Goal: Information Seeking & Learning: Learn about a topic

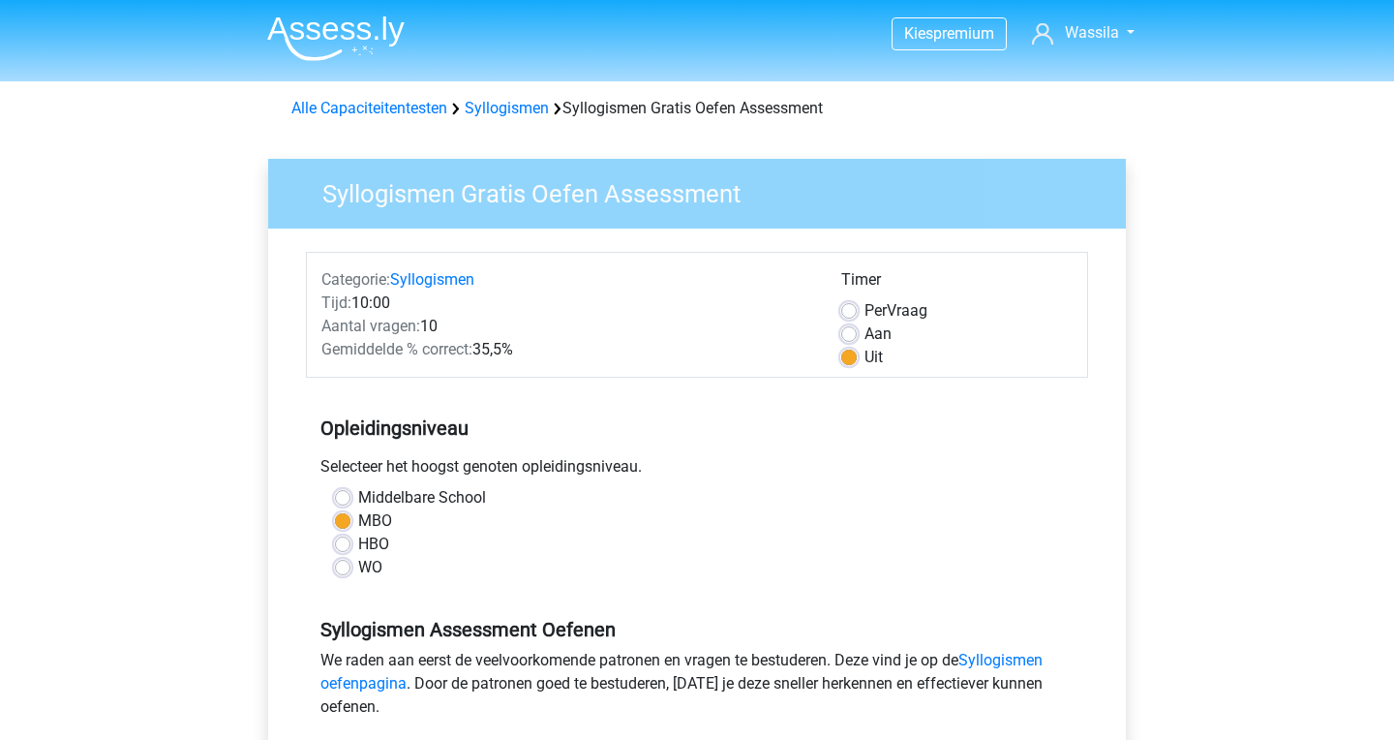
click at [368, 30] on img at bounding box center [335, 38] width 137 height 46
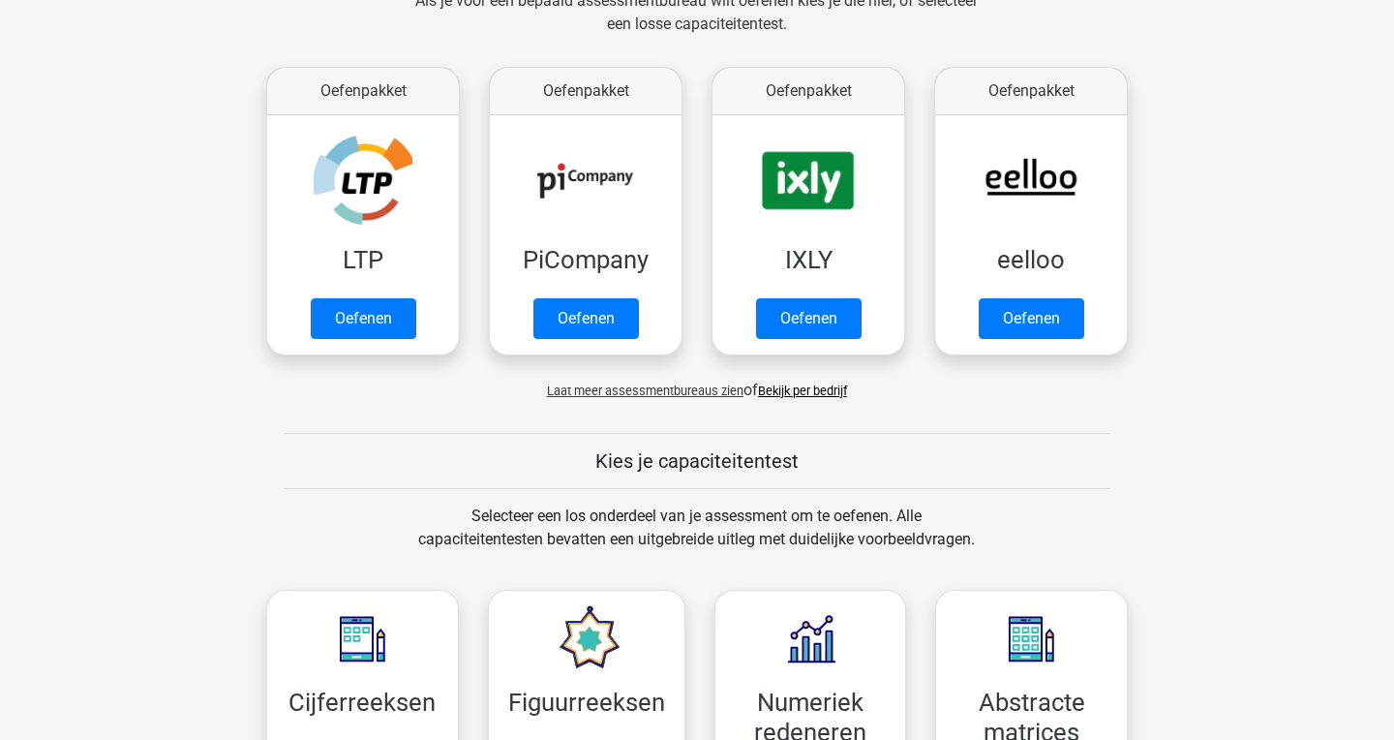
scroll to position [320, 0]
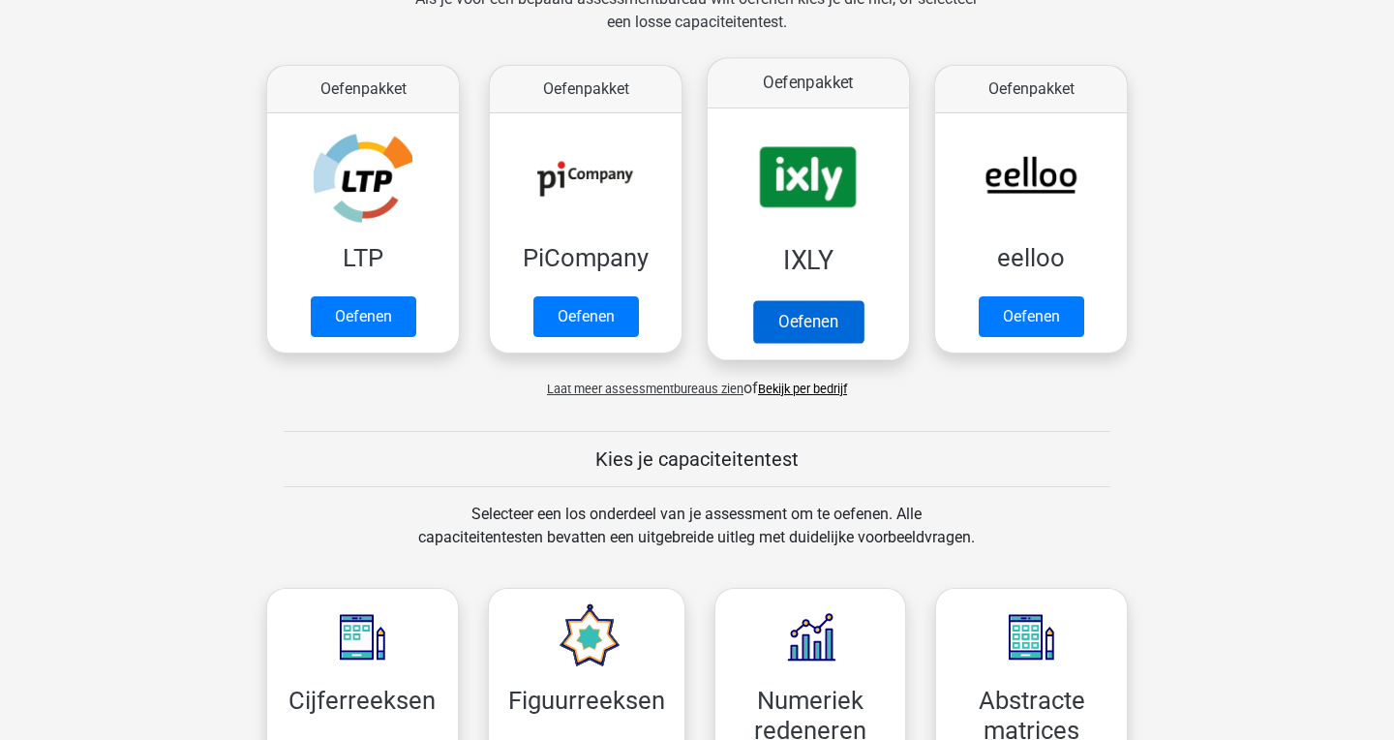
click at [845, 323] on link "Oefenen" at bounding box center [808, 321] width 110 height 43
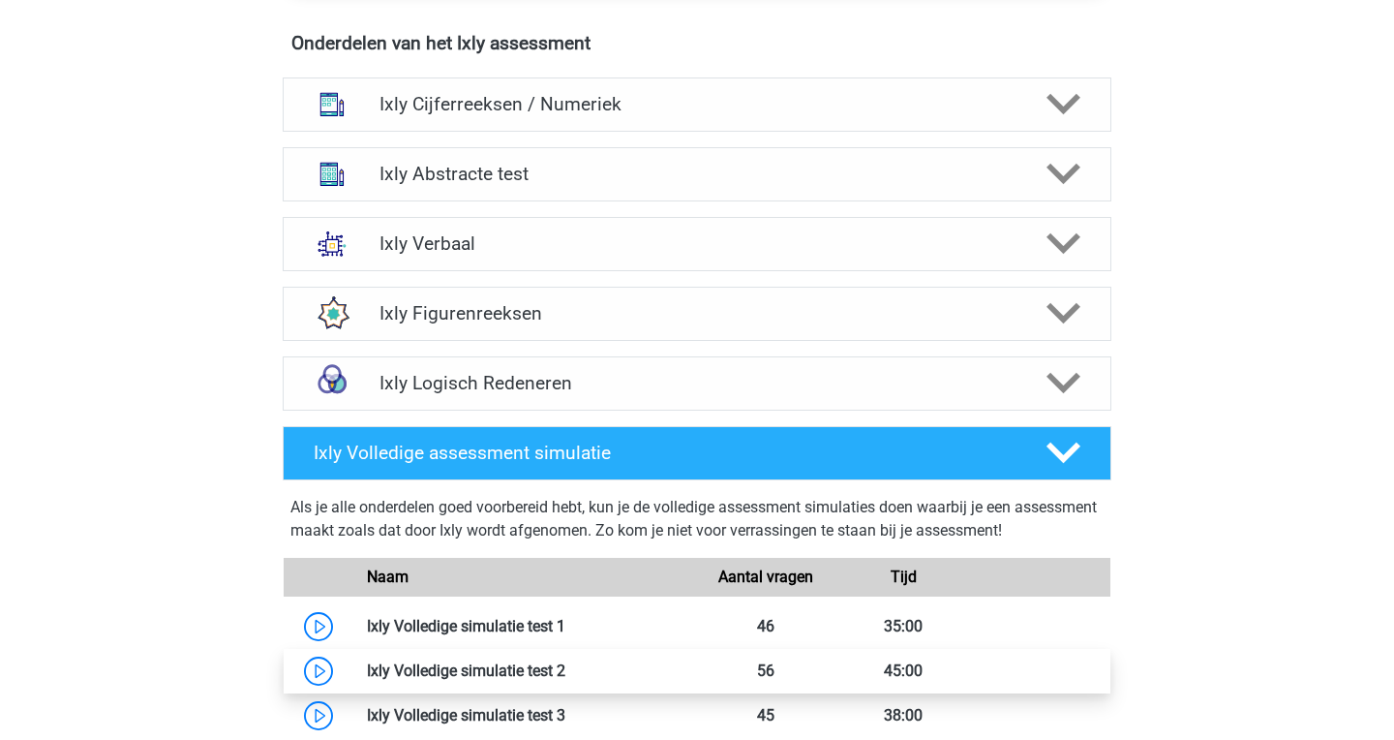
scroll to position [1216, 0]
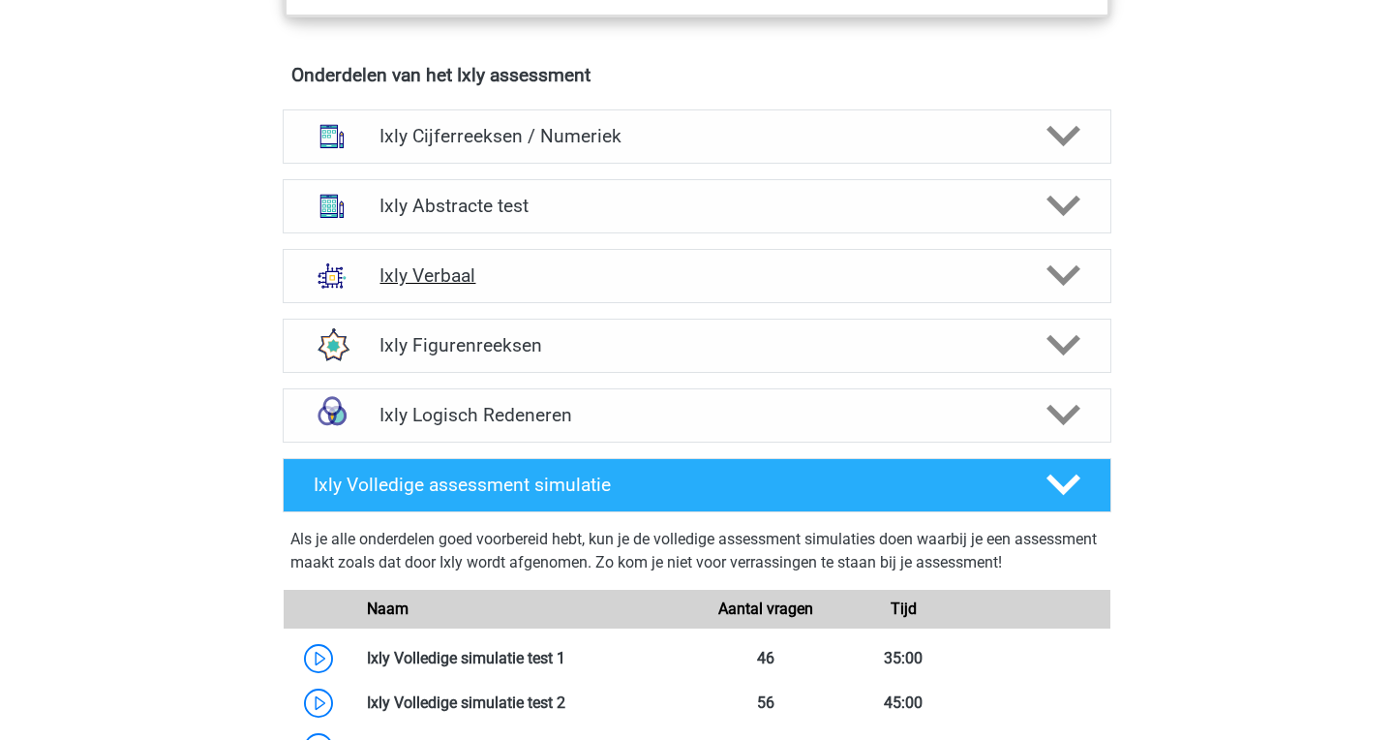
click at [656, 266] on h4 "Ixly Verbaal" at bounding box center [697, 275] width 634 height 22
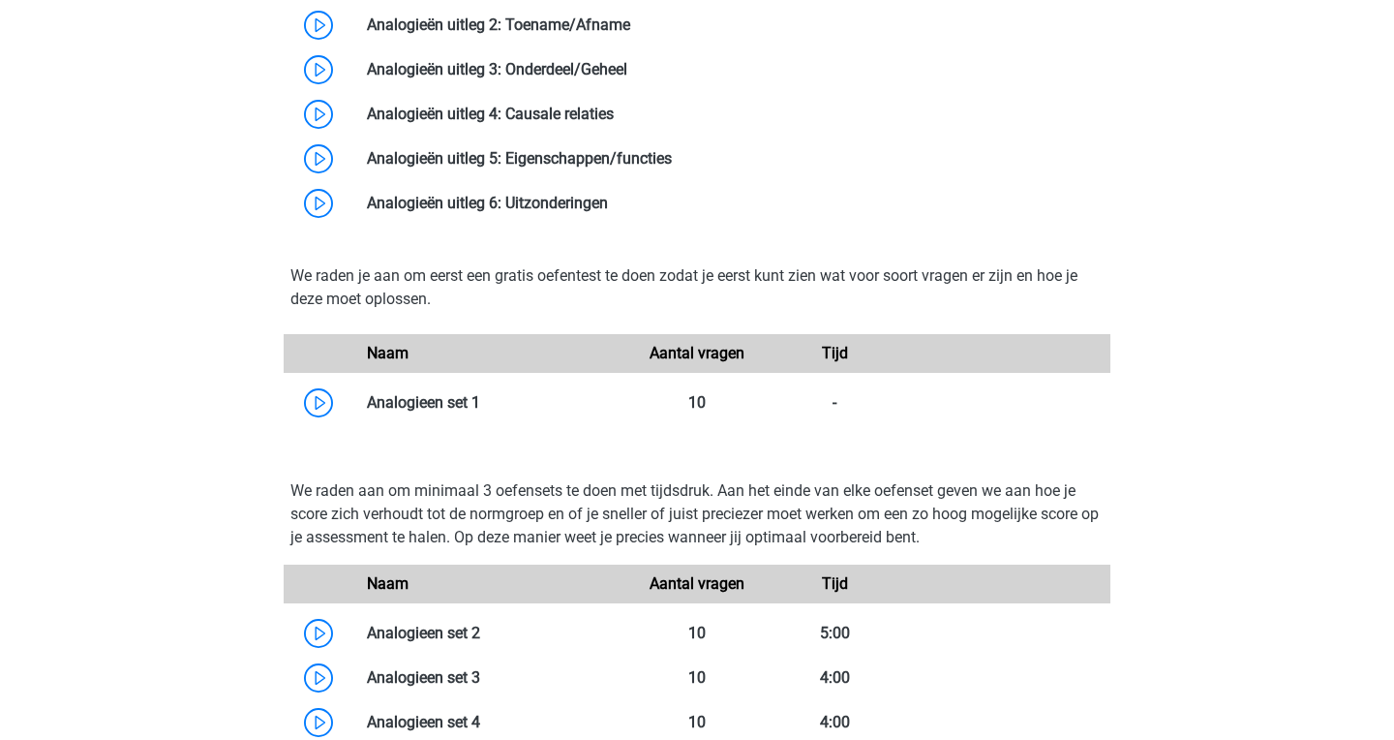
scroll to position [2134, 0]
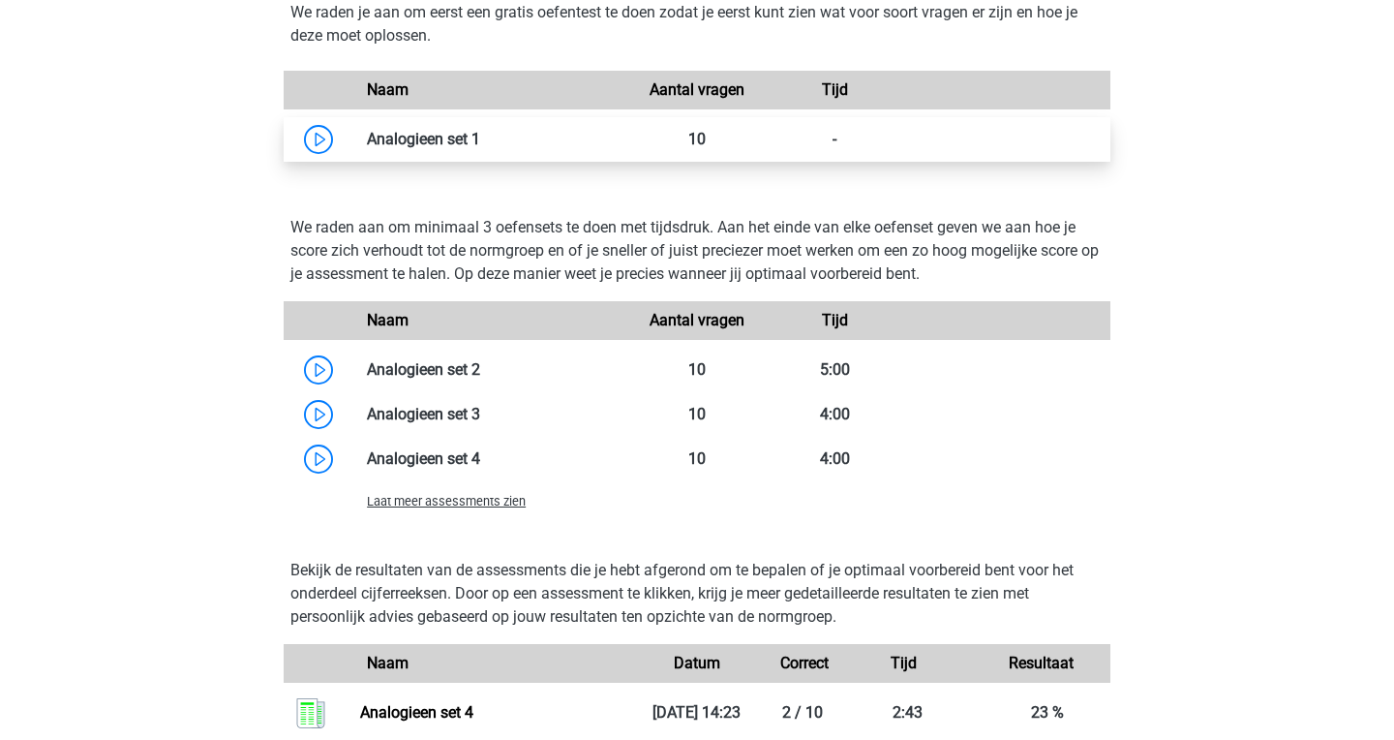
click at [480, 130] on link at bounding box center [480, 139] width 0 height 18
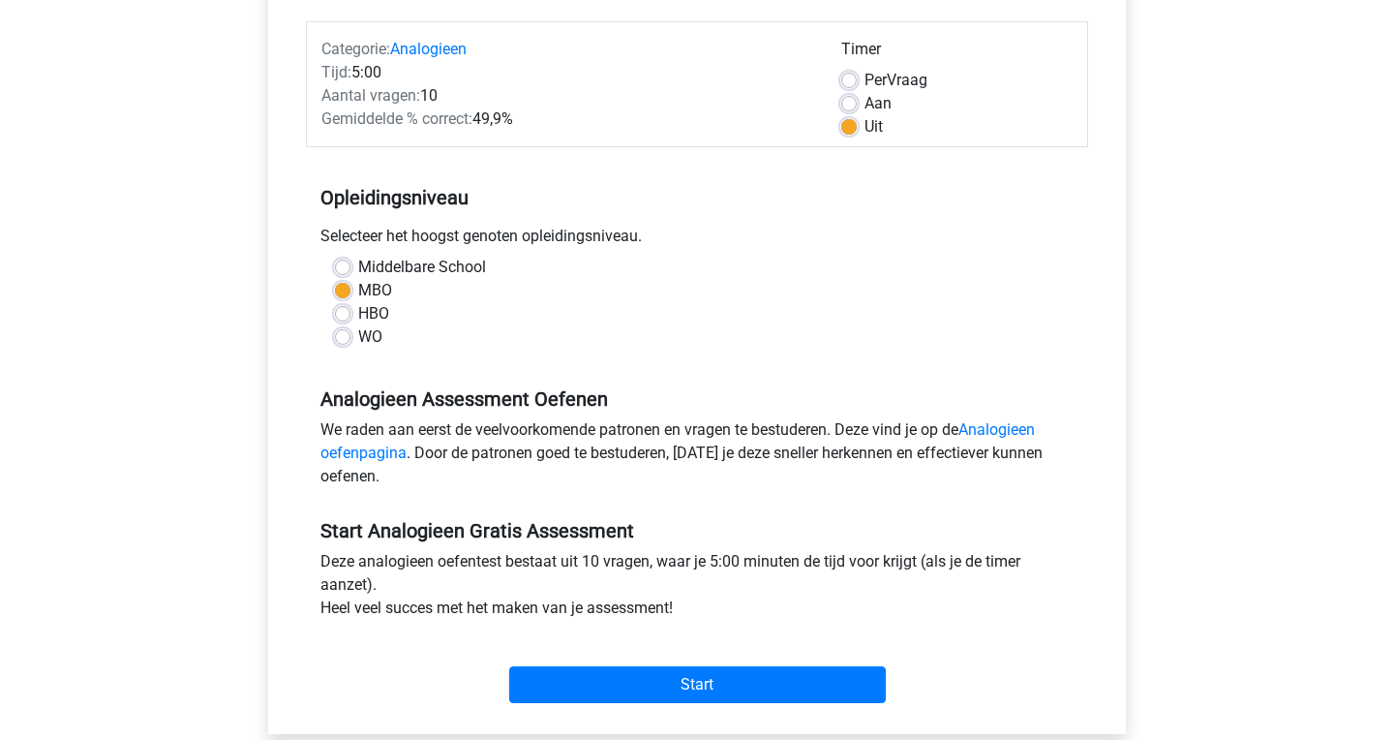
scroll to position [345, 0]
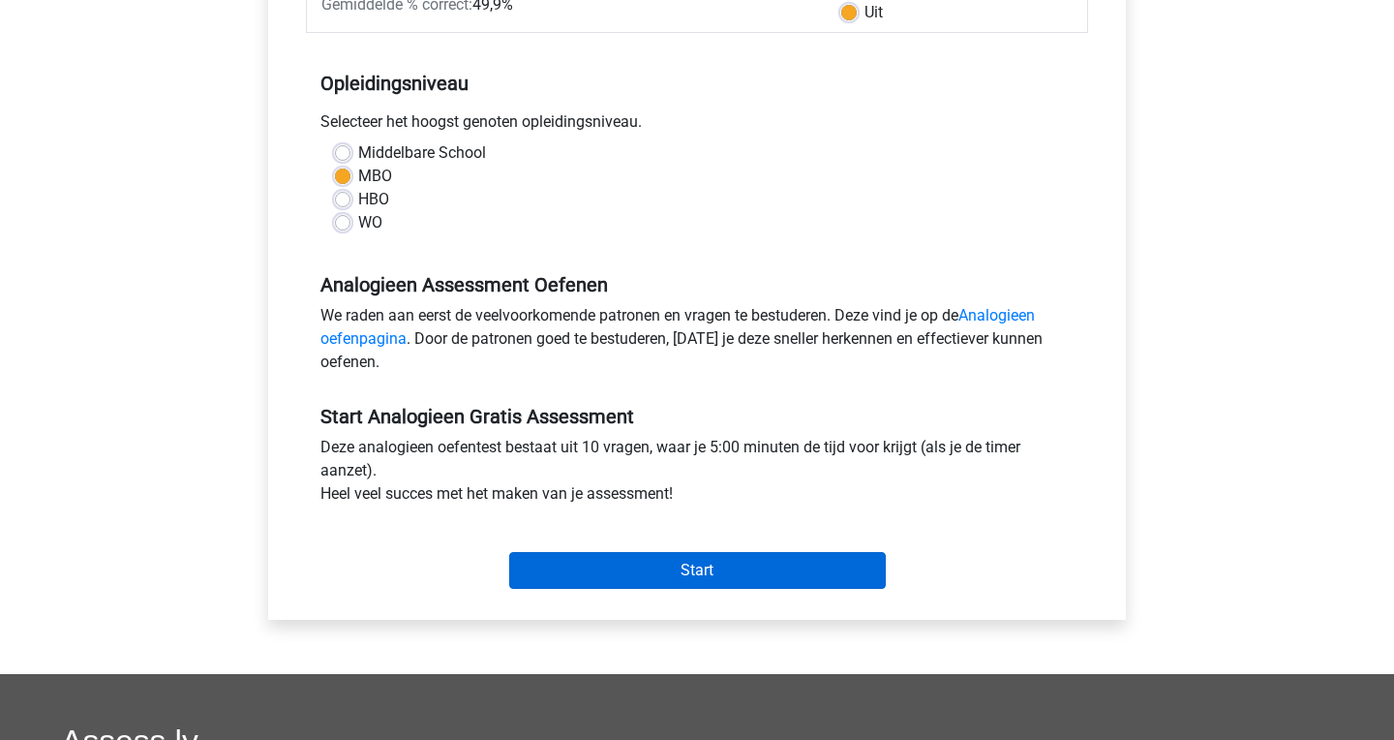
click at [633, 562] on input "Start" at bounding box center [697, 570] width 377 height 37
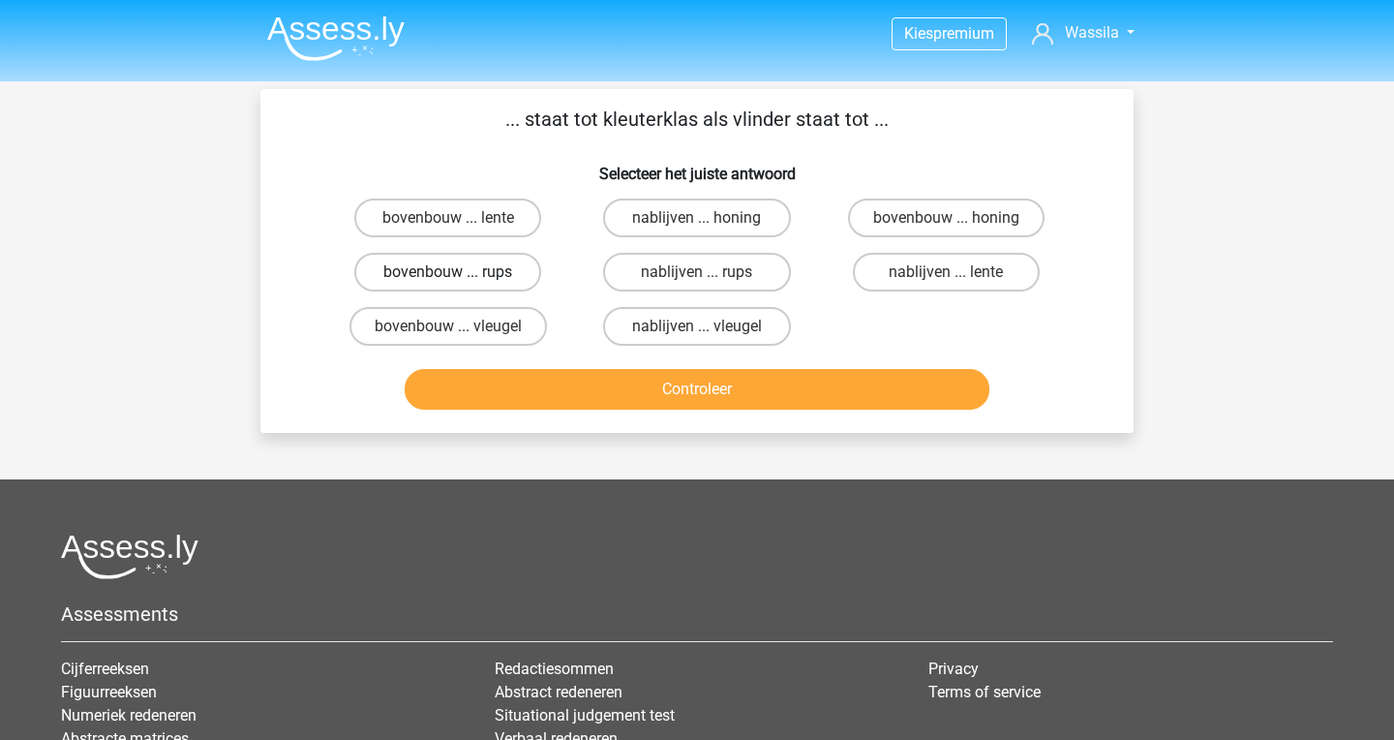
click at [509, 272] on label "bovenbouw ... rups" at bounding box center [447, 272] width 187 height 39
click at [461, 272] on input "bovenbouw ... rups" at bounding box center [454, 278] width 13 height 13
radio input "true"
click at [574, 391] on button "Controleer" at bounding box center [698, 389] width 586 height 41
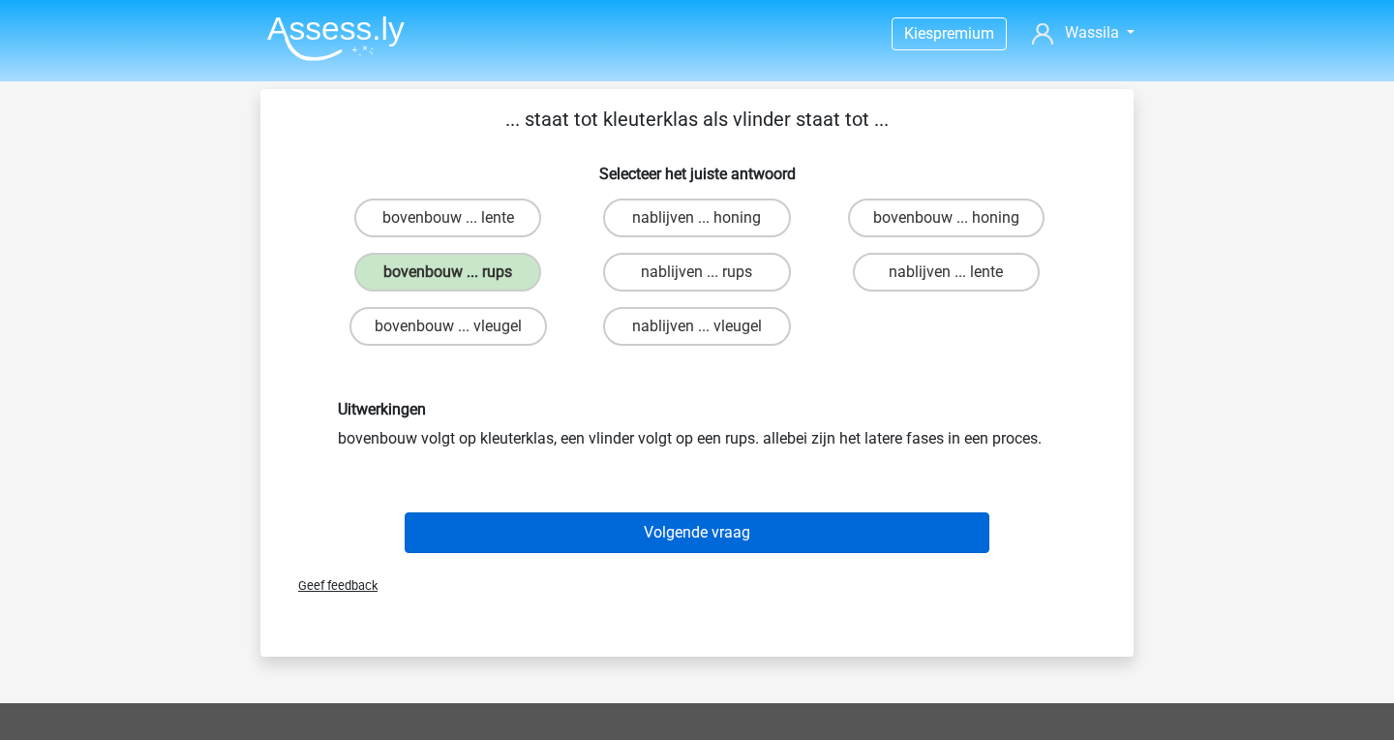
click at [568, 526] on button "Volgende vraag" at bounding box center [698, 532] width 586 height 41
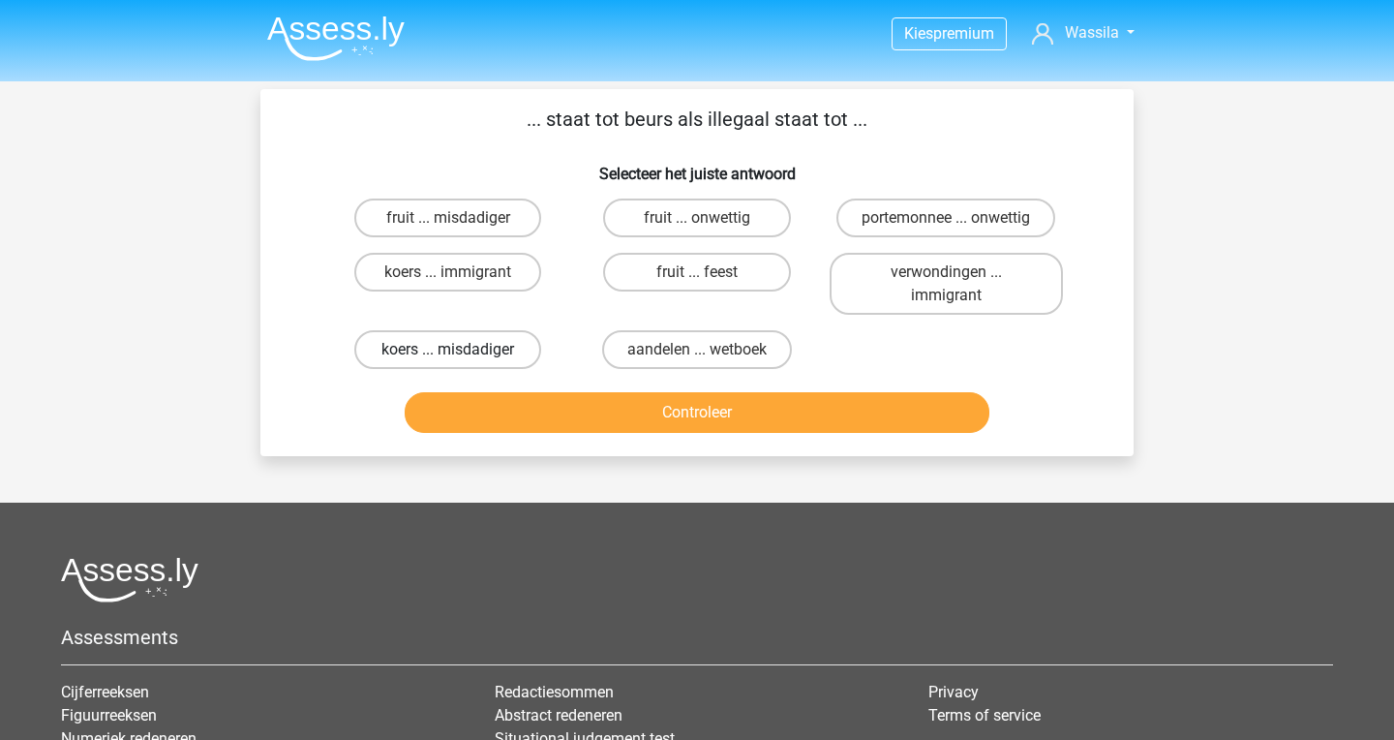
click at [509, 347] on label "koers ... misdadiger" at bounding box center [447, 349] width 187 height 39
click at [461, 350] on input "koers ... misdadiger" at bounding box center [454, 356] width 13 height 13
radio input "true"
click at [553, 405] on button "Controleer" at bounding box center [698, 412] width 586 height 41
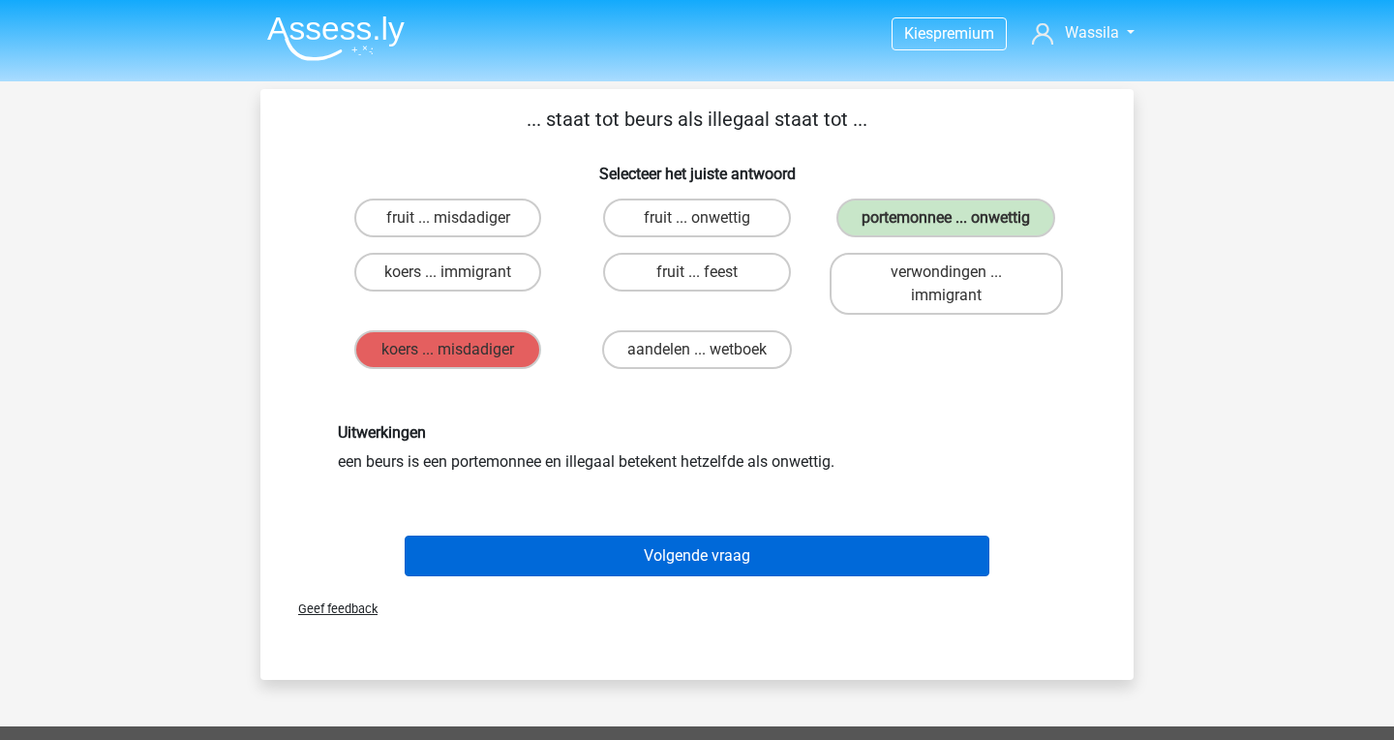
click at [690, 547] on button "Volgende vraag" at bounding box center [698, 555] width 586 height 41
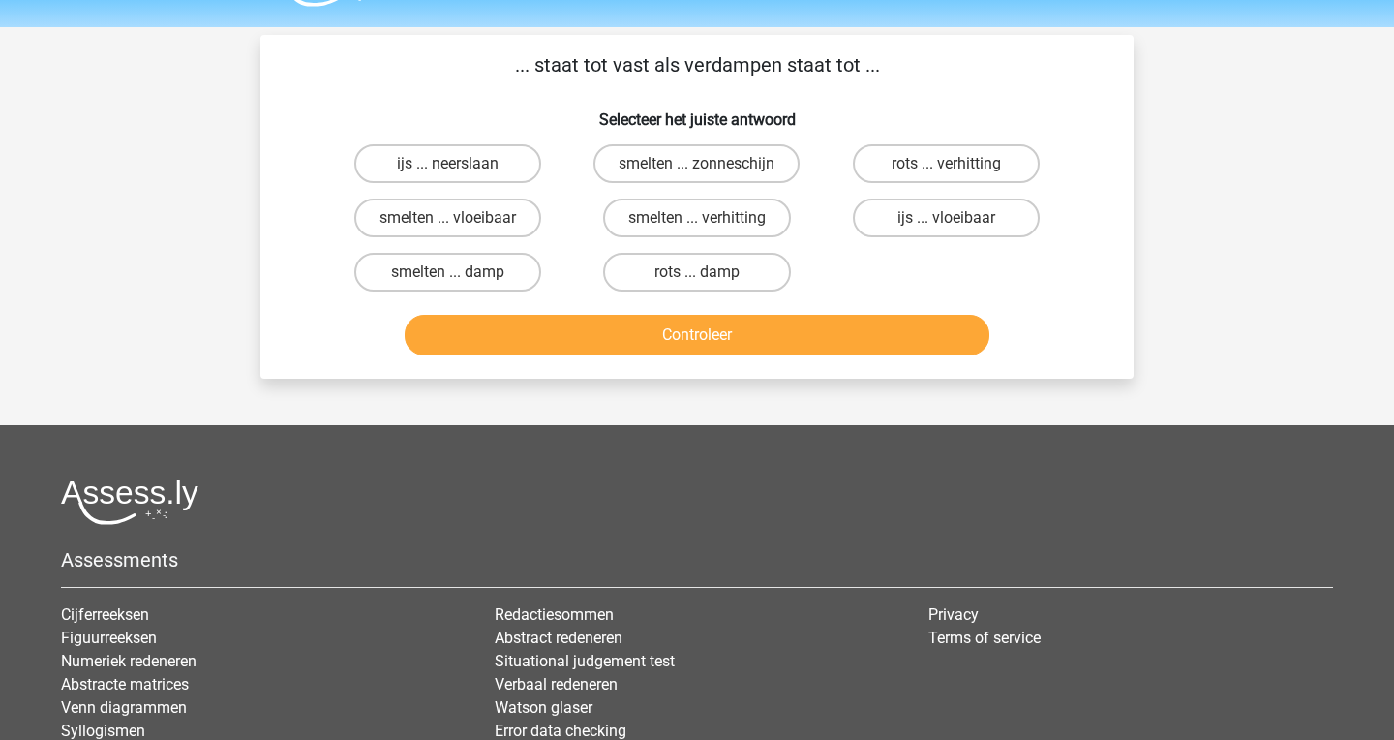
scroll to position [46, 0]
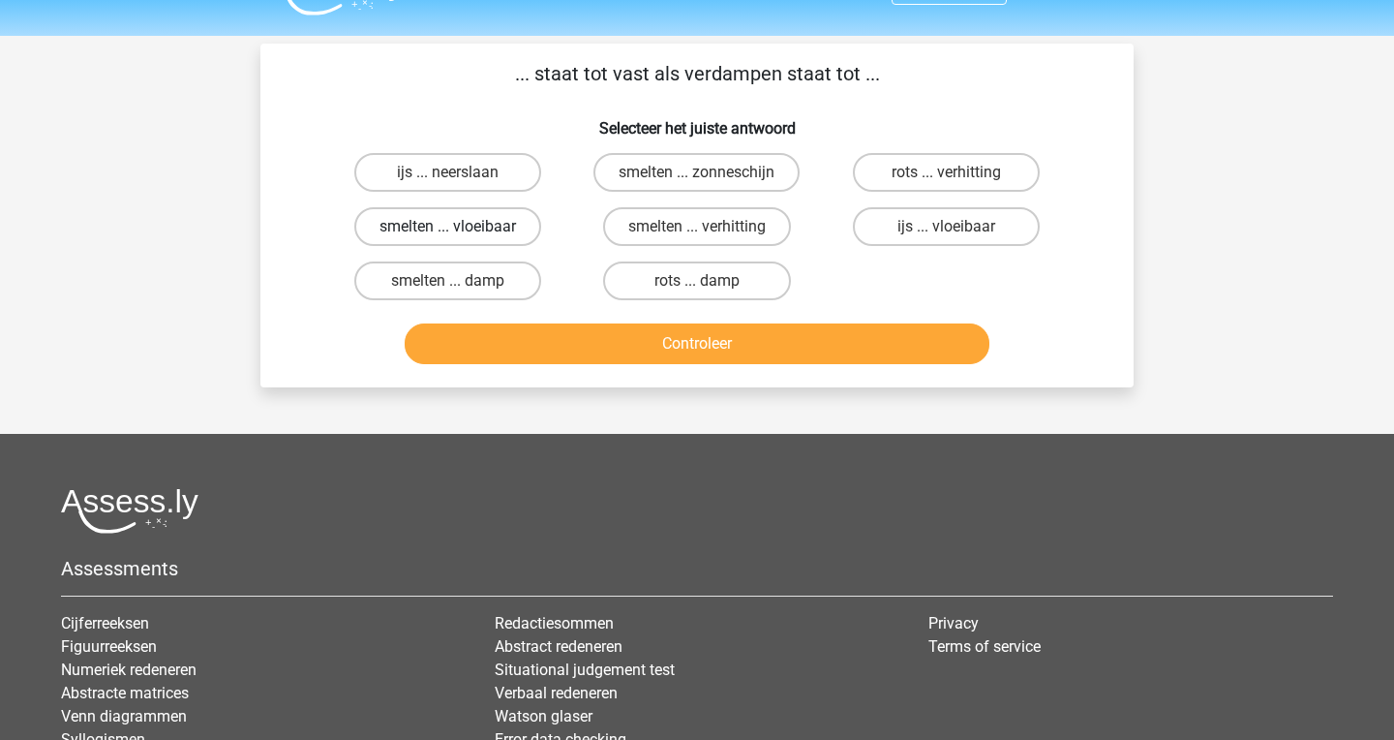
click at [520, 226] on label "smelten ... vloeibaar" at bounding box center [447, 226] width 187 height 39
click at [461, 227] on input "smelten ... vloeibaar" at bounding box center [454, 233] width 13 height 13
radio input "true"
click at [610, 336] on button "Controleer" at bounding box center [698, 343] width 586 height 41
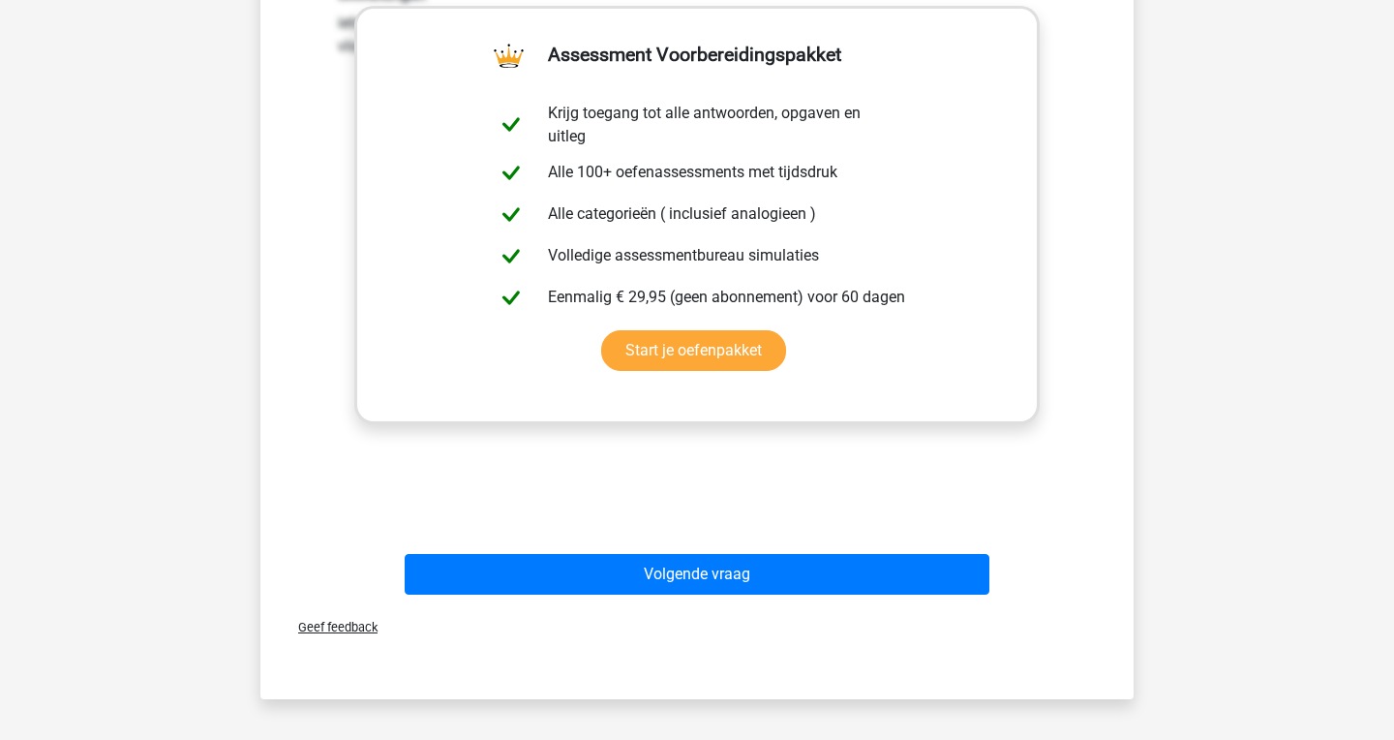
scroll to position [461, 0]
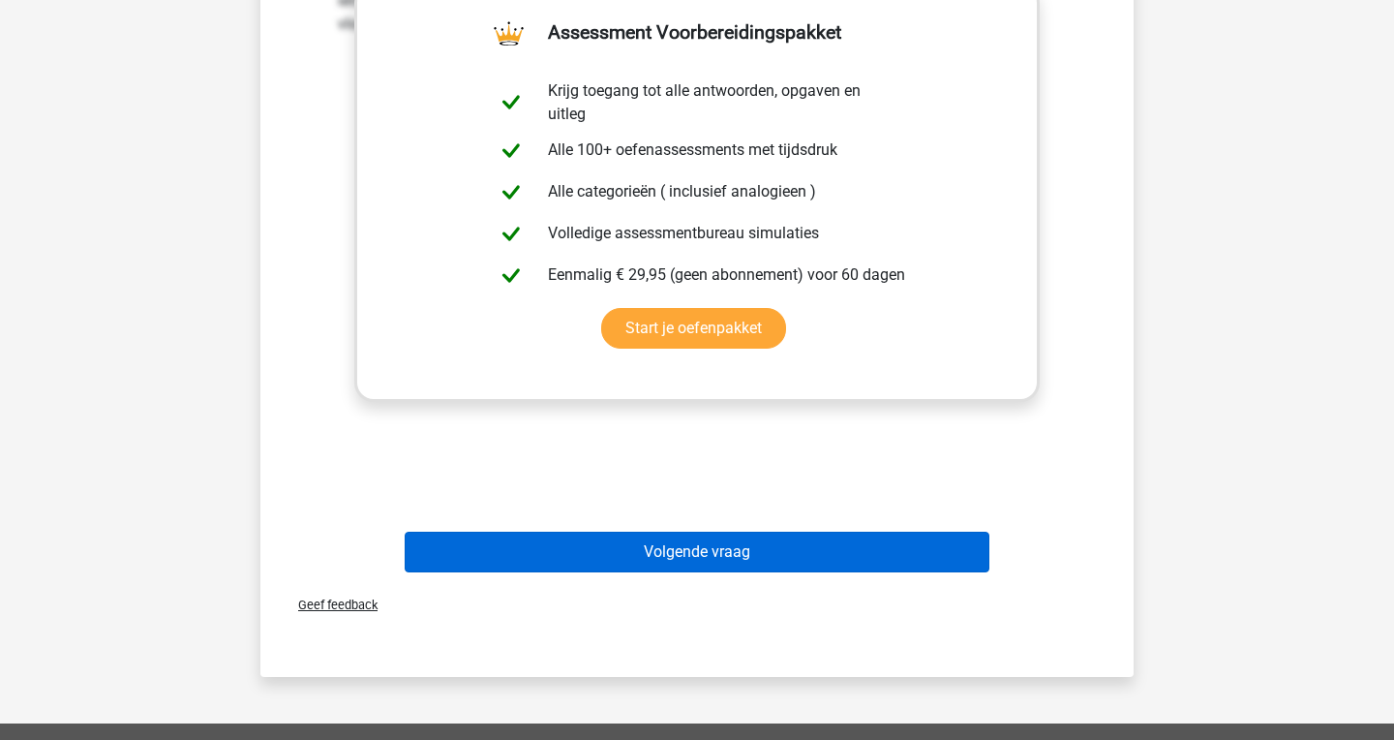
click at [623, 537] on button "Volgende vraag" at bounding box center [698, 552] width 586 height 41
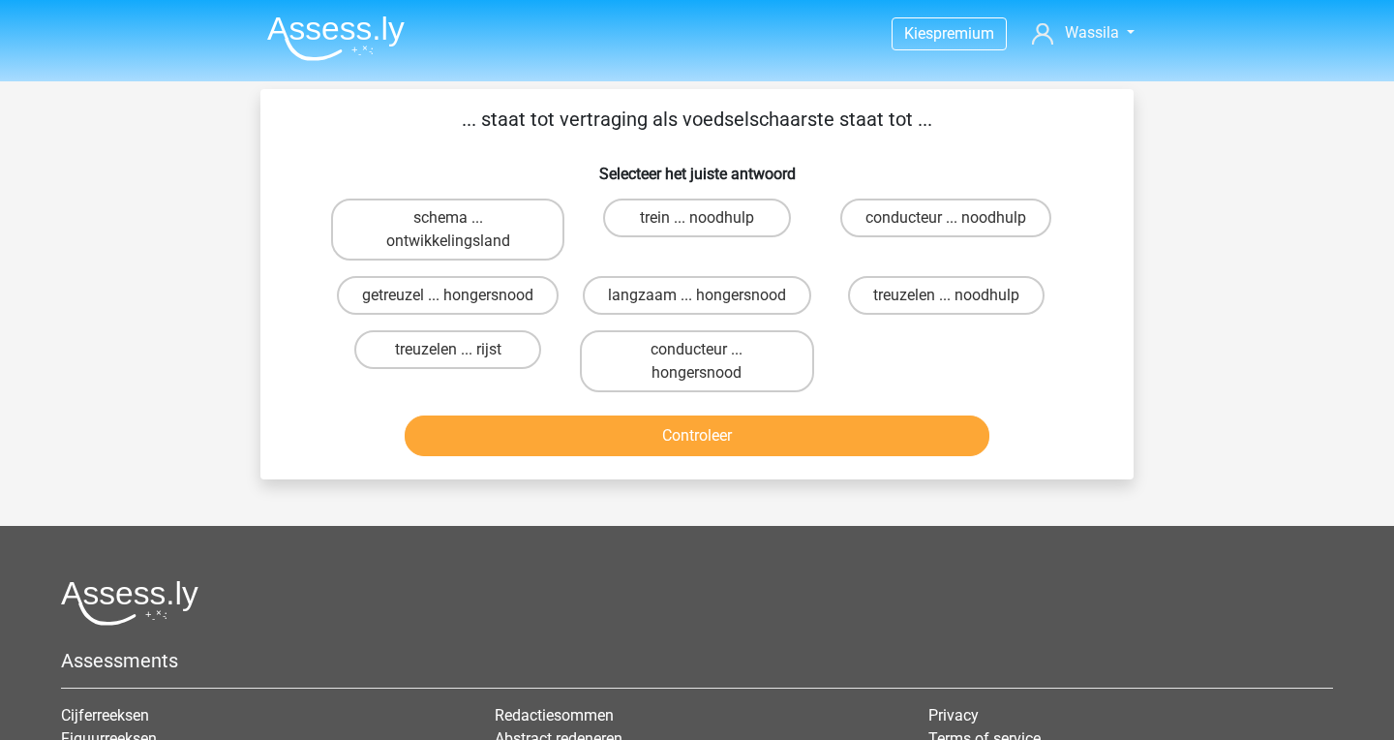
scroll to position [0, 0]
click at [515, 297] on label "getreuzel ... hongersnood" at bounding box center [448, 295] width 222 height 39
click at [461, 297] on input "getreuzel ... hongersnood" at bounding box center [454, 301] width 13 height 13
radio input "true"
click at [635, 456] on button "Controleer" at bounding box center [698, 435] width 586 height 41
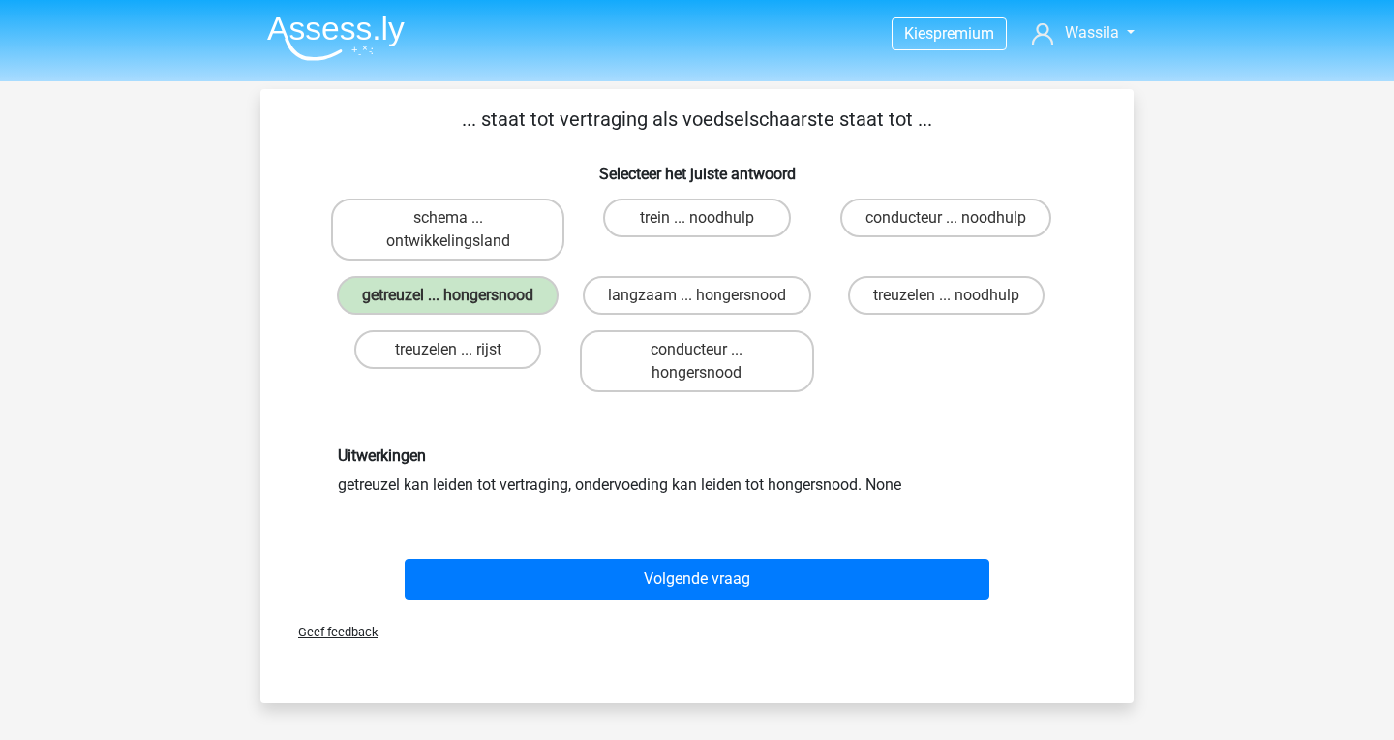
scroll to position [211, 0]
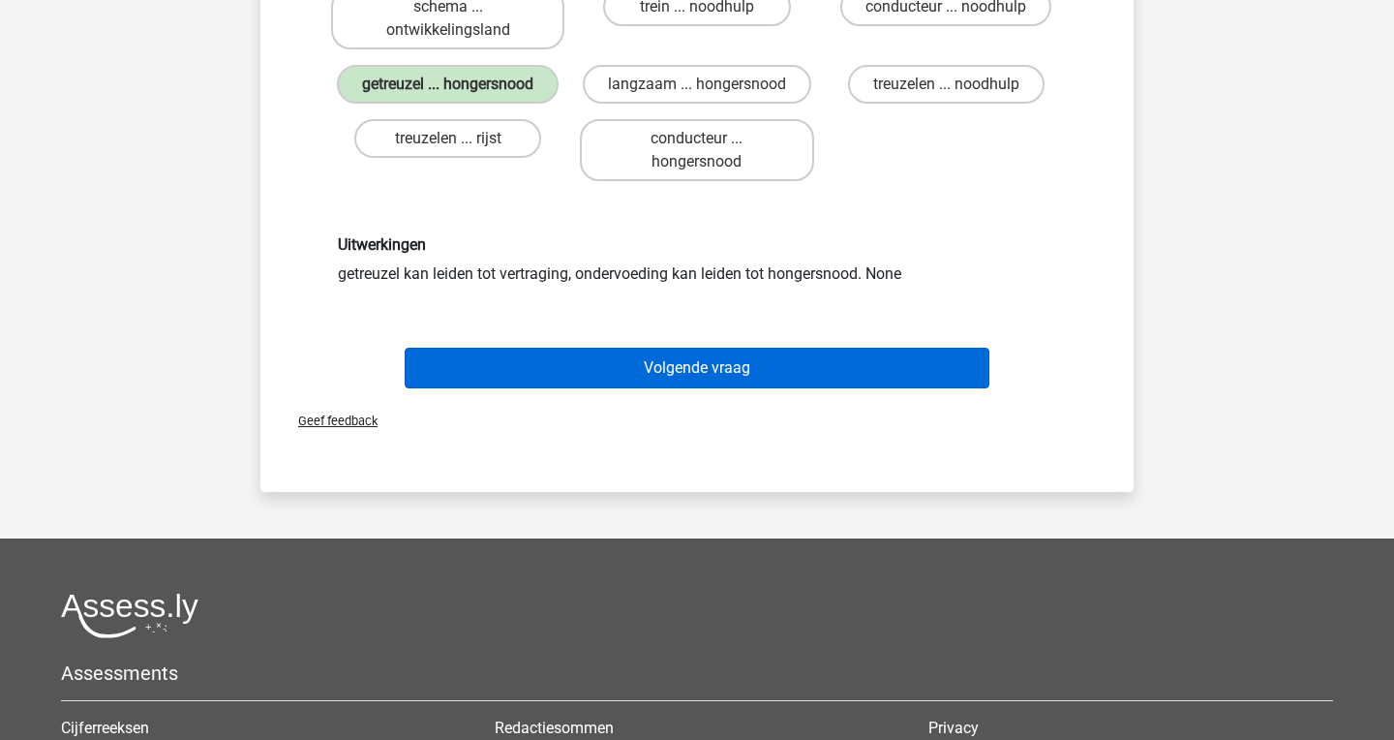
click at [547, 384] on button "Volgende vraag" at bounding box center [698, 368] width 586 height 41
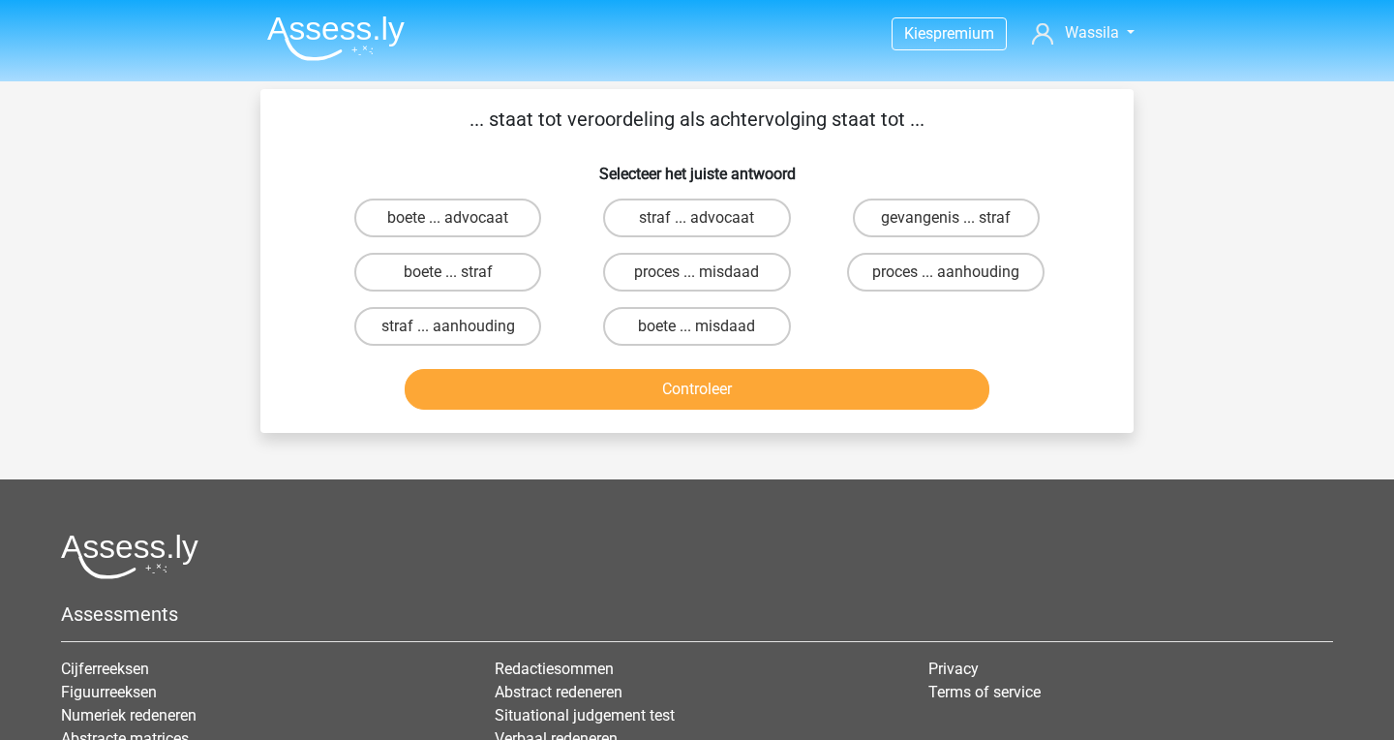
scroll to position [0, 0]
click at [480, 316] on label "straf ... aanhouding" at bounding box center [447, 326] width 187 height 39
click at [461, 326] on input "straf ... aanhouding" at bounding box center [454, 332] width 13 height 13
radio input "true"
click at [648, 387] on button "Controleer" at bounding box center [698, 389] width 586 height 41
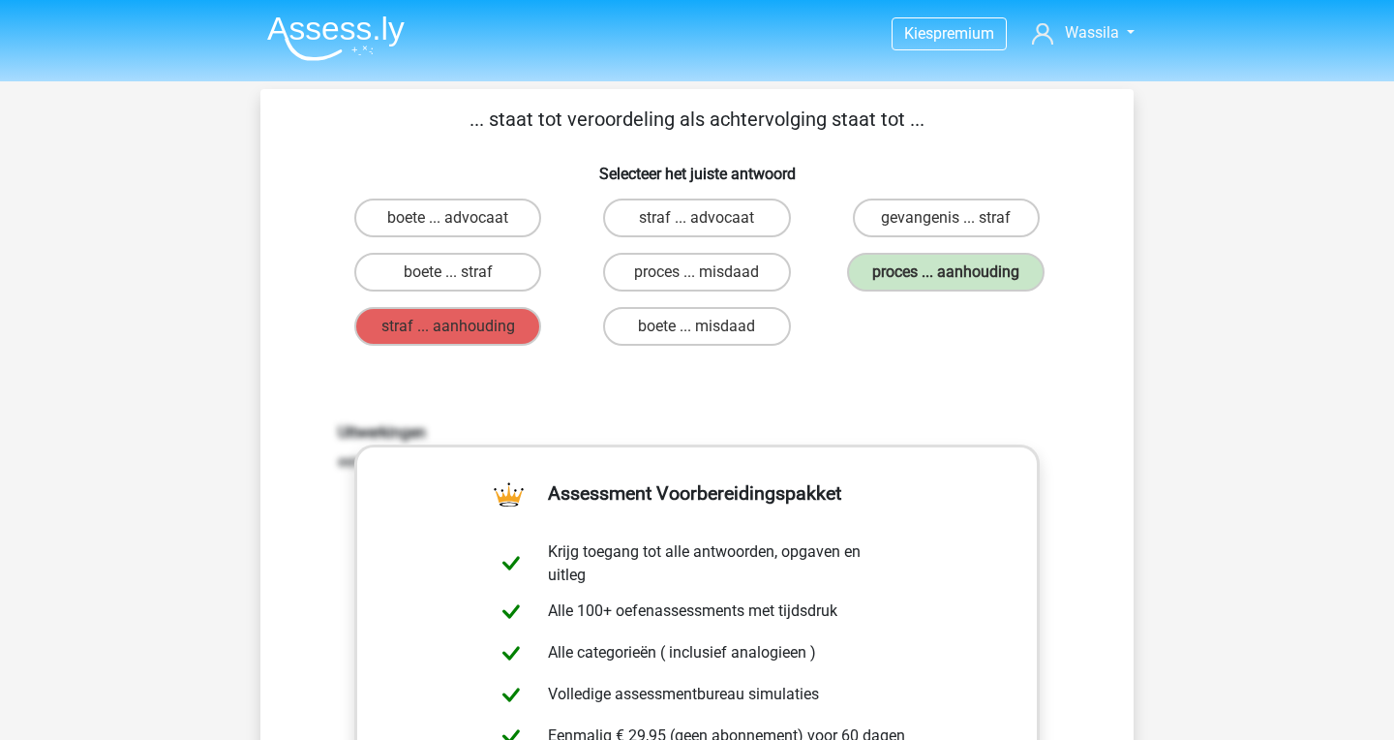
scroll to position [466, 0]
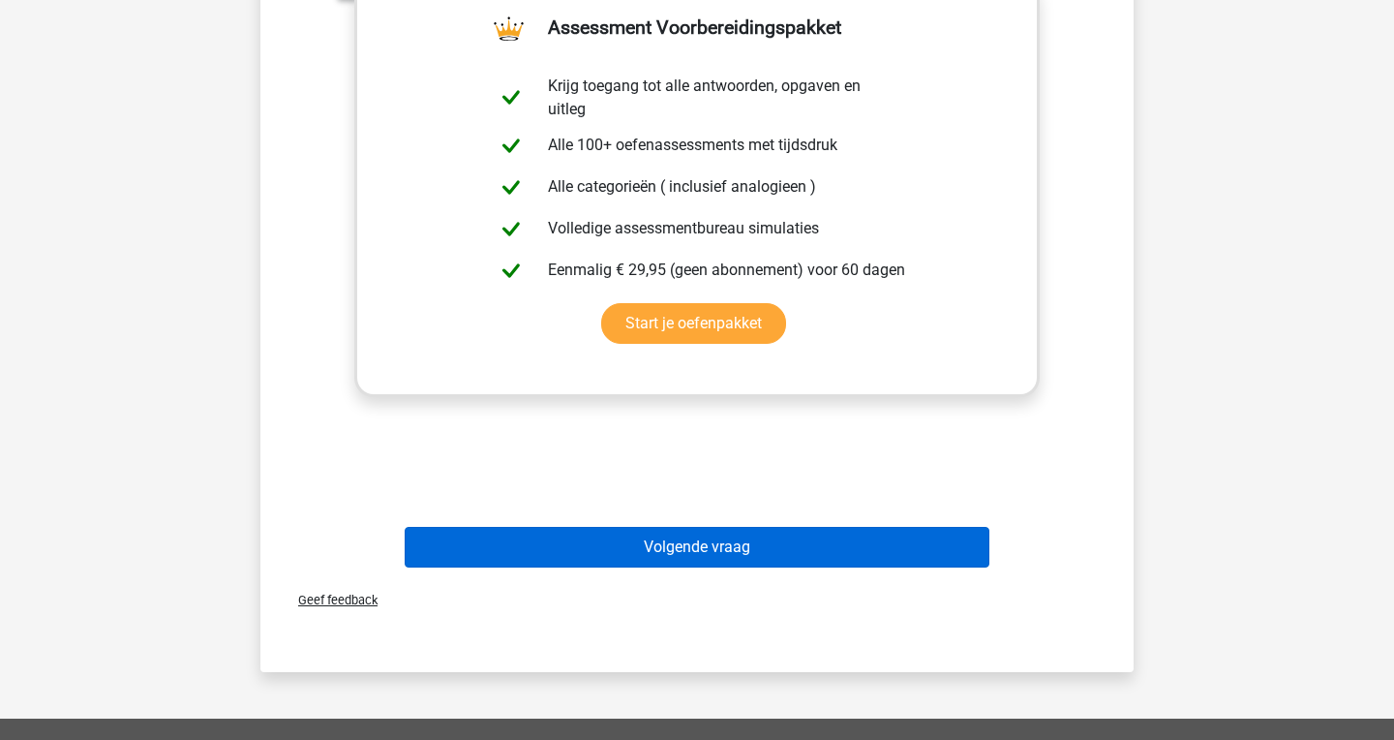
click at [715, 552] on button "Volgende vraag" at bounding box center [698, 547] width 586 height 41
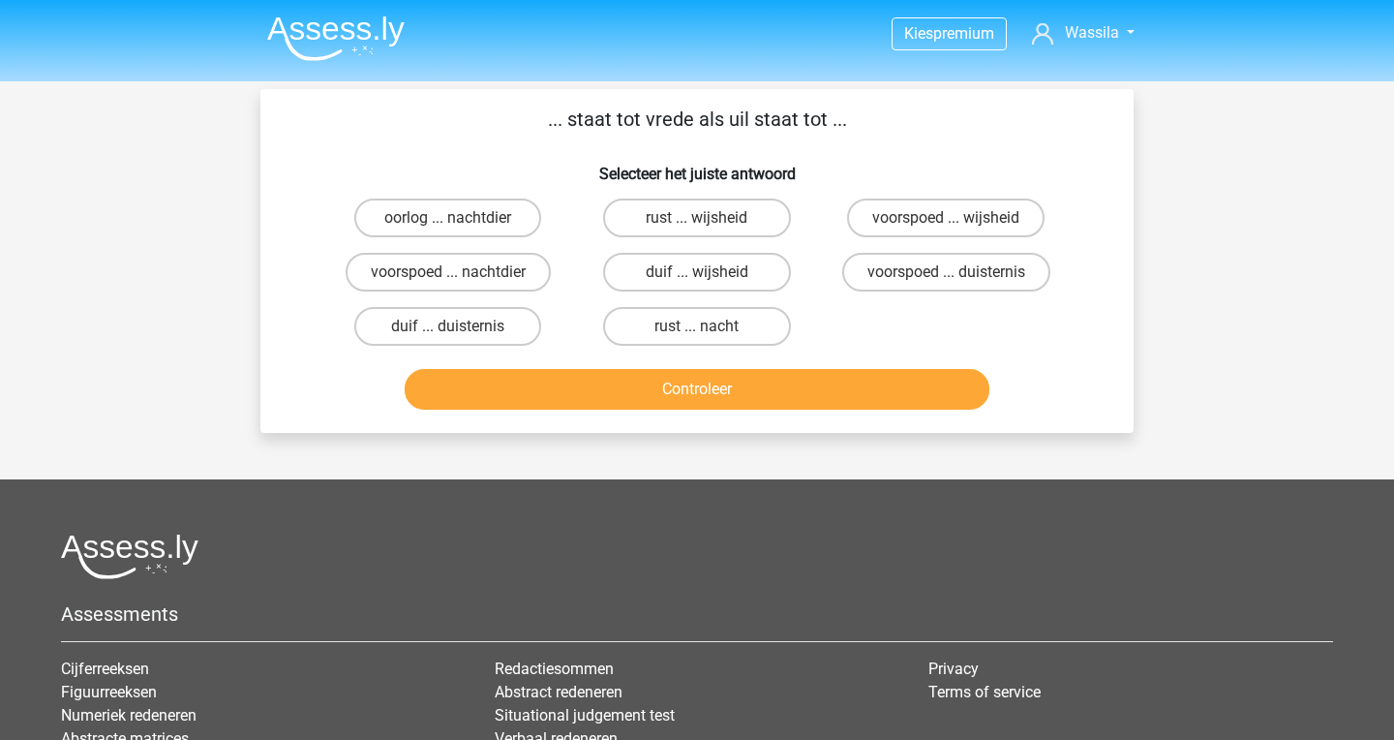
scroll to position [0, 0]
click at [725, 327] on label "rust ... nacht" at bounding box center [696, 326] width 187 height 39
click at [710, 327] on input "rust ... nacht" at bounding box center [703, 332] width 13 height 13
radio input "true"
click at [698, 392] on button "Controleer" at bounding box center [698, 389] width 586 height 41
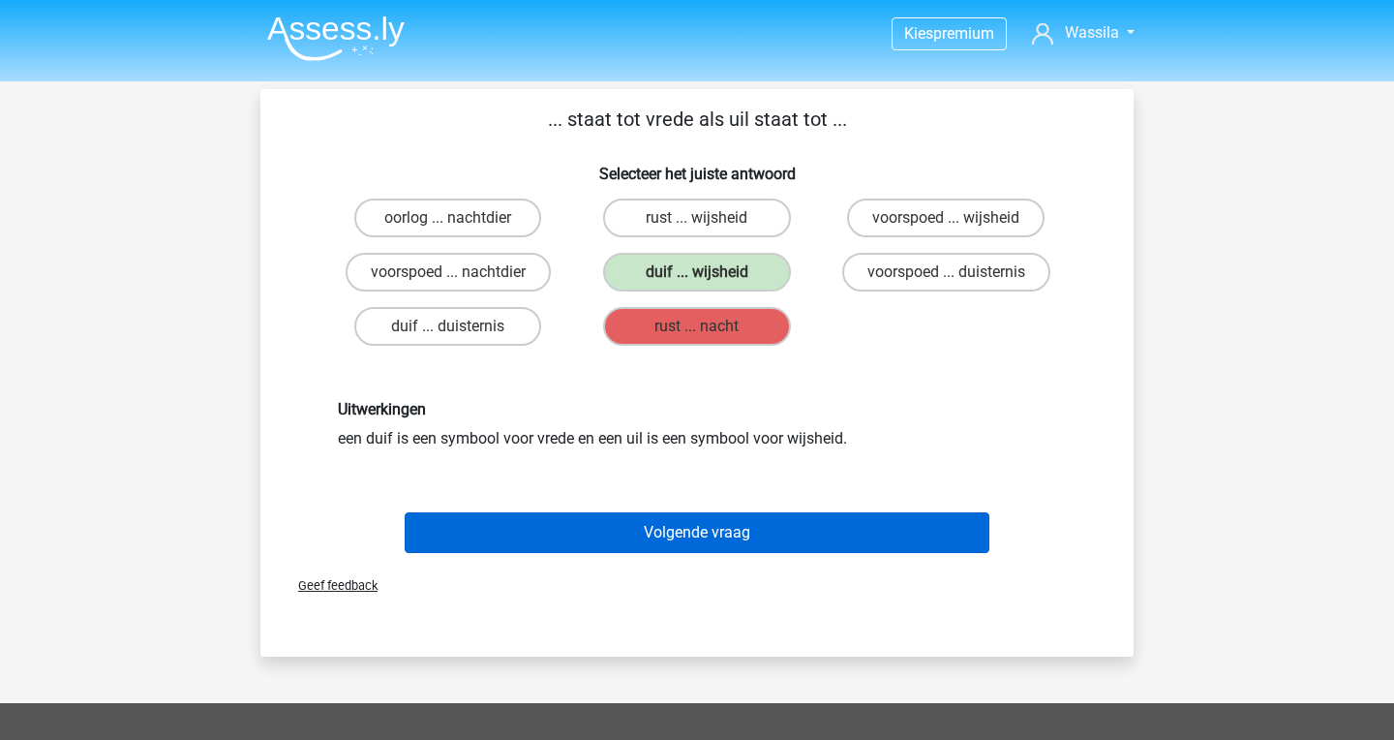
click at [654, 521] on button "Volgende vraag" at bounding box center [698, 532] width 586 height 41
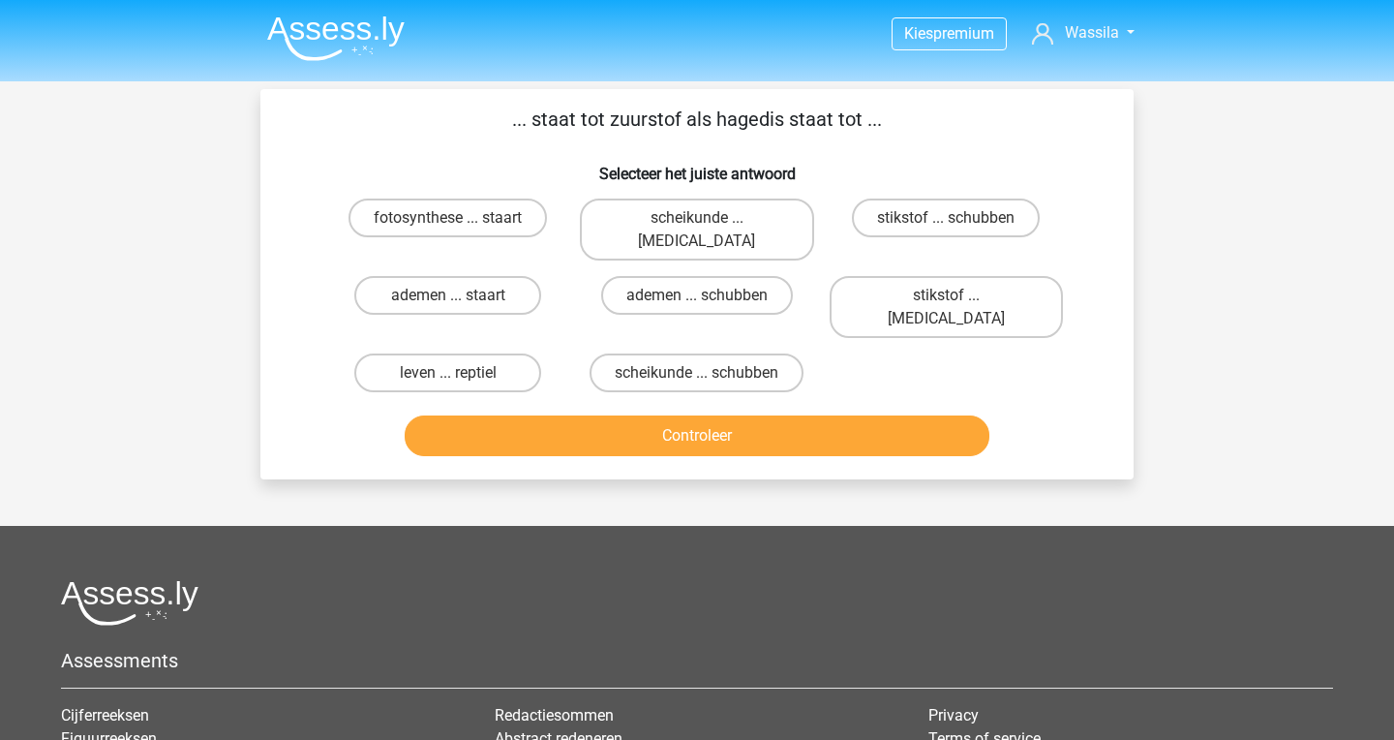
click at [707, 295] on input "ademen ... schubben" at bounding box center [703, 301] width 13 height 13
radio input "true"
click at [705, 415] on button "Controleer" at bounding box center [698, 435] width 586 height 41
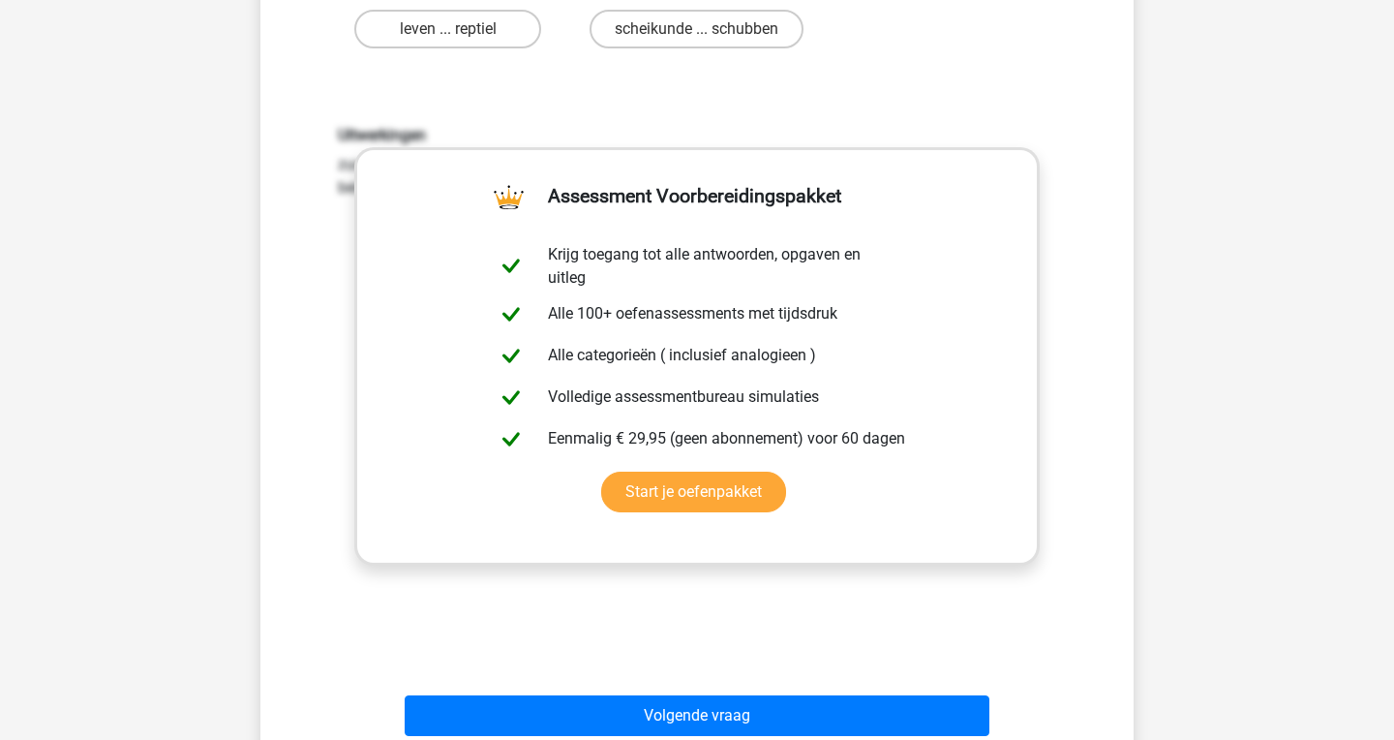
click at [672, 680] on div "Volgende vraag" at bounding box center [696, 712] width 811 height 64
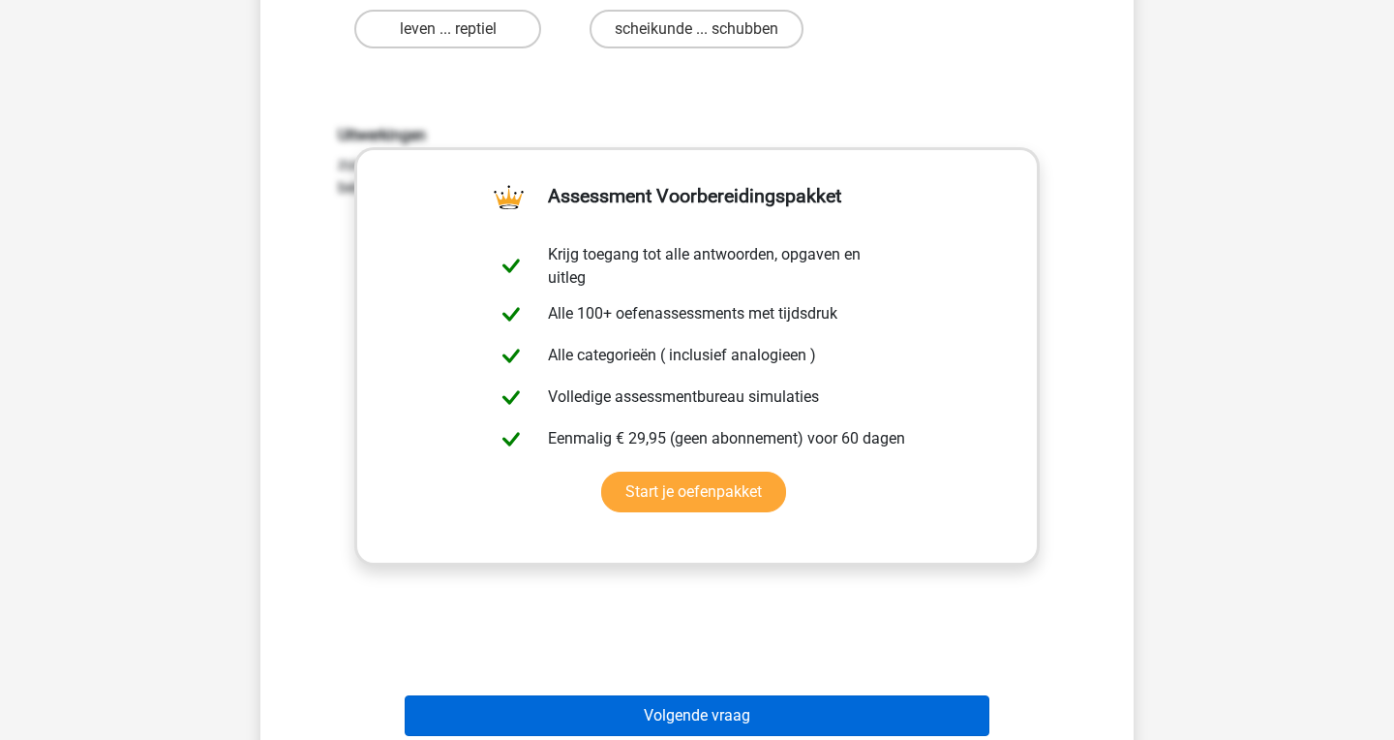
click at [672, 695] on button "Volgende vraag" at bounding box center [698, 715] width 586 height 41
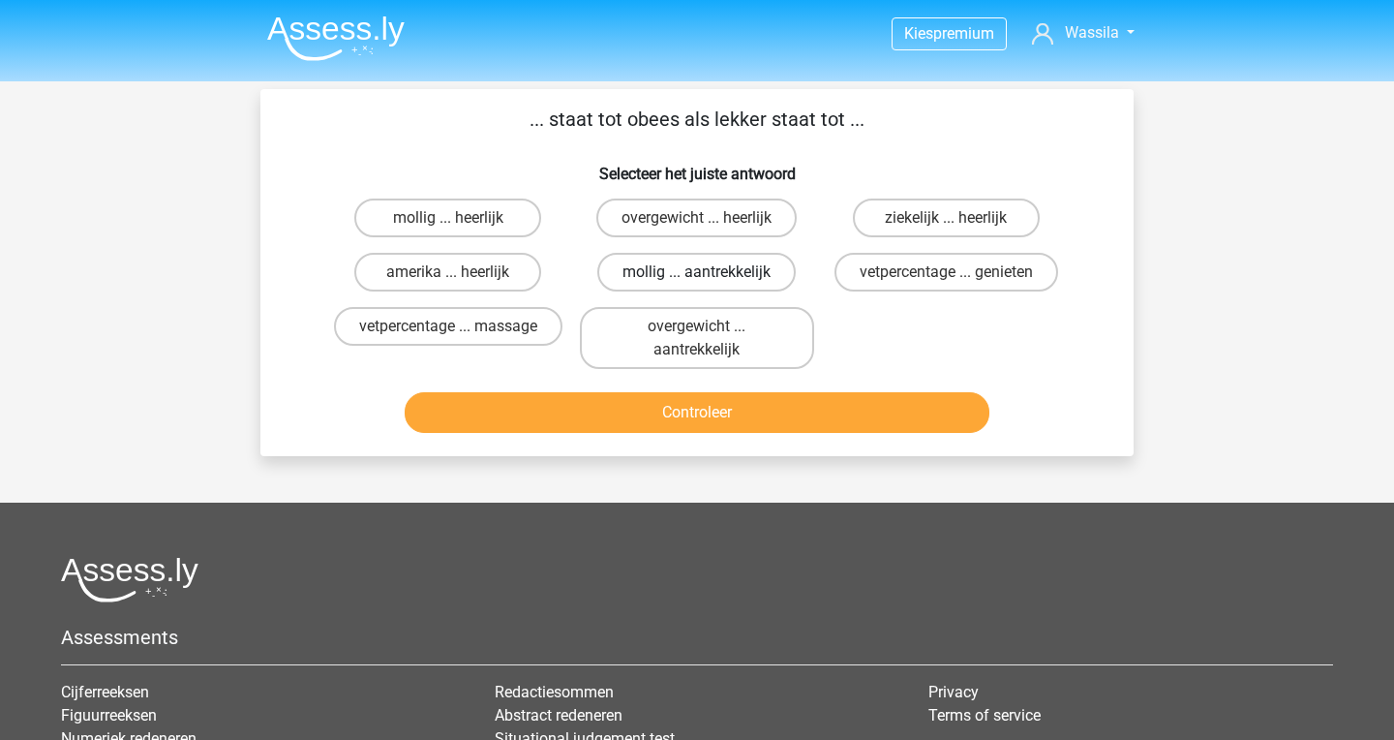
click at [678, 261] on label "mollig ... aantrekkelijk" at bounding box center [696, 272] width 198 height 39
click at [697, 272] on input "mollig ... aantrekkelijk" at bounding box center [703, 278] width 13 height 13
radio input "true"
click at [664, 405] on button "Controleer" at bounding box center [698, 412] width 586 height 41
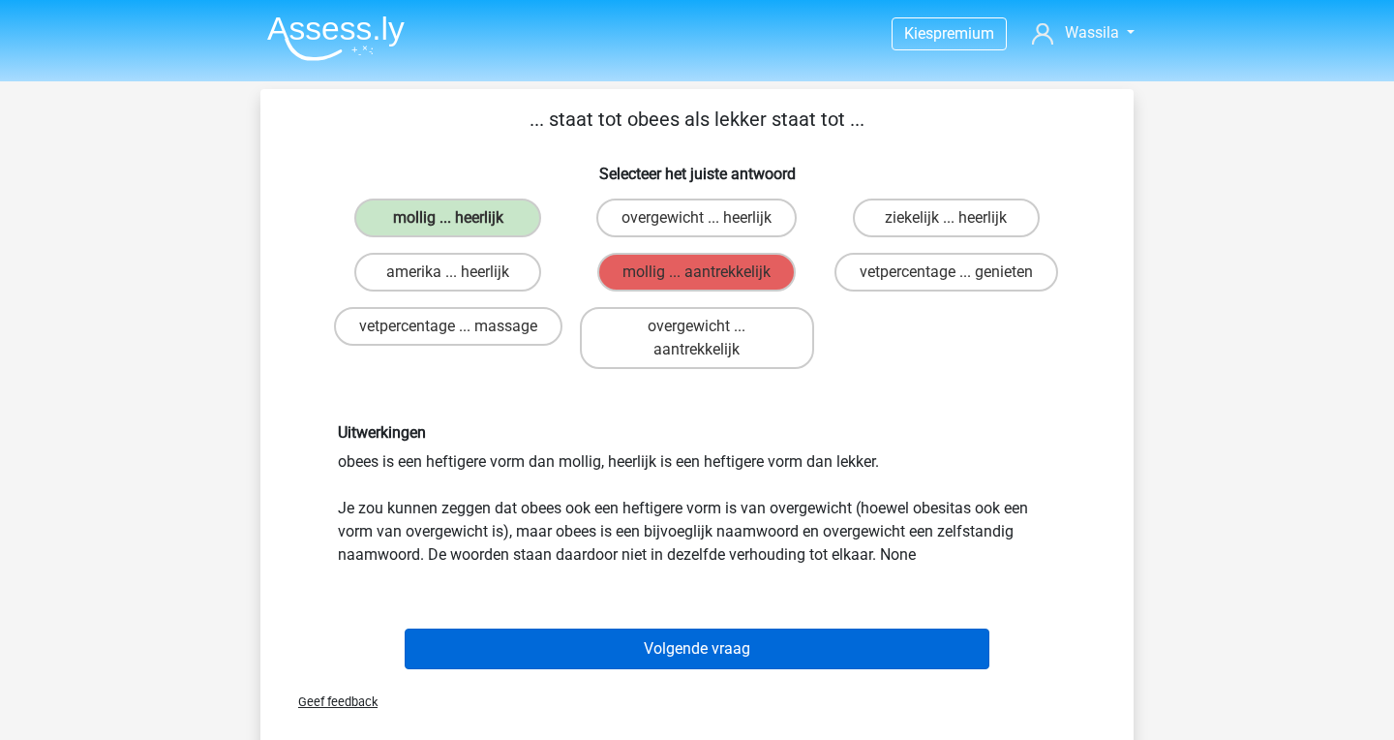
click at [662, 653] on button "Volgende vraag" at bounding box center [698, 648] width 586 height 41
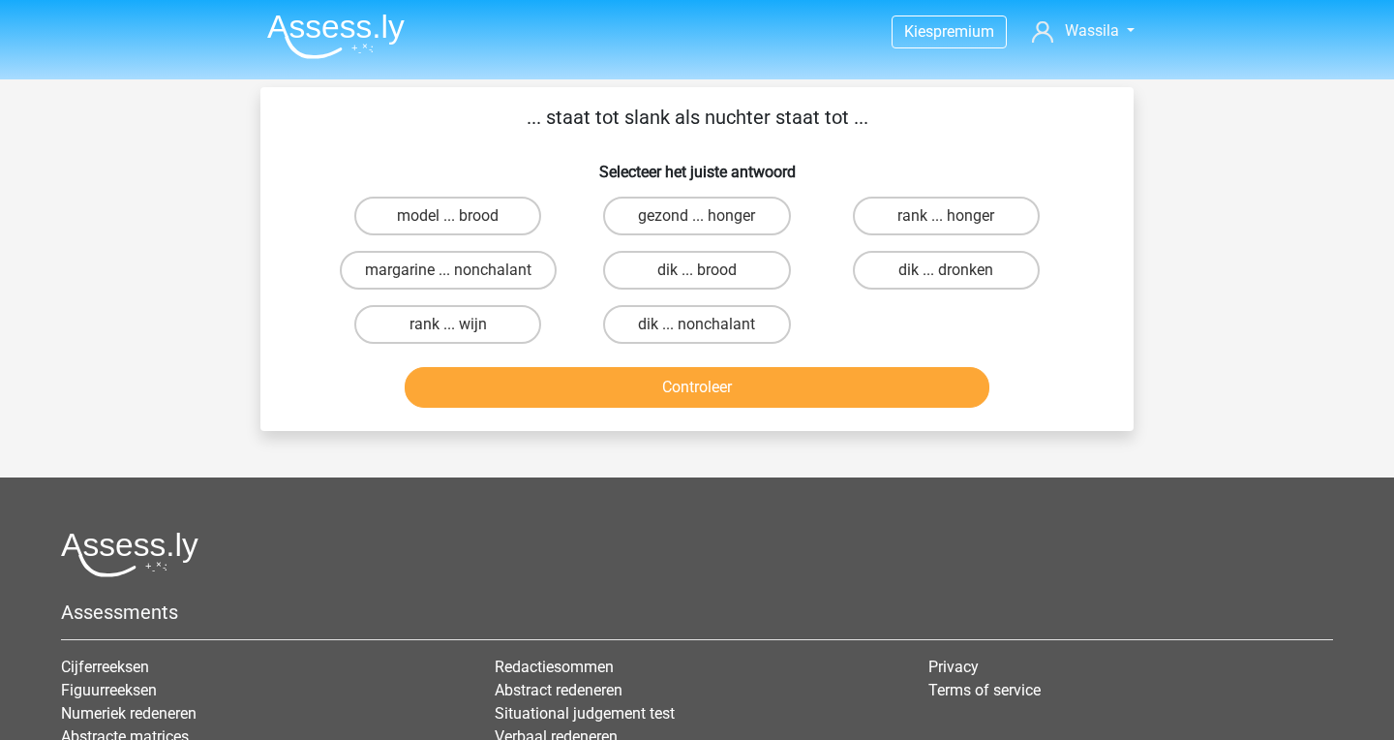
scroll to position [2, 0]
click at [919, 281] on label "dik ... dronken" at bounding box center [946, 270] width 187 height 39
click at [946, 281] on input "dik ... dronken" at bounding box center [952, 276] width 13 height 13
radio input "true"
click at [735, 399] on button "Controleer" at bounding box center [698, 387] width 586 height 41
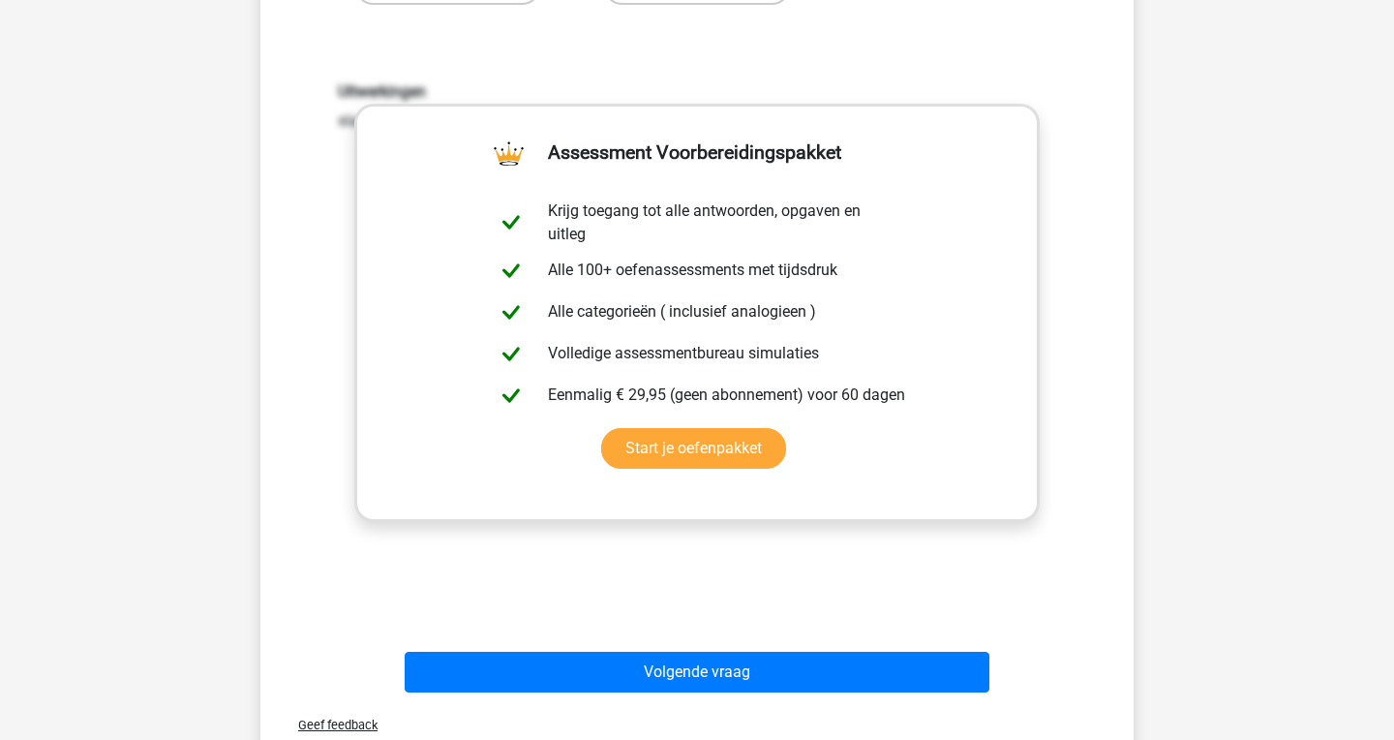
scroll to position [398, 0]
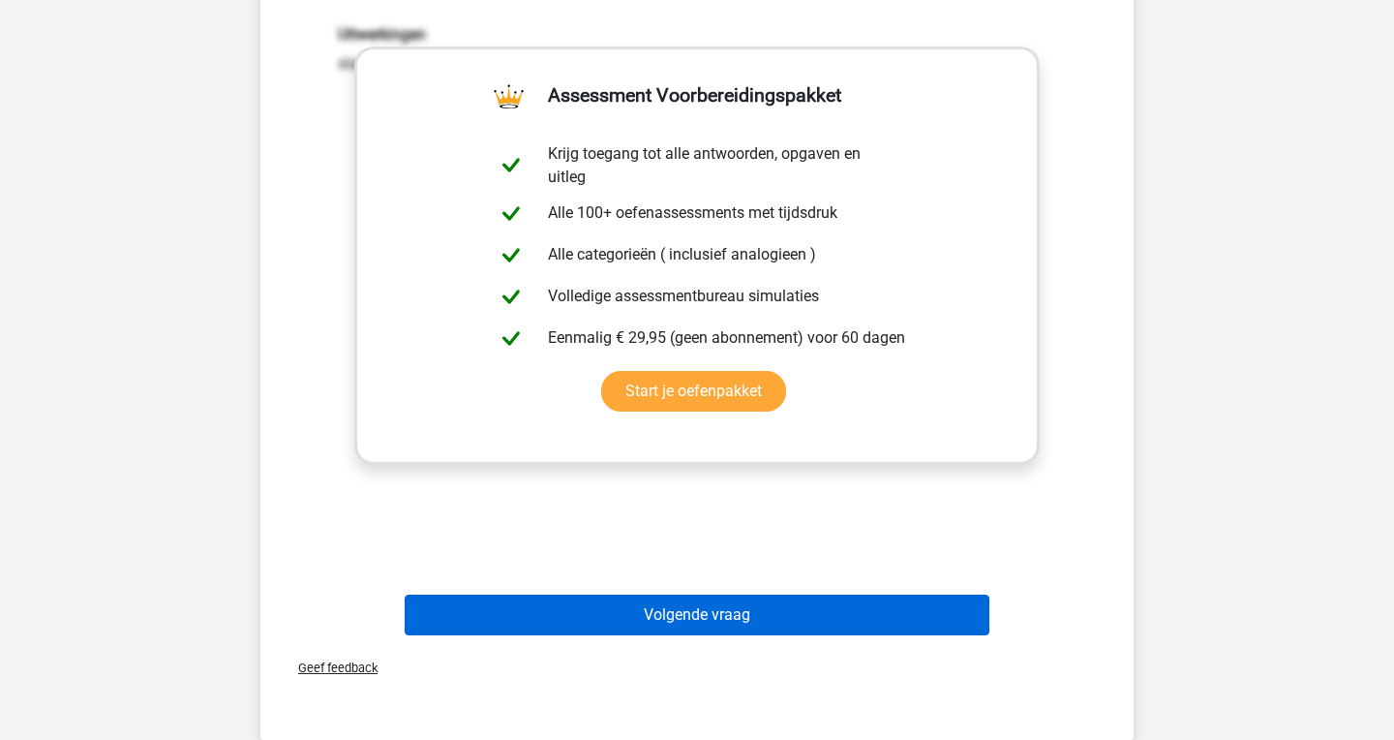
click at [744, 621] on button "Volgende vraag" at bounding box center [698, 614] width 586 height 41
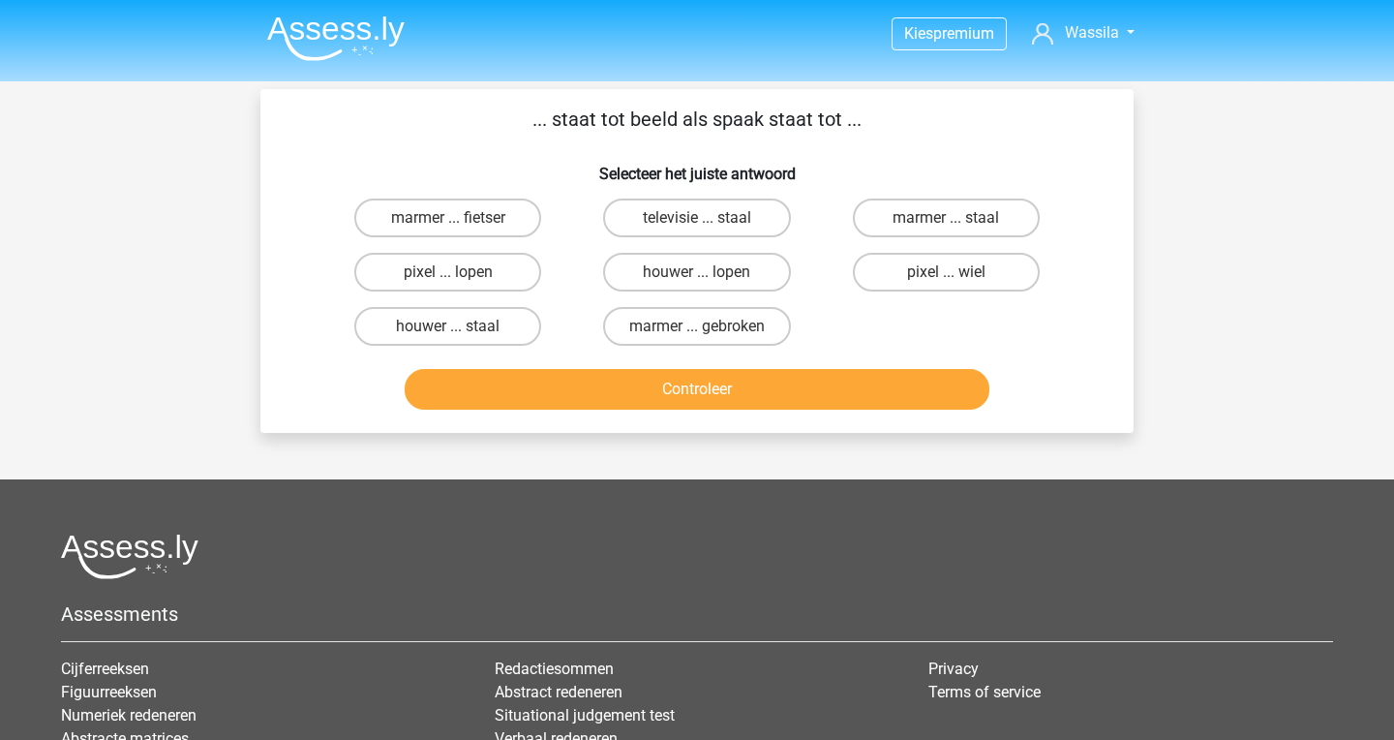
scroll to position [0, 0]
click at [968, 263] on label "pixel ... wiel" at bounding box center [946, 272] width 187 height 39
click at [958, 272] on input "pixel ... wiel" at bounding box center [952, 278] width 13 height 13
radio input "true"
click at [731, 387] on button "Controleer" at bounding box center [698, 389] width 586 height 41
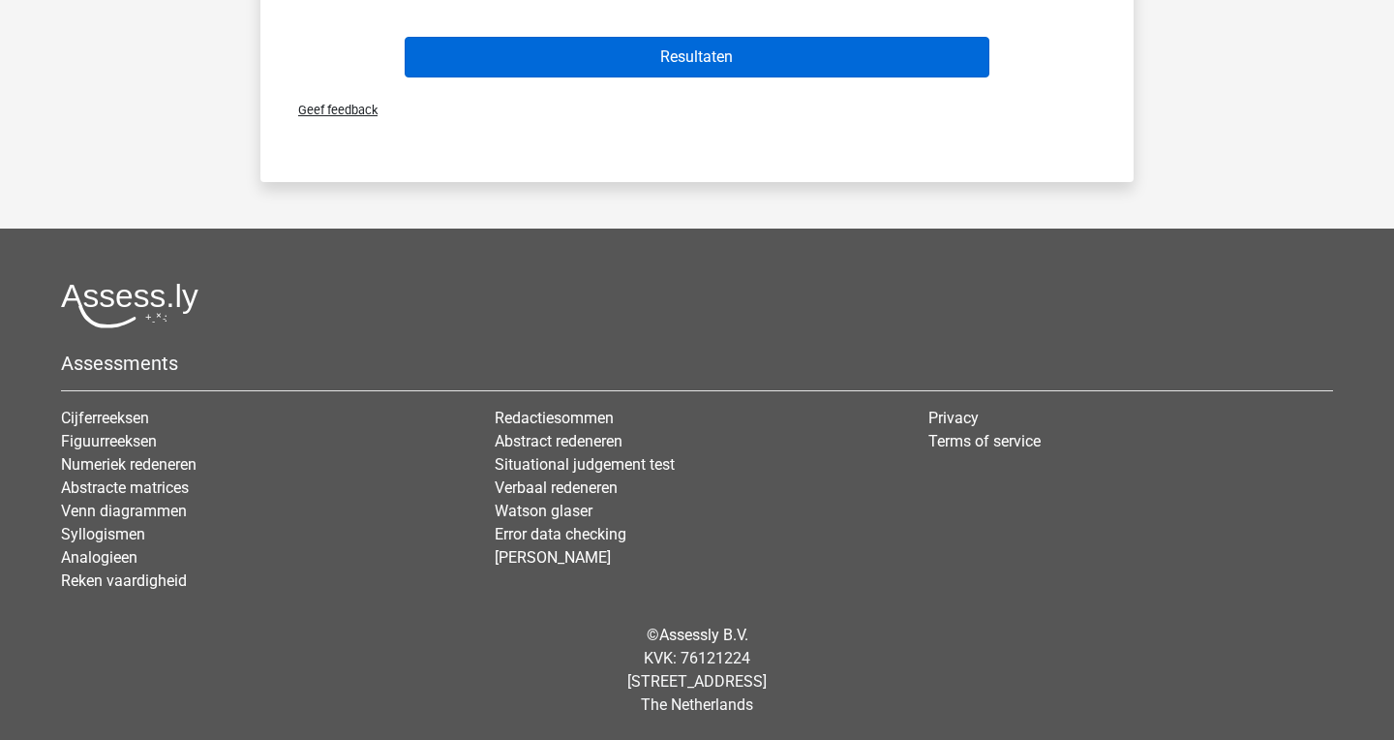
scroll to position [955, 0]
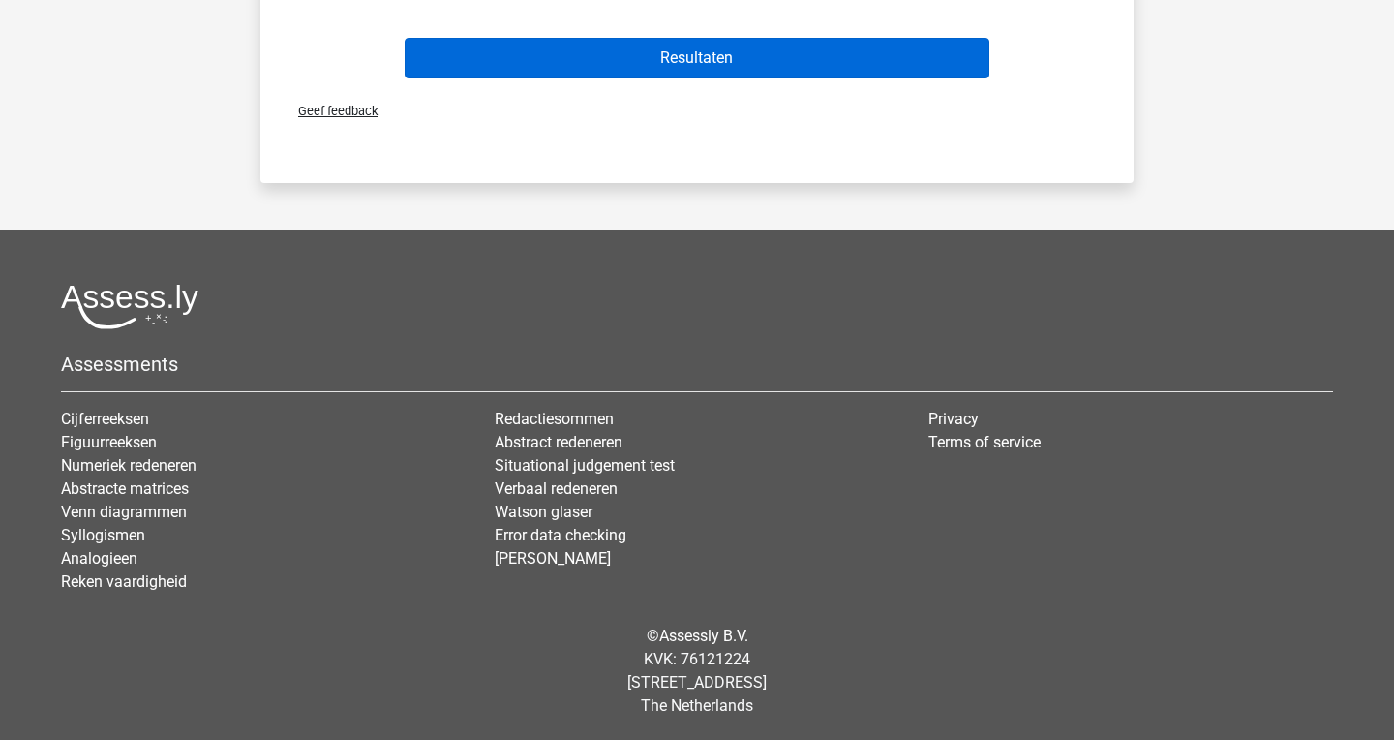
click at [714, 48] on button "Resultaten" at bounding box center [698, 58] width 586 height 41
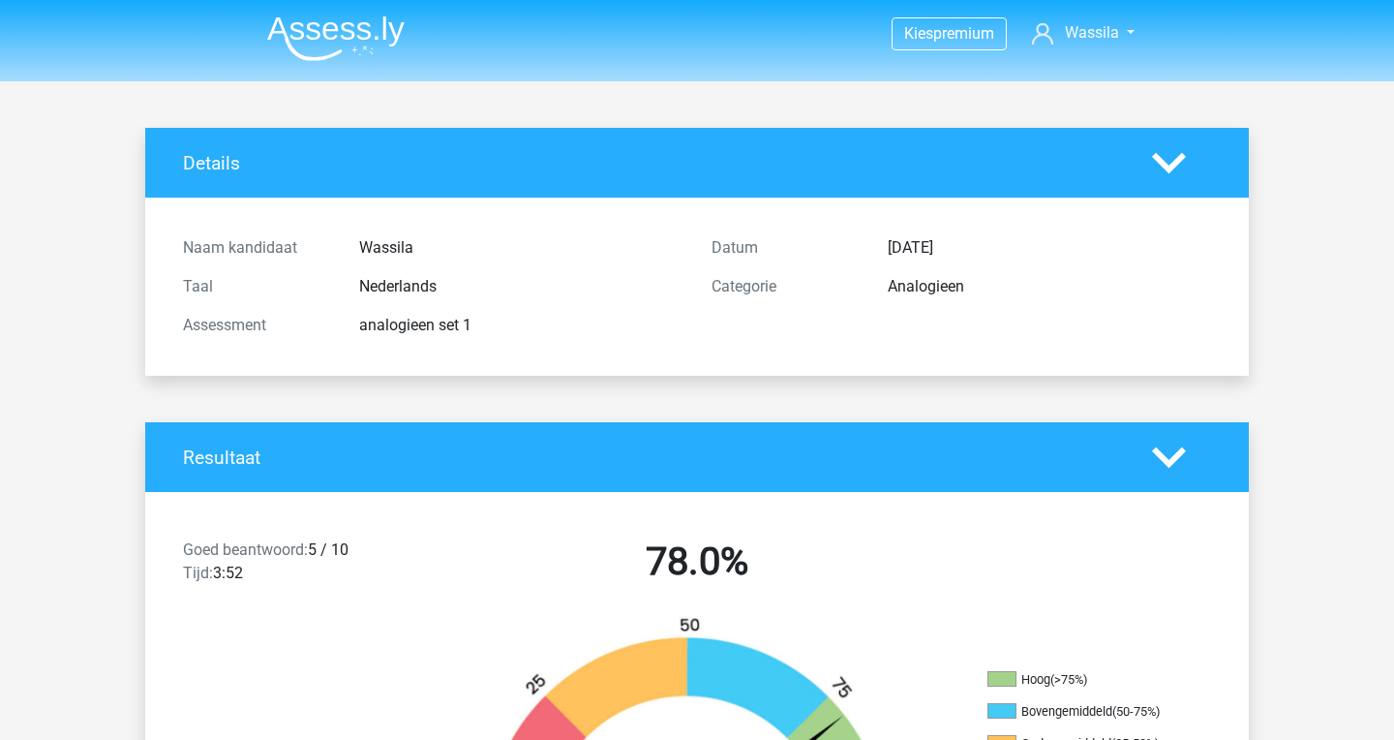
click at [323, 34] on img at bounding box center [335, 38] width 137 height 46
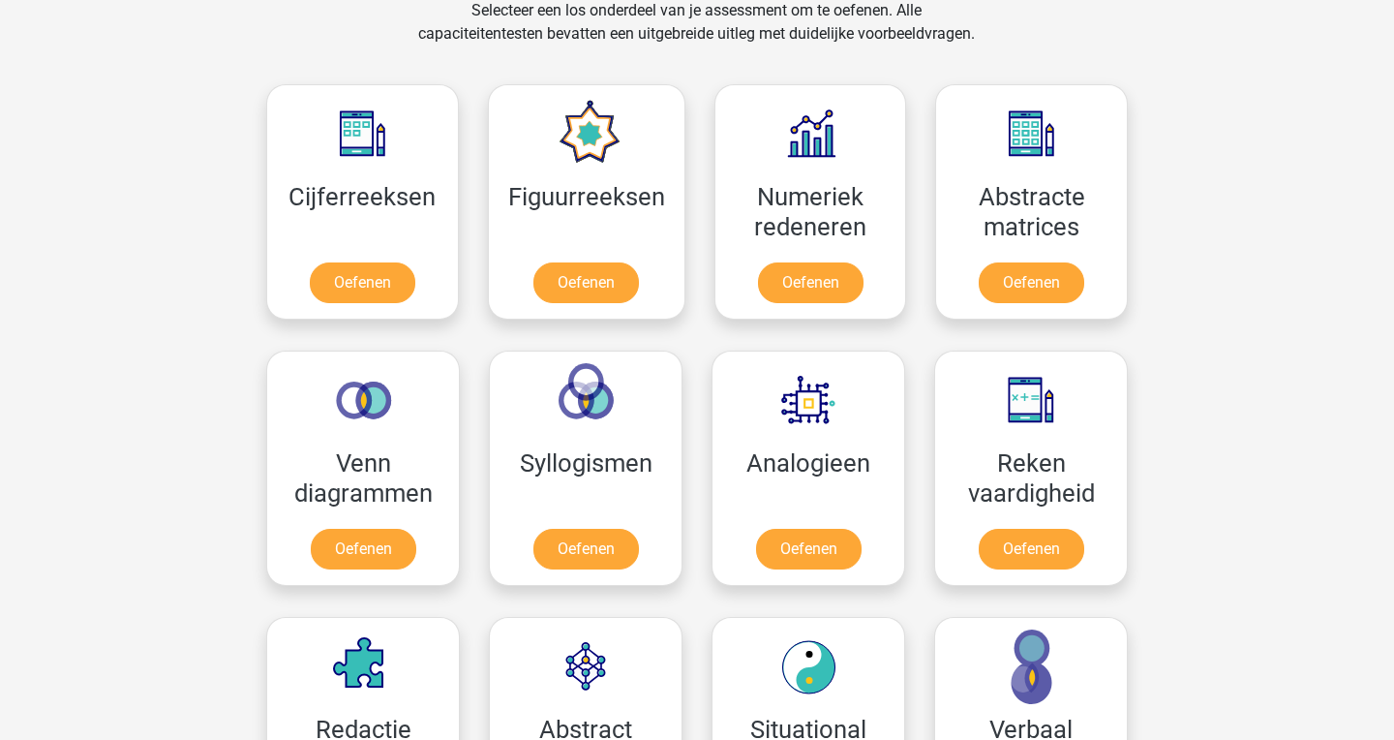
scroll to position [823, 0]
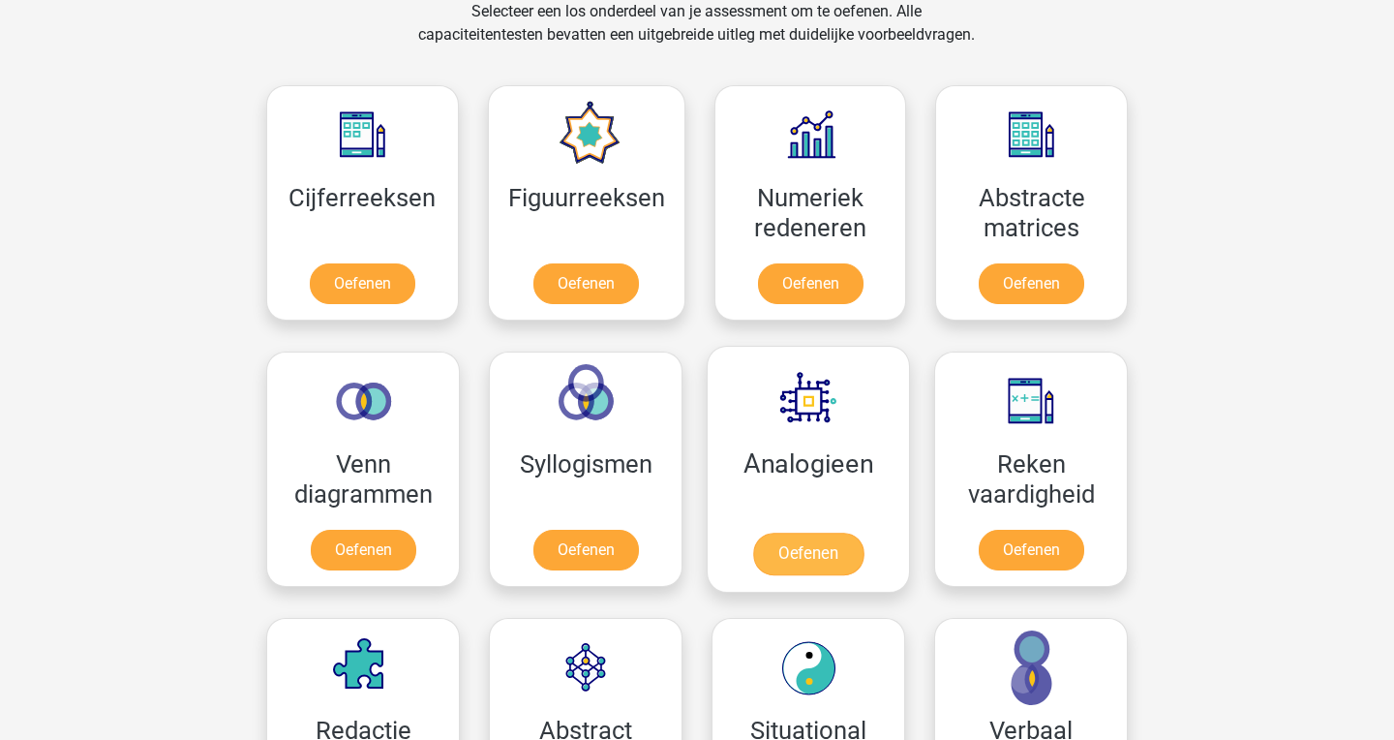
click at [850, 532] on link "Oefenen" at bounding box center [808, 553] width 110 height 43
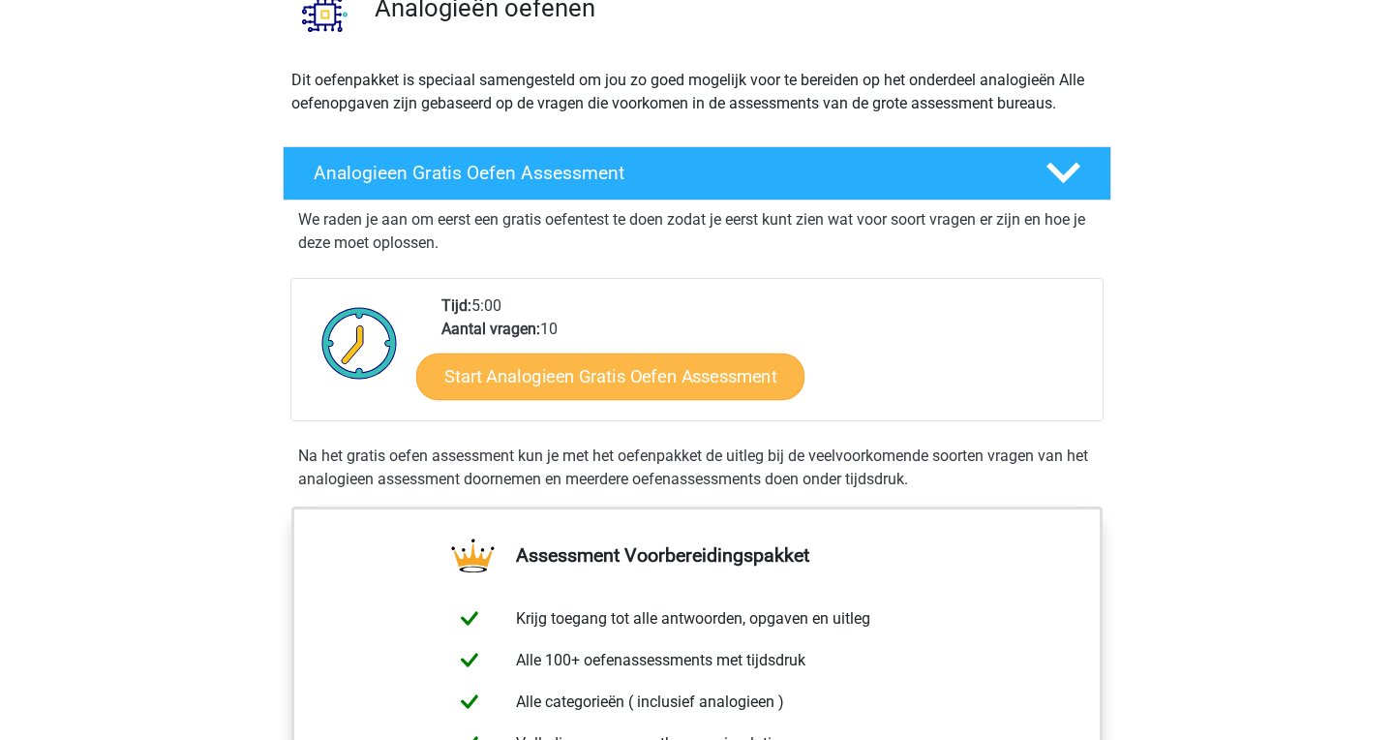
scroll to position [776, 0]
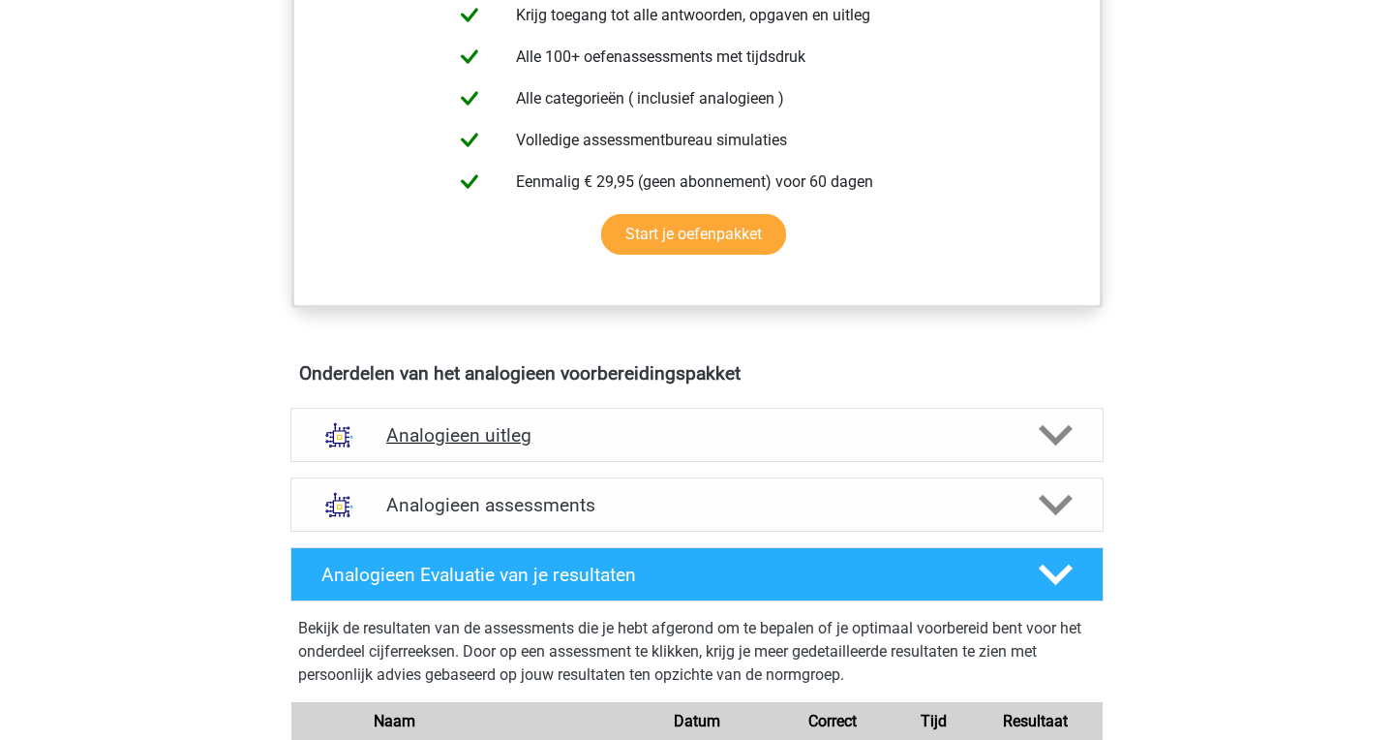
click at [683, 428] on h4 "Analogieen uitleg" at bounding box center [697, 435] width 622 height 22
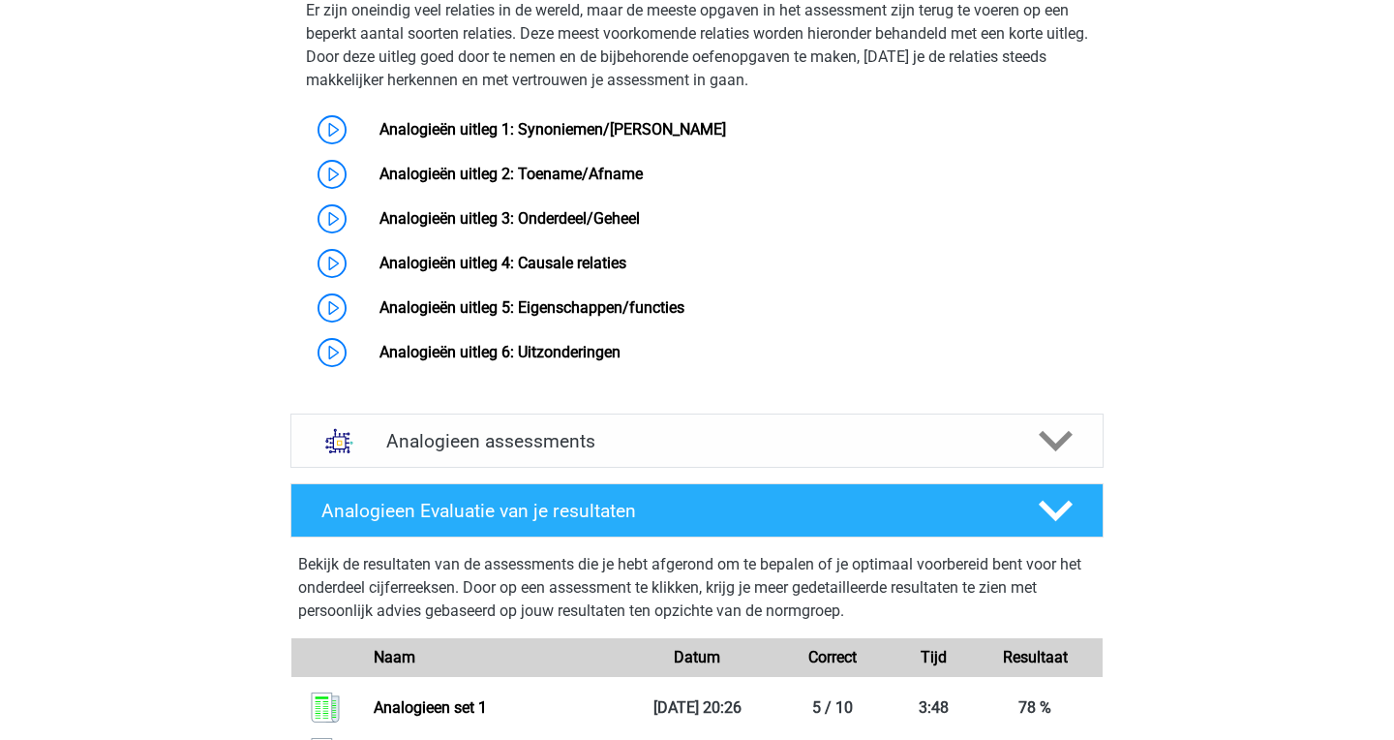
scroll to position [1490, 0]
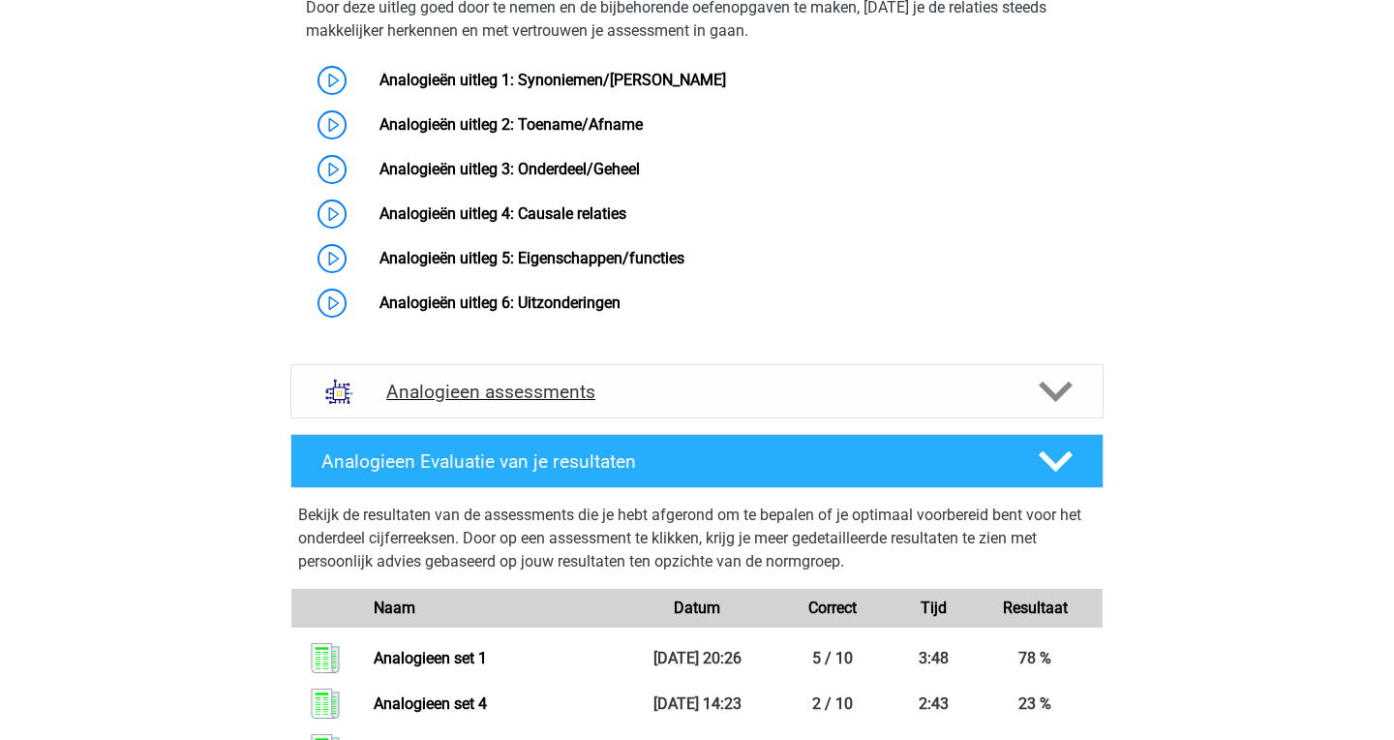
click at [708, 403] on h4 "Analogieen assessments" at bounding box center [697, 391] width 622 height 22
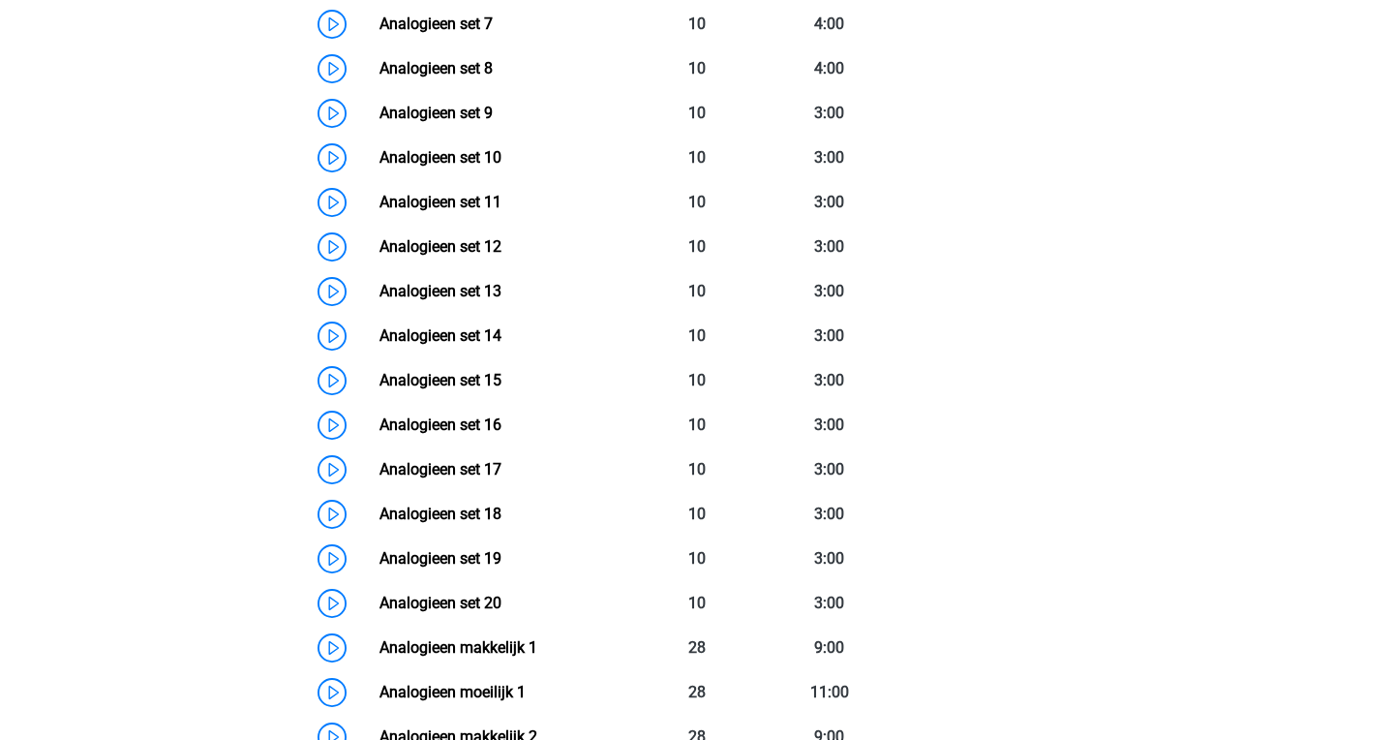
scroll to position [2307, 0]
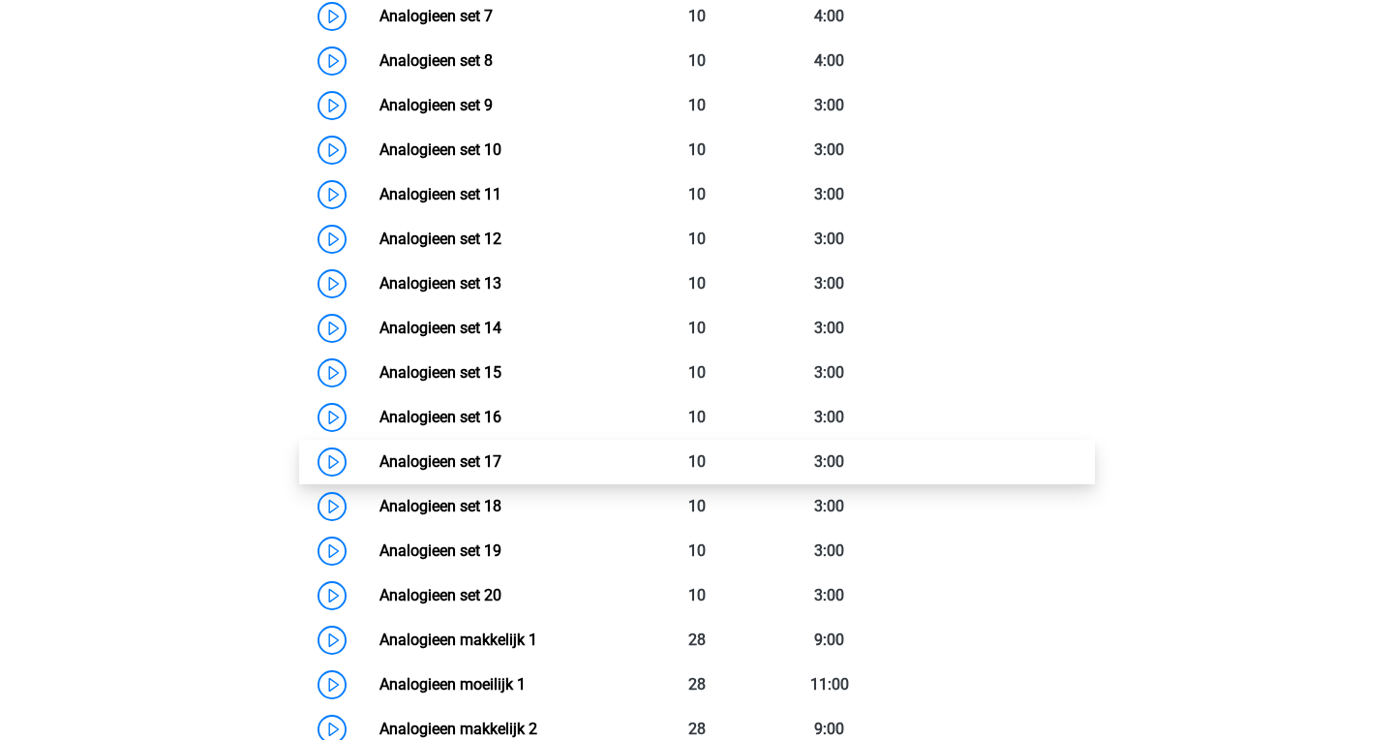
click at [502, 471] on link "Analogieen set 17" at bounding box center [441, 461] width 122 height 18
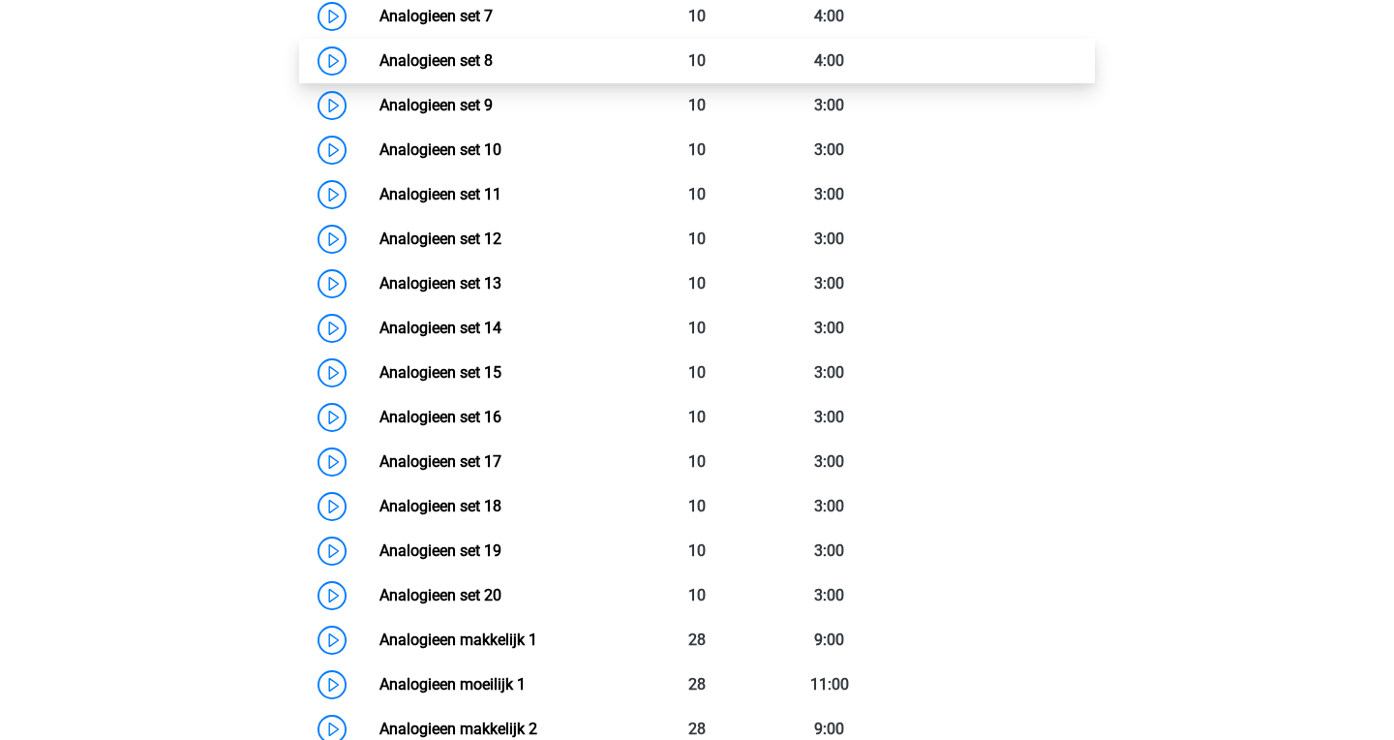
click at [493, 70] on link "Analogieen set 8" at bounding box center [436, 60] width 113 height 18
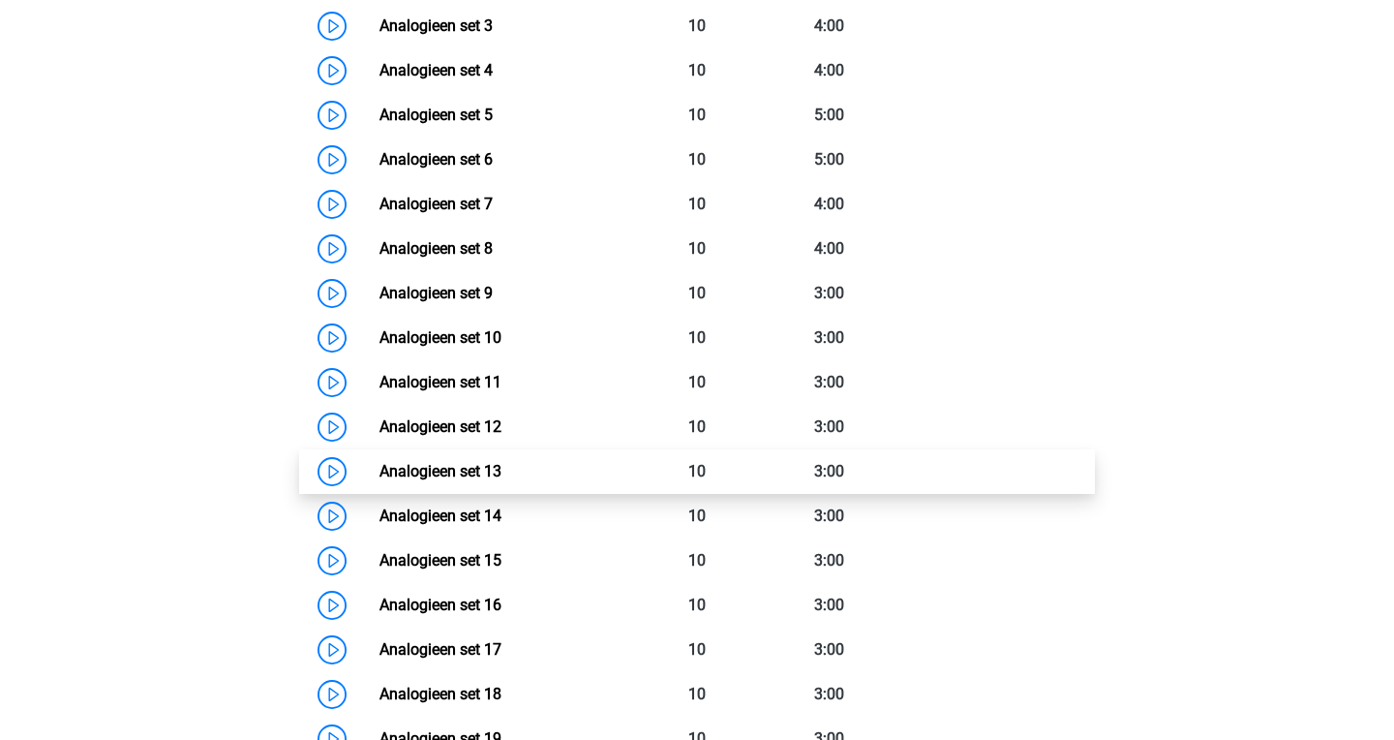
scroll to position [2116, 0]
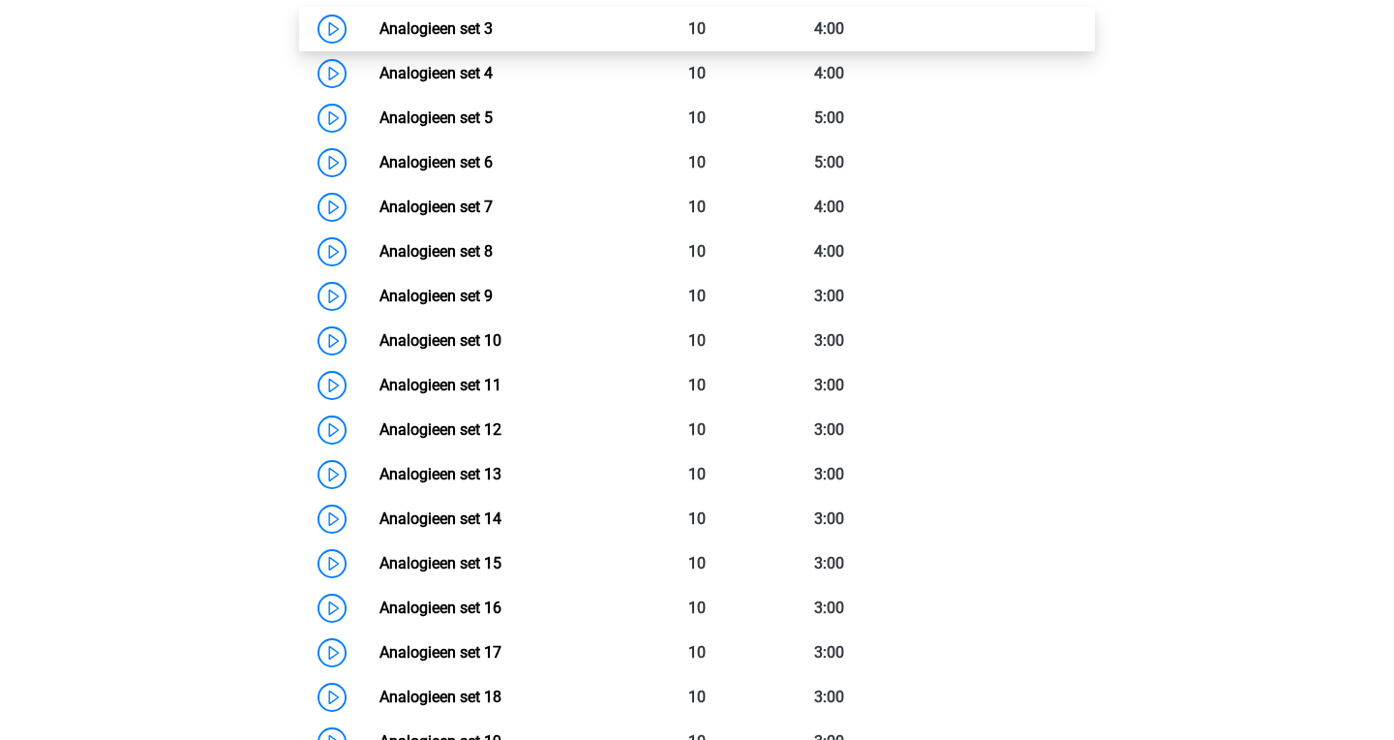
click at [493, 38] on link "Analogieen set 3" at bounding box center [436, 28] width 113 height 18
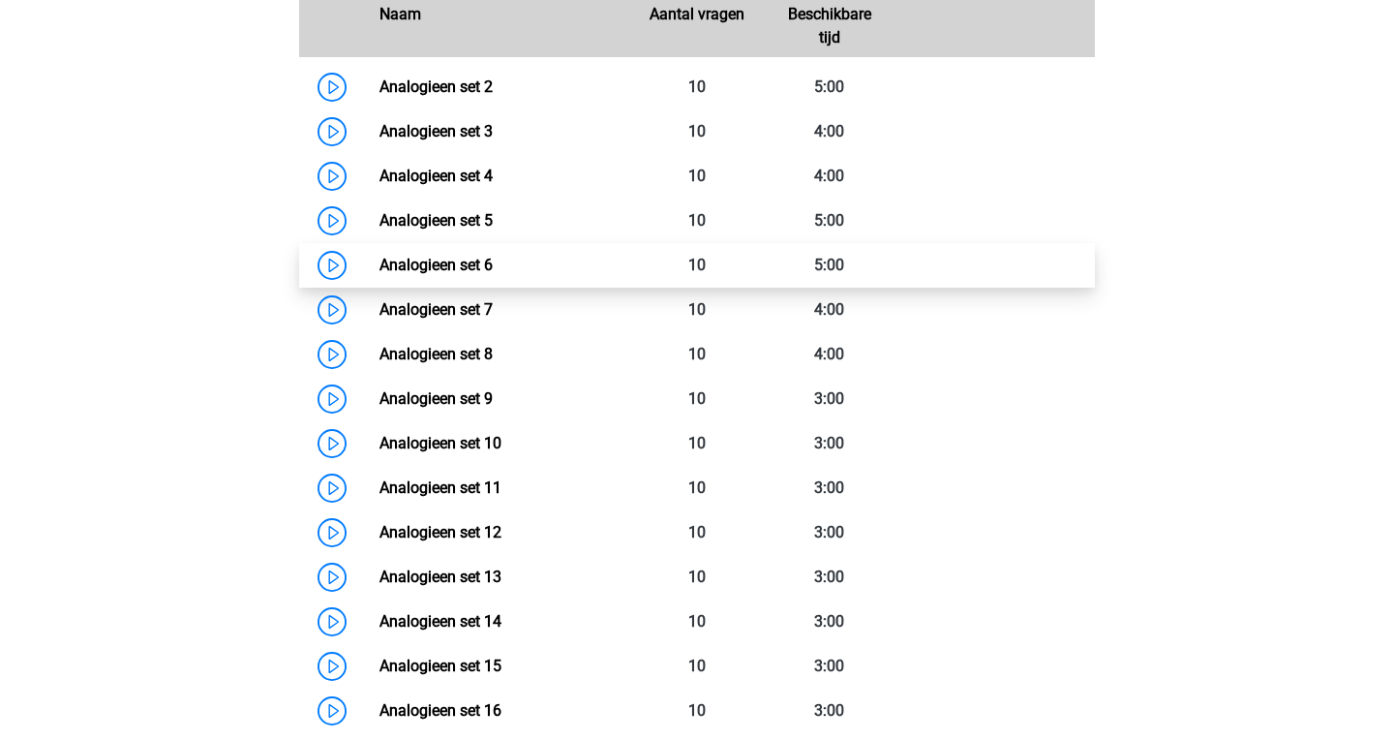
scroll to position [2018, 0]
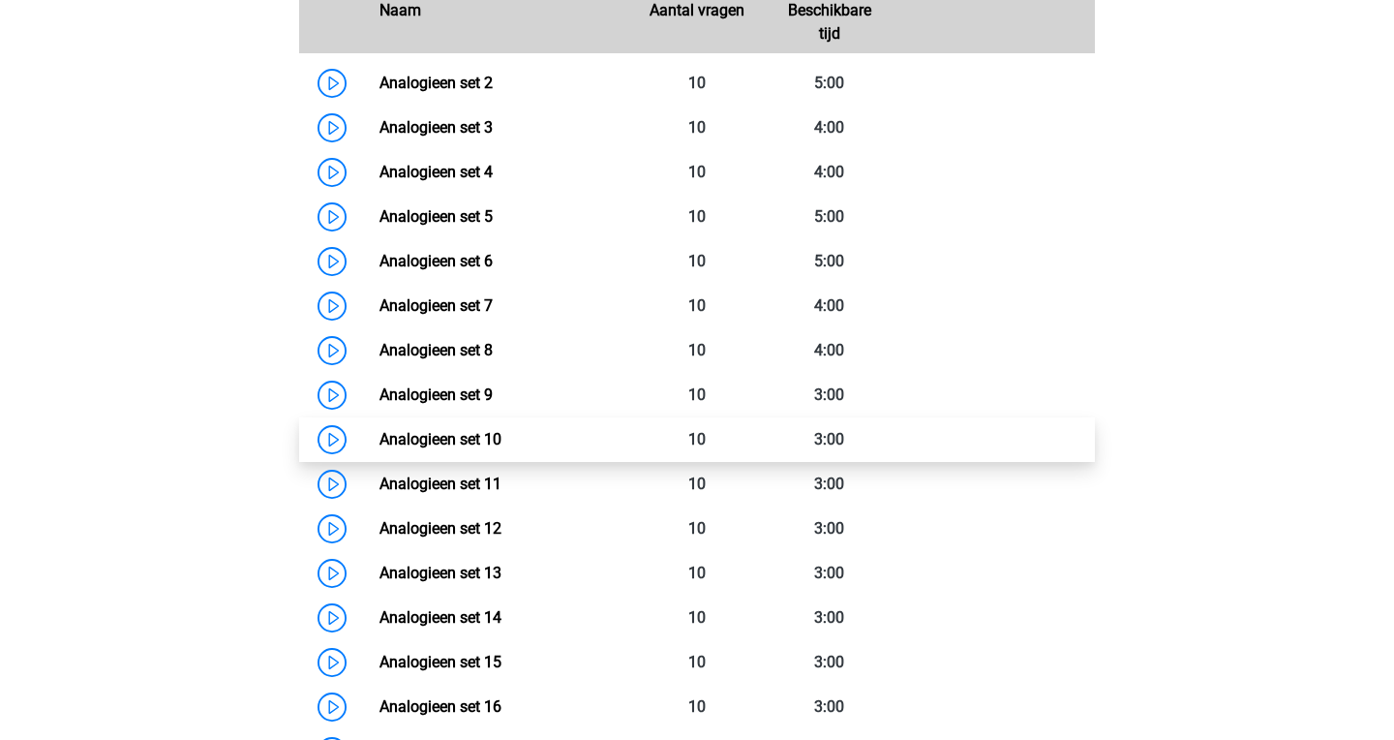
click at [502, 448] on link "Analogieen set 10" at bounding box center [441, 439] width 122 height 18
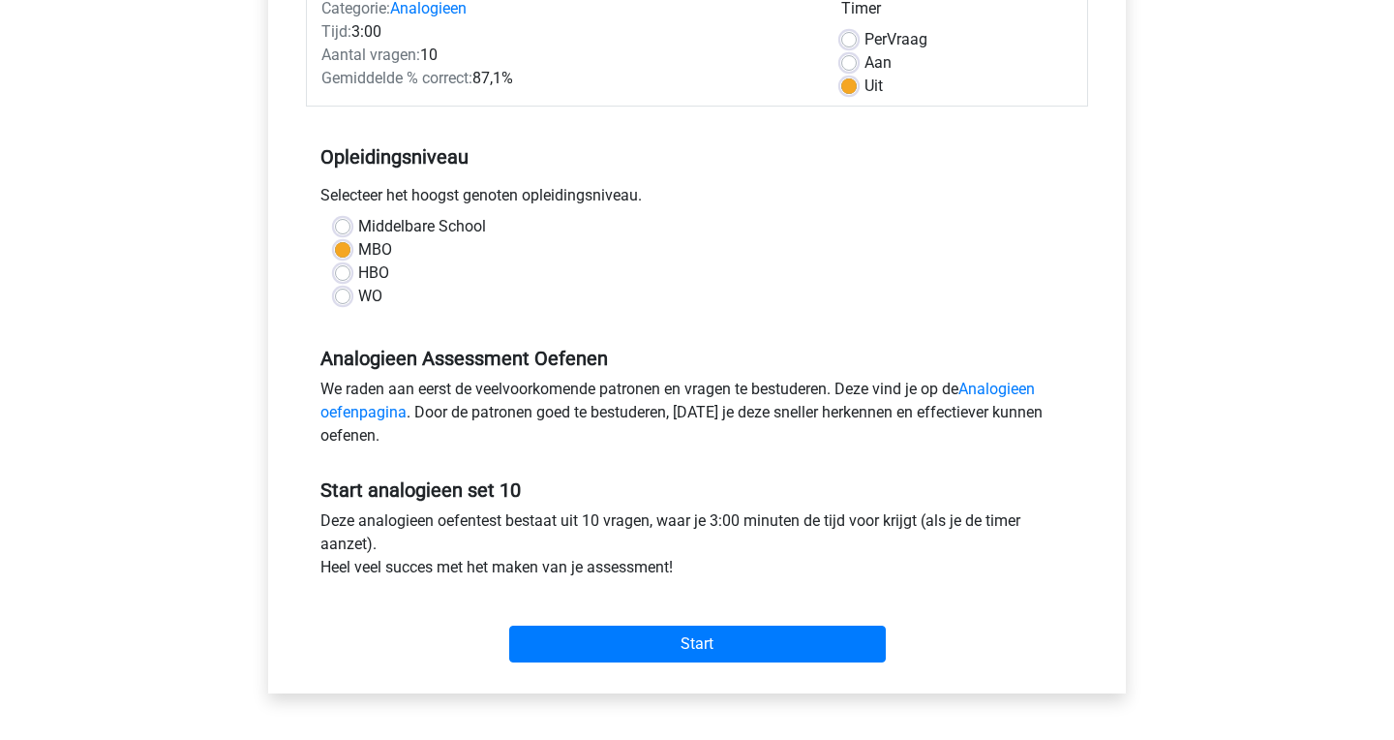
scroll to position [302, 0]
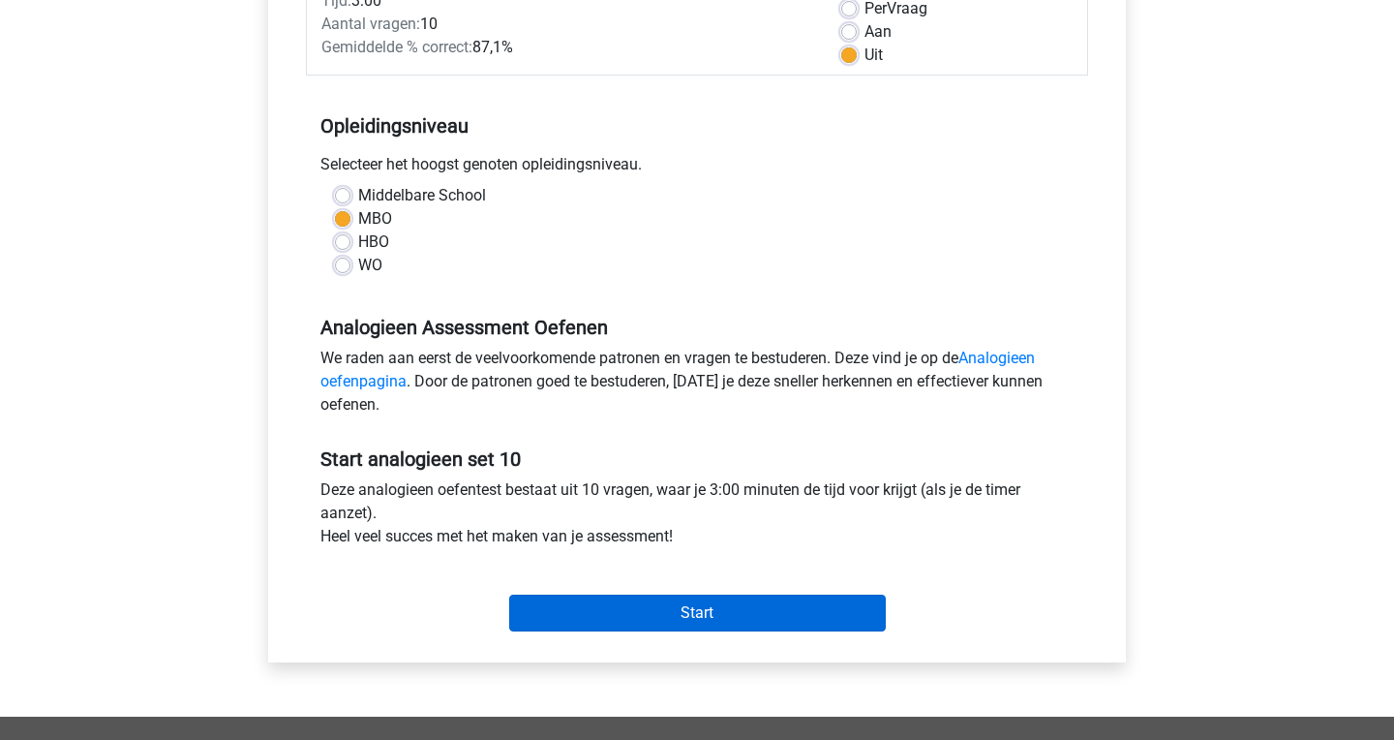
click at [694, 608] on input "Start" at bounding box center [697, 612] width 377 height 37
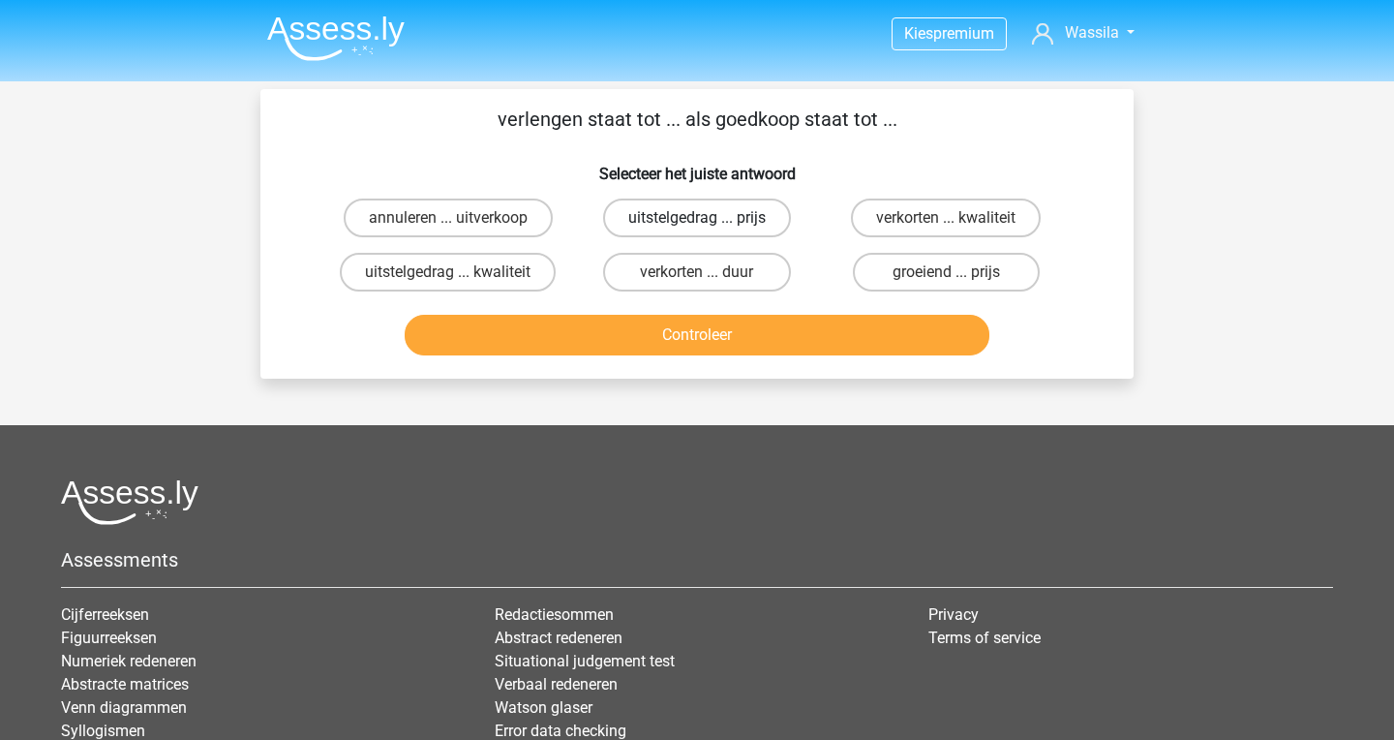
click at [709, 209] on label "uitstelgedrag ... prijs" at bounding box center [697, 217] width 188 height 39
click at [709, 218] on input "uitstelgedrag ... prijs" at bounding box center [703, 224] width 13 height 13
radio input "true"
click at [710, 329] on button "Controleer" at bounding box center [698, 335] width 586 height 41
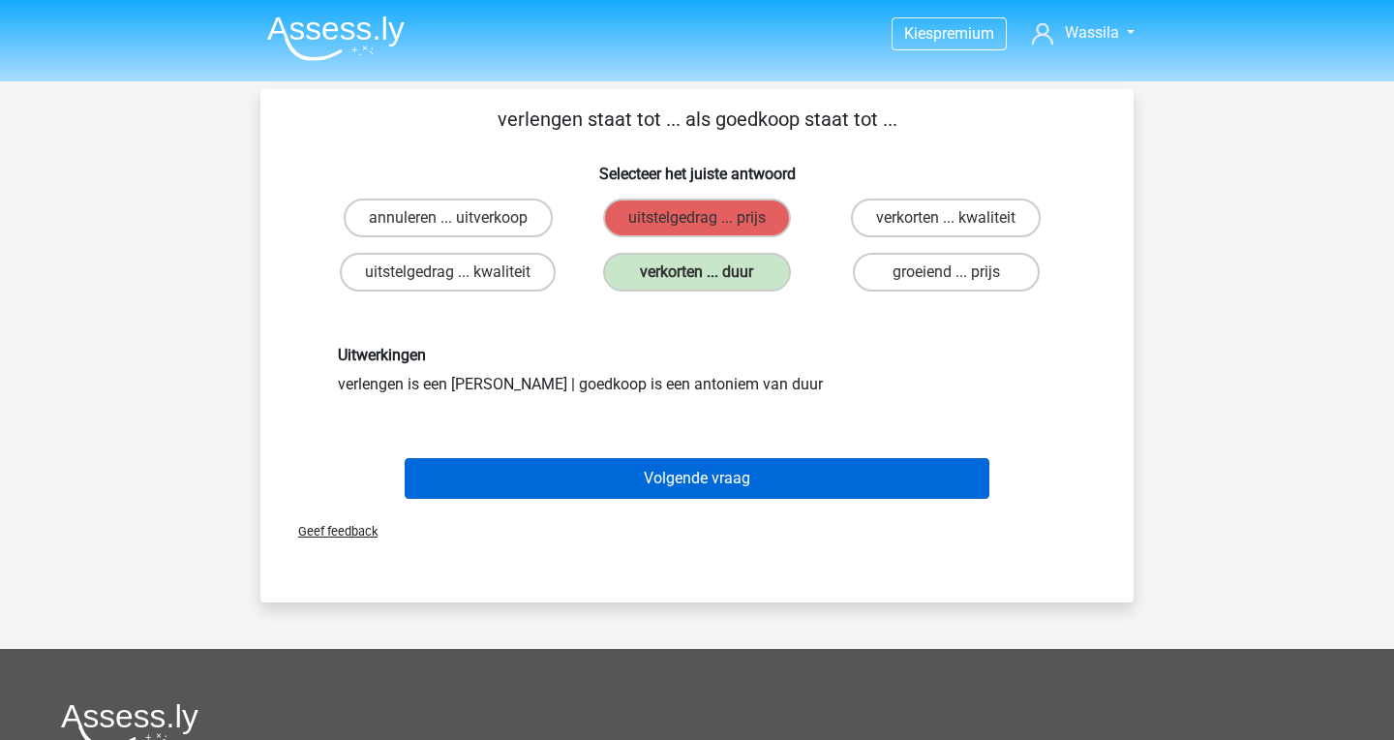
click at [523, 468] on button "Volgende vraag" at bounding box center [698, 478] width 586 height 41
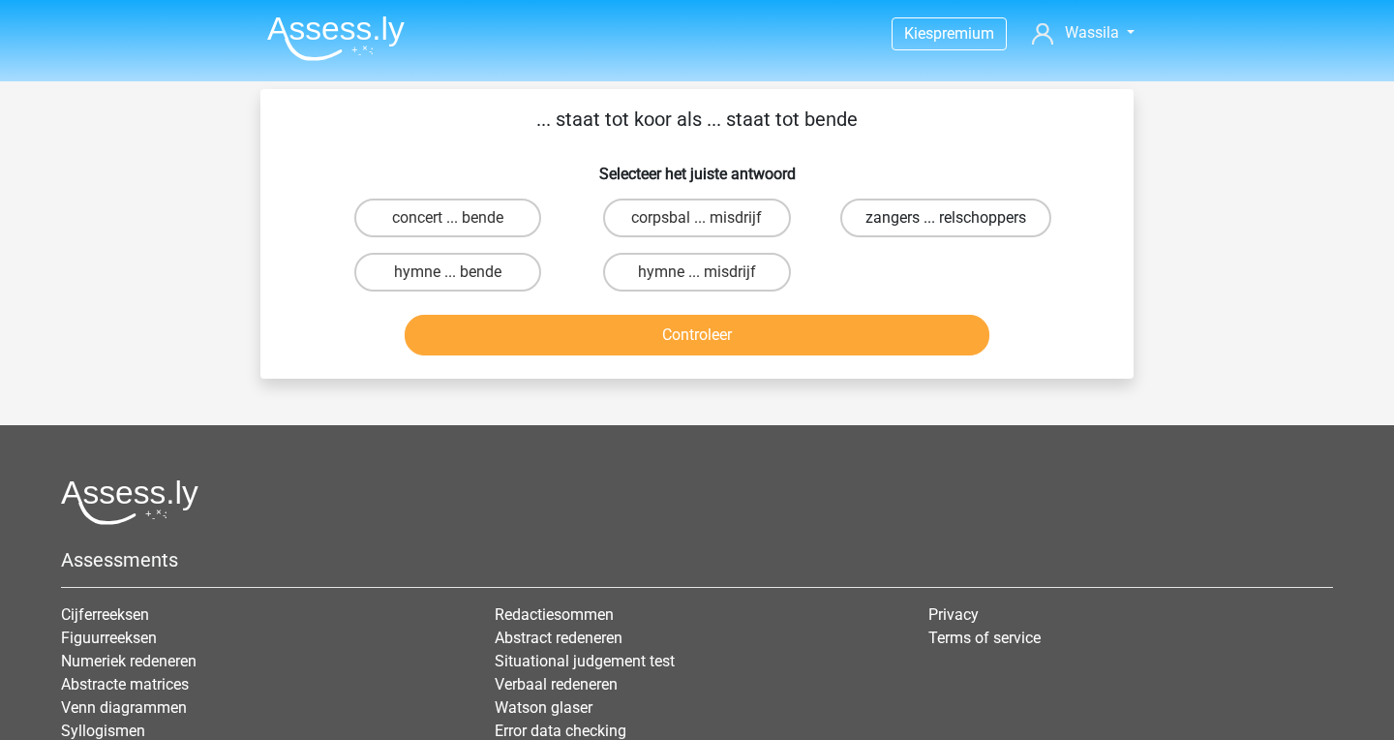
click at [952, 217] on label "zangers ... relschoppers" at bounding box center [945, 217] width 211 height 39
click at [952, 218] on input "zangers ... relschoppers" at bounding box center [952, 224] width 13 height 13
radio input "true"
click at [717, 336] on button "Controleer" at bounding box center [698, 335] width 586 height 41
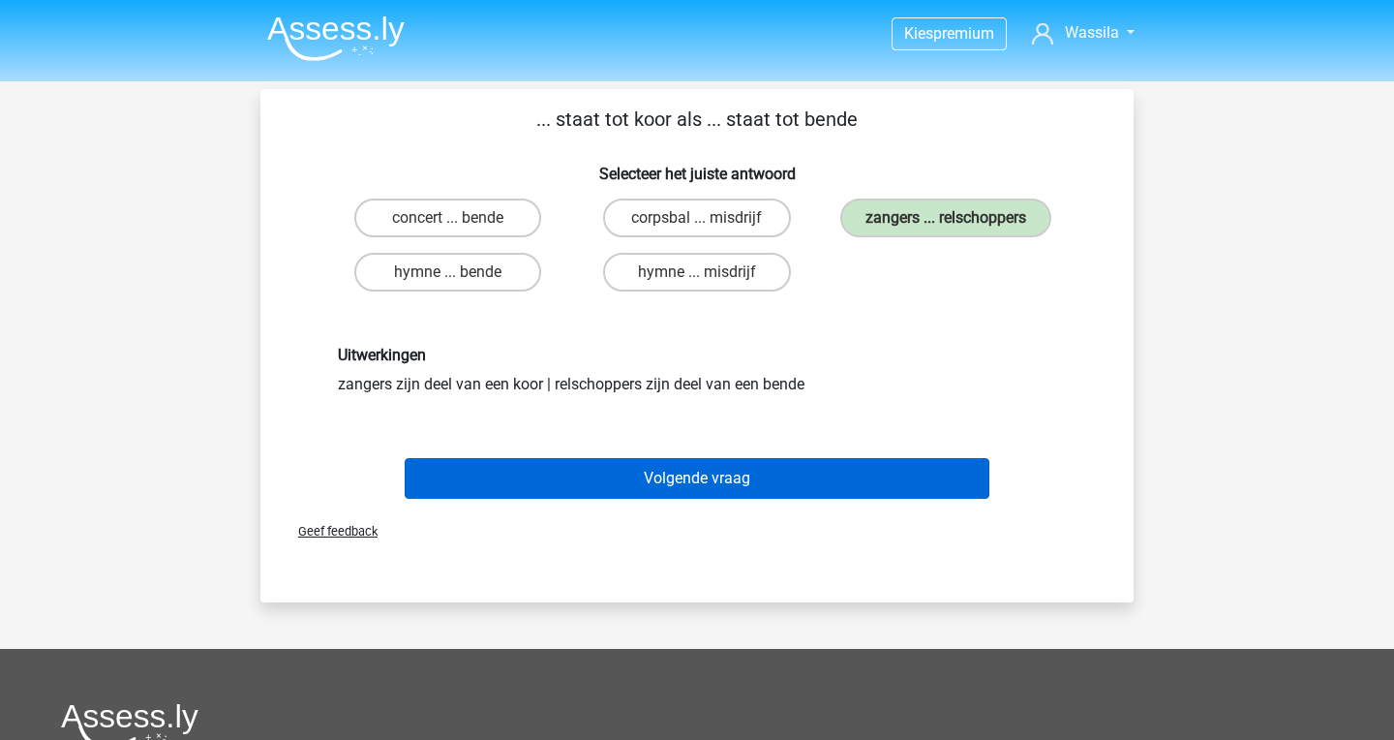
click at [723, 484] on button "Volgende vraag" at bounding box center [698, 478] width 586 height 41
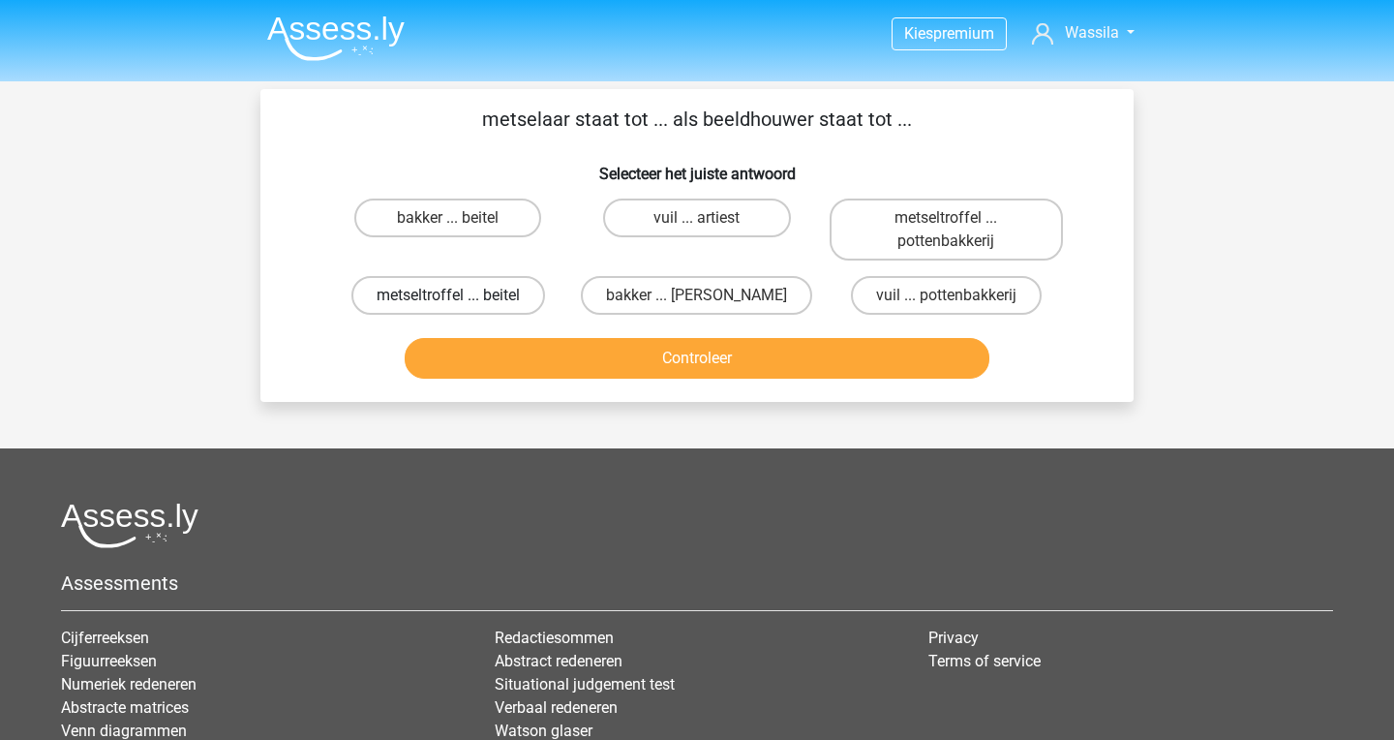
click at [458, 291] on label "metseltroffel ... beitel" at bounding box center [448, 295] width 194 height 39
click at [458, 295] on input "metseltroffel ... beitel" at bounding box center [454, 301] width 13 height 13
radio input "true"
click at [524, 361] on button "Controleer" at bounding box center [698, 358] width 586 height 41
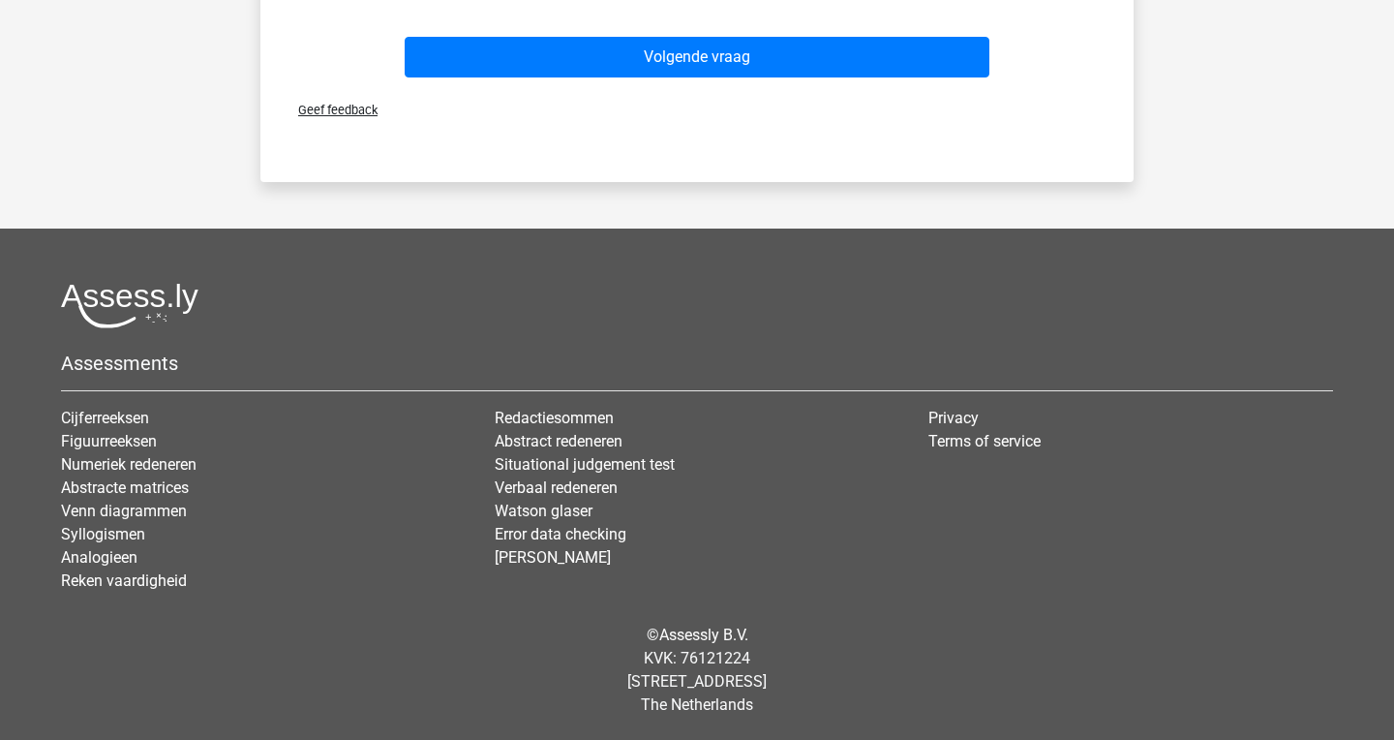
scroll to position [924, 0]
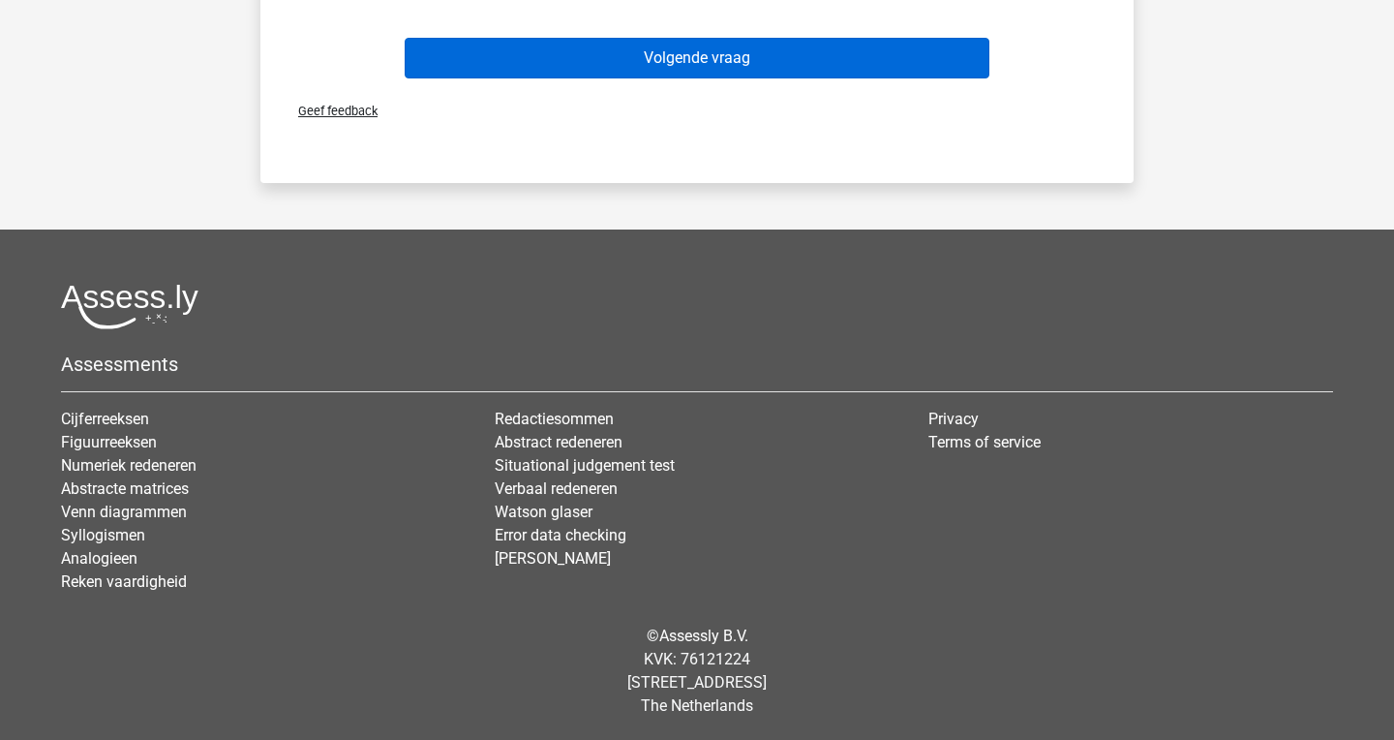
click at [683, 70] on button "Volgende vraag" at bounding box center [698, 58] width 586 height 41
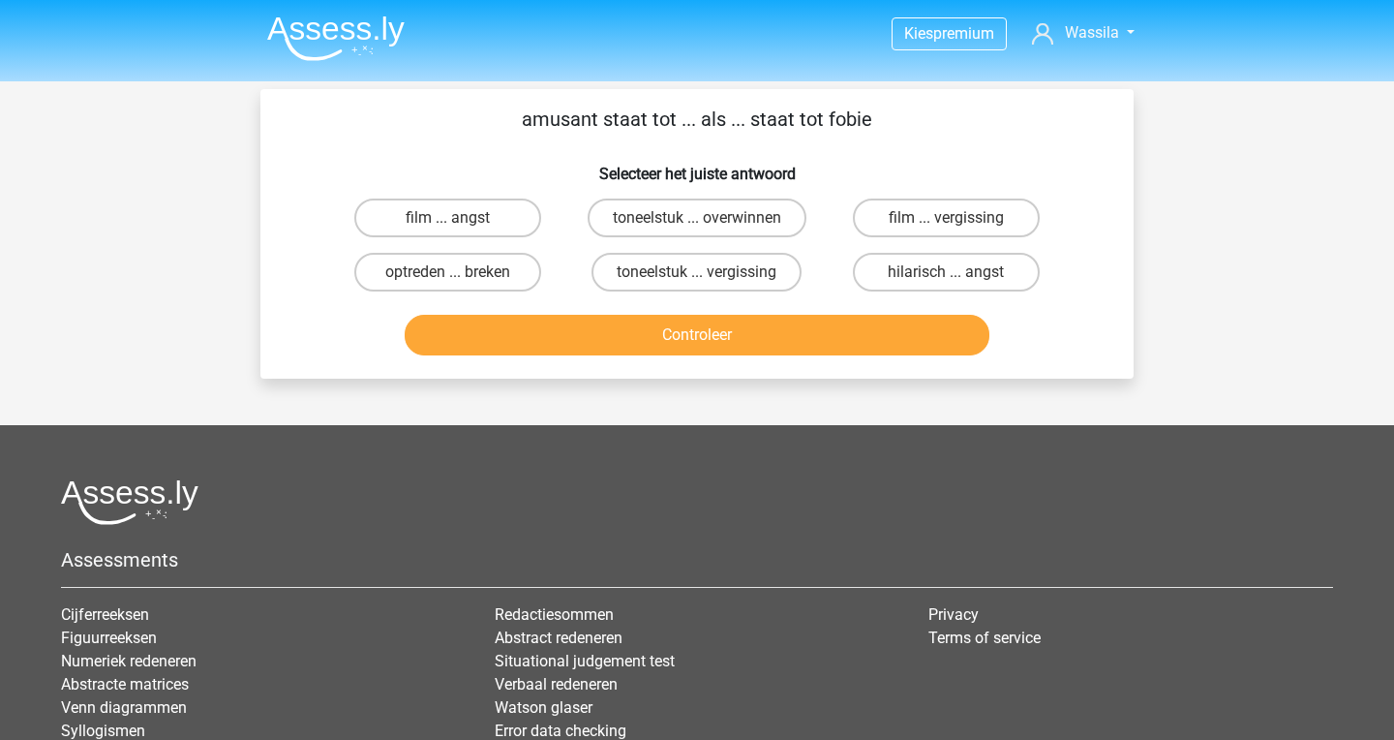
scroll to position [0, 0]
click at [973, 284] on label "hilarisch ... angst" at bounding box center [946, 272] width 187 height 39
click at [958, 284] on input "hilarisch ... angst" at bounding box center [952, 278] width 13 height 13
radio input "true"
click at [898, 319] on button "Controleer" at bounding box center [698, 335] width 586 height 41
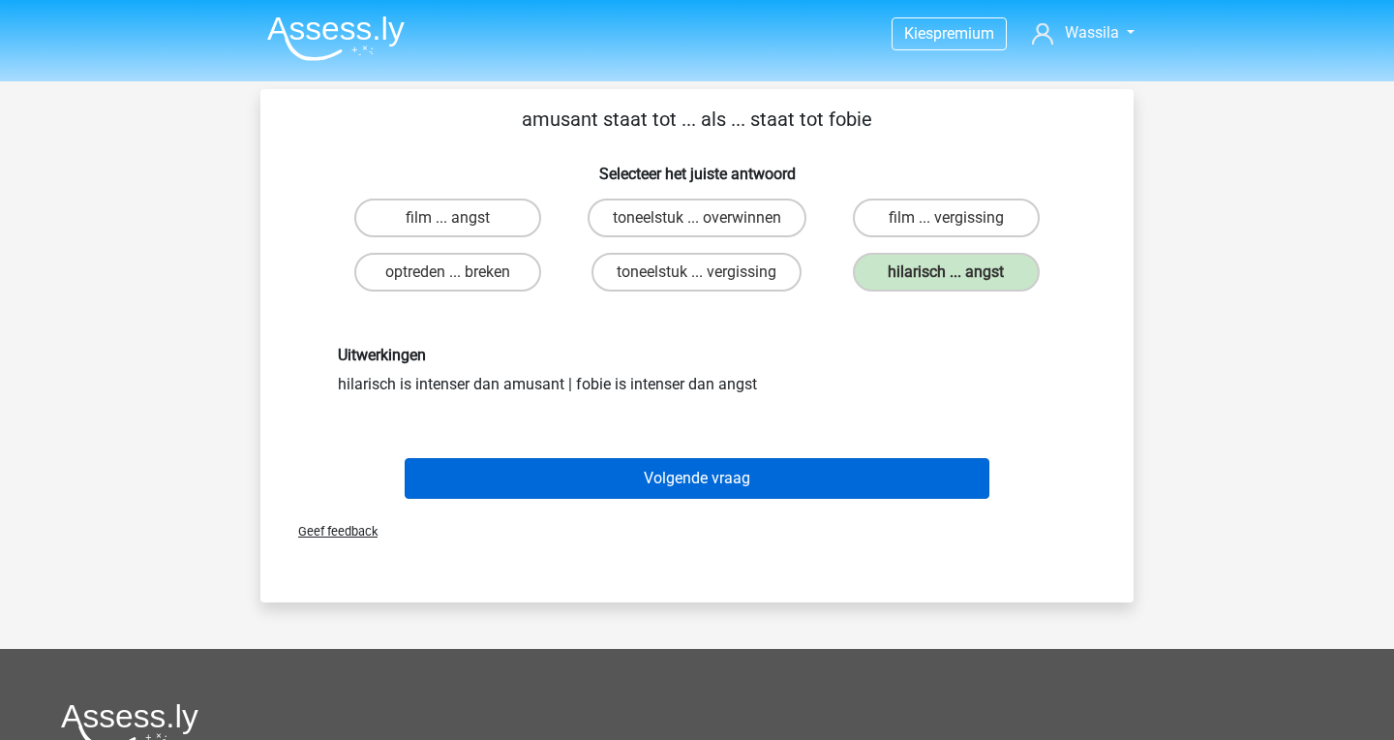
click at [620, 478] on button "Volgende vraag" at bounding box center [698, 478] width 586 height 41
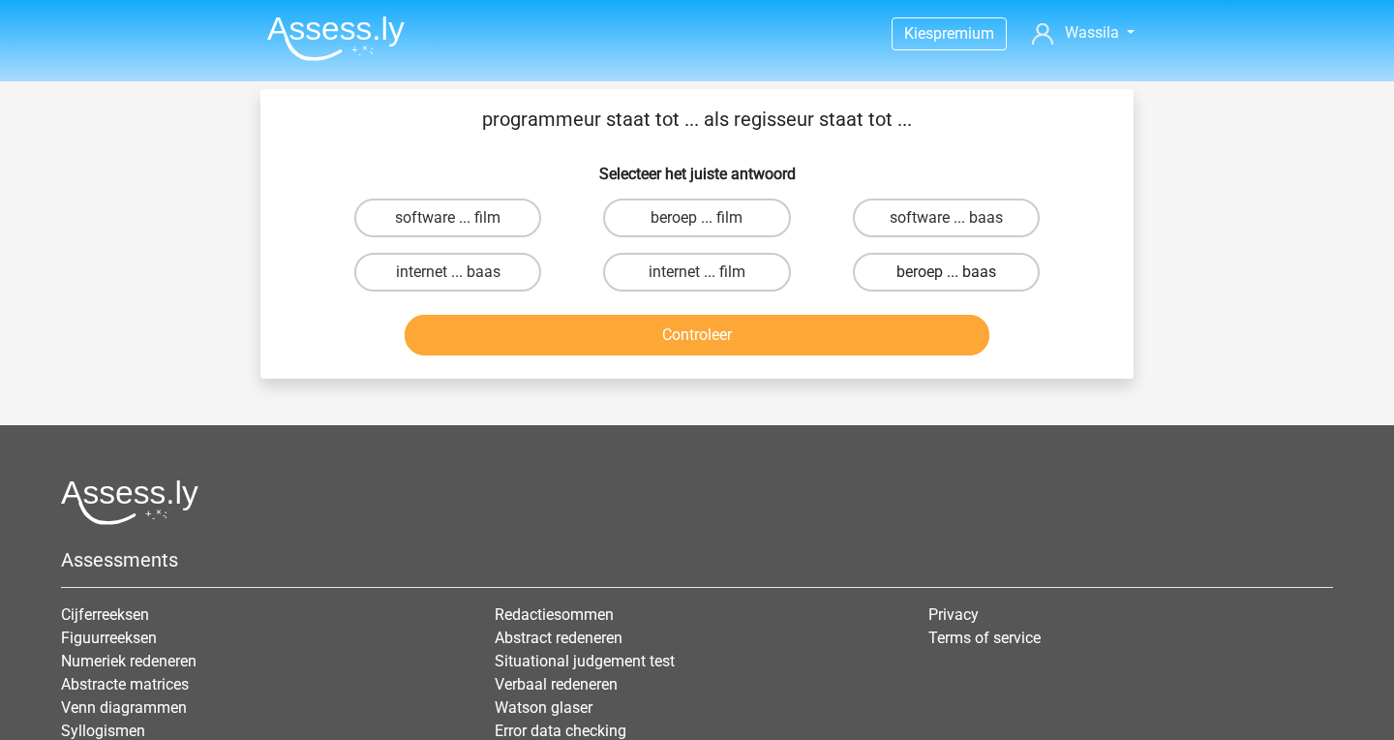
click at [985, 276] on label "beroep ... baas" at bounding box center [946, 272] width 187 height 39
click at [958, 276] on input "beroep ... baas" at bounding box center [952, 278] width 13 height 13
radio input "true"
click at [907, 314] on div "Controleer" at bounding box center [696, 331] width 811 height 64
click at [904, 328] on button "Controleer" at bounding box center [698, 335] width 586 height 41
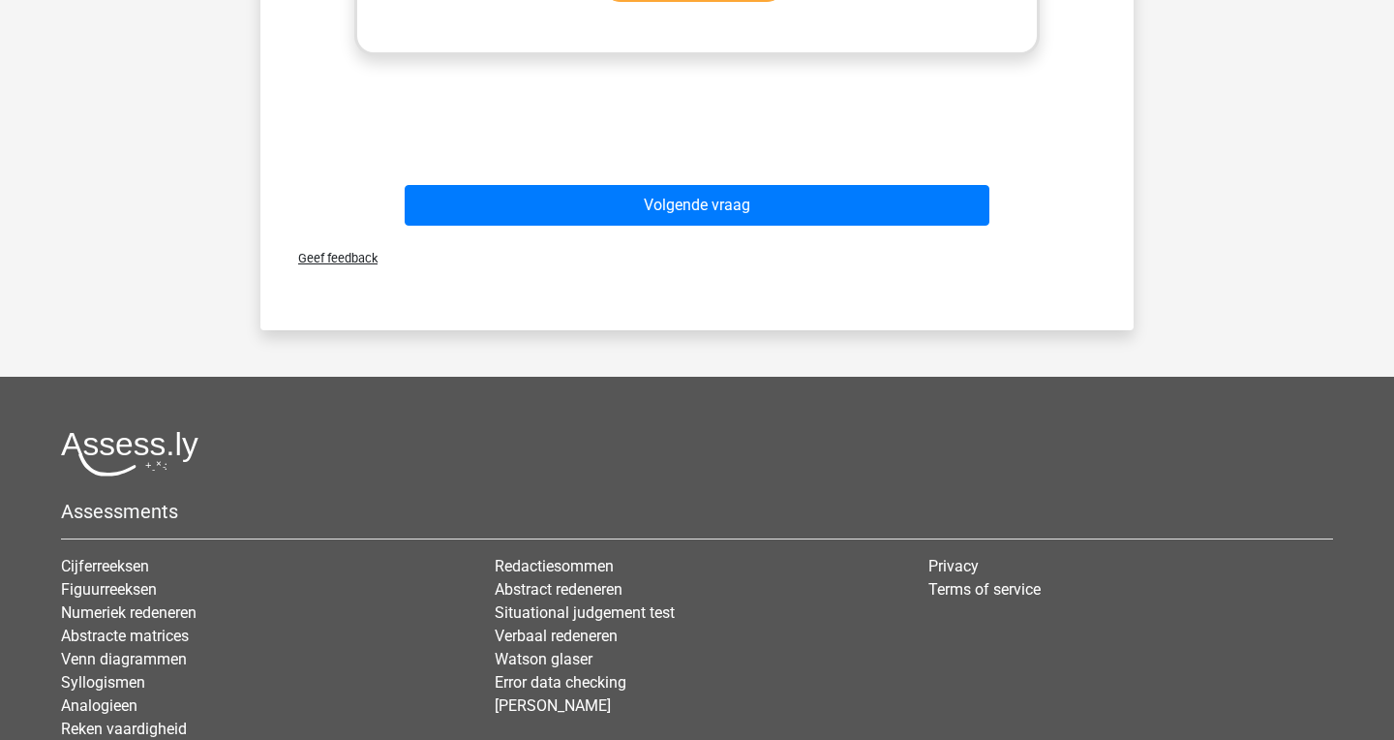
scroll to position [681, 0]
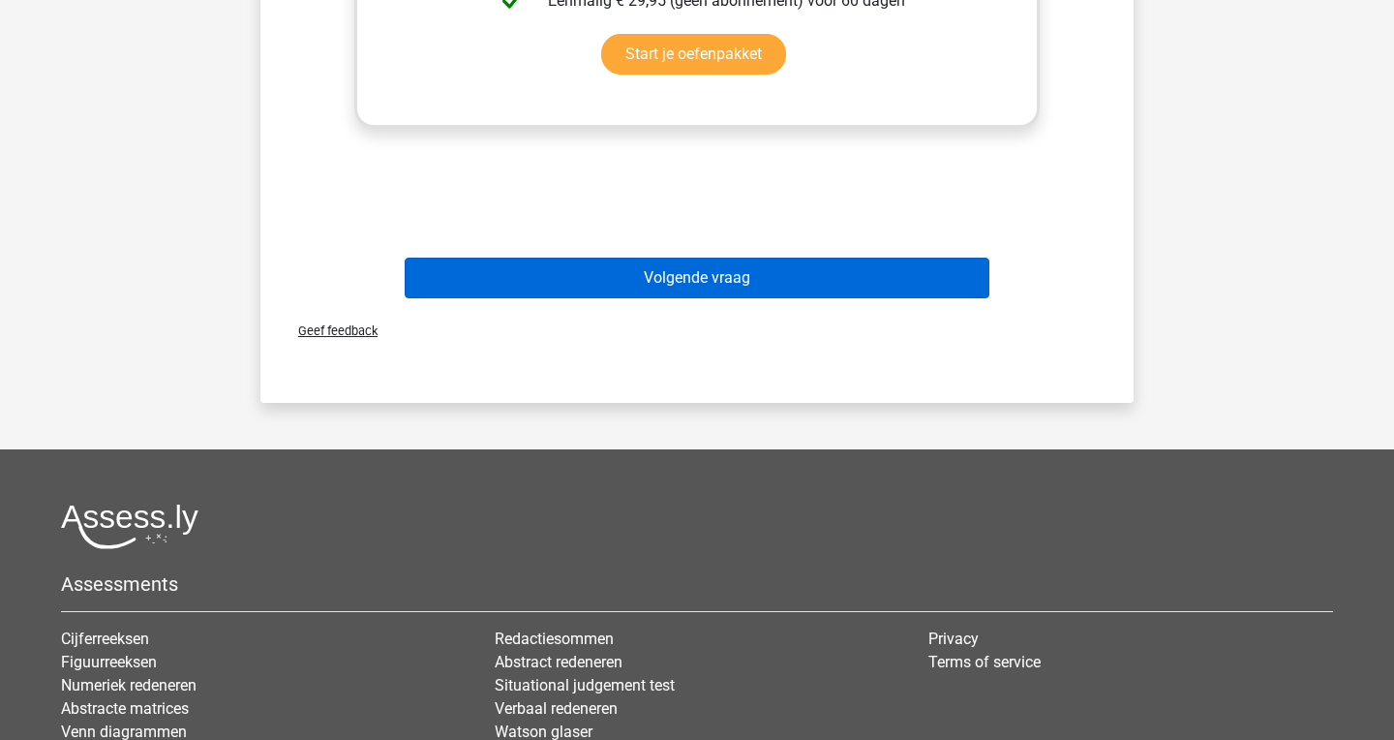
click at [558, 271] on button "Volgende vraag" at bounding box center [698, 278] width 586 height 41
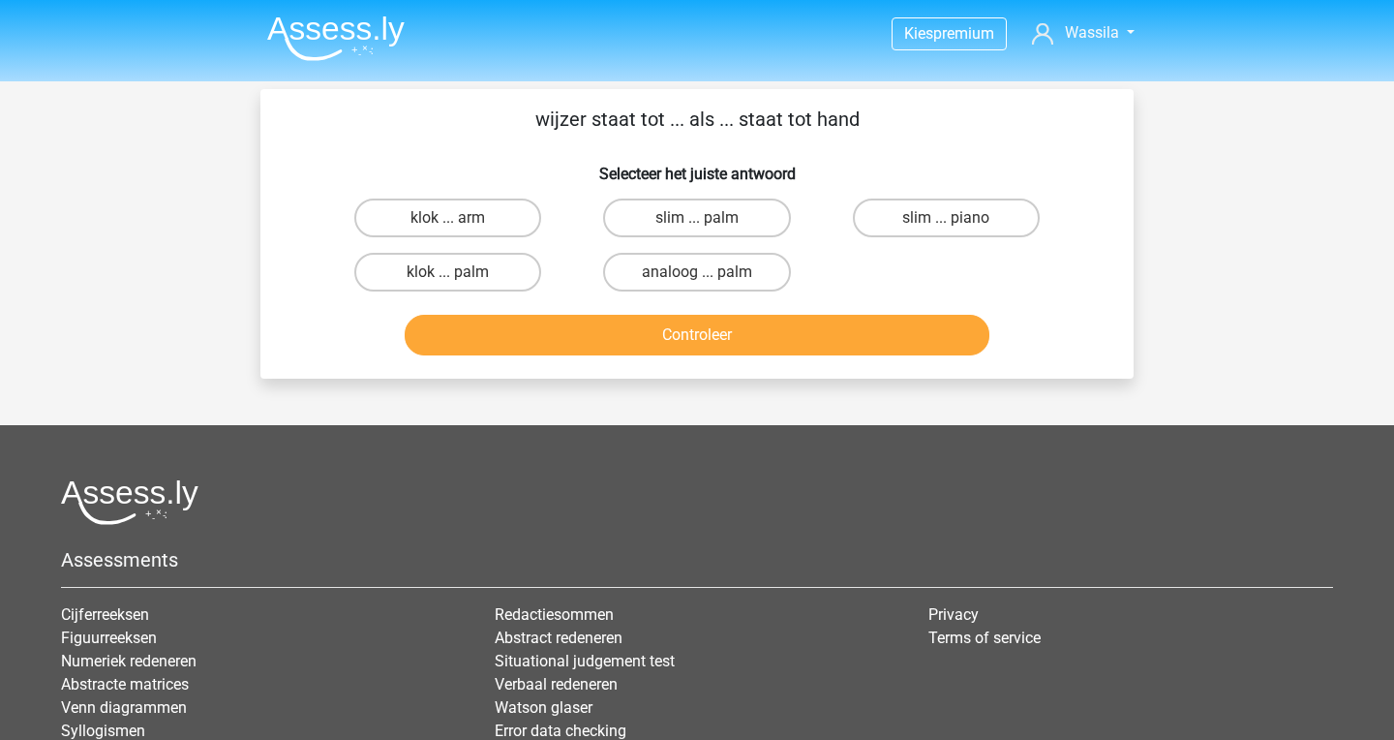
scroll to position [0, 0]
click at [489, 265] on label "klok ... palm" at bounding box center [447, 272] width 187 height 39
click at [461, 272] on input "klok ... palm" at bounding box center [454, 278] width 13 height 13
radio input "true"
click at [635, 327] on button "Controleer" at bounding box center [698, 335] width 586 height 41
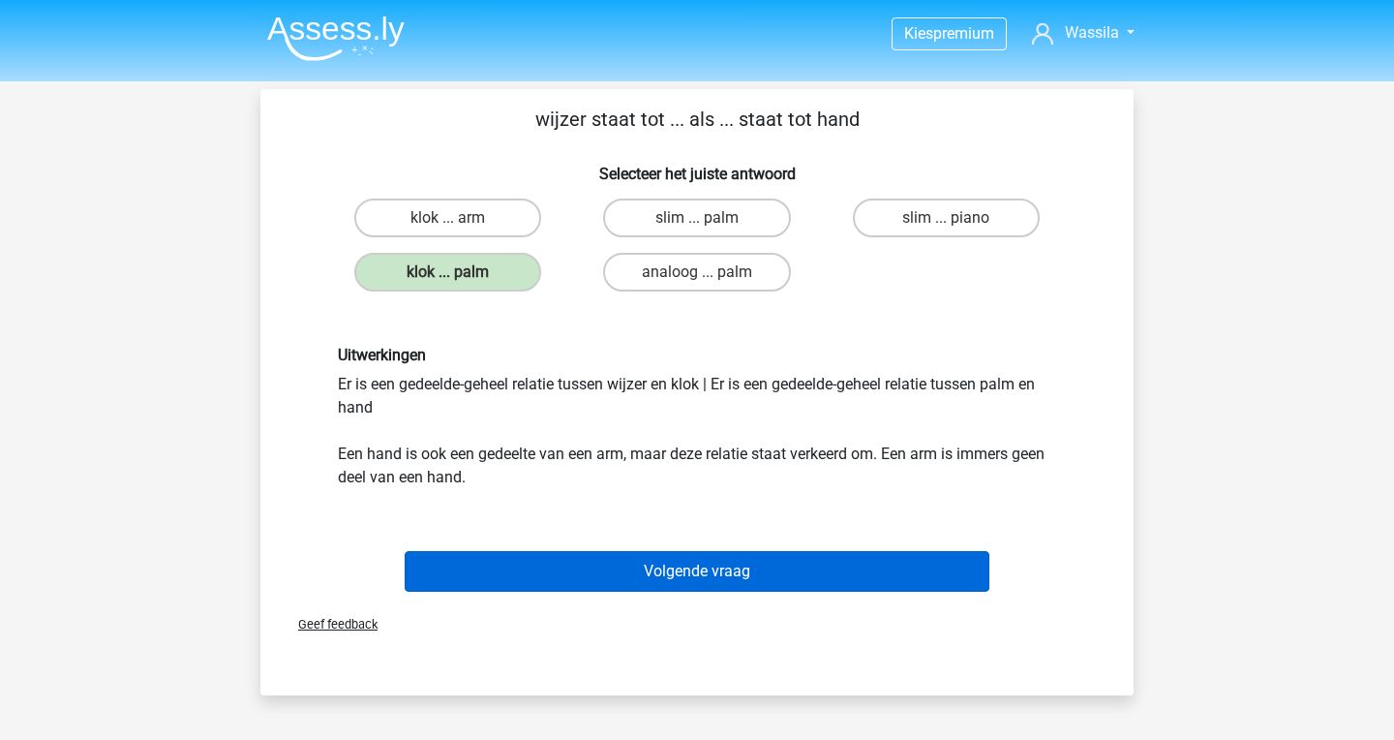
click at [693, 578] on button "Volgende vraag" at bounding box center [698, 571] width 586 height 41
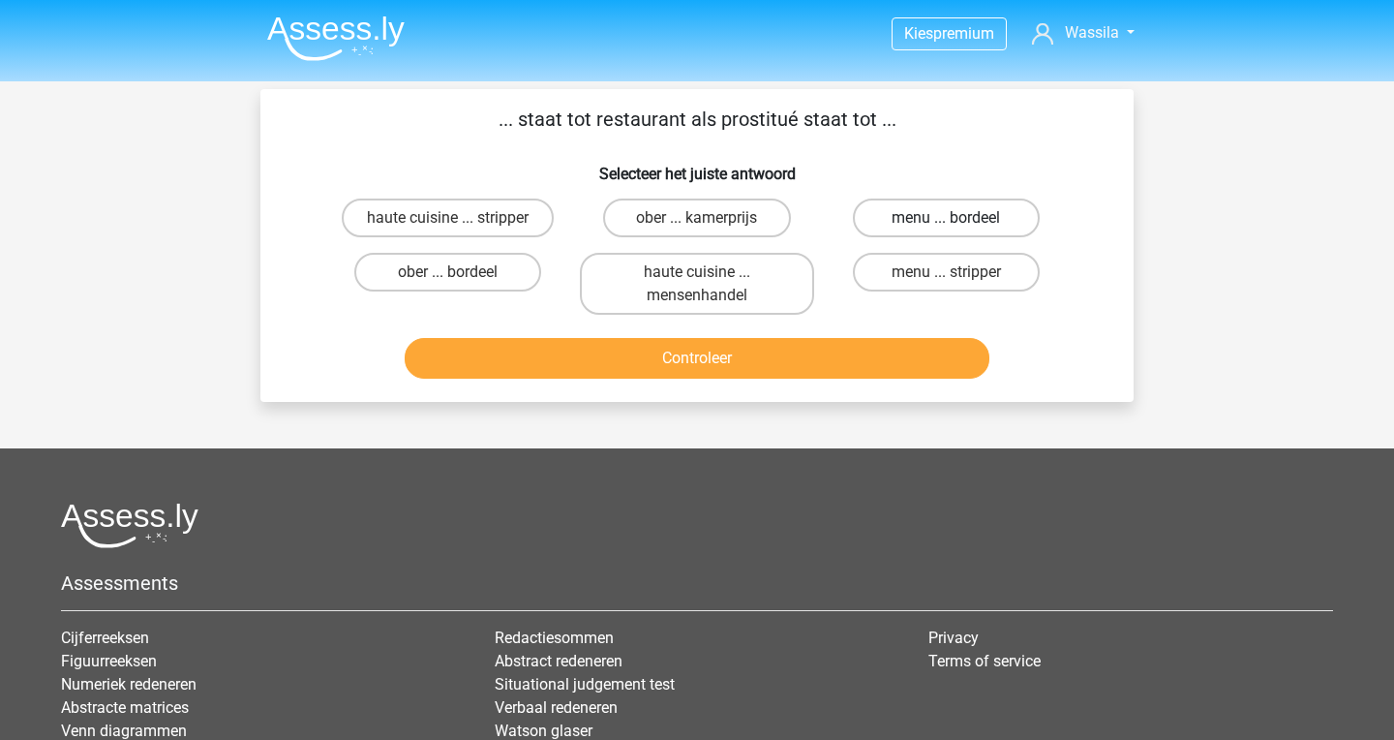
click at [990, 218] on label "menu ... bordeel" at bounding box center [946, 217] width 187 height 39
click at [958, 218] on input "menu ... bordeel" at bounding box center [952, 224] width 13 height 13
radio input "true"
click at [824, 360] on button "Controleer" at bounding box center [698, 358] width 586 height 41
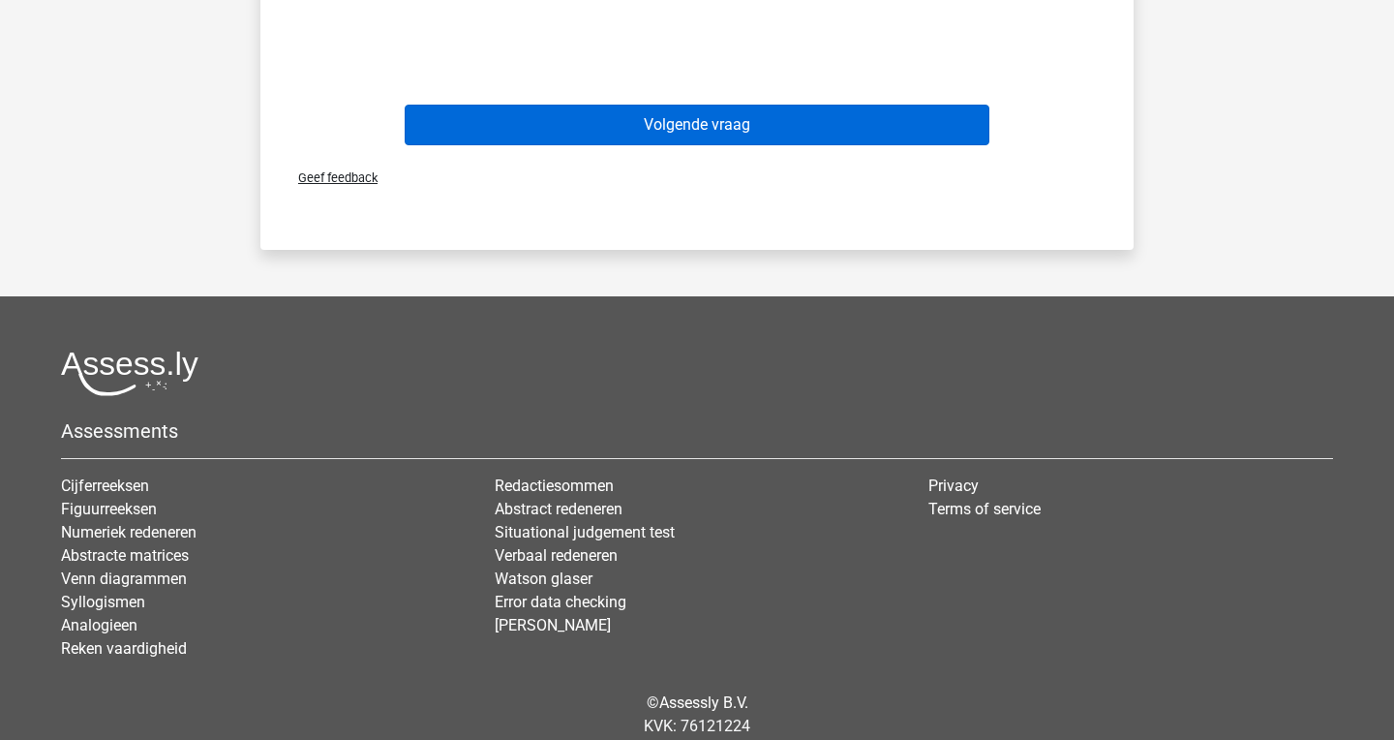
click at [625, 125] on button "Volgende vraag" at bounding box center [698, 125] width 586 height 41
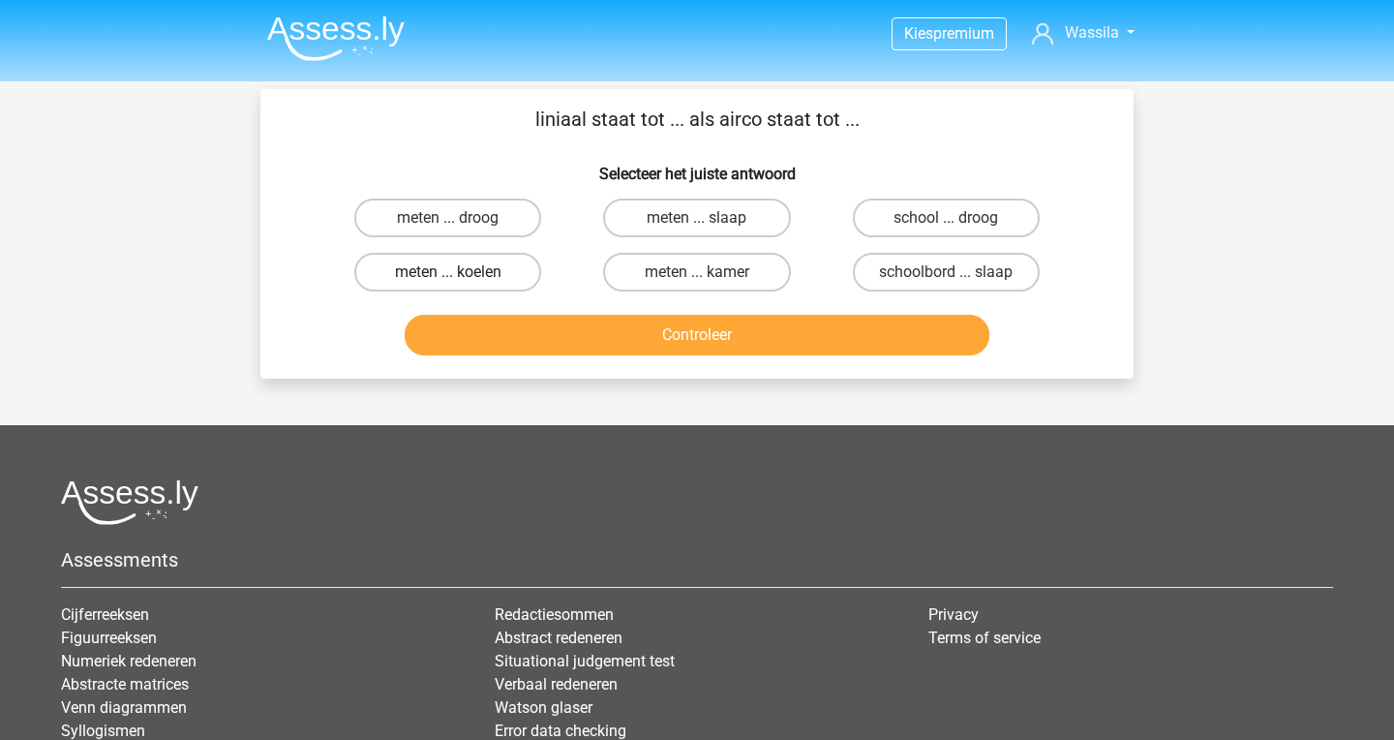
click at [496, 275] on label "meten ... koelen" at bounding box center [447, 272] width 187 height 39
click at [461, 275] on input "meten ... koelen" at bounding box center [454, 278] width 13 height 13
radio input "true"
click at [661, 335] on button "Controleer" at bounding box center [698, 335] width 586 height 41
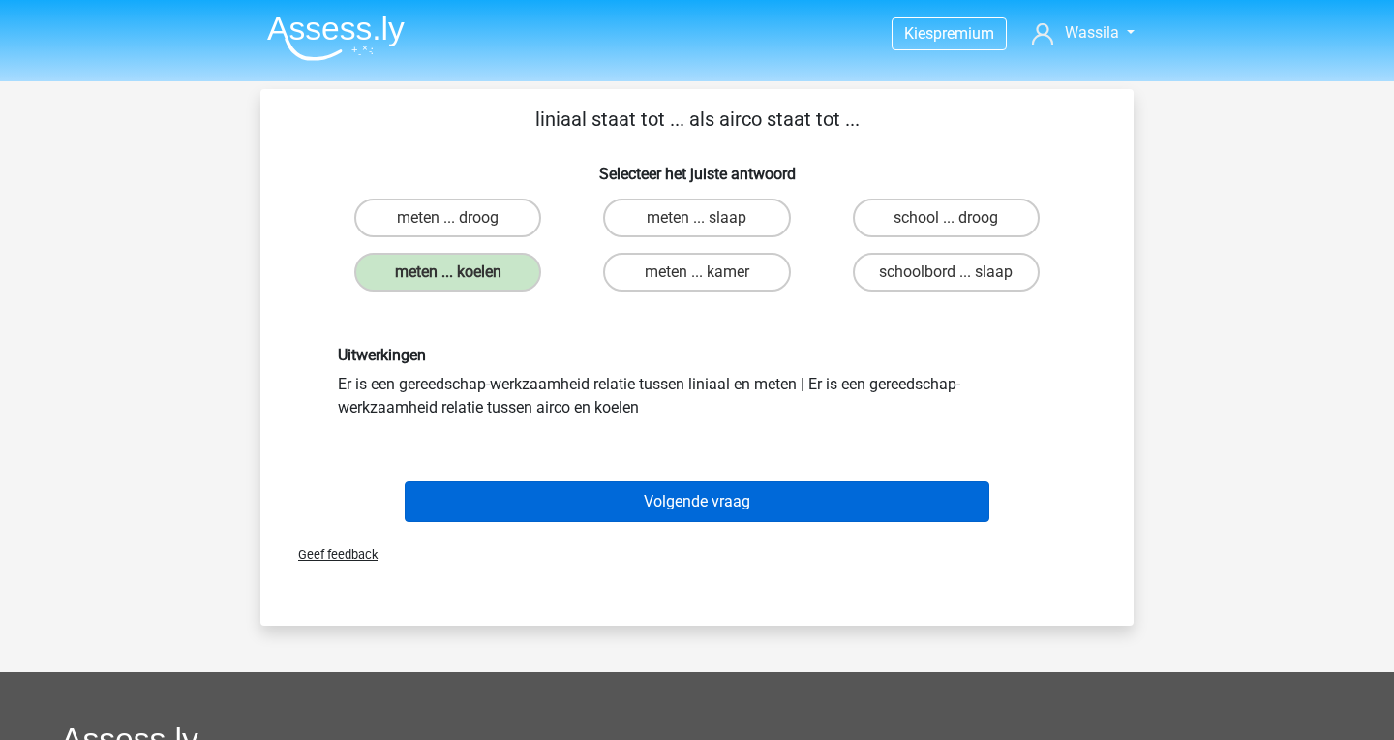
click at [671, 508] on button "Volgende vraag" at bounding box center [698, 501] width 586 height 41
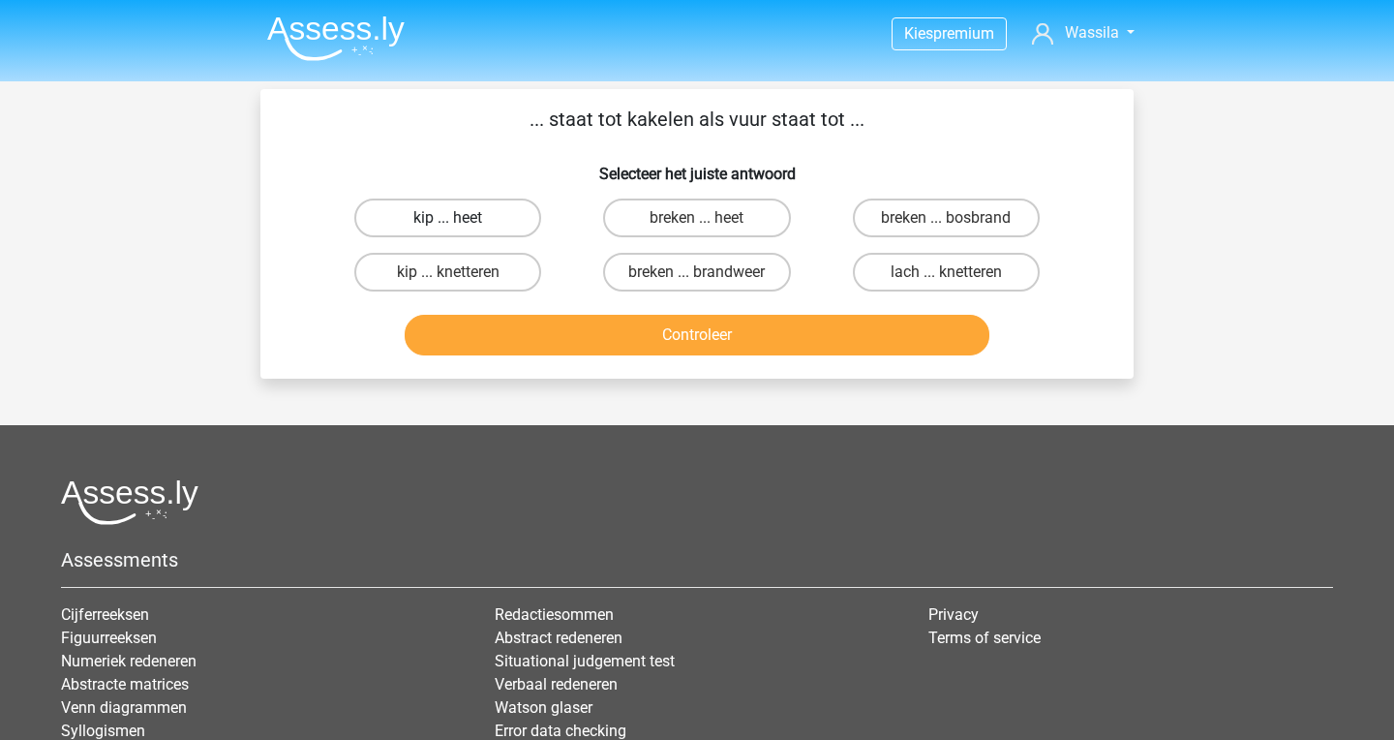
click at [475, 203] on label "kip ... heet" at bounding box center [447, 217] width 187 height 39
click at [461, 218] on input "kip ... heet" at bounding box center [454, 224] width 13 height 13
radio input "true"
click at [537, 336] on button "Controleer" at bounding box center [698, 335] width 586 height 41
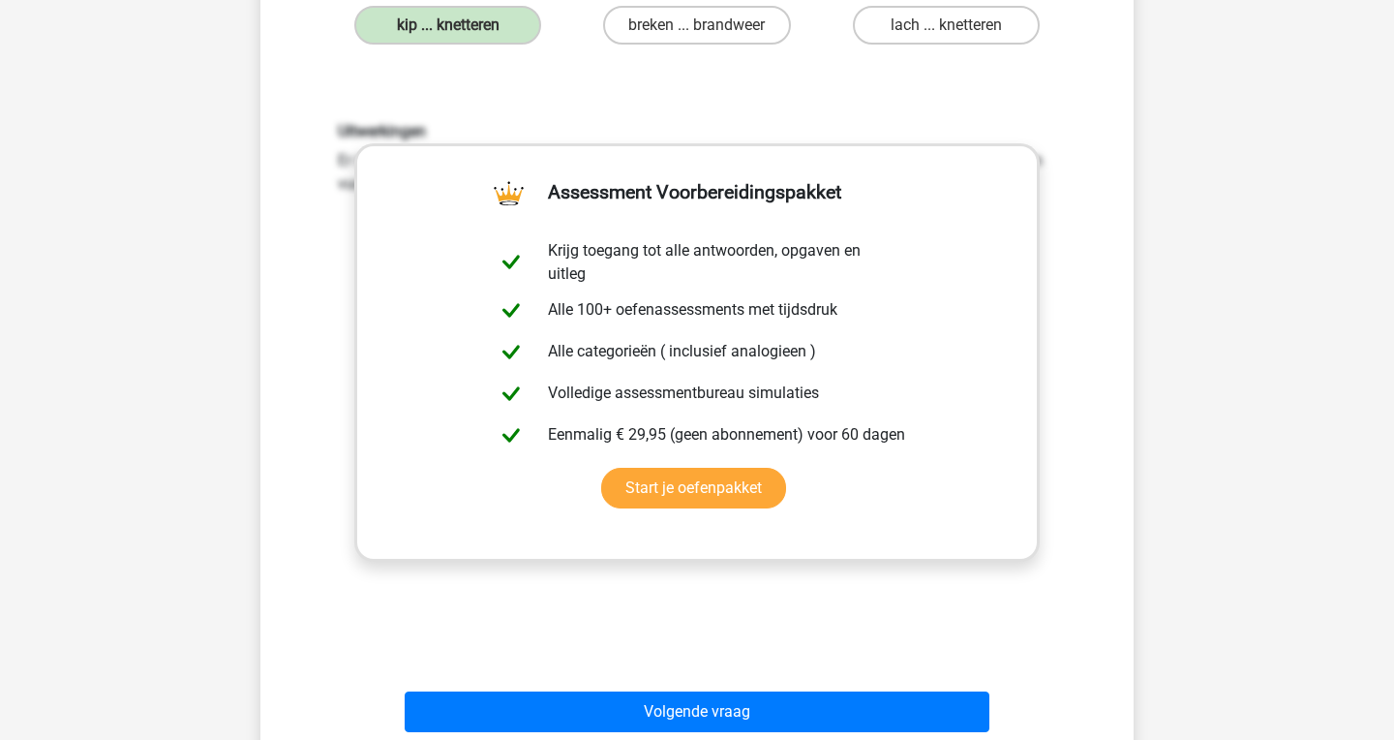
scroll to position [368, 0]
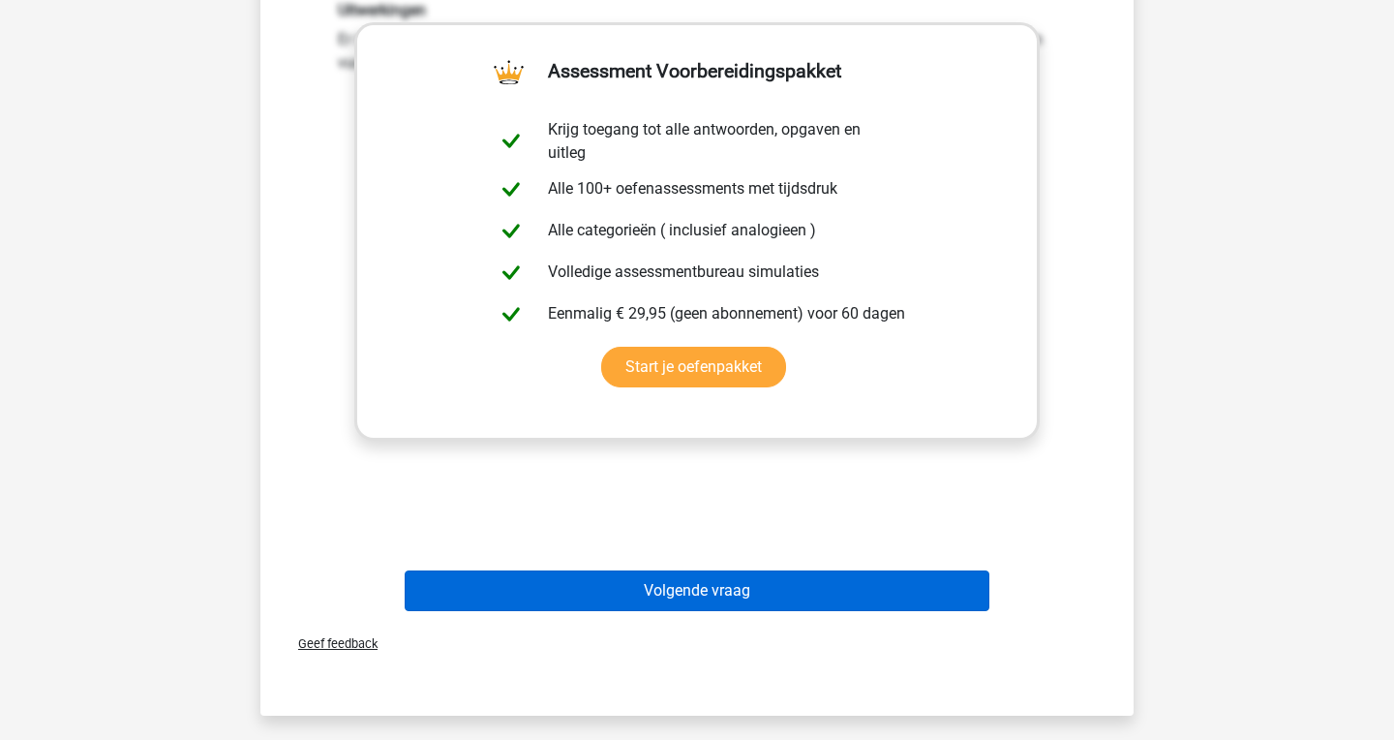
click at [642, 574] on button "Volgende vraag" at bounding box center [698, 590] width 586 height 41
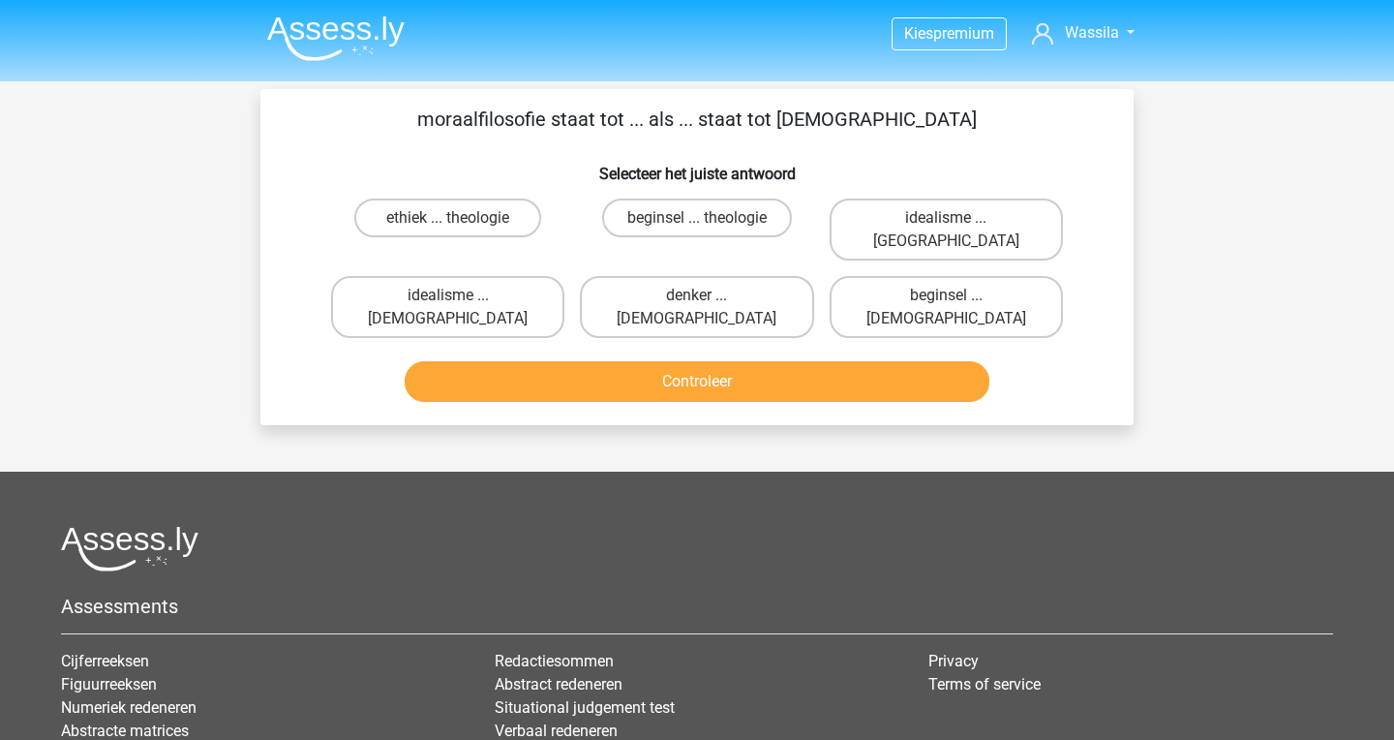
scroll to position [0, 0]
click at [677, 278] on label "denker ... atheïsme" at bounding box center [696, 307] width 233 height 62
click at [697, 295] on input "denker ... atheïsme" at bounding box center [703, 301] width 13 height 13
radio input "true"
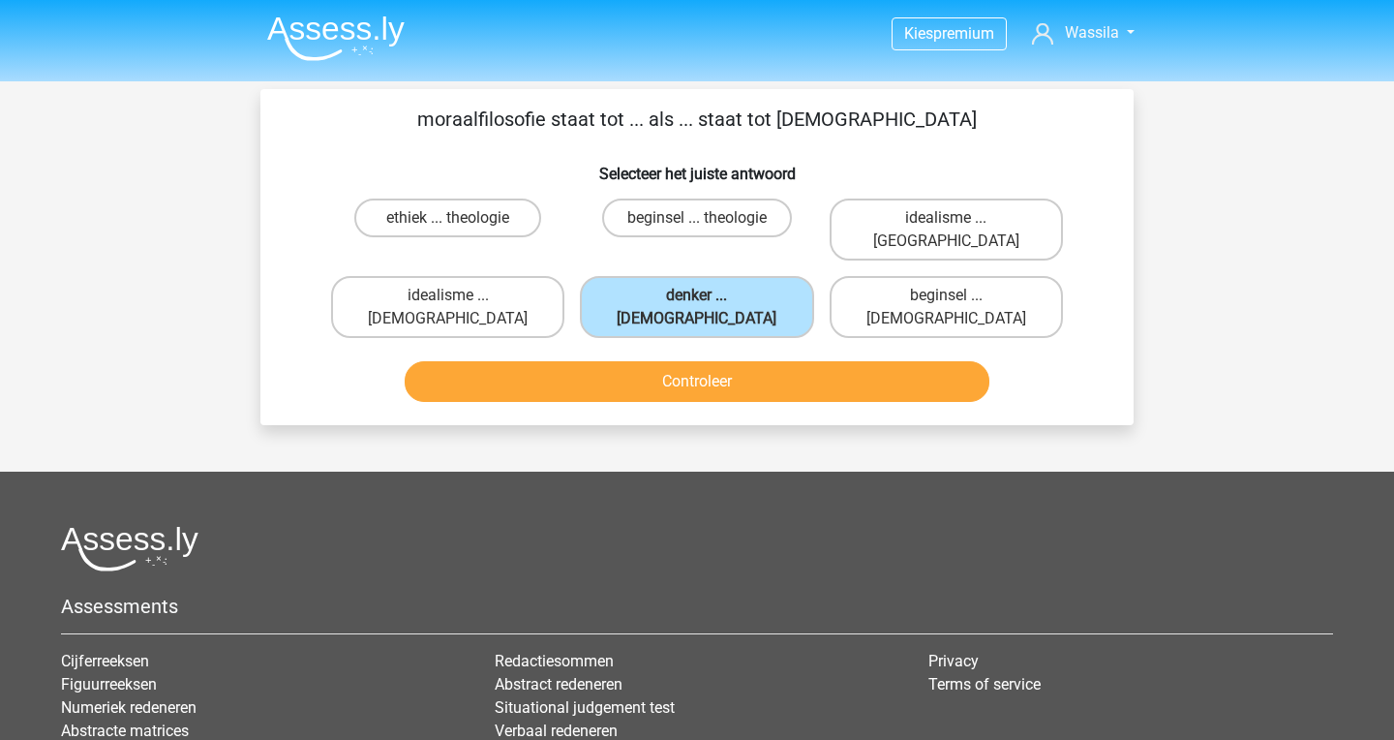
click at [676, 361] on button "Controleer" at bounding box center [698, 381] width 586 height 41
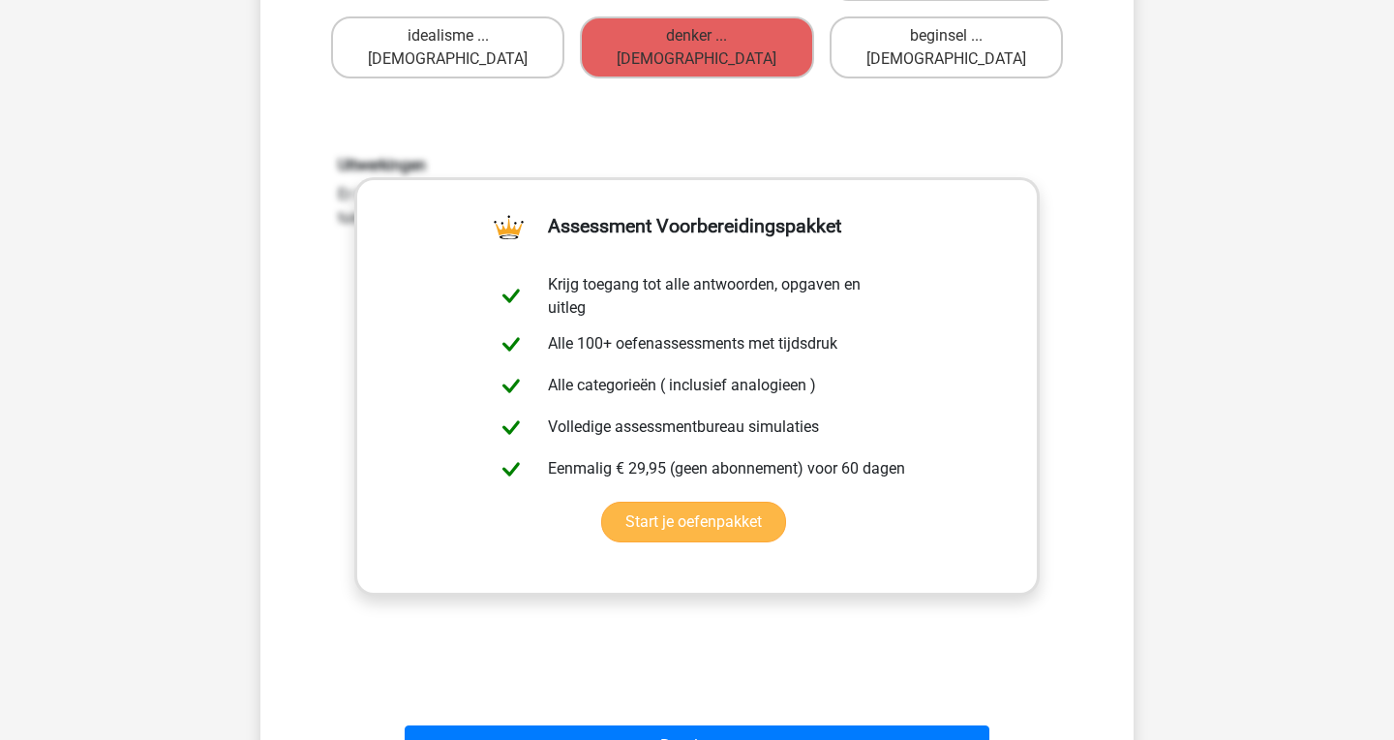
scroll to position [276, 0]
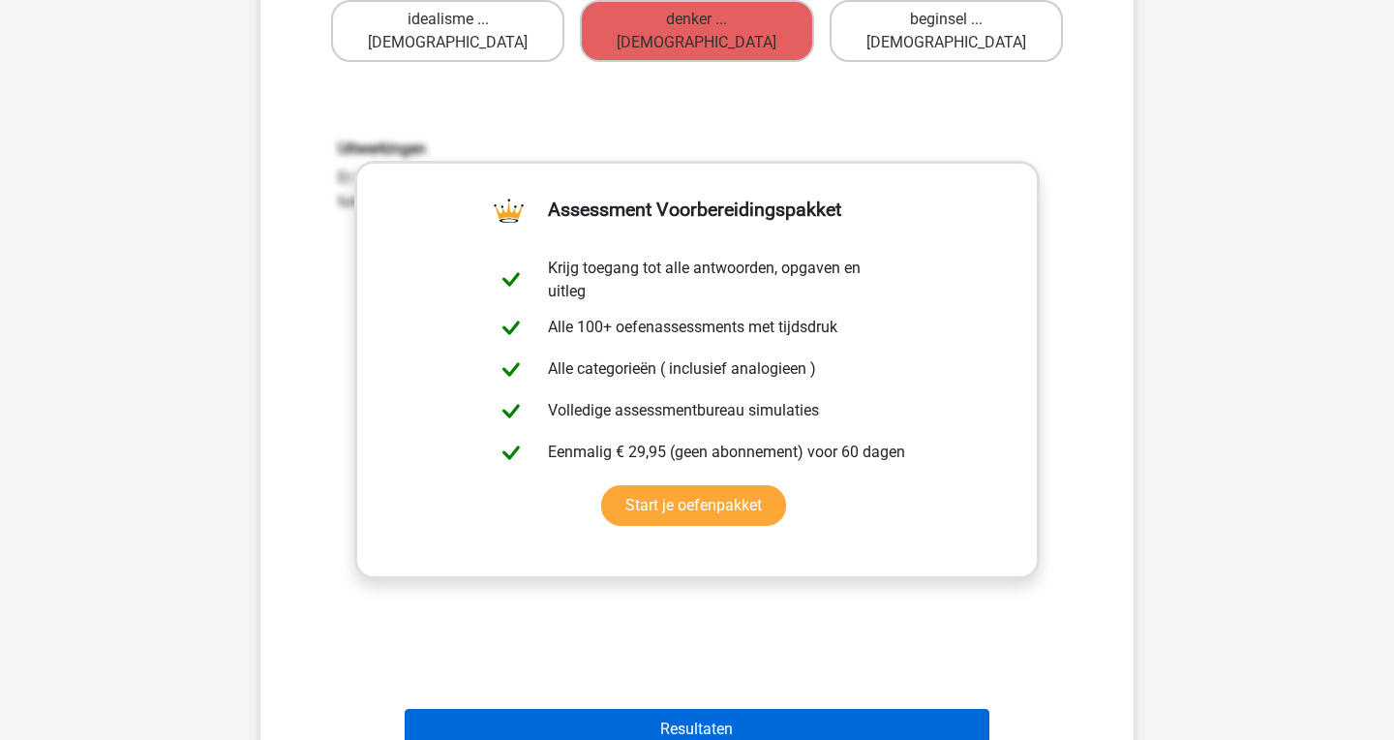
click at [699, 709] on button "Resultaten" at bounding box center [698, 729] width 586 height 41
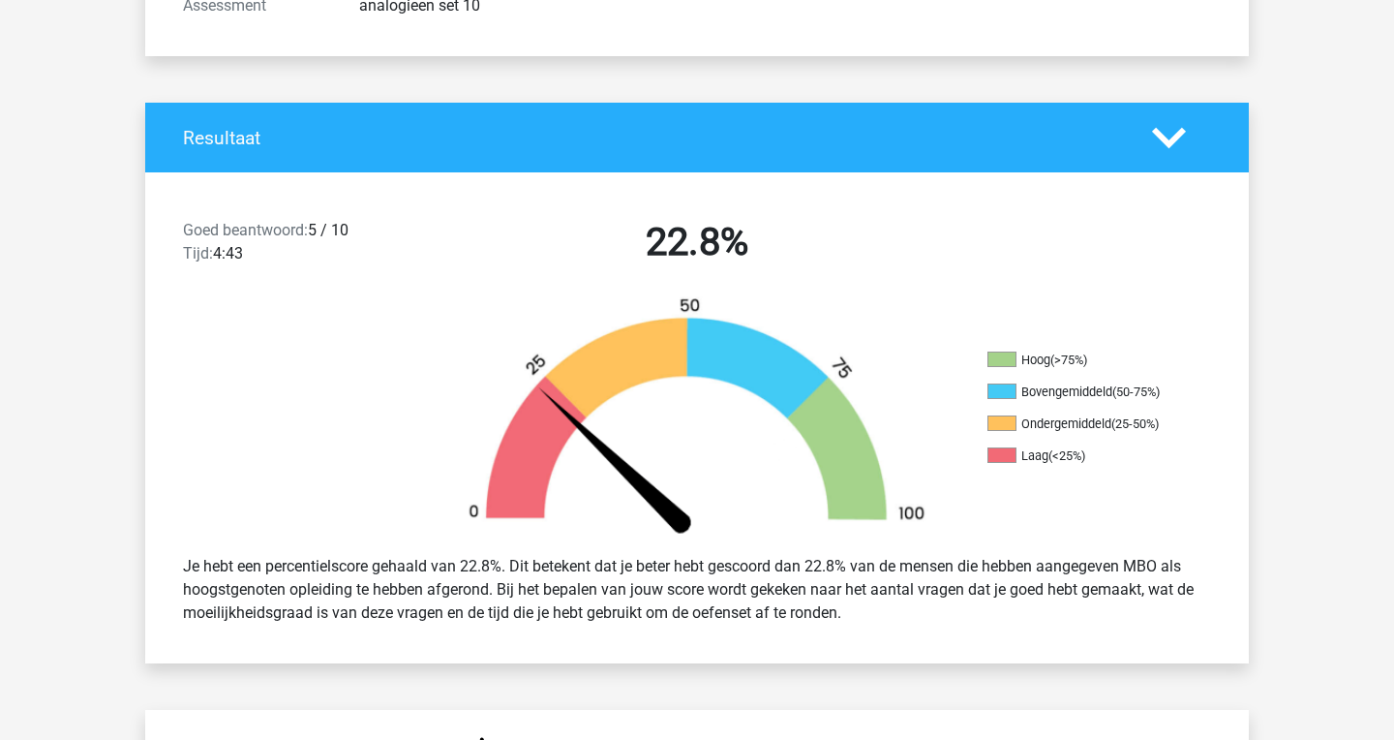
scroll to position [324, 0]
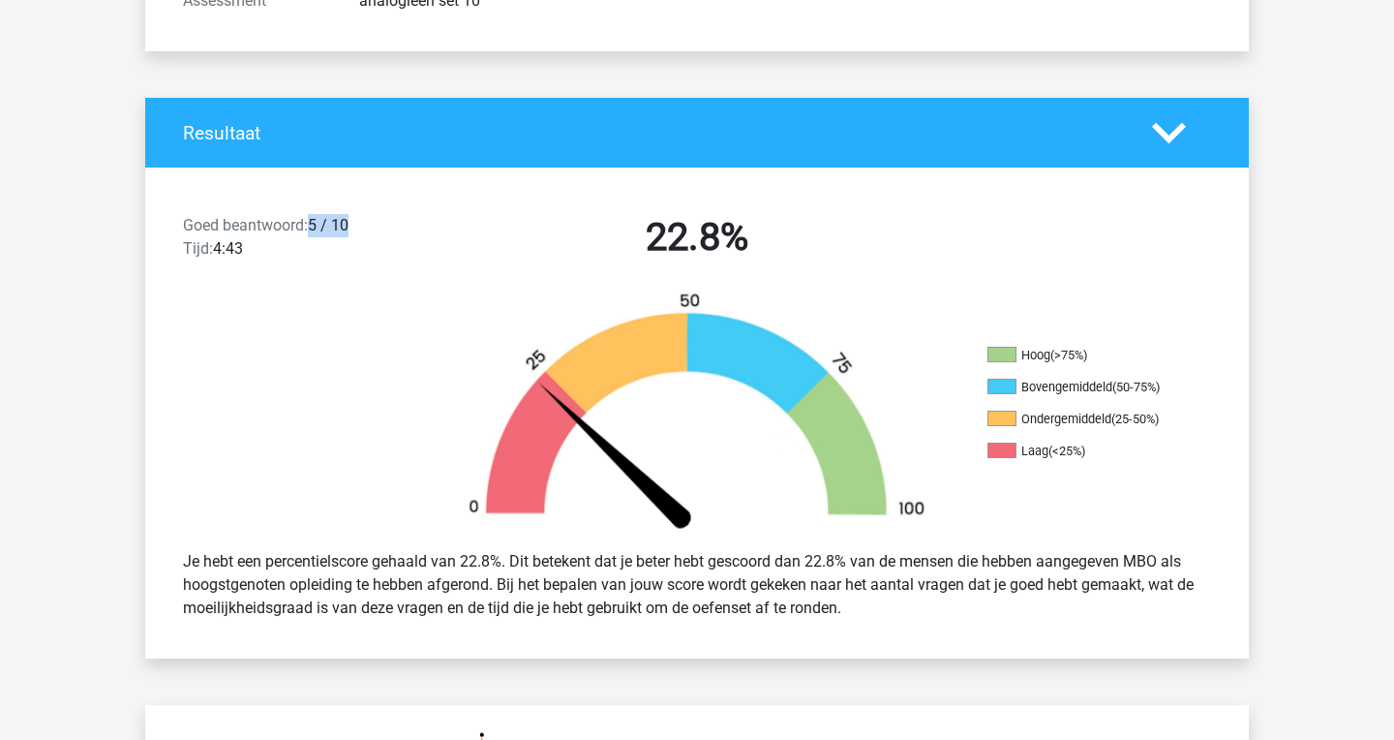
drag, startPoint x: 310, startPoint y: 225, endPoint x: 431, endPoint y: 232, distance: 121.3
click at [431, 232] on div "Goed beantwoord: 5 / 10 Tijd: 4:43" at bounding box center [300, 241] width 264 height 54
click at [1179, 133] on polygon at bounding box center [1169, 132] width 34 height 21
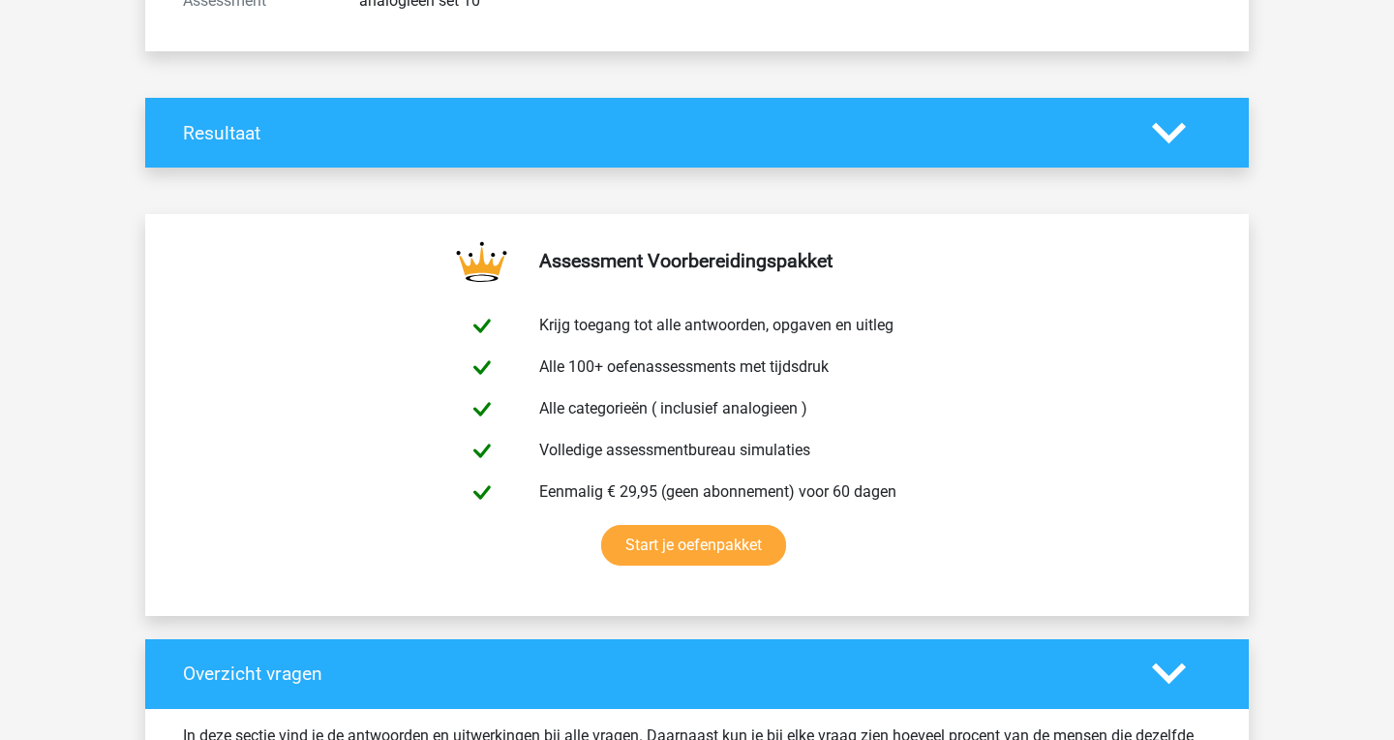
click at [1179, 133] on polygon at bounding box center [1169, 132] width 34 height 21
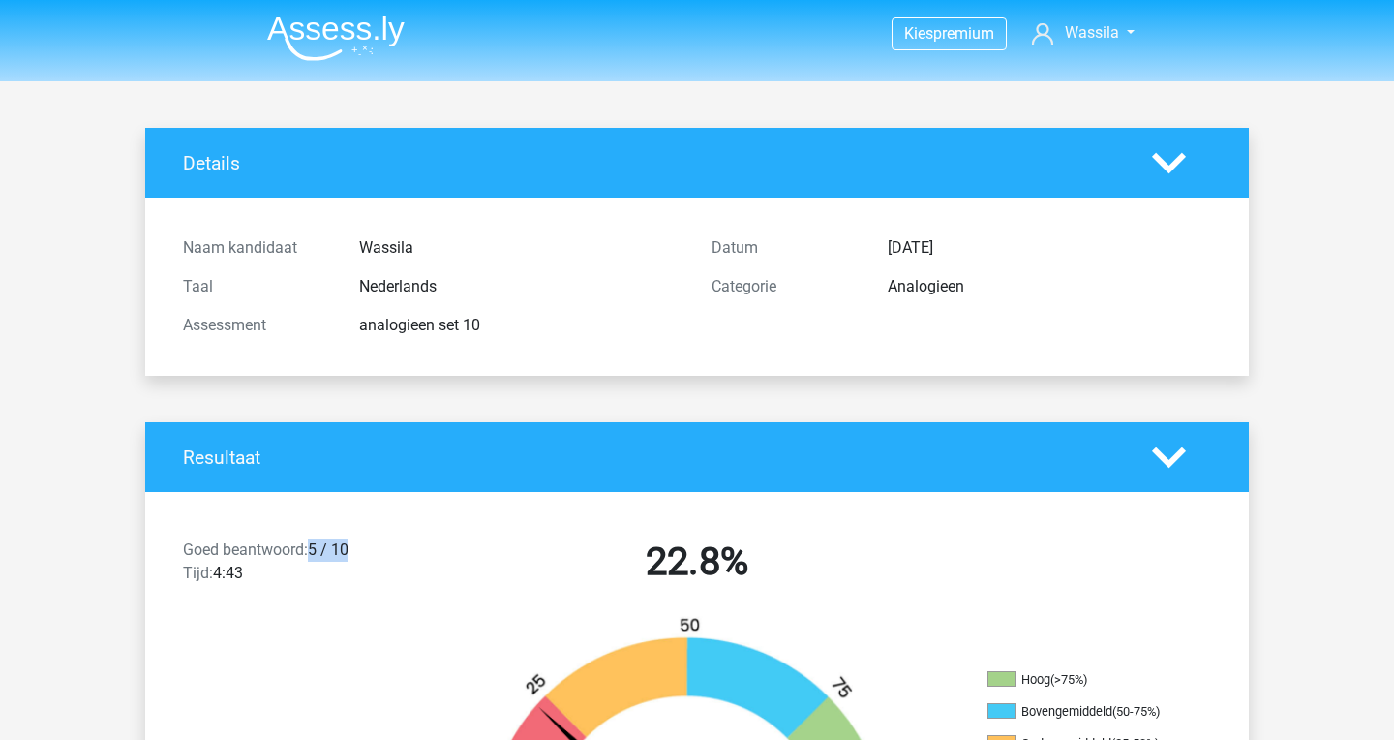
scroll to position [0, 0]
click at [336, 46] on img at bounding box center [335, 38] width 137 height 46
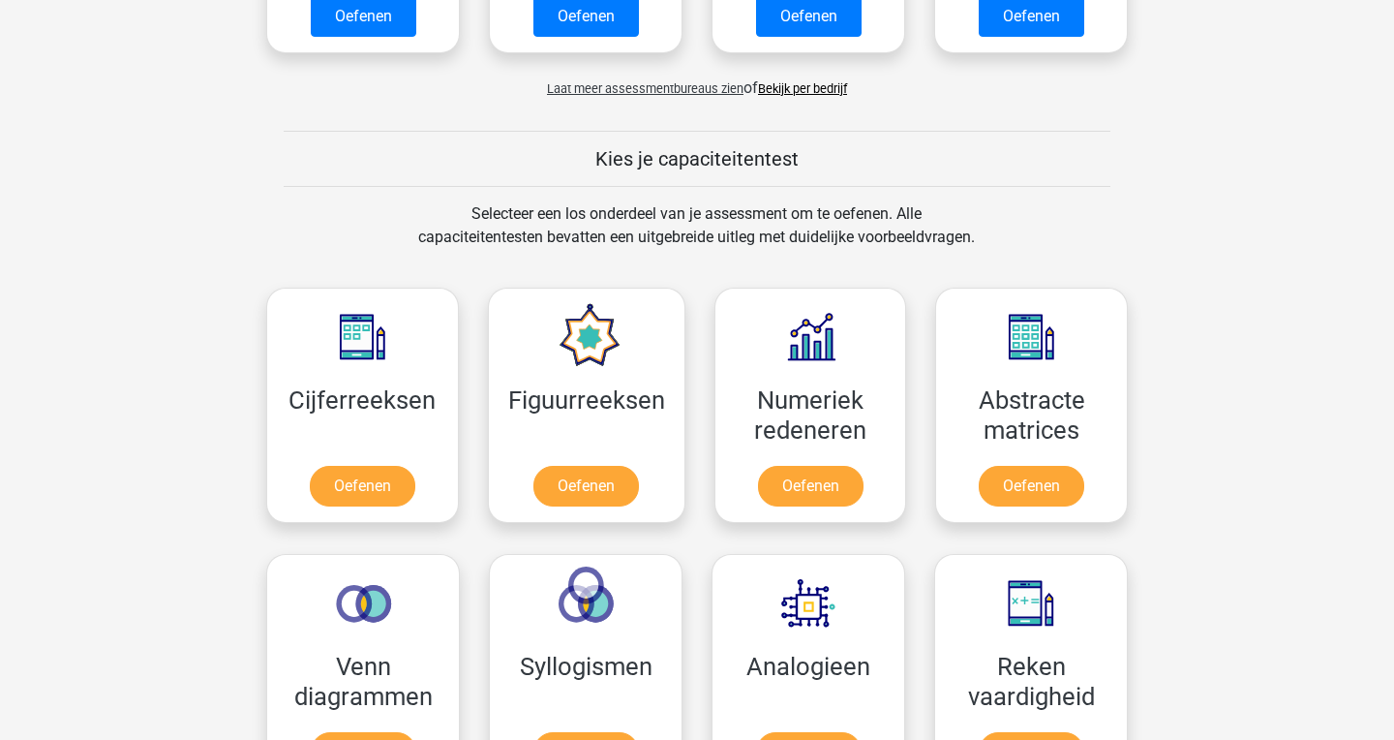
scroll to position [645, 0]
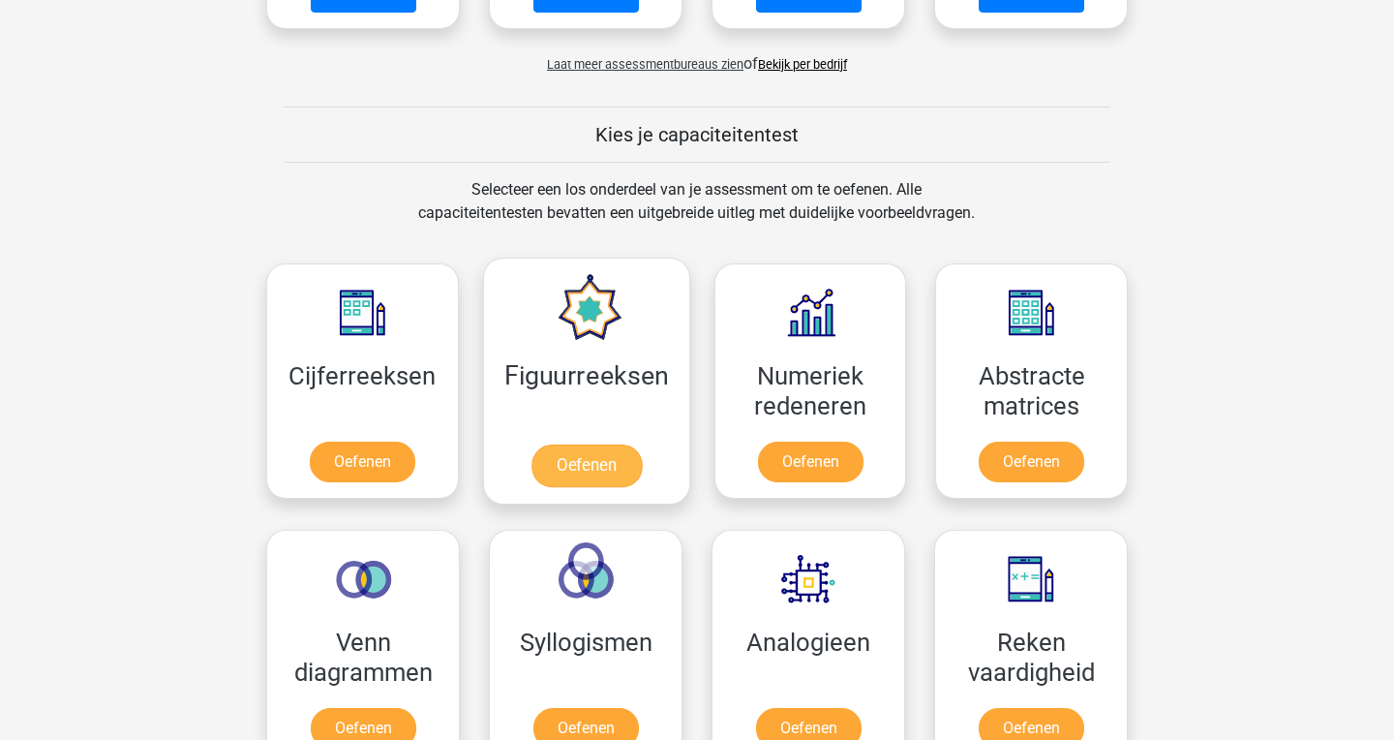
click at [594, 444] on link "Oefenen" at bounding box center [586, 465] width 110 height 43
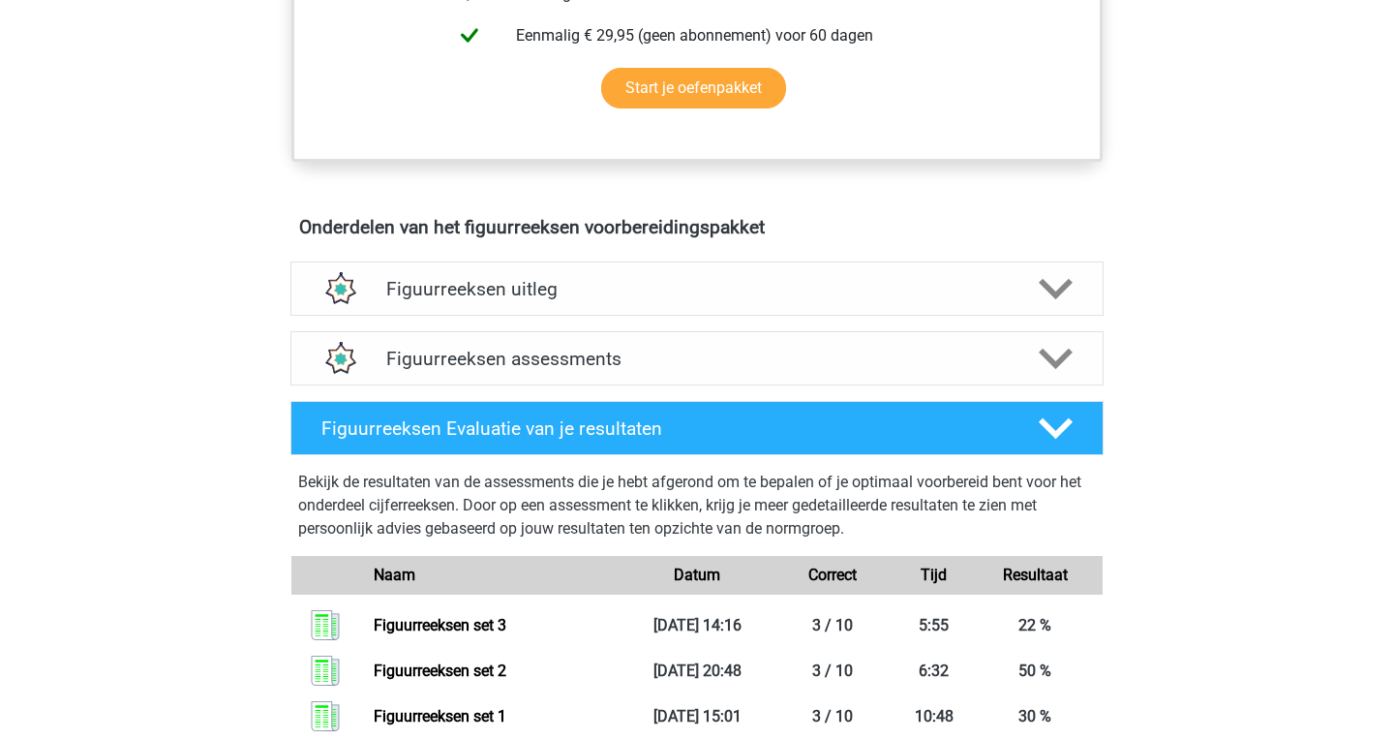
scroll to position [720, 0]
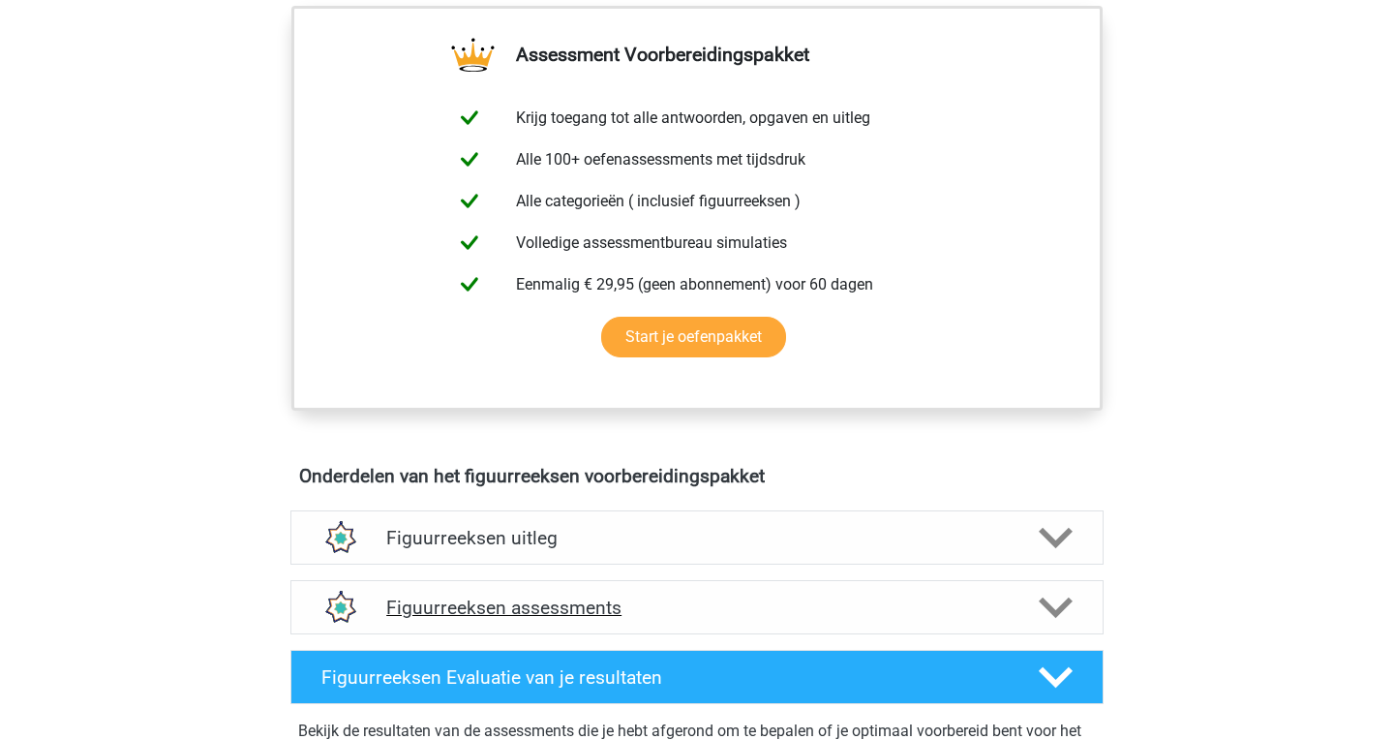
click at [1067, 614] on icon at bounding box center [1056, 608] width 34 height 34
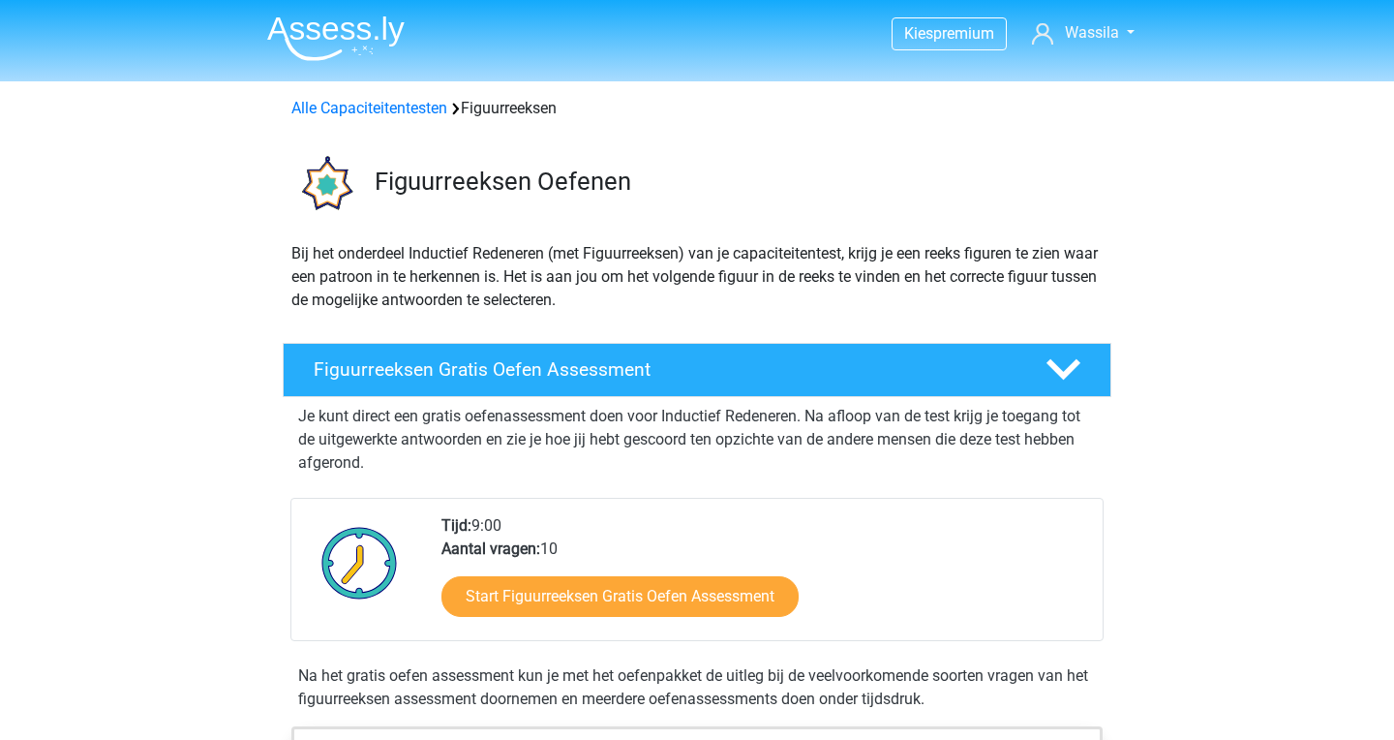
scroll to position [-1, 0]
click at [344, 32] on img at bounding box center [335, 38] width 137 height 46
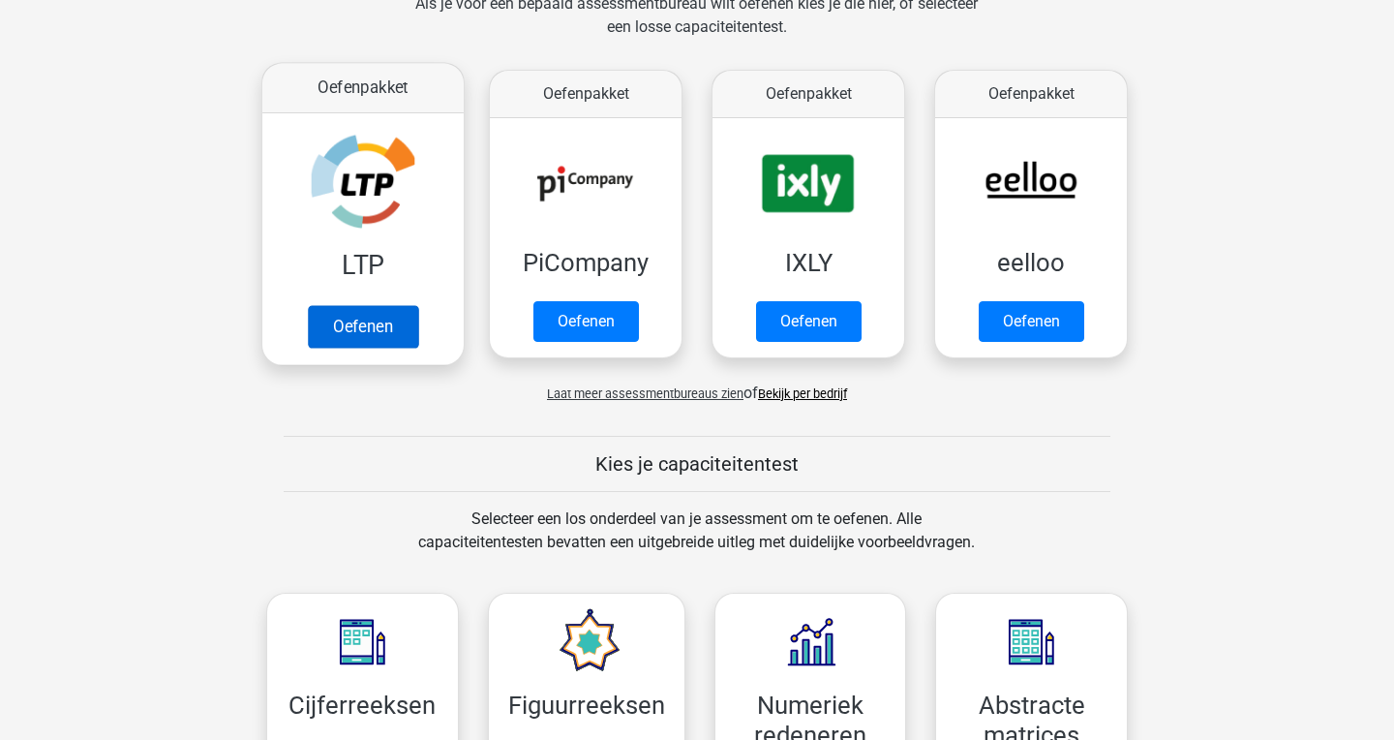
scroll to position [353, 0]
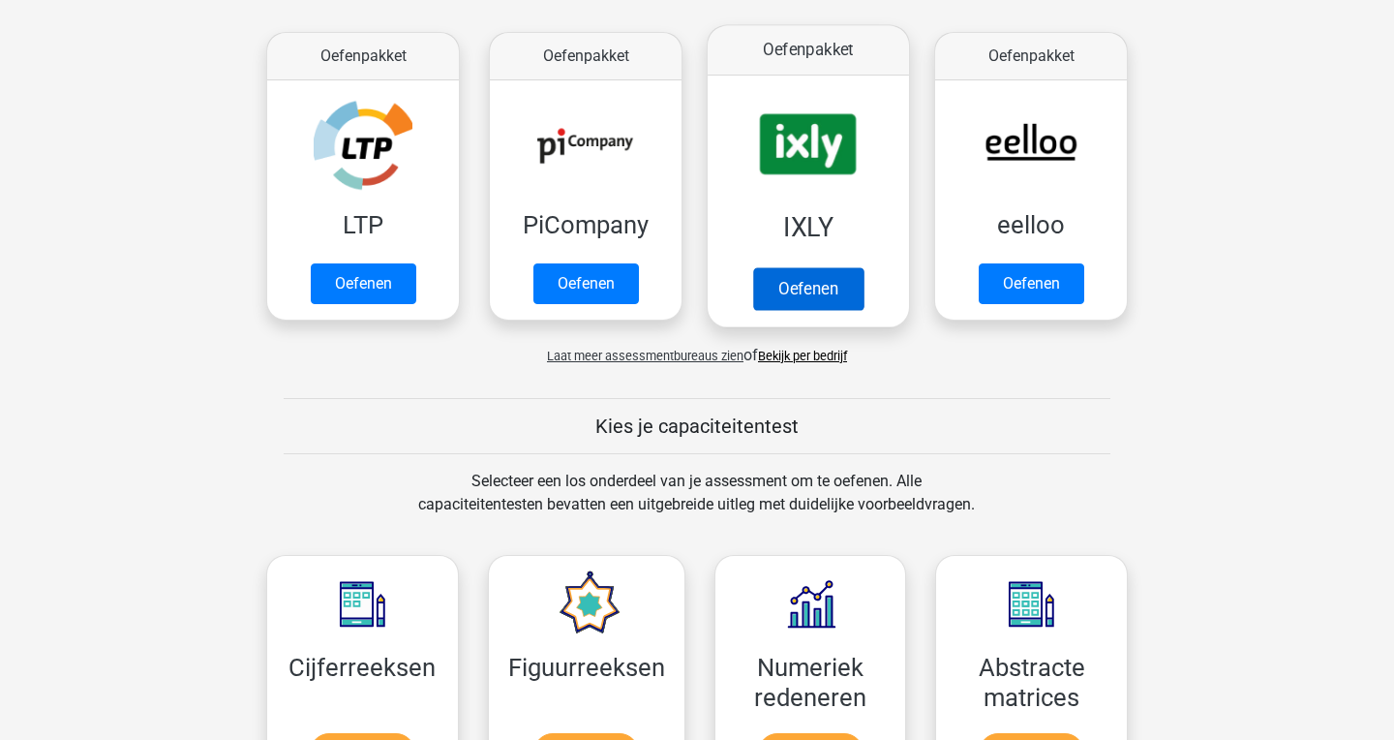
click at [823, 292] on link "Oefenen" at bounding box center [808, 288] width 110 height 43
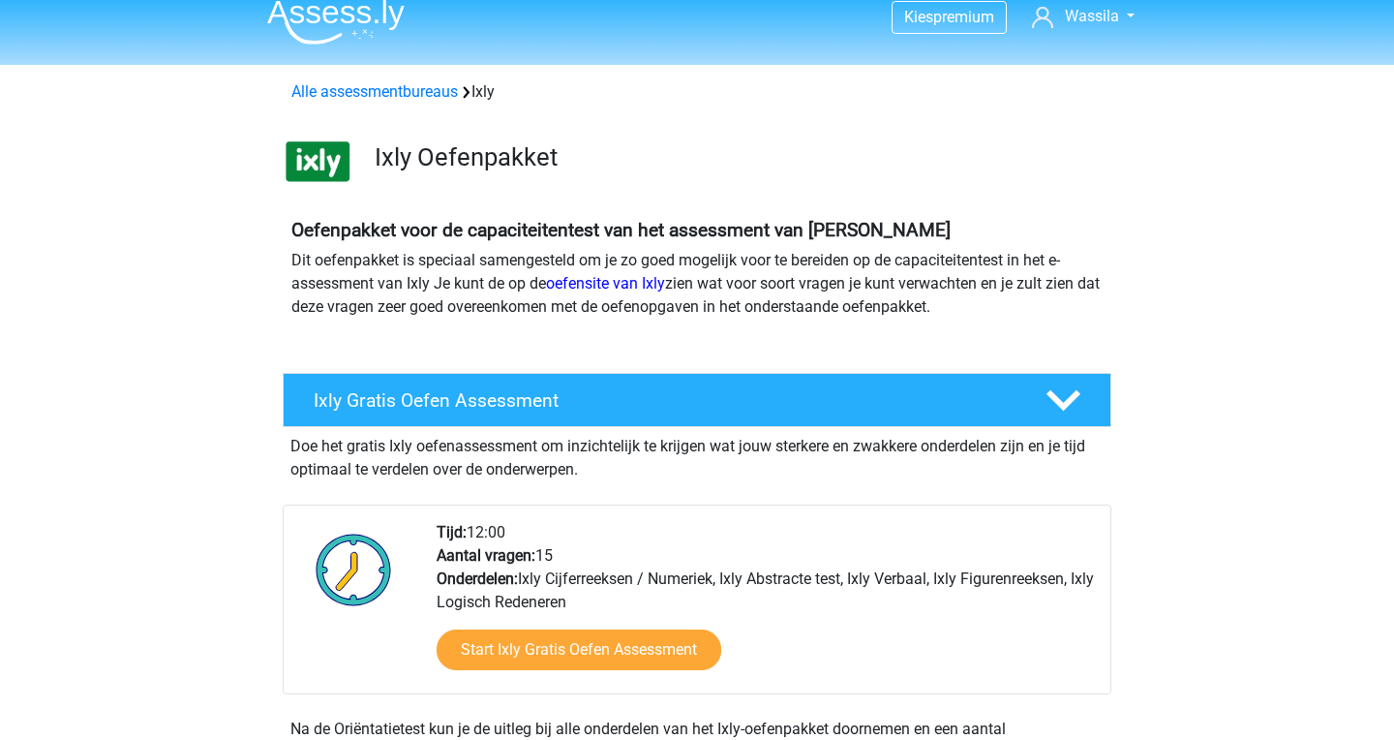
scroll to position [19, 0]
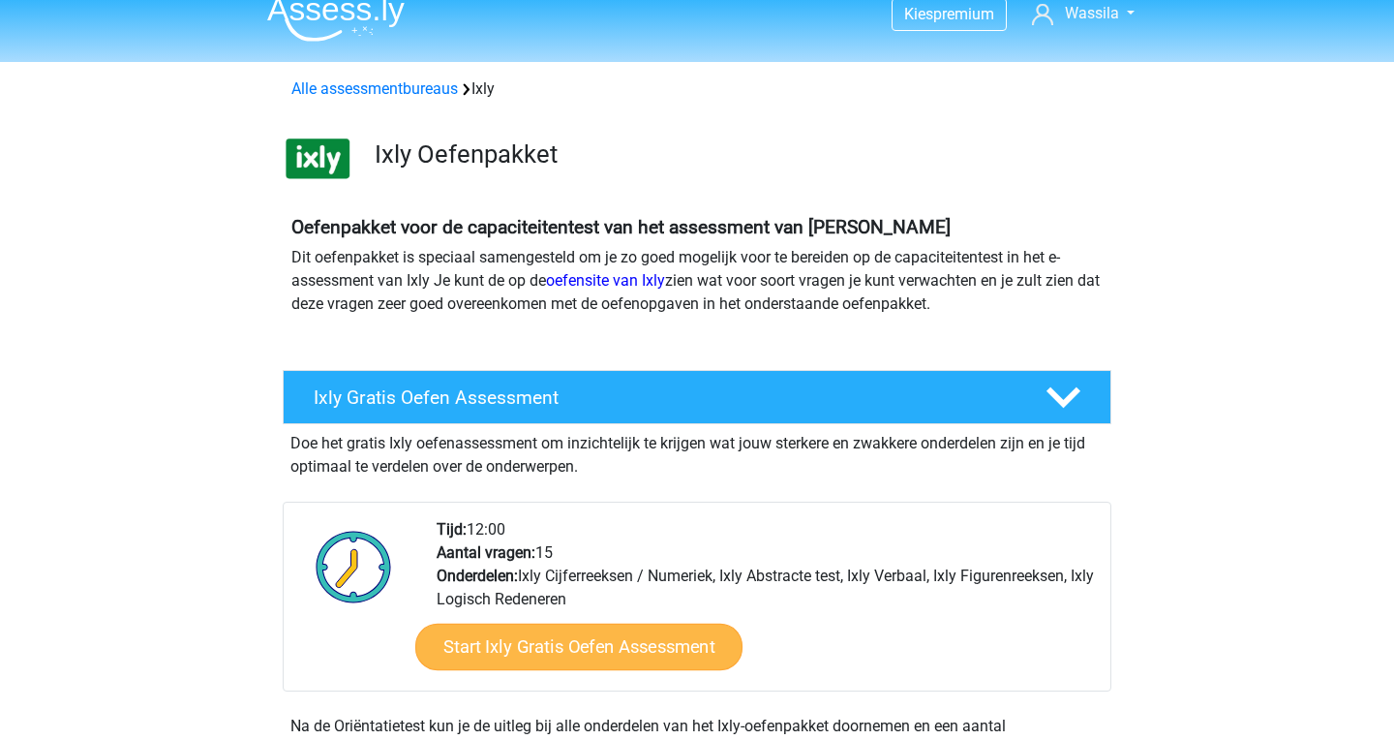
click at [627, 654] on link "Start Ixly Gratis Oefen Assessment" at bounding box center [578, 646] width 327 height 46
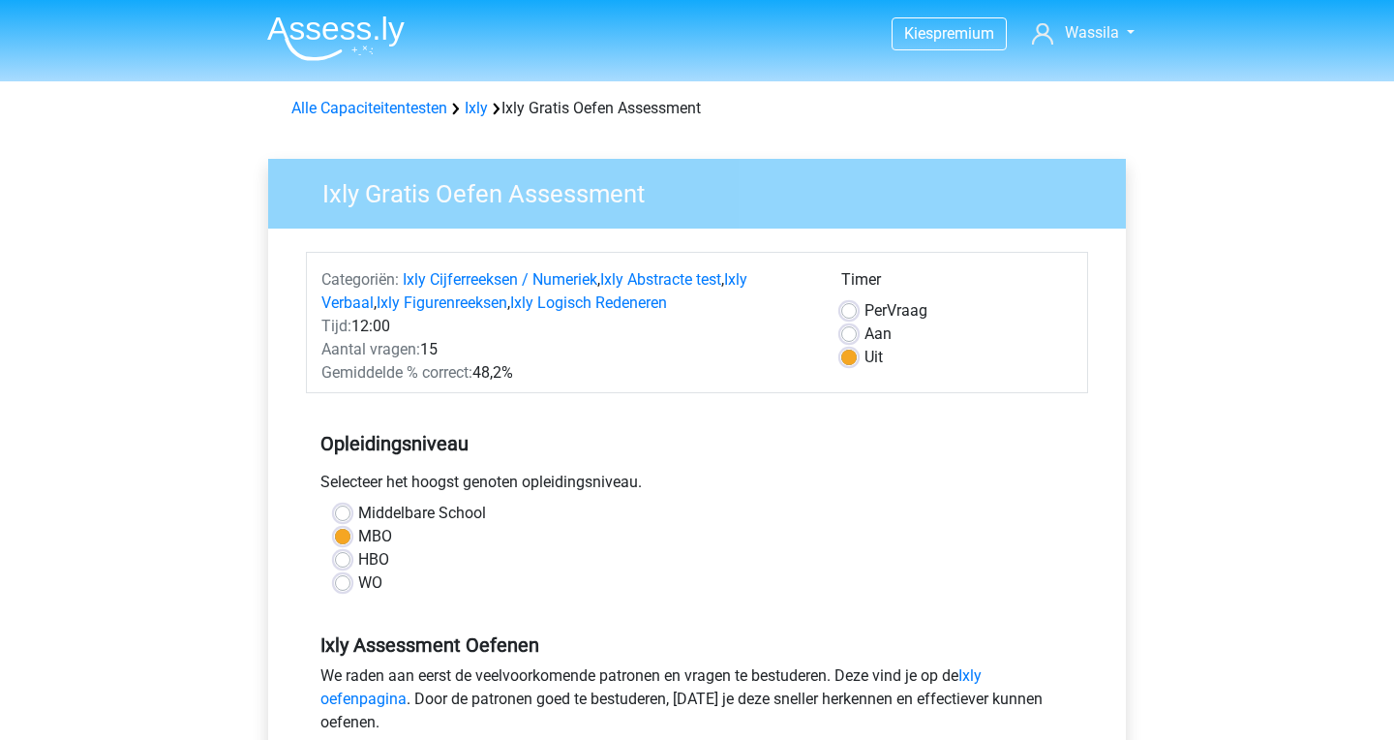
scroll to position [495, 0]
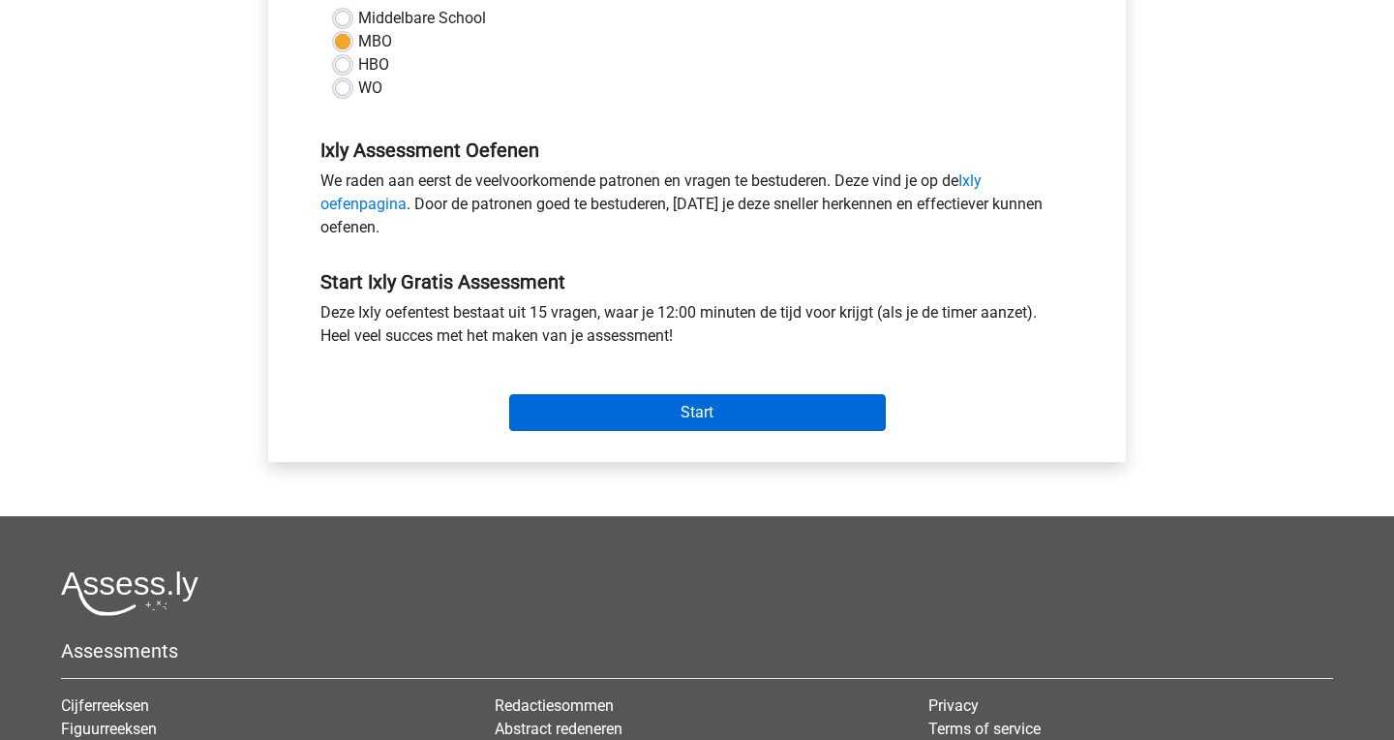
click at [574, 401] on input "Start" at bounding box center [697, 412] width 377 height 37
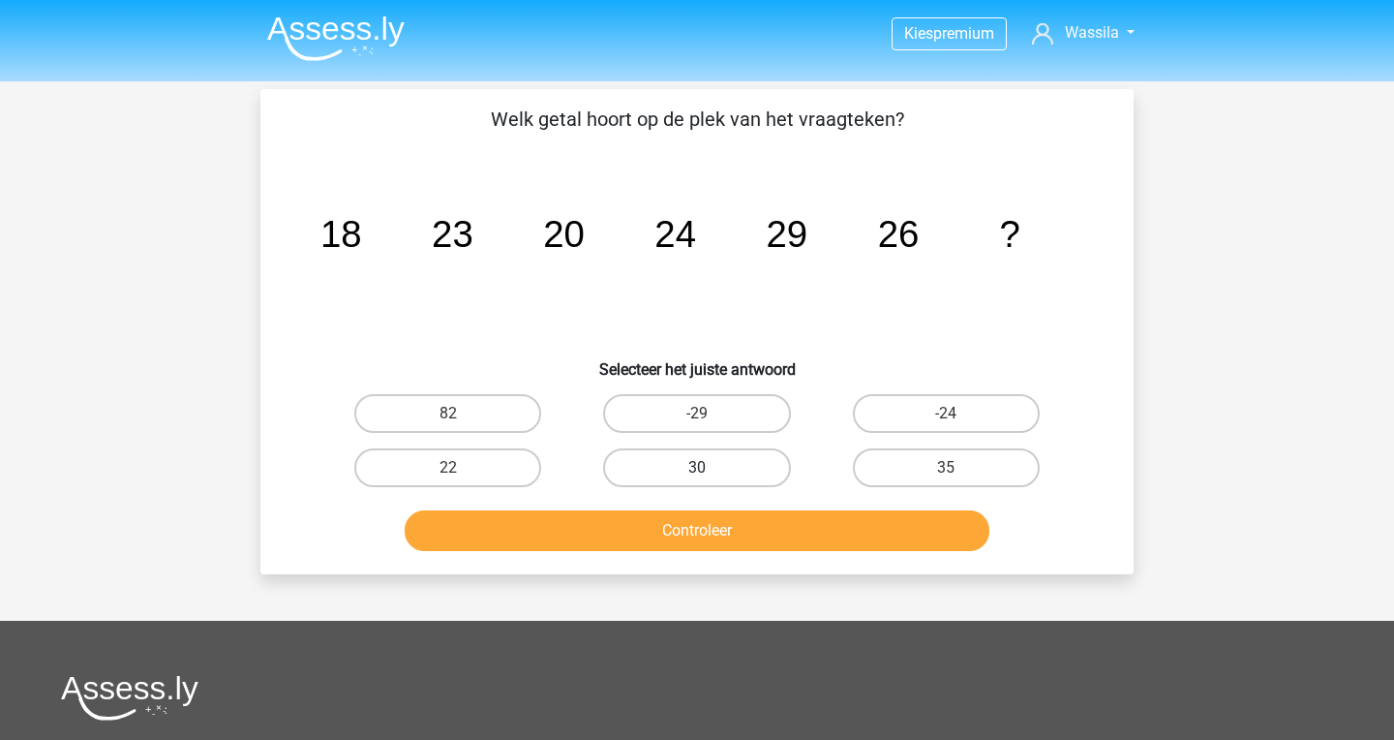
click at [730, 461] on label "30" at bounding box center [696, 467] width 187 height 39
click at [710, 468] on input "30" at bounding box center [703, 474] width 13 height 13
radio input "true"
click at [710, 525] on button "Controleer" at bounding box center [698, 530] width 586 height 41
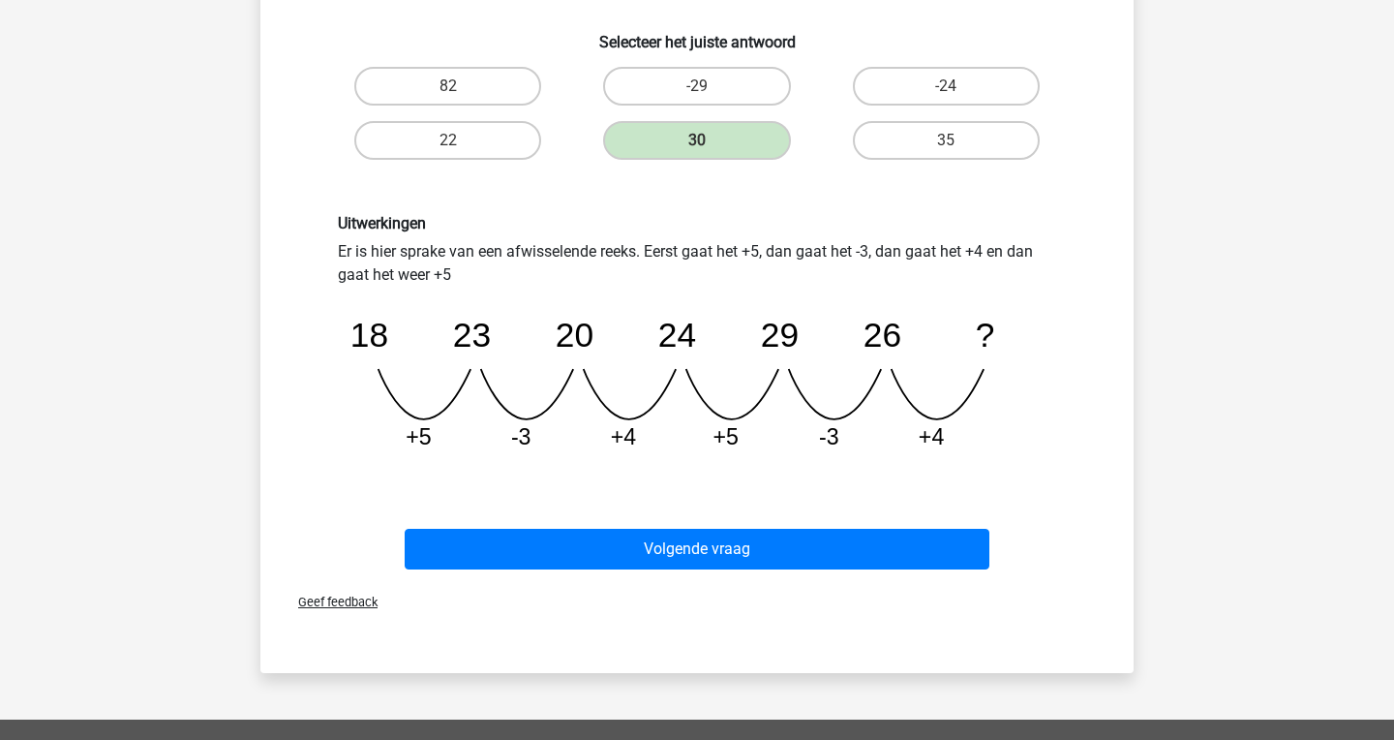
scroll to position [337, 0]
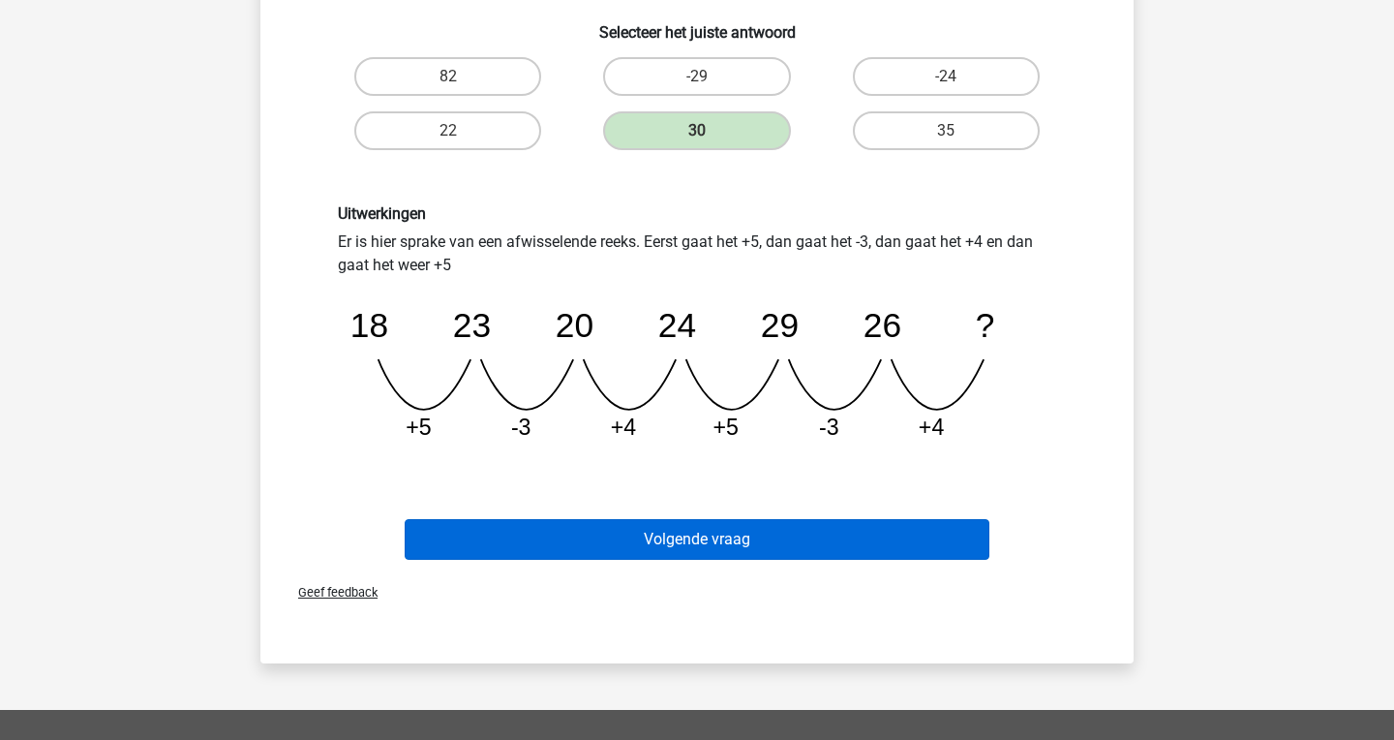
click at [657, 543] on button "Volgende vraag" at bounding box center [698, 539] width 586 height 41
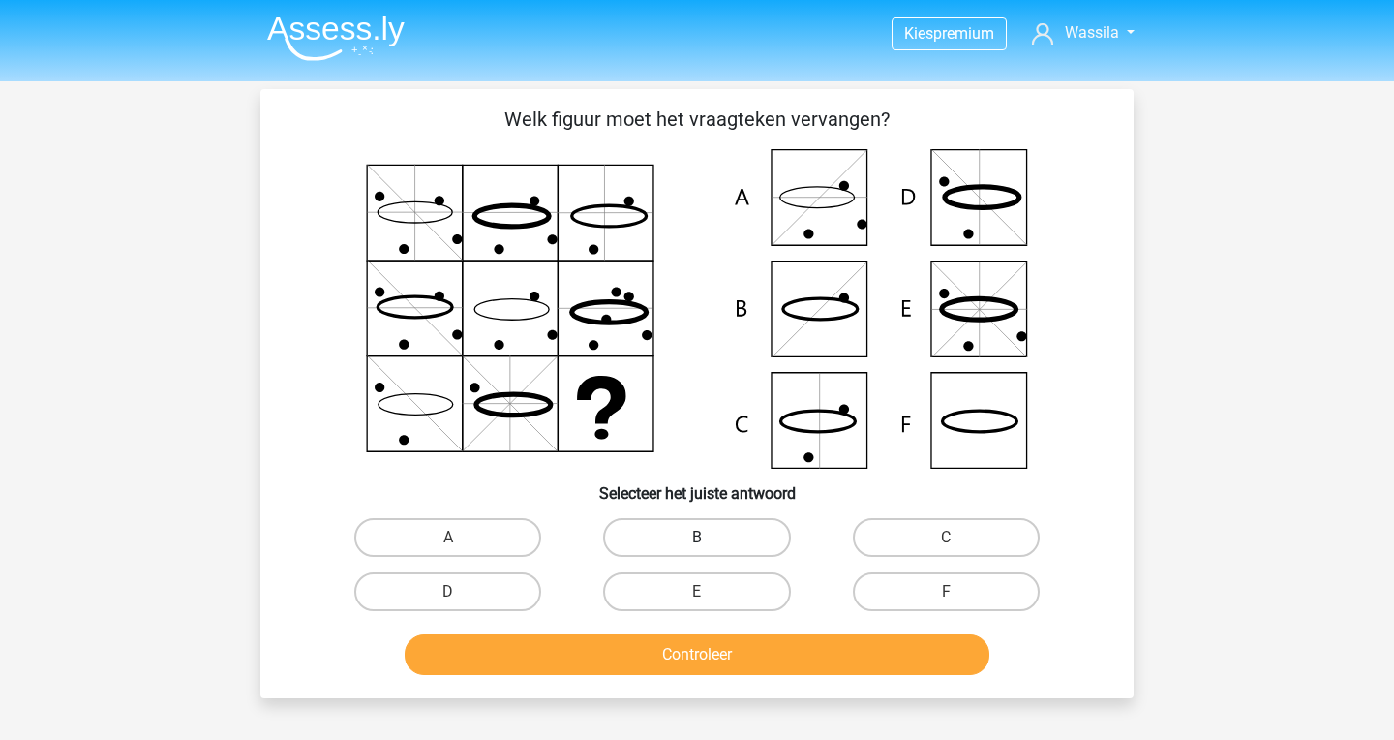
scroll to position [0, 0]
click at [733, 540] on label "B" at bounding box center [696, 537] width 187 height 39
click at [710, 540] on input "B" at bounding box center [703, 543] width 13 height 13
radio input "true"
click at [705, 646] on button "Controleer" at bounding box center [698, 654] width 586 height 41
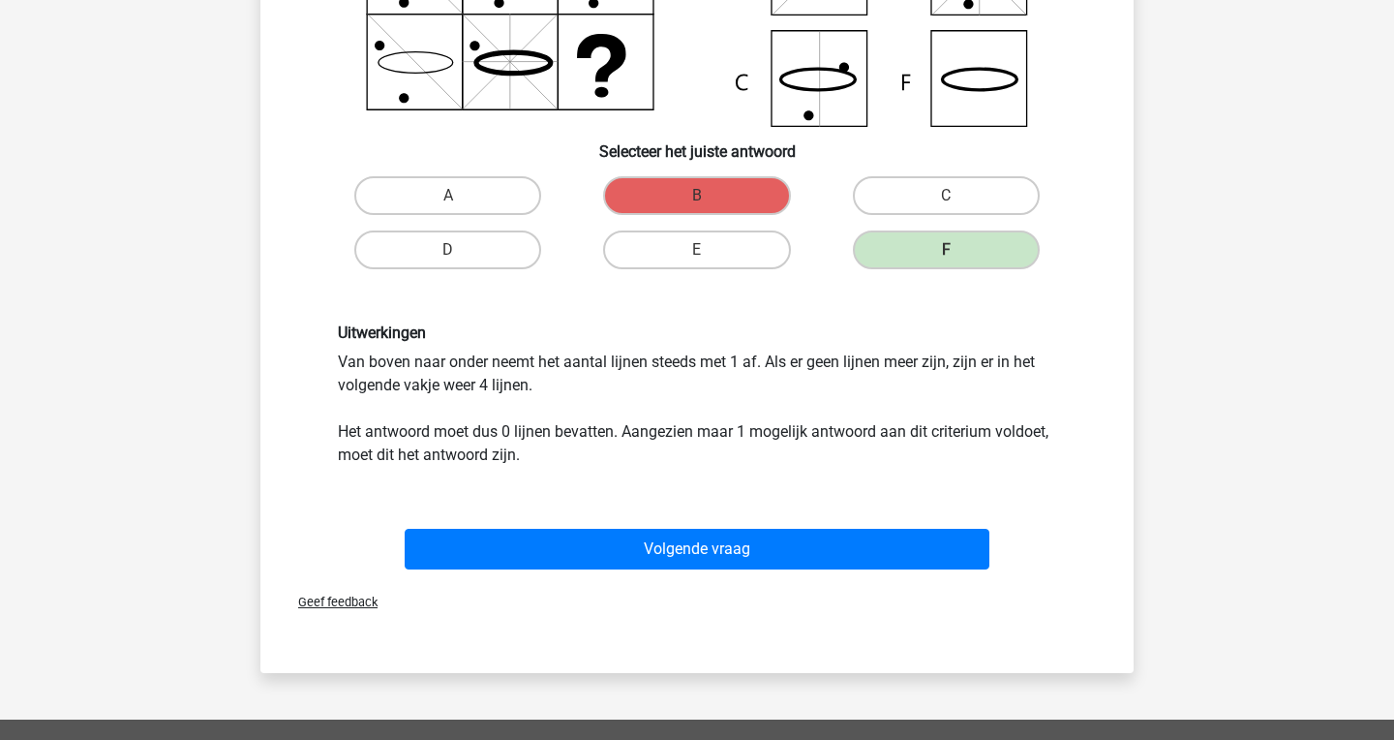
scroll to position [349, 0]
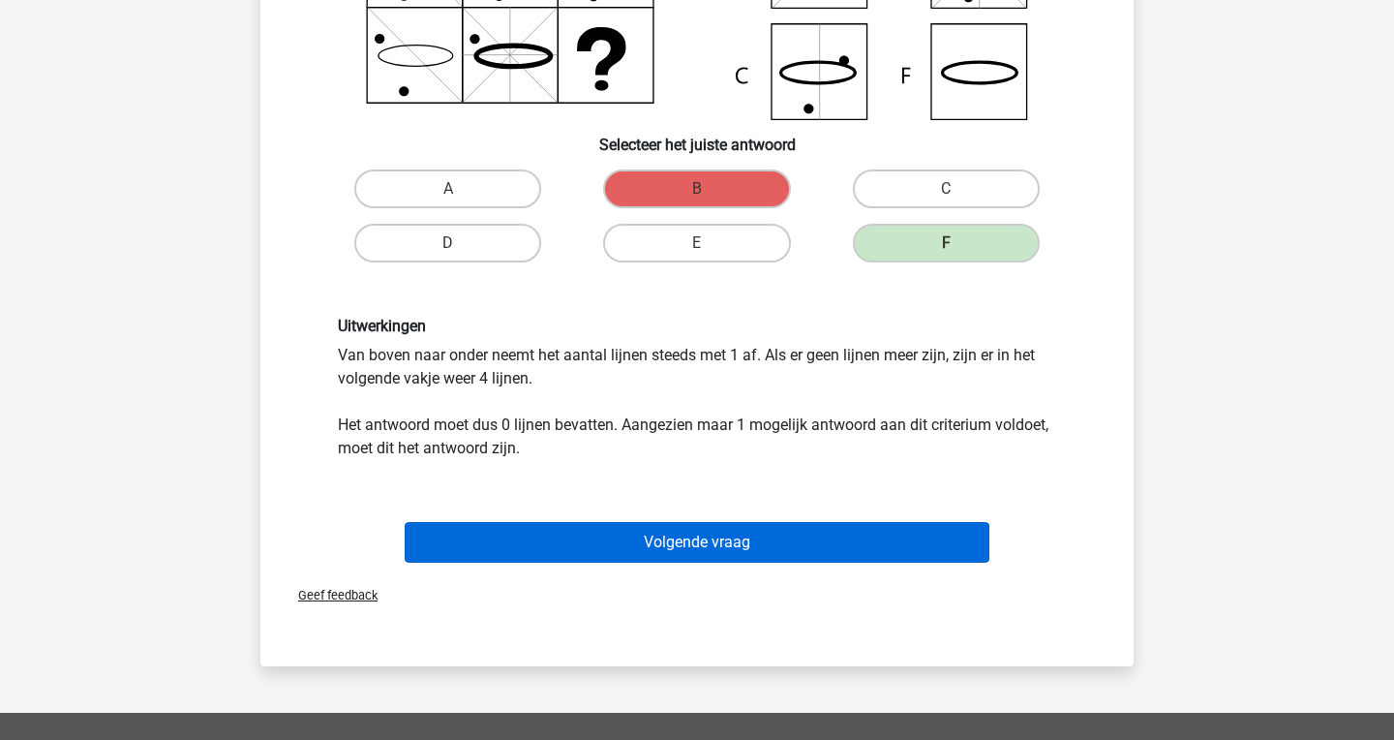
click at [606, 557] on button "Volgende vraag" at bounding box center [698, 542] width 586 height 41
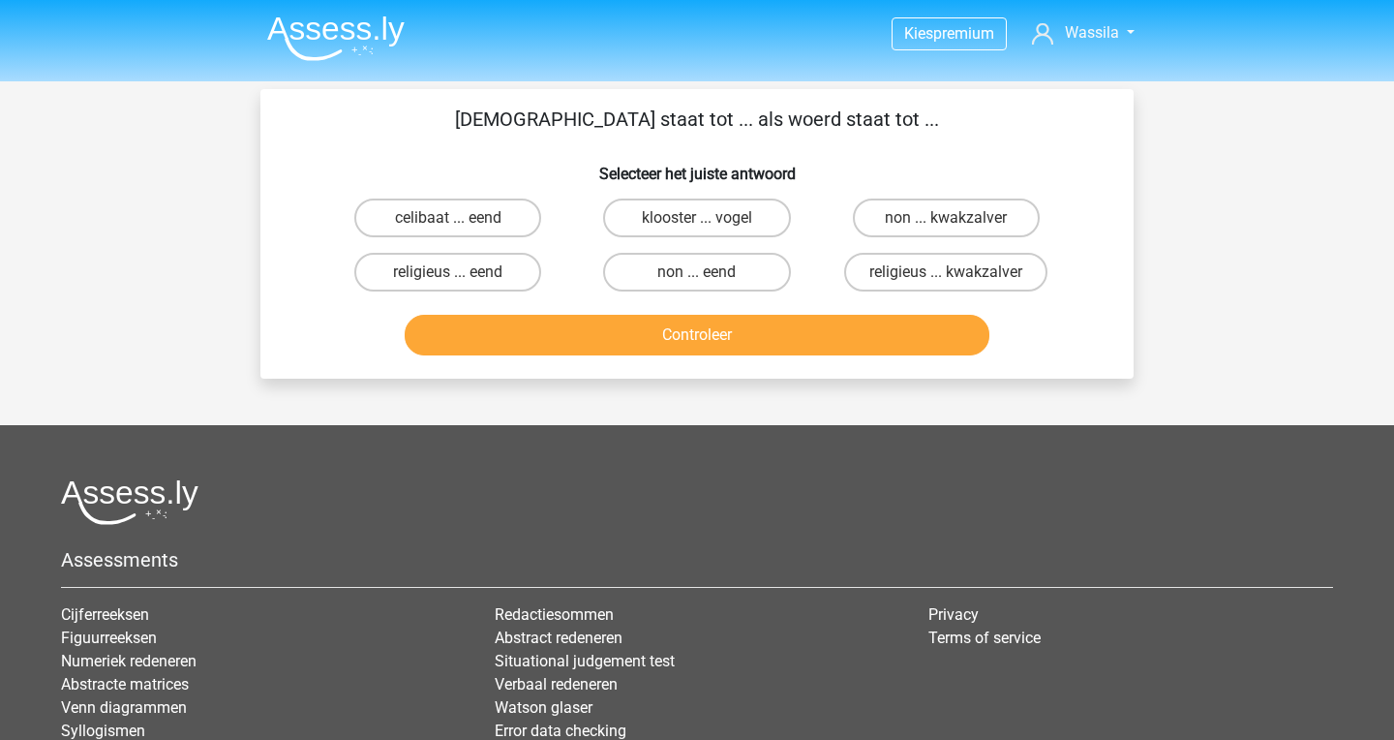
scroll to position [0, 0]
click at [871, 259] on label "religieus ... kwakzalver" at bounding box center [945, 272] width 203 height 39
click at [946, 272] on input "religieus ... kwakzalver" at bounding box center [952, 278] width 13 height 13
radio input "true"
click at [775, 343] on button "Controleer" at bounding box center [698, 335] width 586 height 41
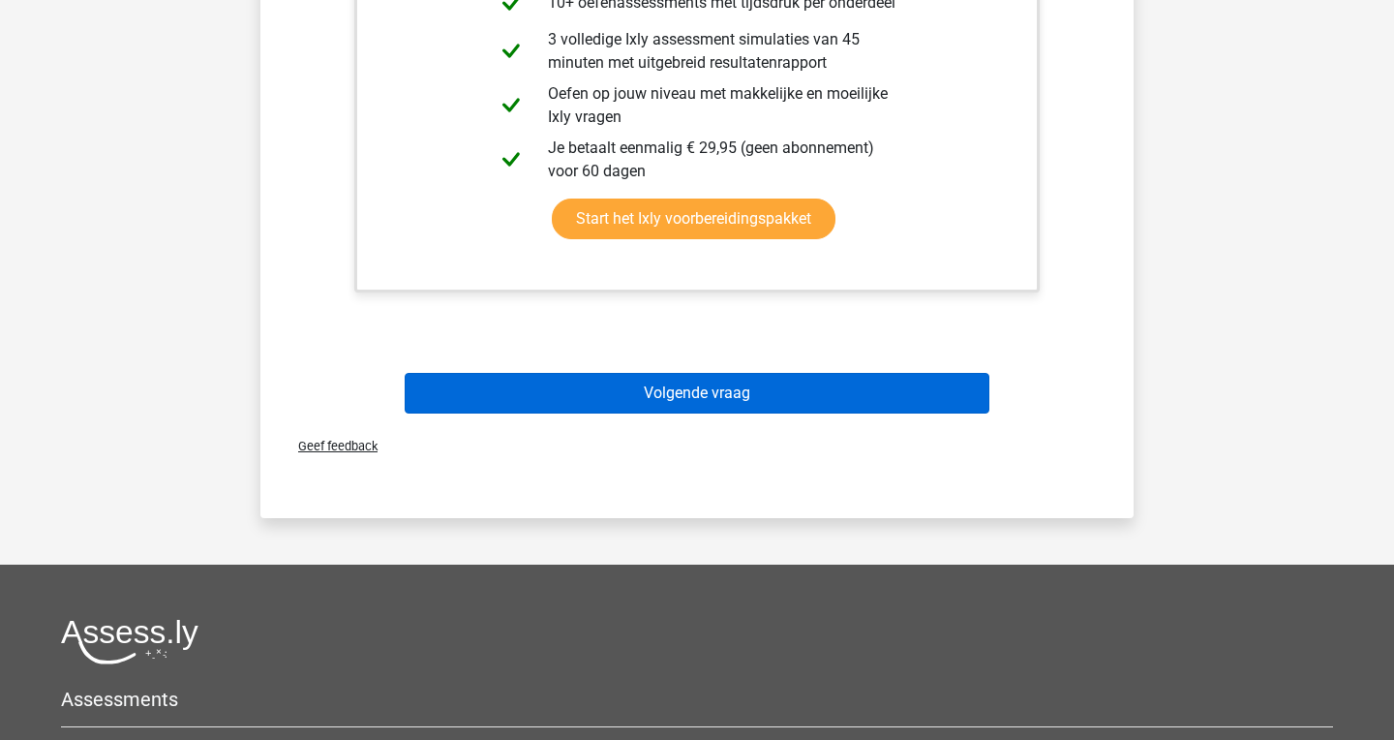
click at [768, 407] on button "Volgende vraag" at bounding box center [698, 393] width 586 height 41
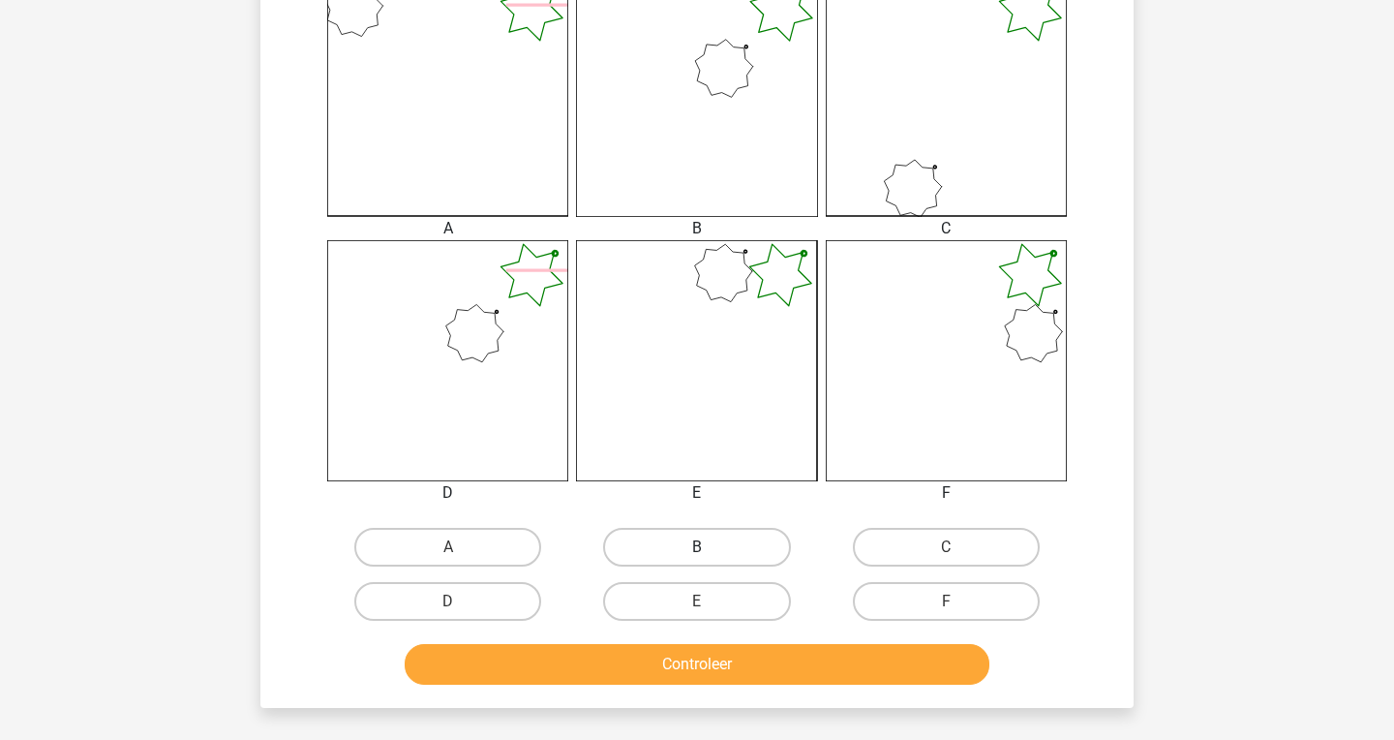
scroll to position [545, 0]
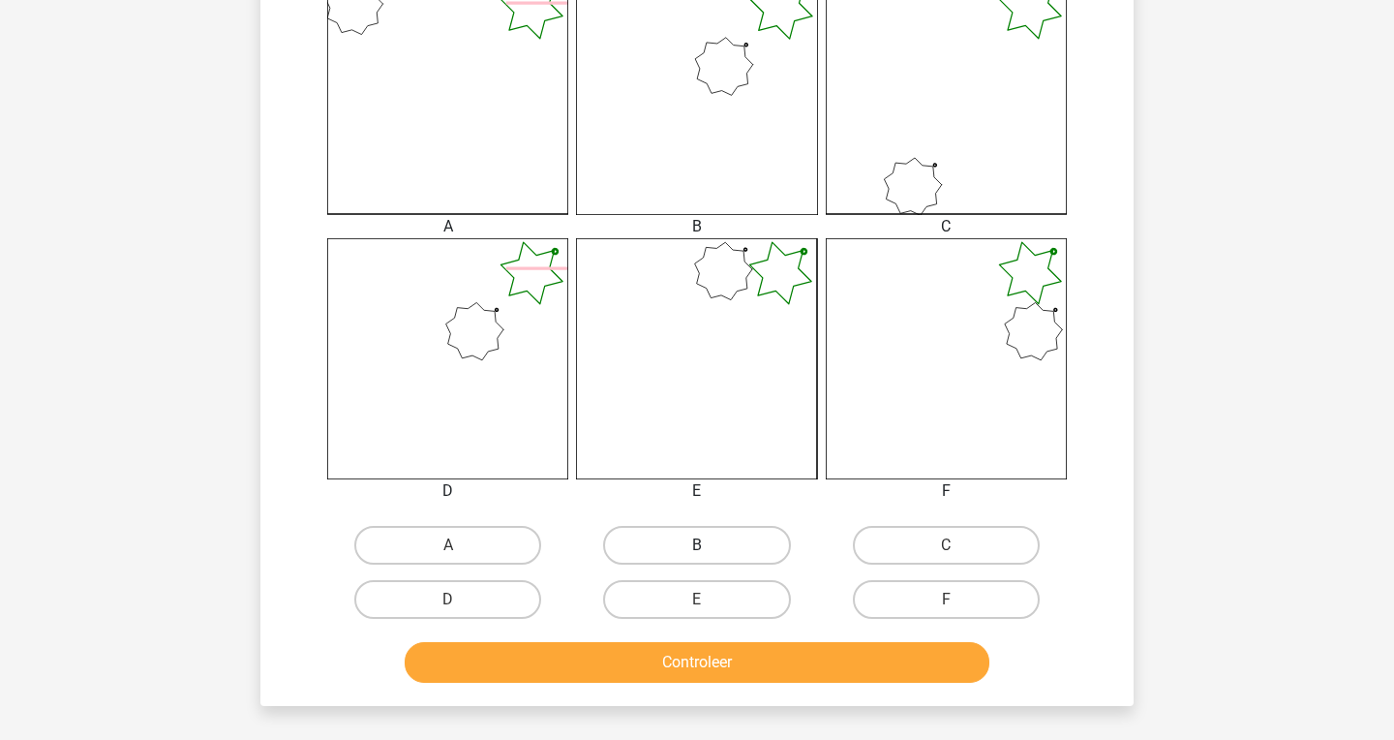
click at [714, 544] on label "B" at bounding box center [696, 545] width 187 height 39
click at [710, 545] on input "B" at bounding box center [703, 551] width 13 height 13
radio input "true"
click at [711, 665] on button "Controleer" at bounding box center [698, 662] width 586 height 41
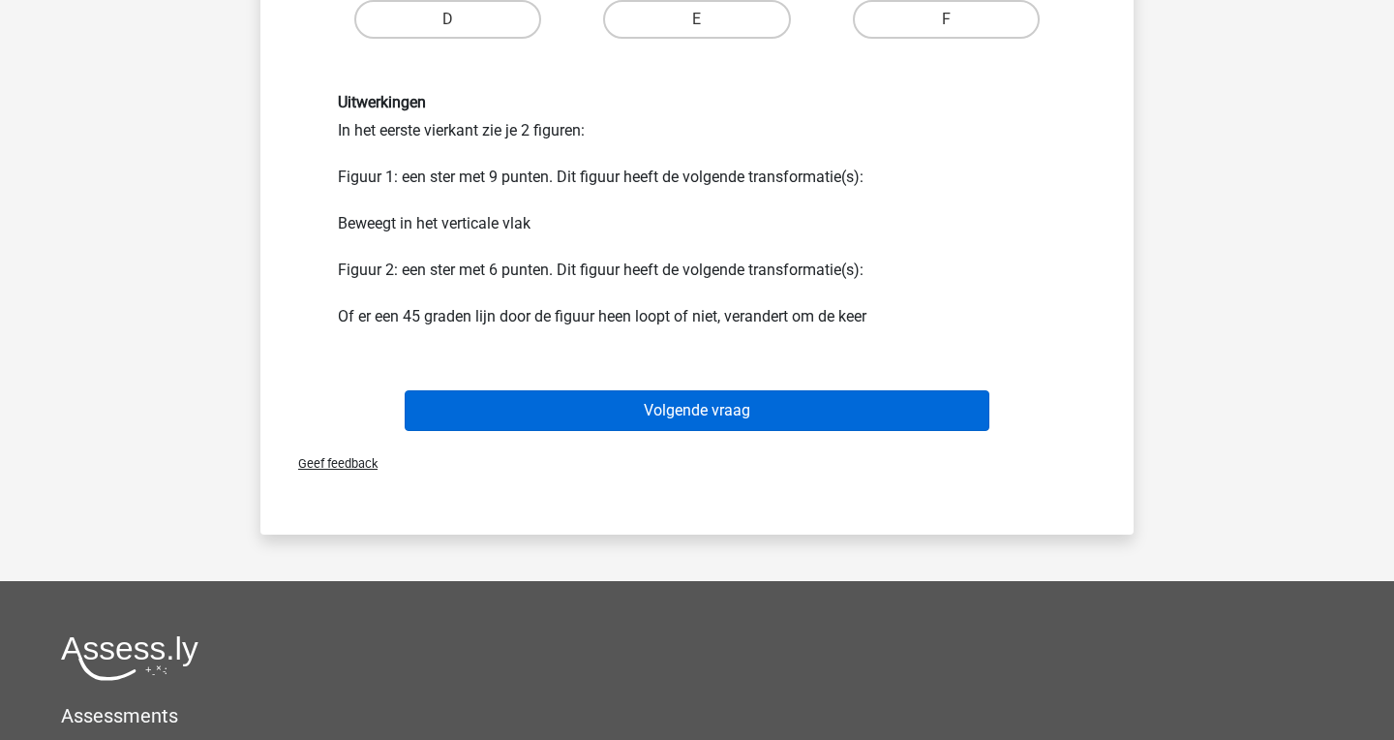
click at [680, 416] on button "Volgende vraag" at bounding box center [698, 410] width 586 height 41
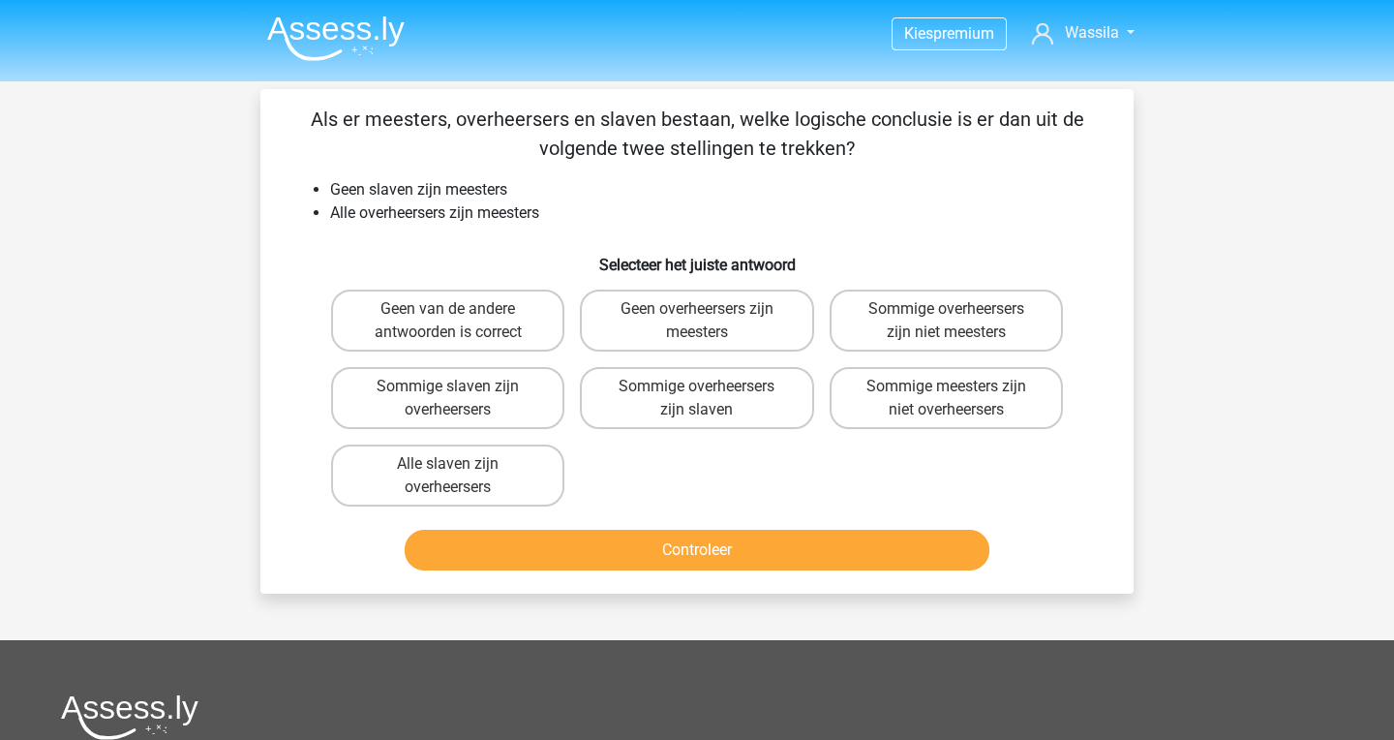
scroll to position [0, 0]
click at [957, 415] on label "Sommige meesters zijn niet overheersers" at bounding box center [946, 398] width 233 height 62
click at [957, 399] on input "Sommige meesters zijn niet overheersers" at bounding box center [952, 392] width 13 height 13
radio input "true"
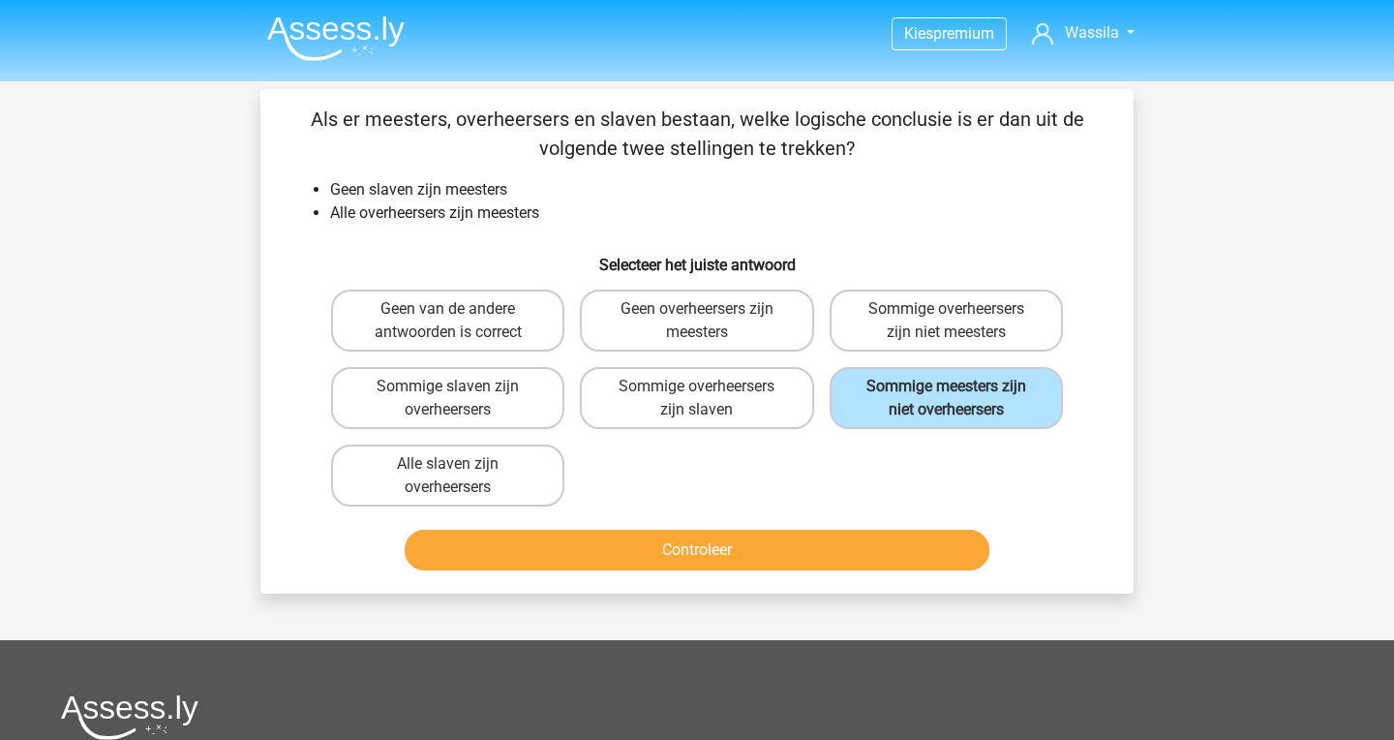
click at [815, 548] on button "Controleer" at bounding box center [698, 550] width 586 height 41
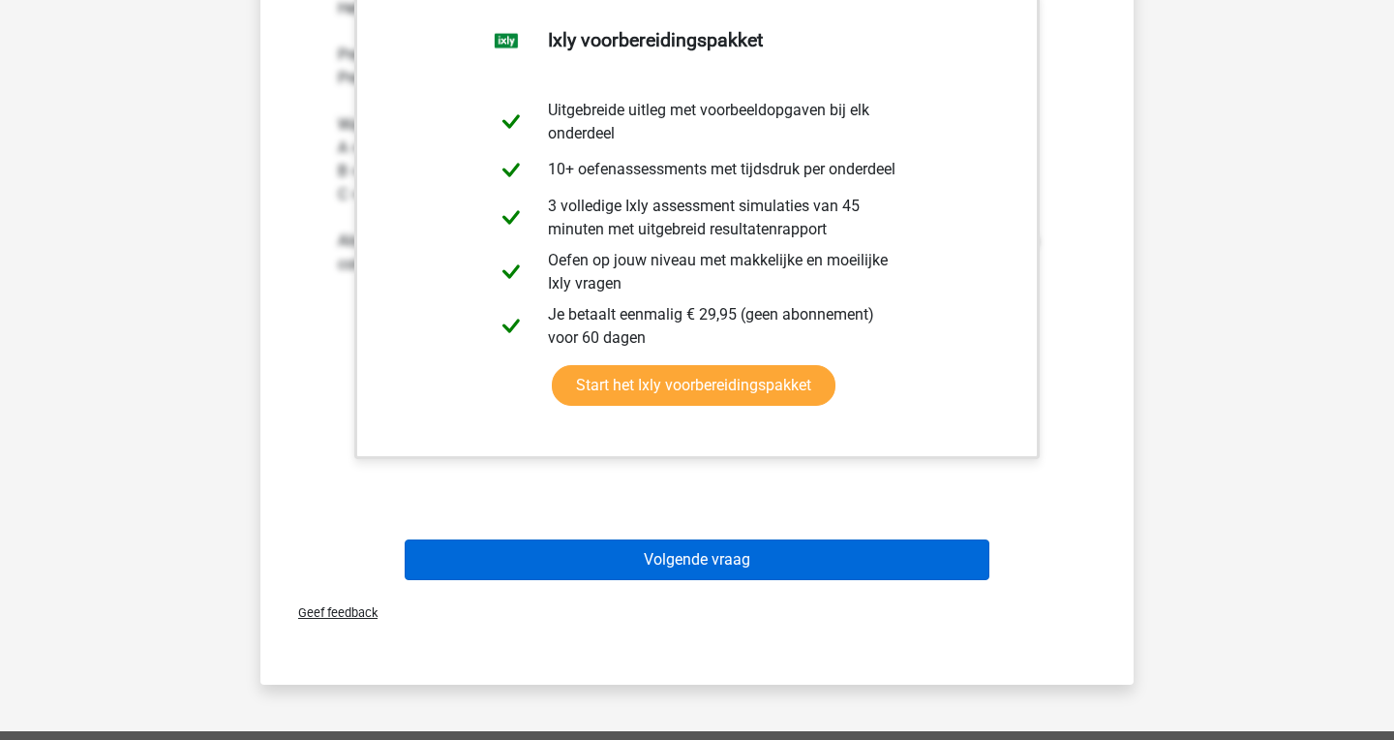
click at [745, 557] on button "Volgende vraag" at bounding box center [698, 559] width 586 height 41
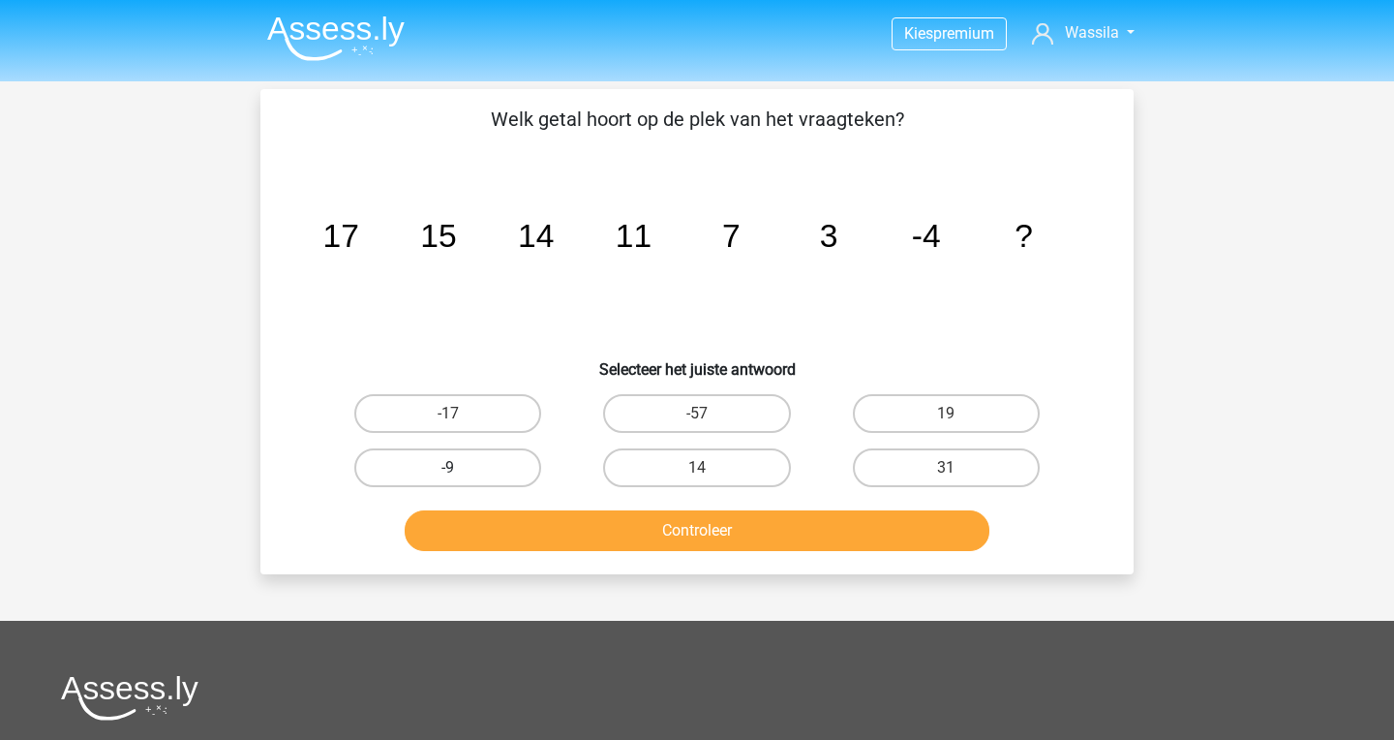
click at [467, 464] on label "-9" at bounding box center [447, 467] width 187 height 39
click at [461, 468] on input "-9" at bounding box center [454, 474] width 13 height 13
radio input "true"
click at [502, 532] on button "Controleer" at bounding box center [698, 530] width 586 height 41
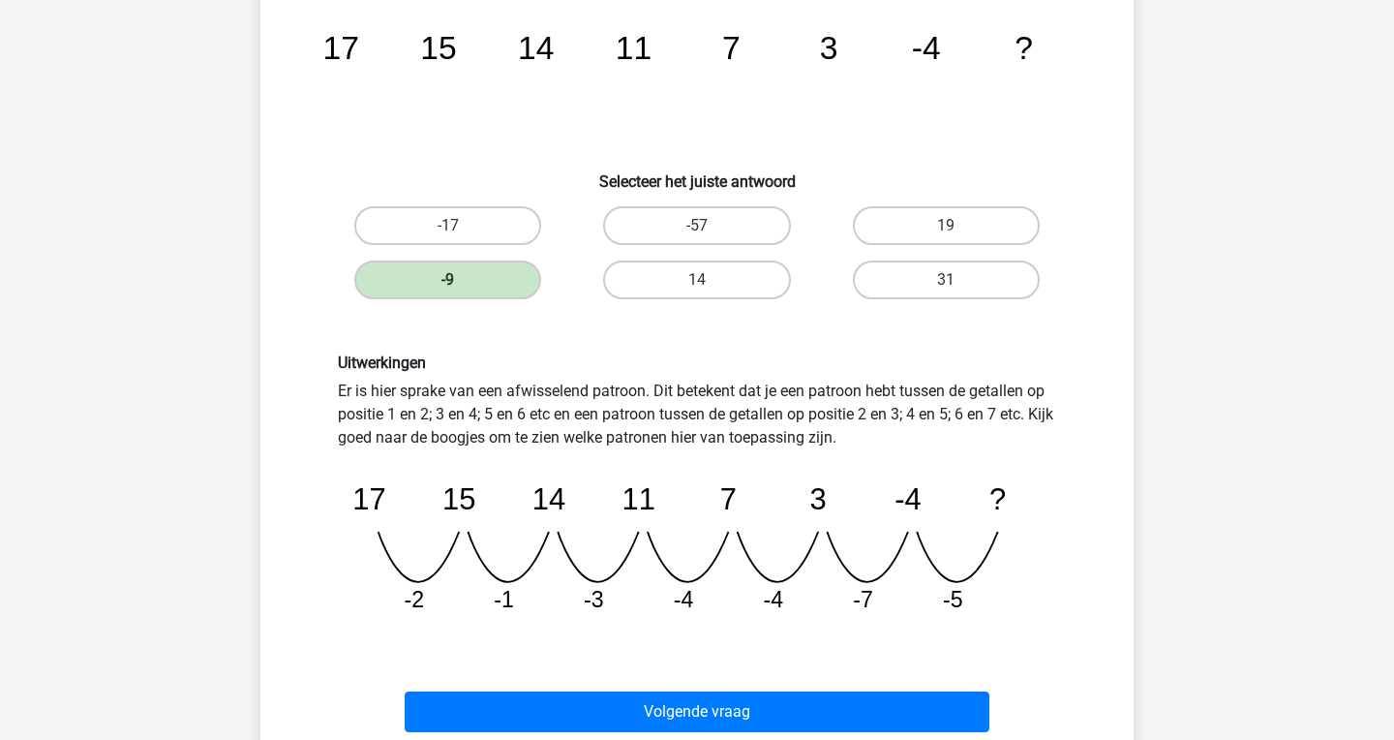
scroll to position [189, 0]
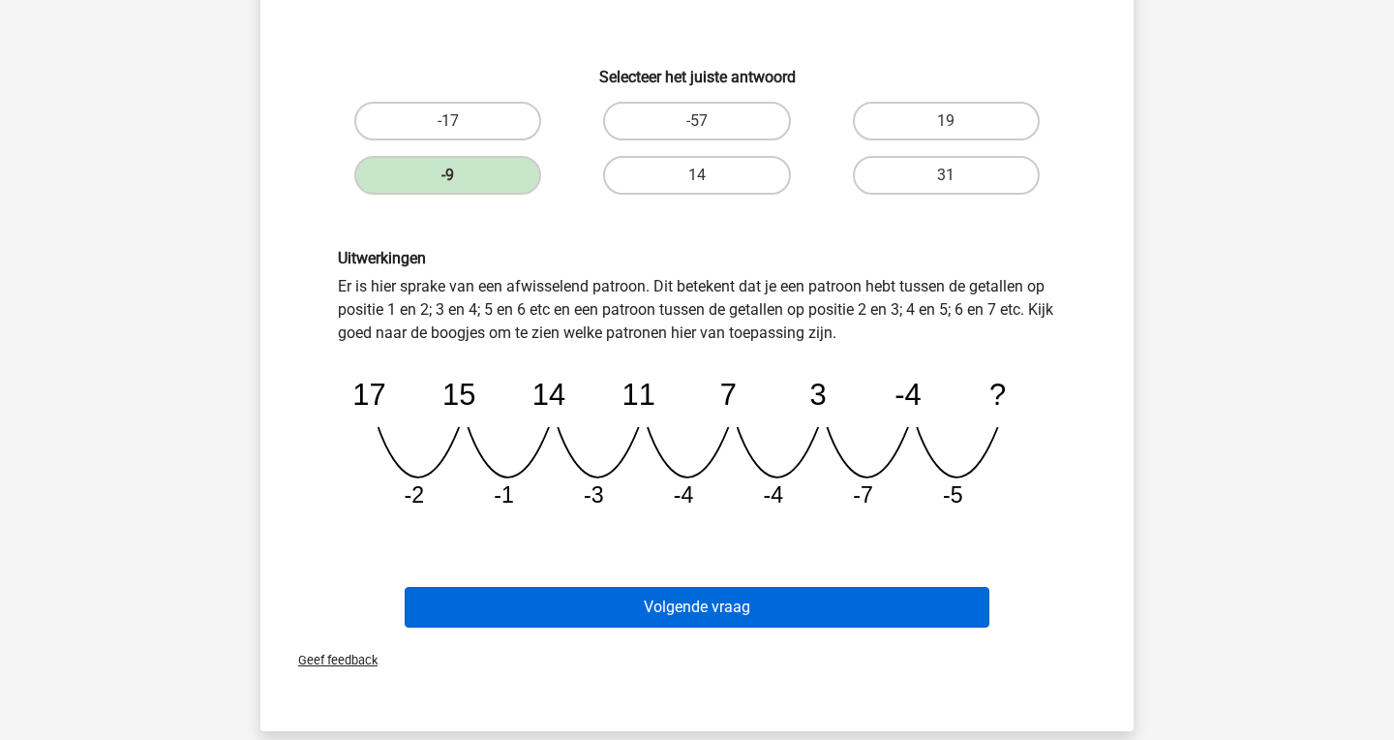
click at [530, 608] on button "Volgende vraag" at bounding box center [698, 607] width 586 height 41
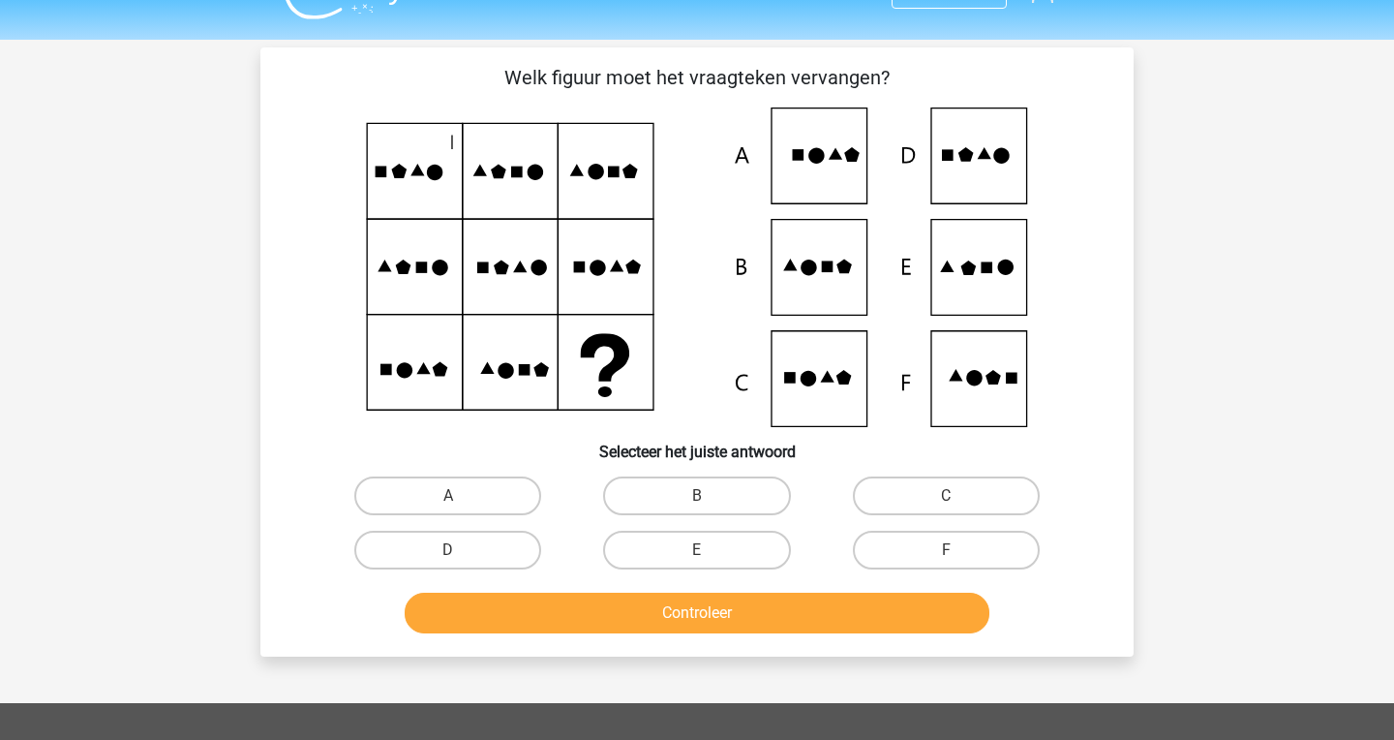
scroll to position [0, 0]
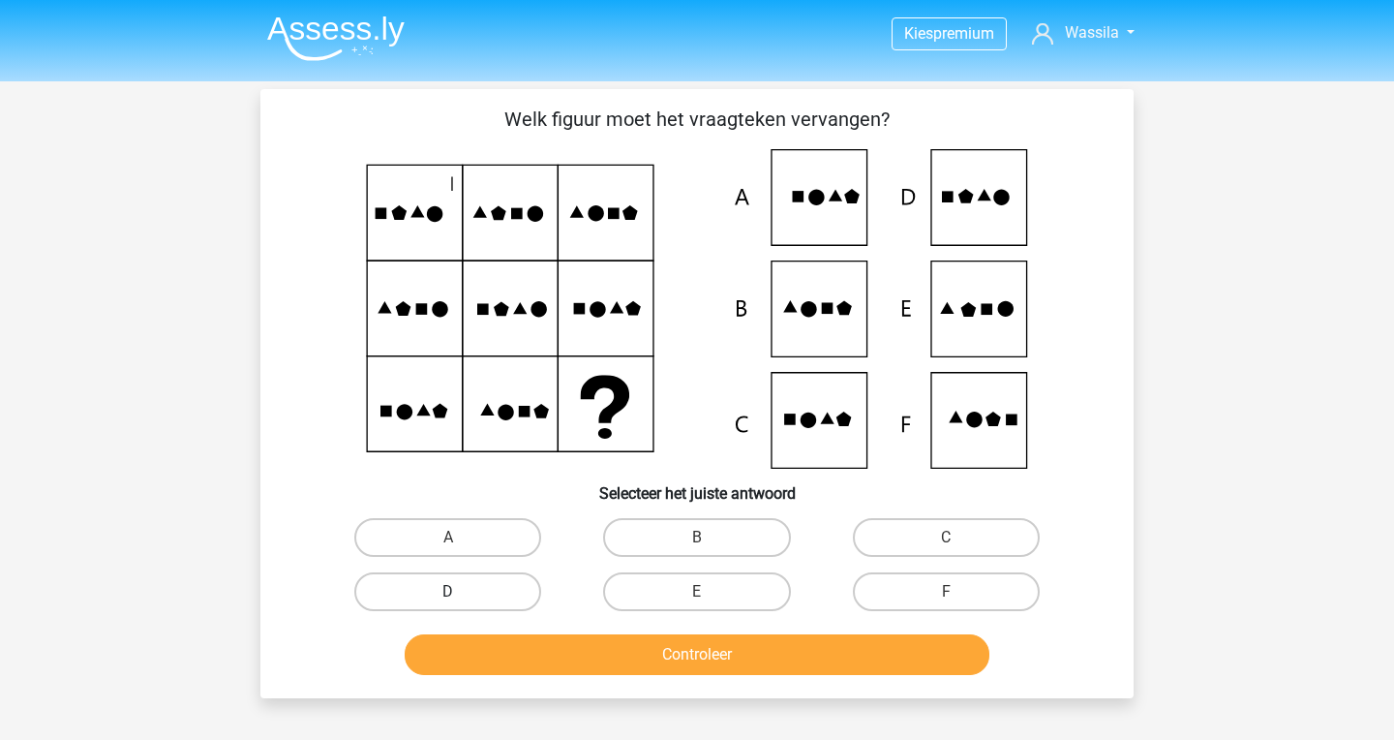
click at [510, 587] on label "D" at bounding box center [447, 591] width 187 height 39
click at [461, 592] on input "D" at bounding box center [454, 598] width 13 height 13
radio input "true"
click at [554, 691] on div "Welk figuur moet het vraagteken vervangen?" at bounding box center [696, 393] width 873 height 609
click at [562, 647] on button "Controleer" at bounding box center [698, 654] width 586 height 41
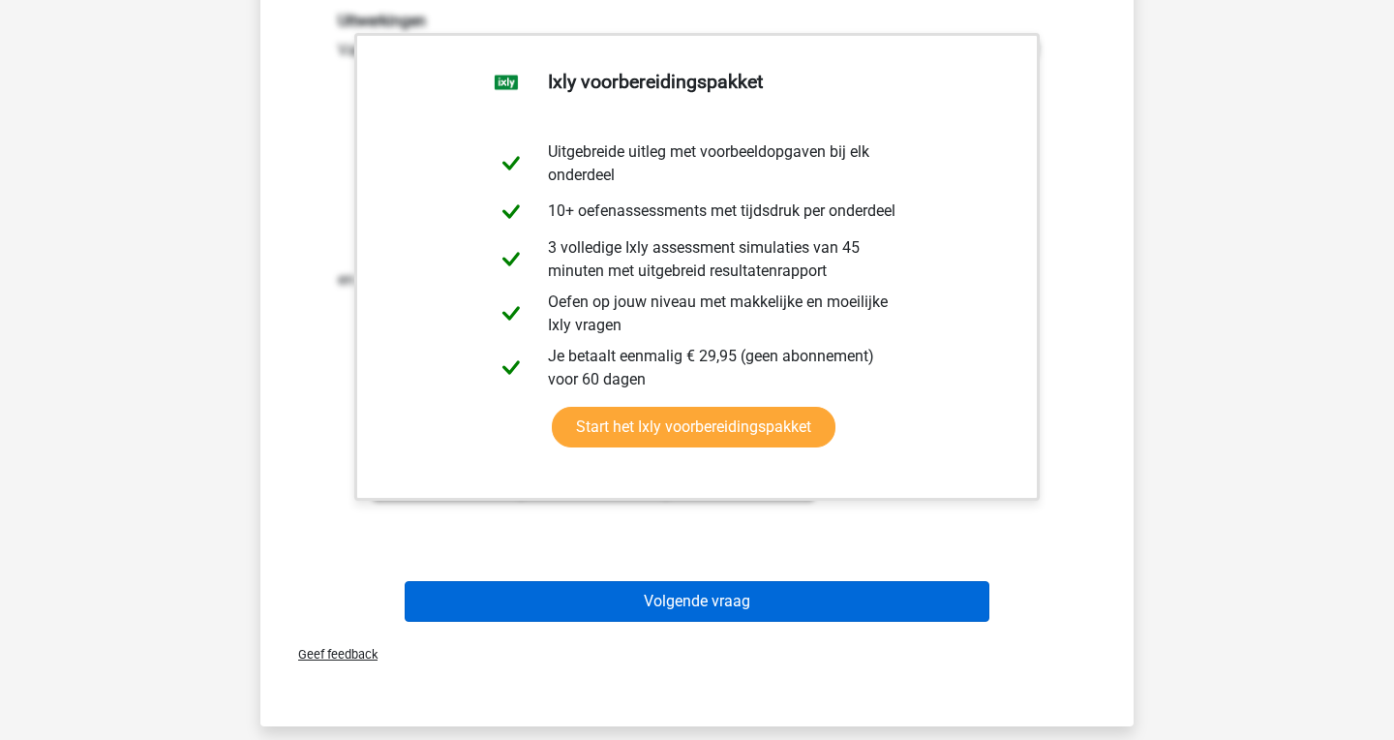
click at [777, 603] on button "Volgende vraag" at bounding box center [698, 601] width 586 height 41
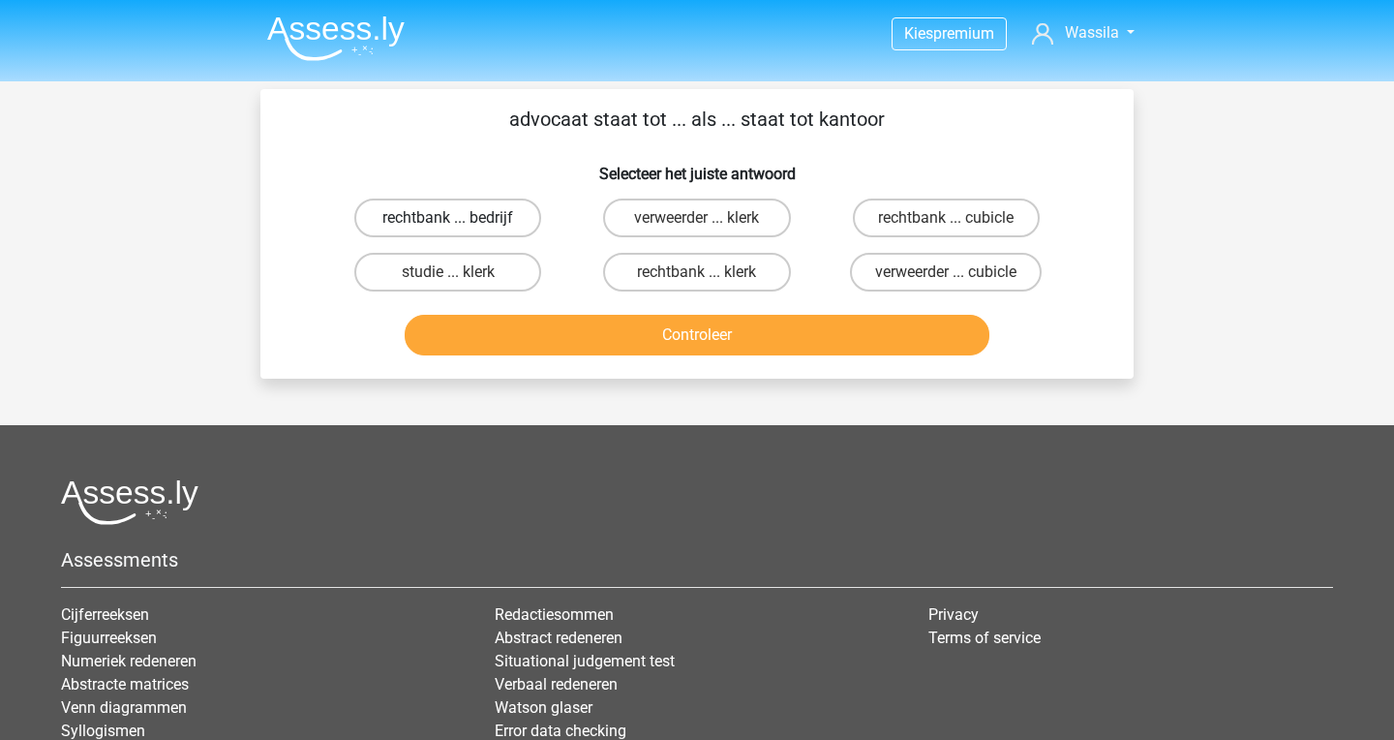
click at [489, 216] on label "rechtbank ... bedrijf" at bounding box center [447, 217] width 187 height 39
click at [461, 218] on input "rechtbank ... bedrijf" at bounding box center [454, 224] width 13 height 13
radio input "true"
click at [678, 347] on button "Controleer" at bounding box center [698, 335] width 586 height 41
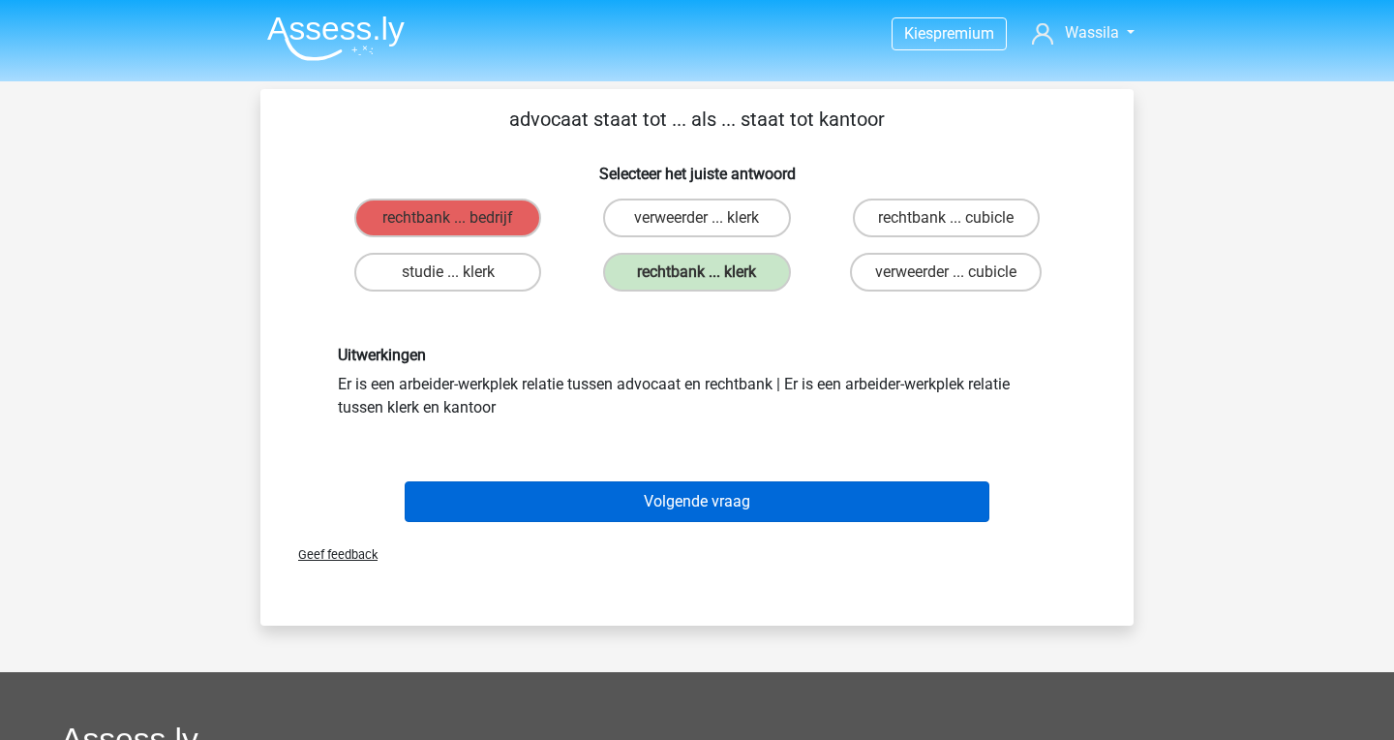
click at [703, 502] on button "Volgende vraag" at bounding box center [698, 501] width 586 height 41
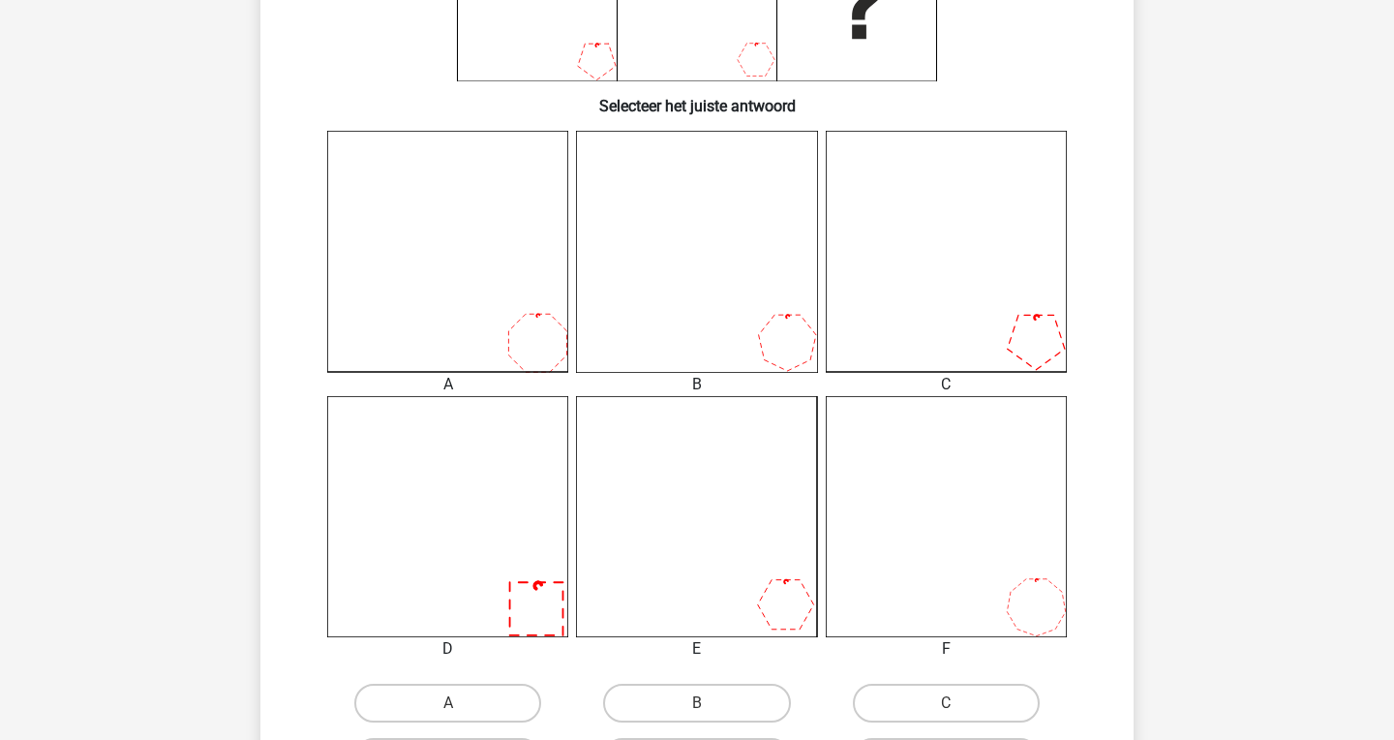
scroll to position [395, 0]
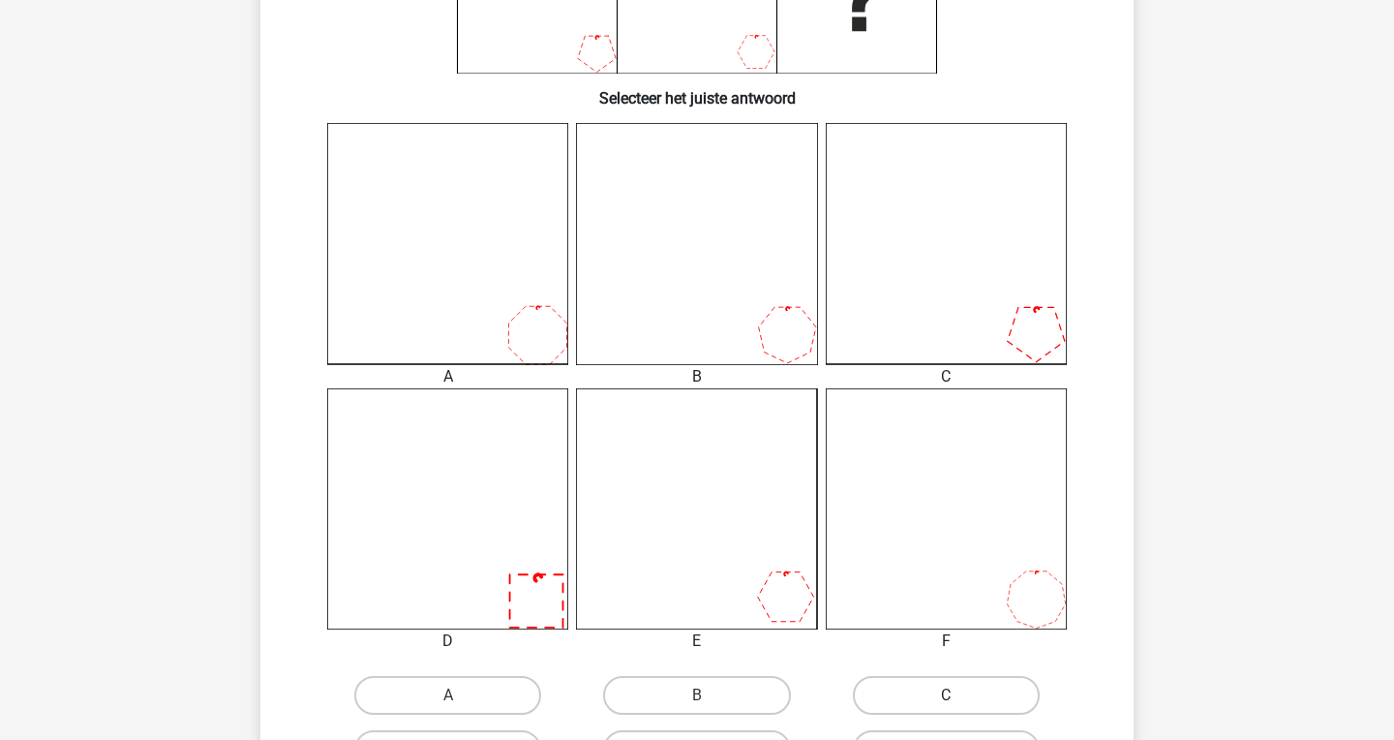
click at [940, 702] on label "C" at bounding box center [946, 695] width 187 height 39
click at [946, 702] on input "C" at bounding box center [952, 701] width 13 height 13
radio input "true"
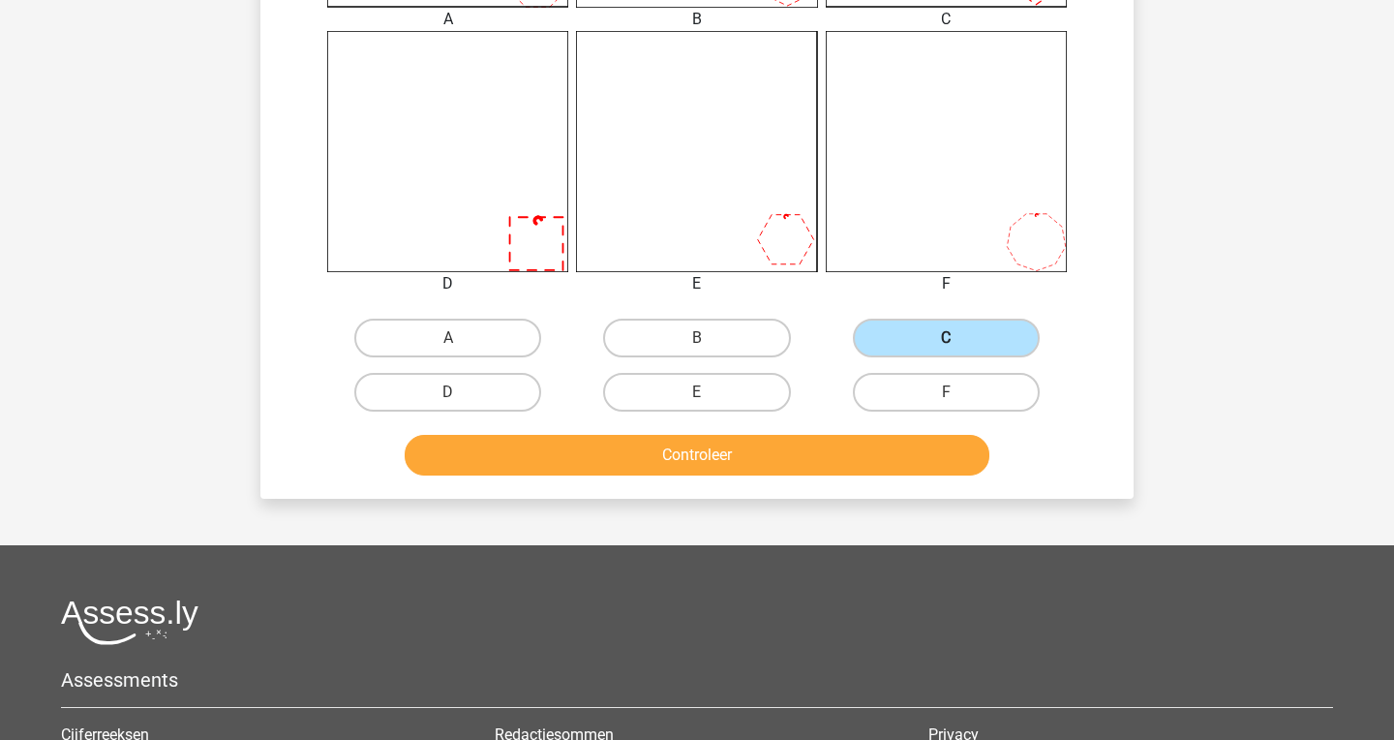
scroll to position [815, 0]
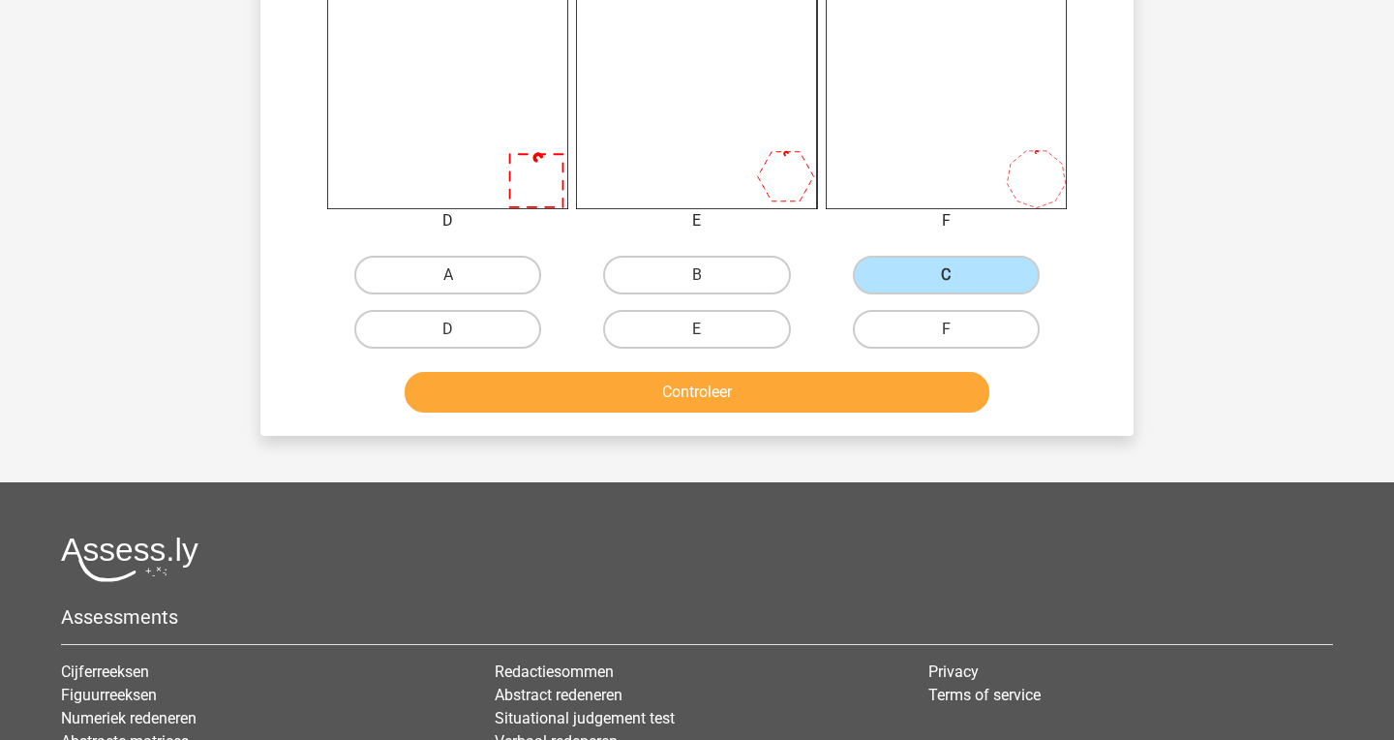
click at [831, 410] on button "Controleer" at bounding box center [698, 392] width 586 height 41
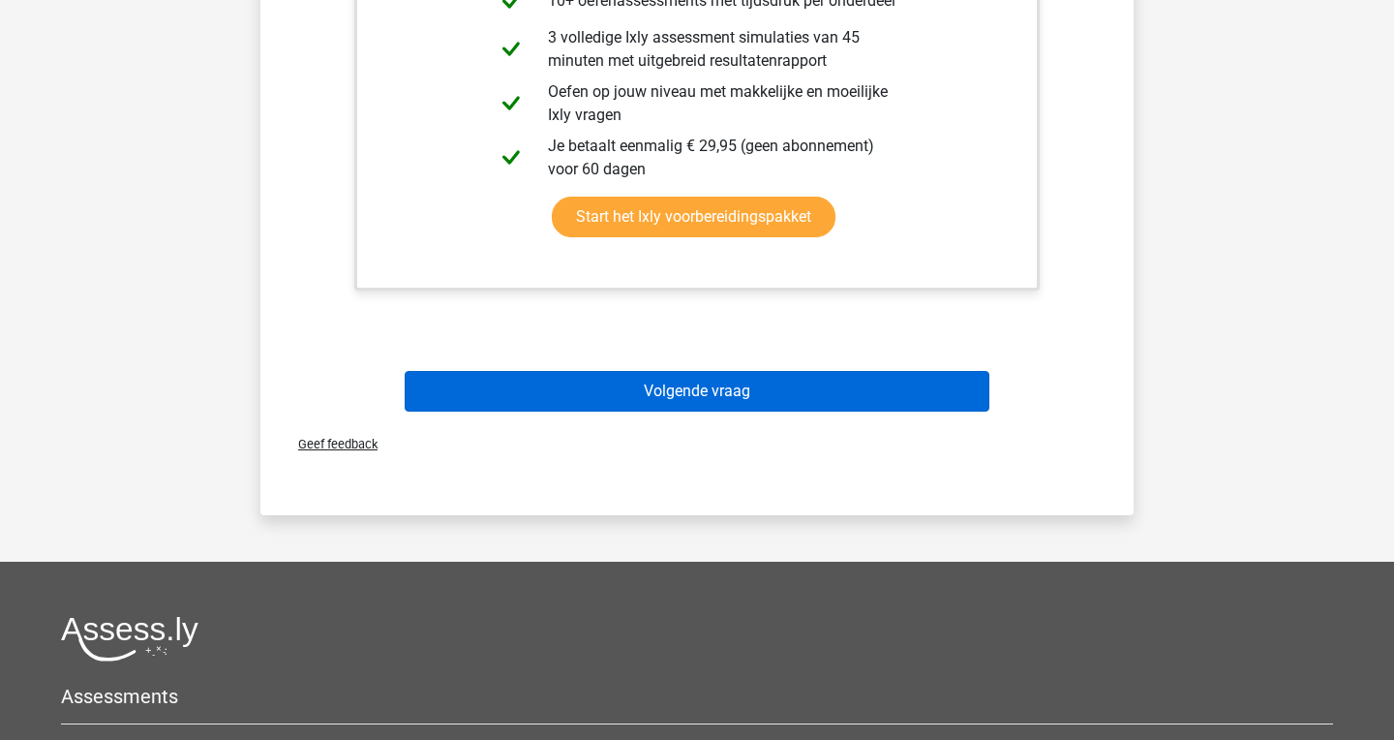
click at [809, 383] on button "Volgende vraag" at bounding box center [698, 391] width 586 height 41
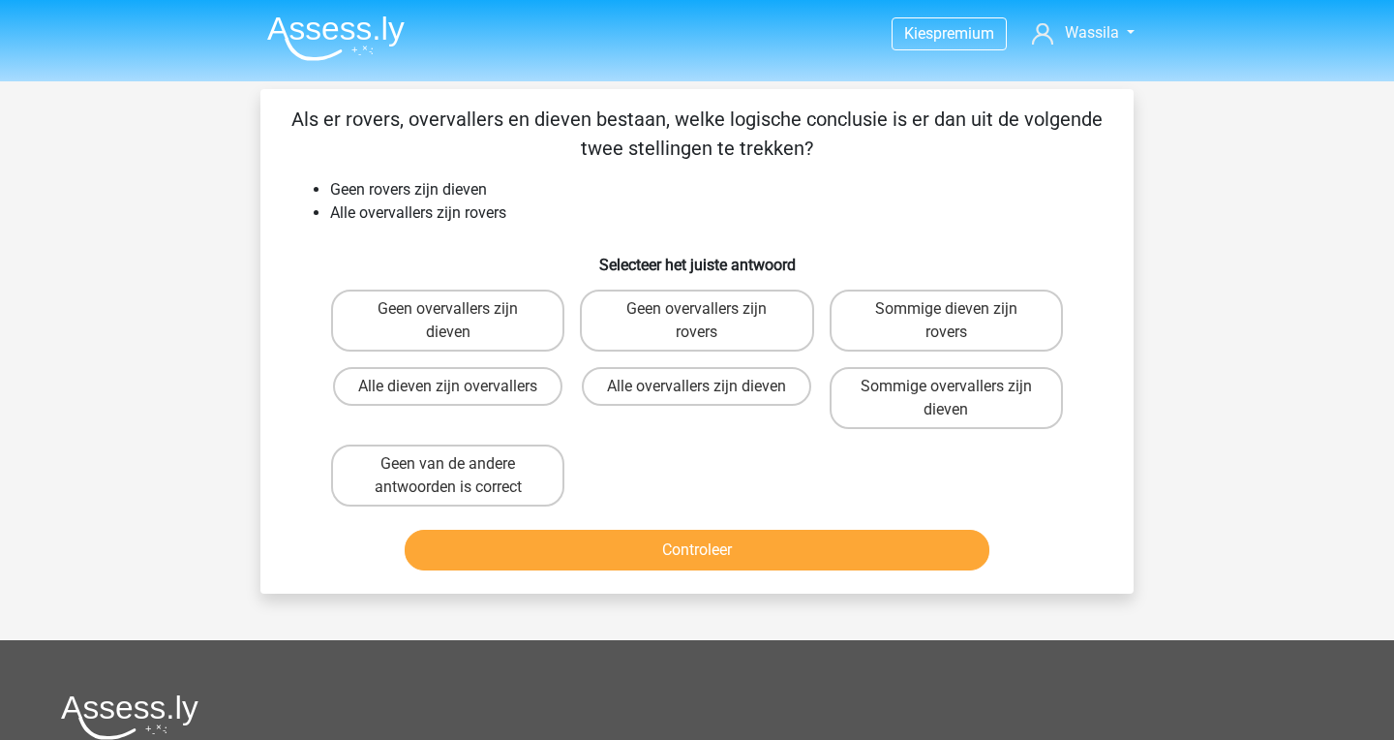
scroll to position [0, 0]
click at [682, 379] on label "Alle overvallers zijn dieven" at bounding box center [696, 386] width 229 height 39
click at [697, 386] on input "Alle overvallers zijn dieven" at bounding box center [703, 392] width 13 height 13
radio input "true"
click at [689, 543] on button "Controleer" at bounding box center [698, 550] width 586 height 41
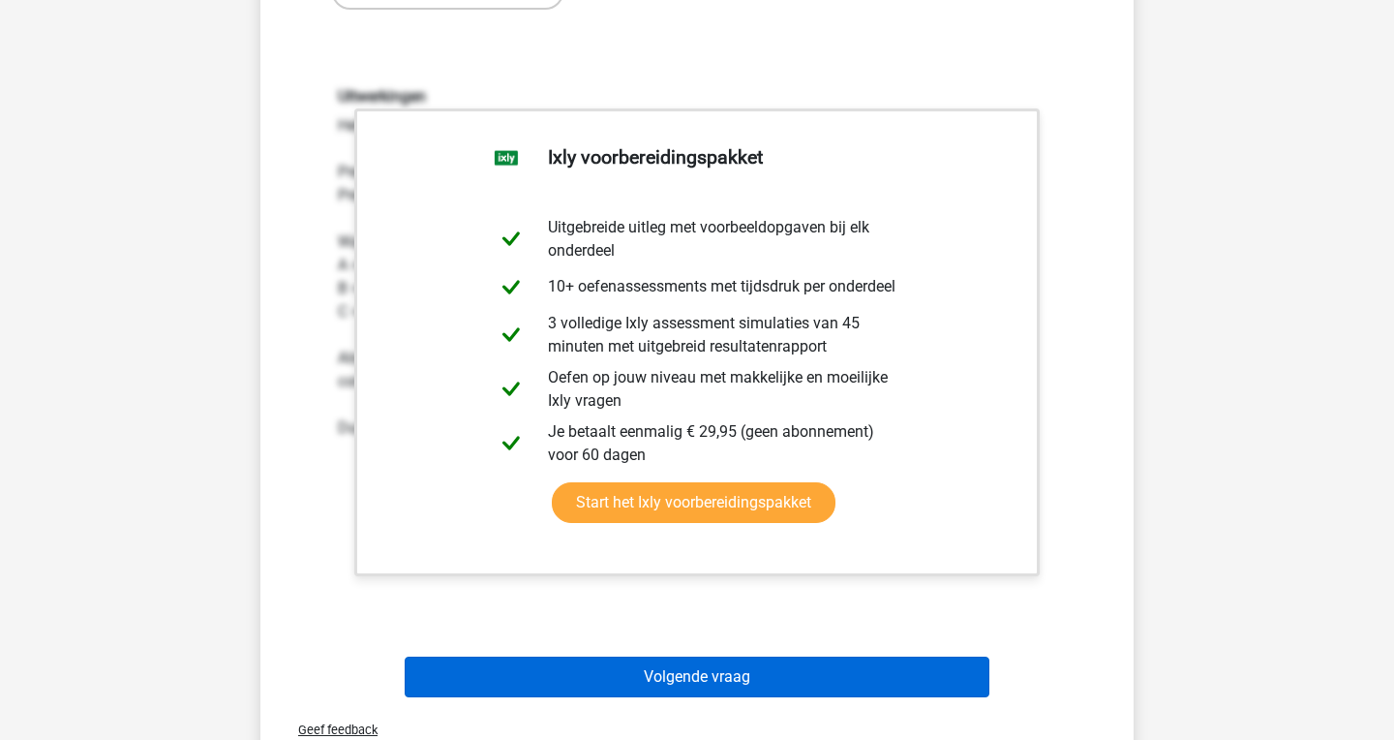
click at [706, 665] on button "Volgende vraag" at bounding box center [698, 676] width 586 height 41
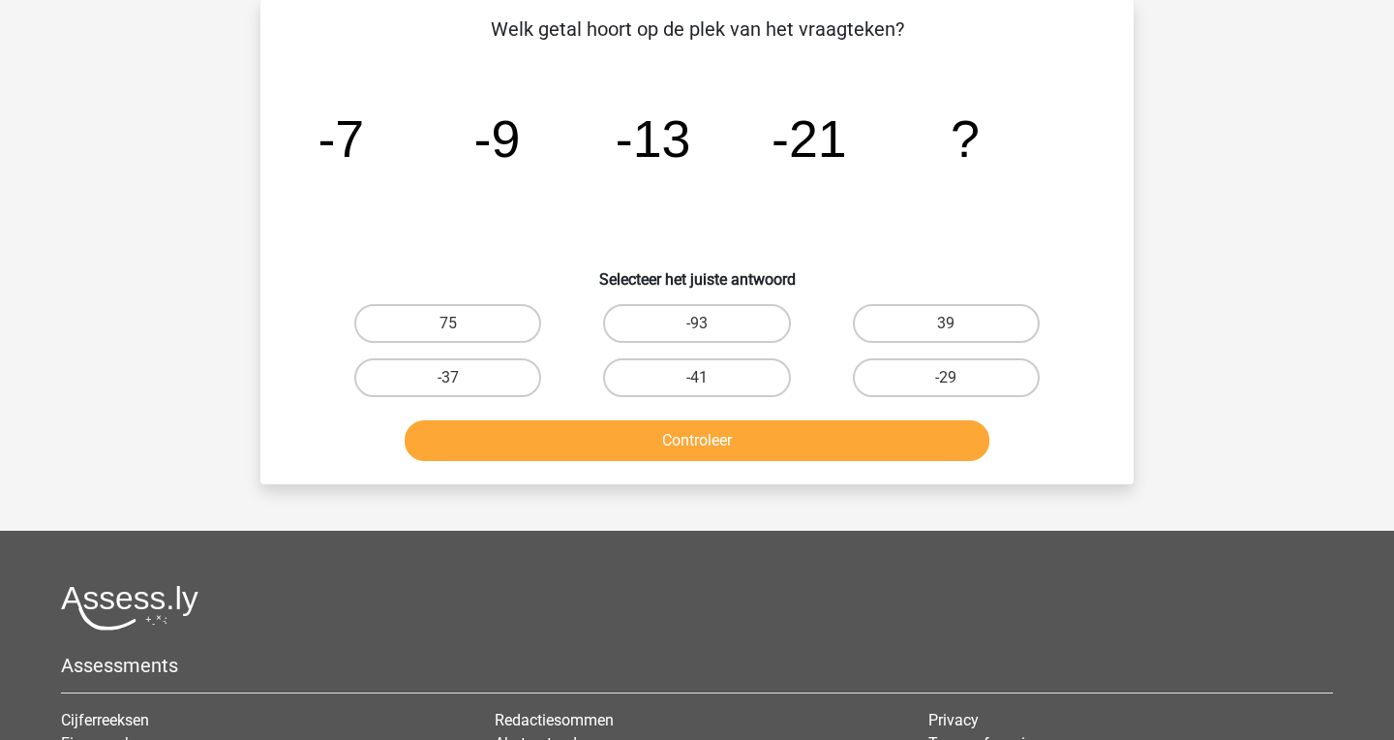
scroll to position [89, 0]
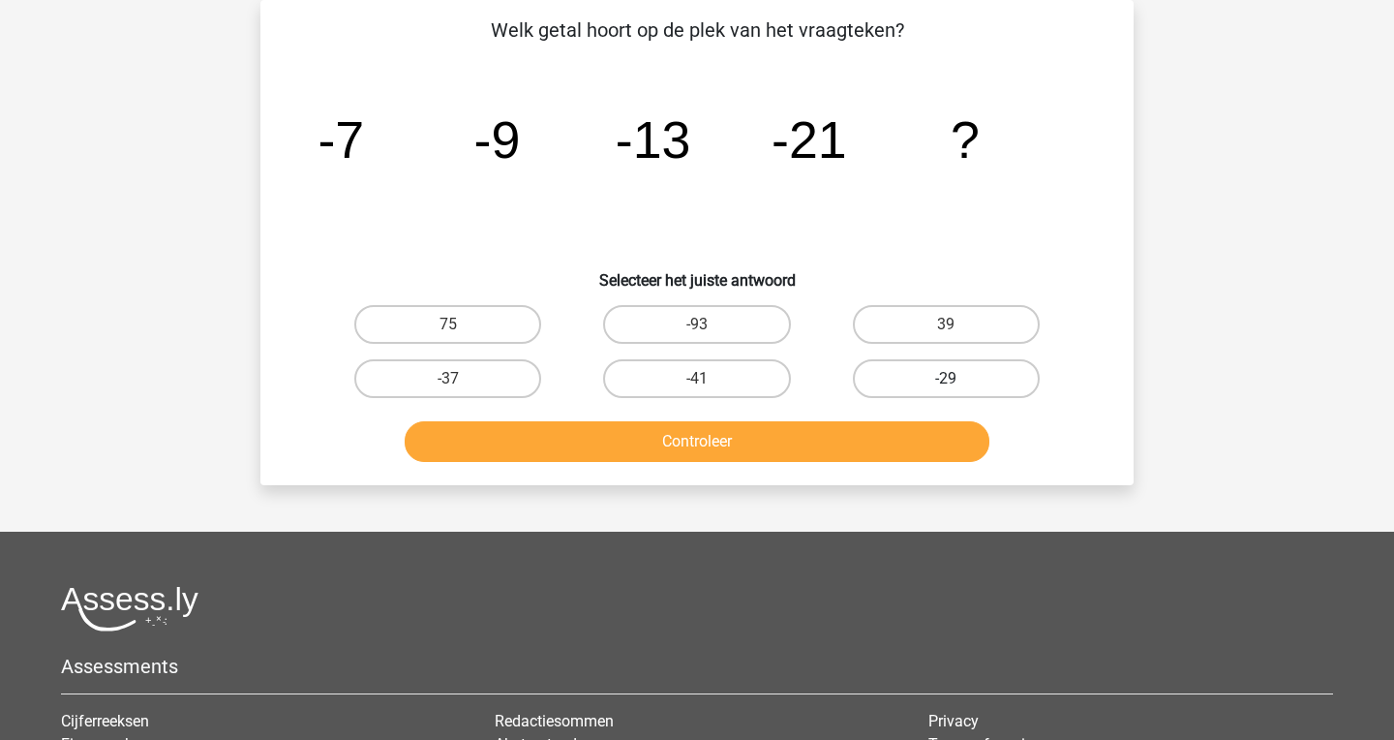
click at [907, 360] on label "-29" at bounding box center [946, 378] width 187 height 39
click at [946, 379] on input "-29" at bounding box center [952, 385] width 13 height 13
radio input "true"
click at [889, 421] on button "Controleer" at bounding box center [698, 441] width 586 height 41
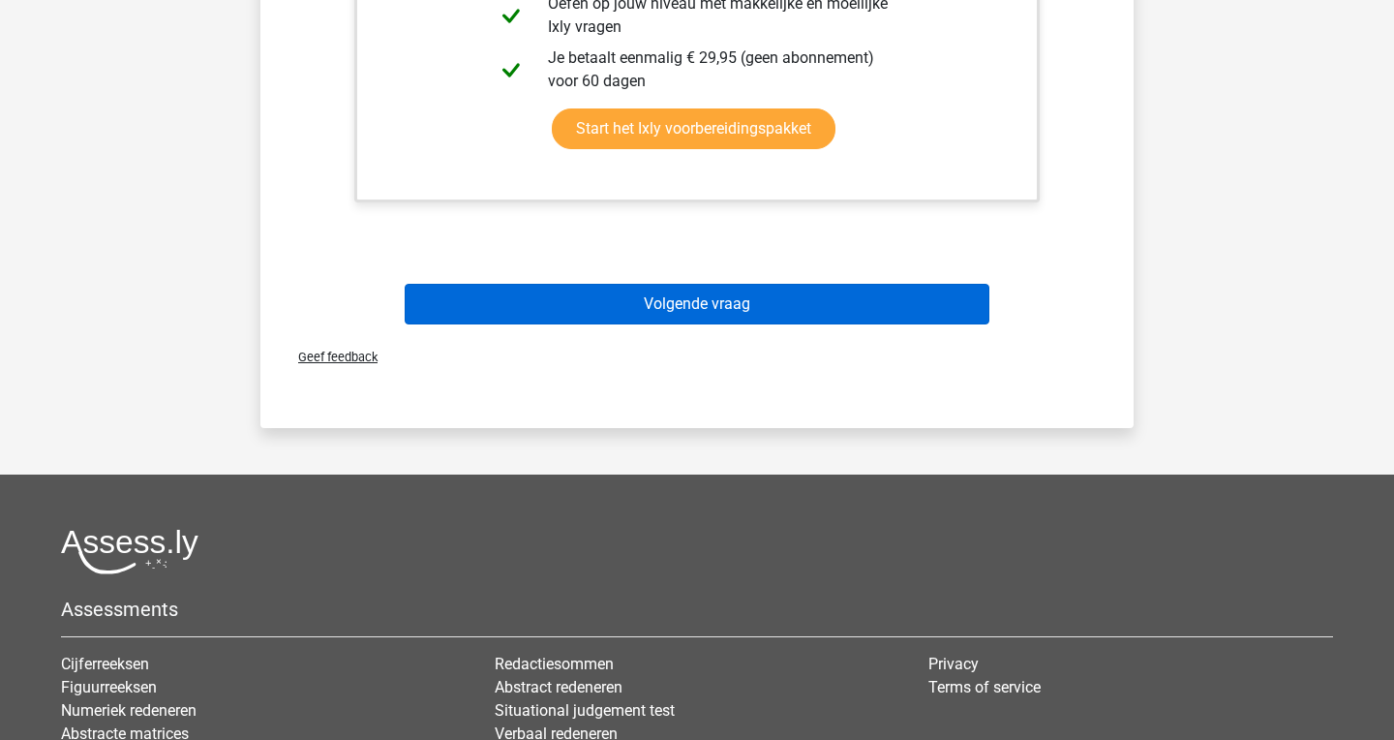
click at [682, 290] on button "Volgende vraag" at bounding box center [698, 304] width 586 height 41
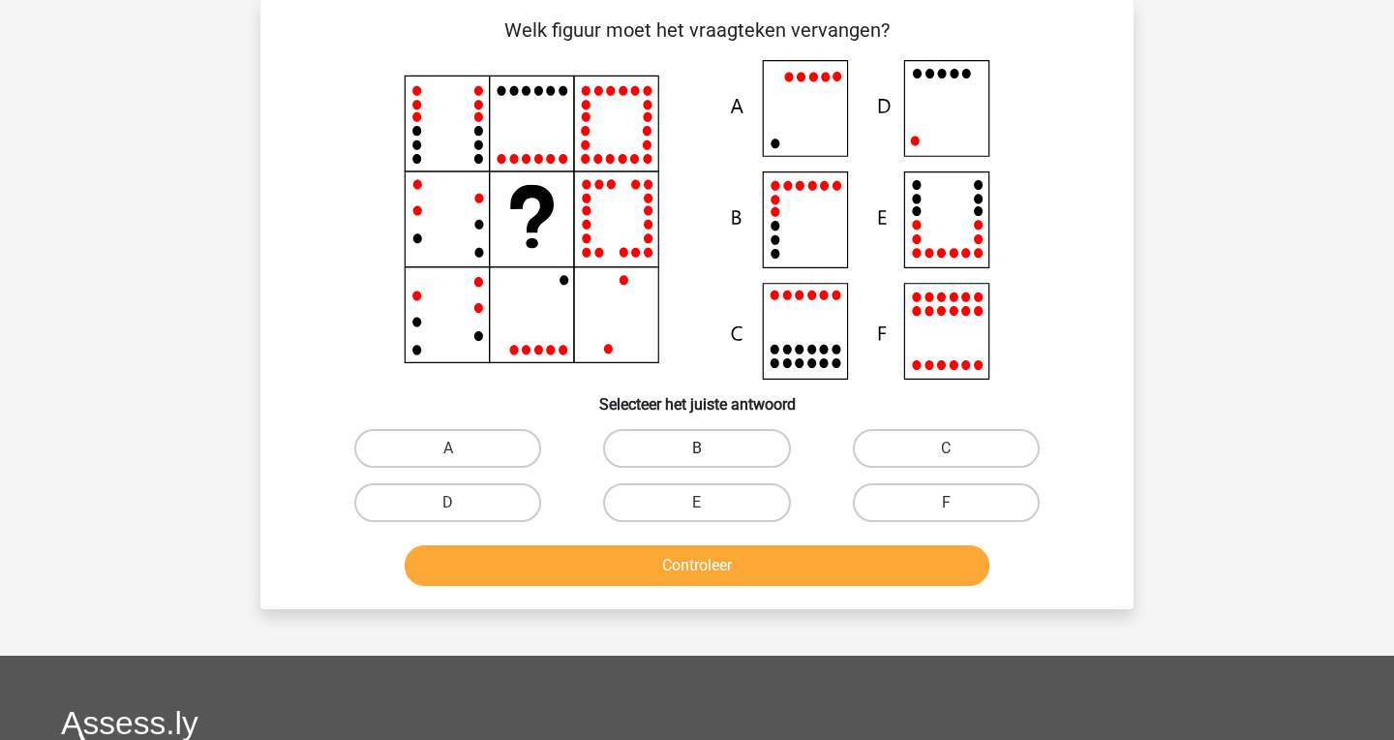
click at [723, 447] on label "B" at bounding box center [696, 448] width 187 height 39
click at [710, 448] on input "B" at bounding box center [703, 454] width 13 height 13
radio input "true"
click at [727, 561] on button "Controleer" at bounding box center [698, 565] width 586 height 41
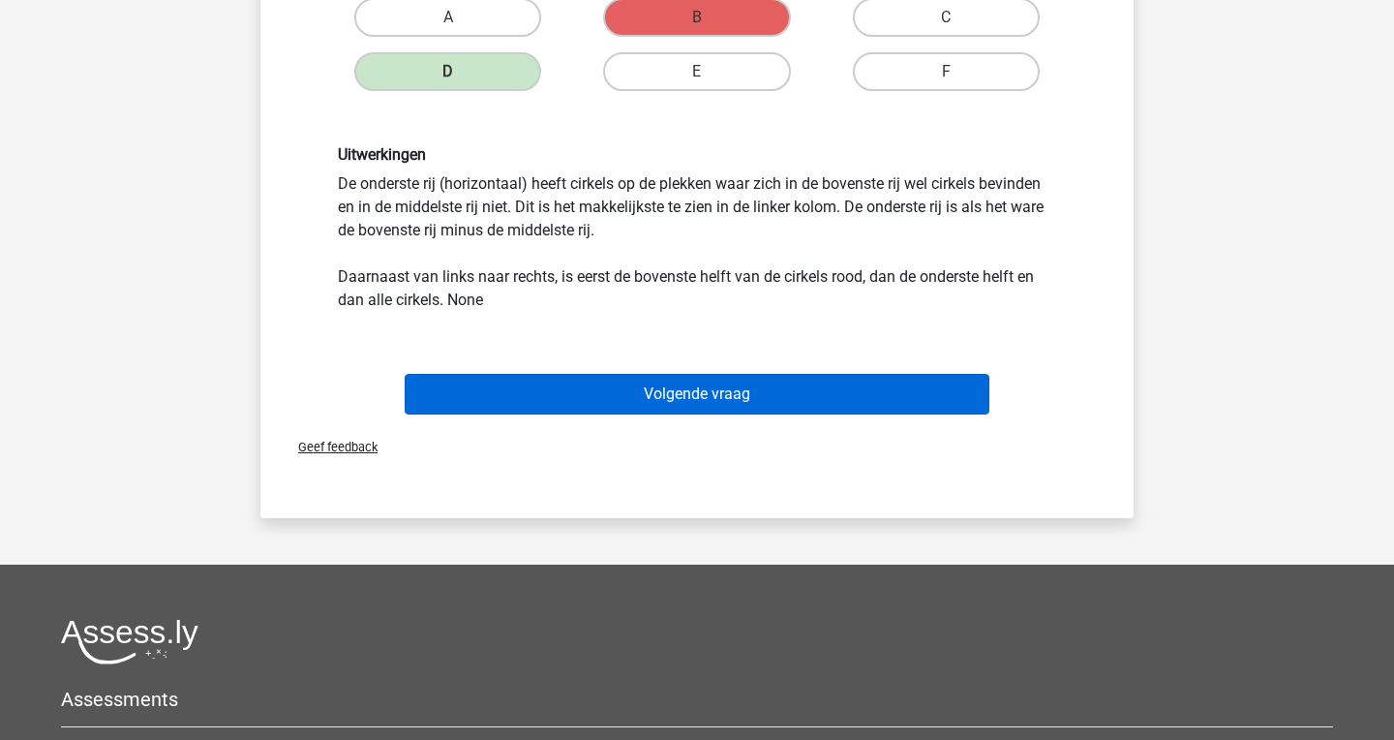
click at [706, 406] on button "Volgende vraag" at bounding box center [698, 394] width 586 height 41
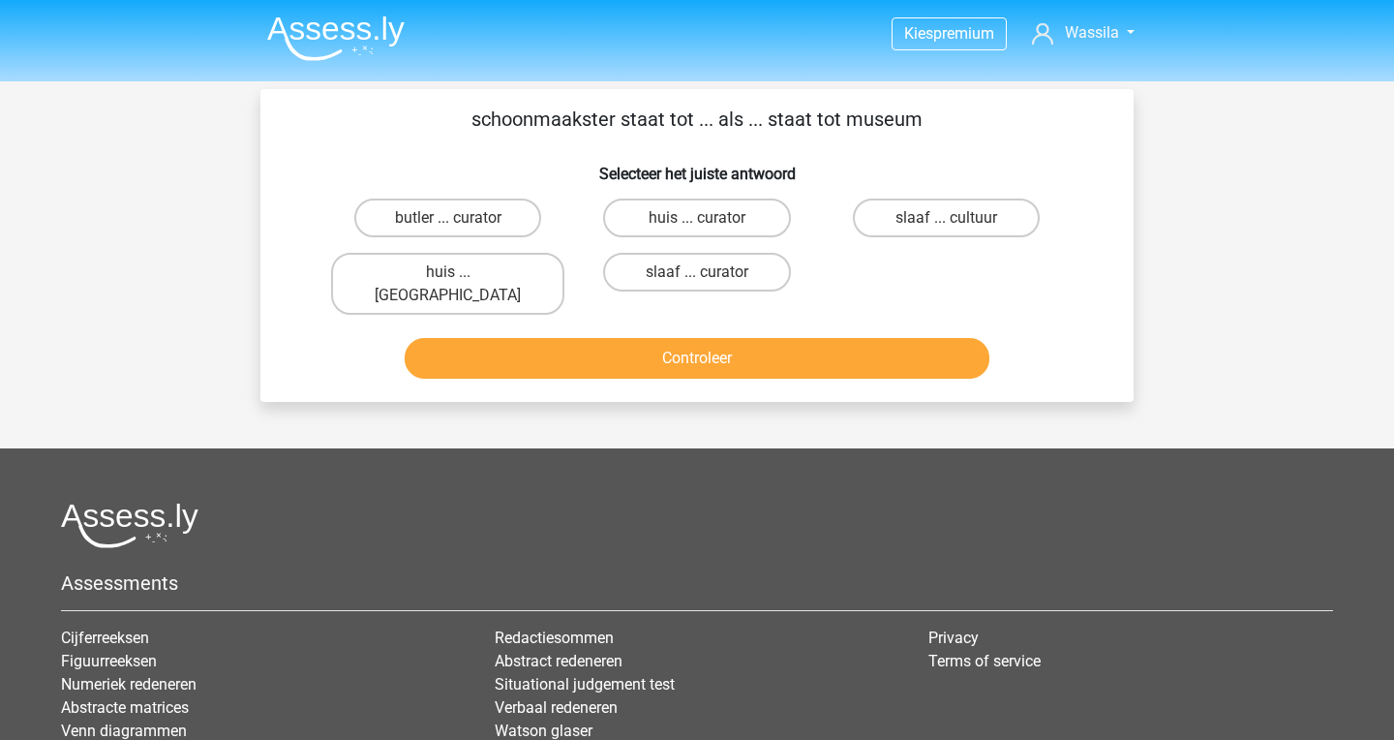
scroll to position [0, 0]
click at [505, 269] on label "huis ... louvre" at bounding box center [447, 284] width 233 height 62
click at [461, 272] on input "huis ... louvre" at bounding box center [454, 278] width 13 height 13
radio input "true"
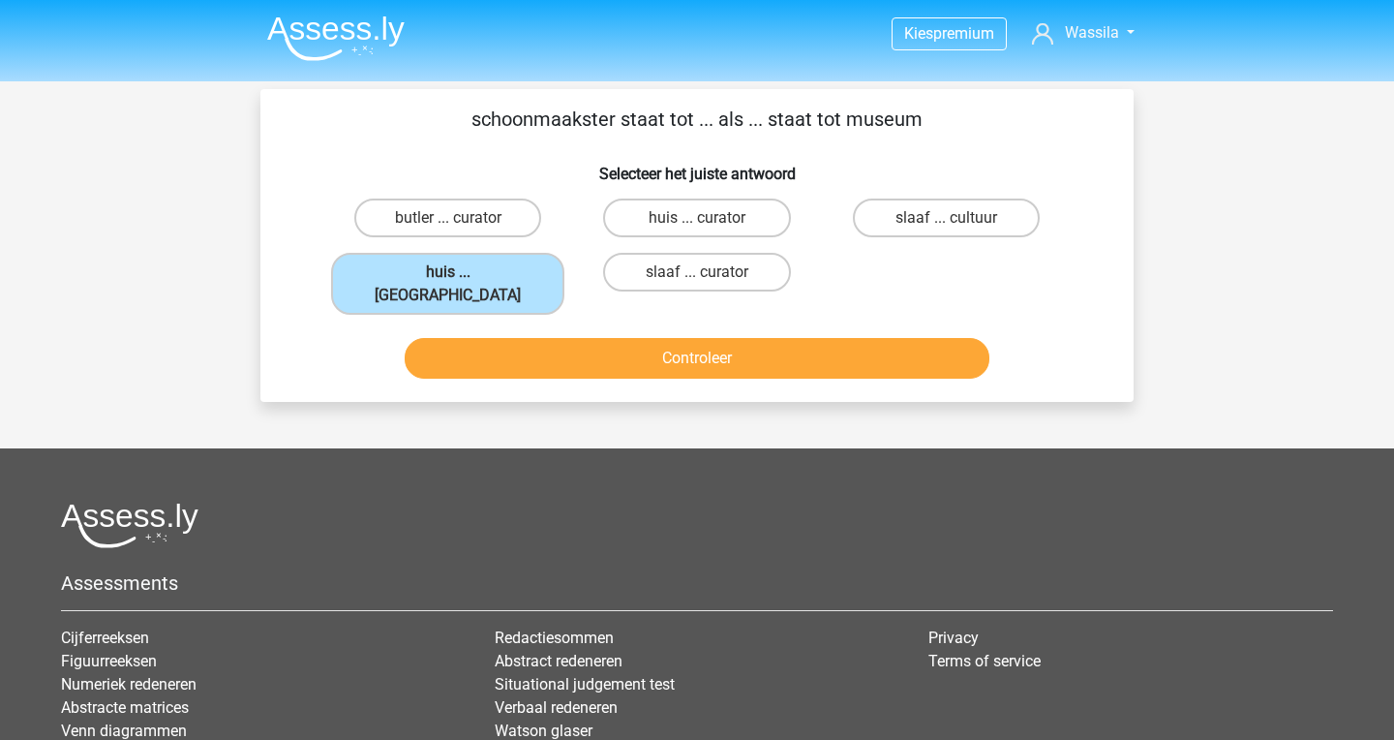
click at [542, 350] on button "Controleer" at bounding box center [698, 358] width 586 height 41
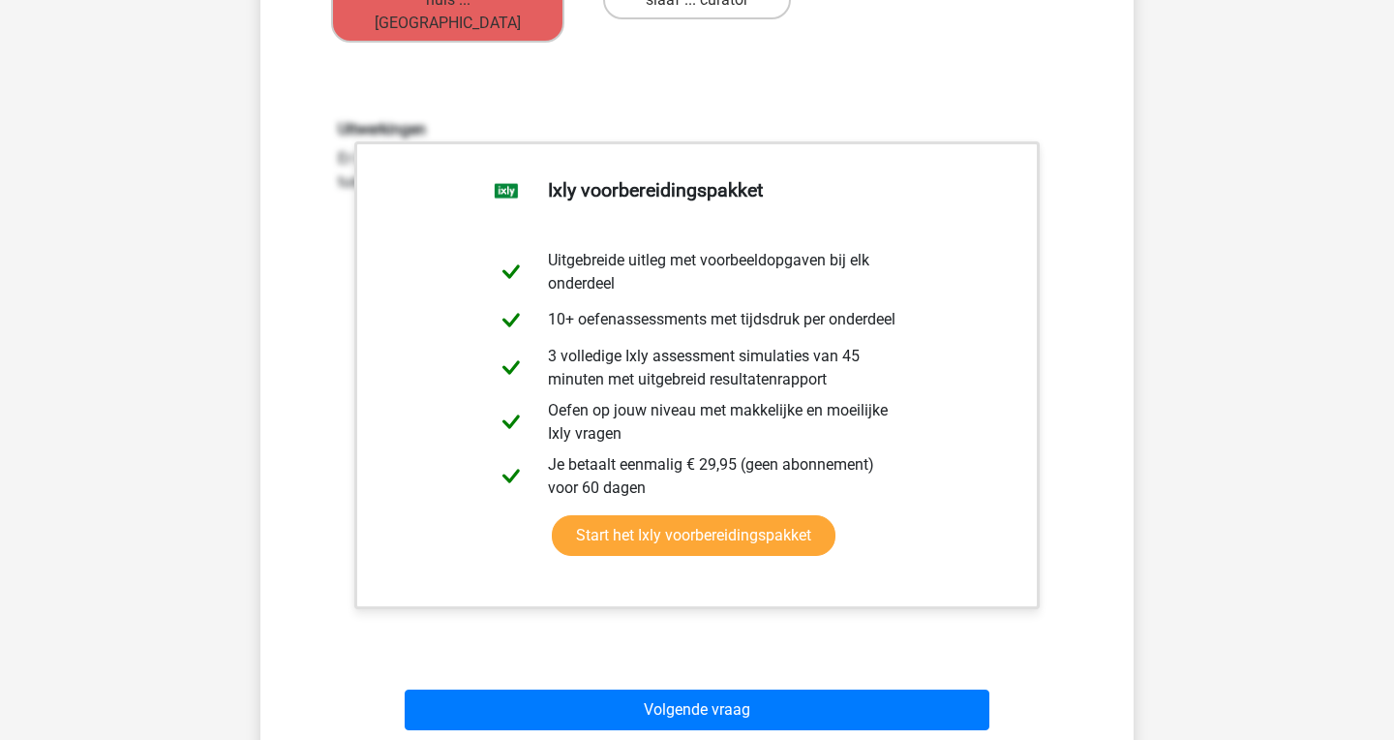
scroll to position [634, 0]
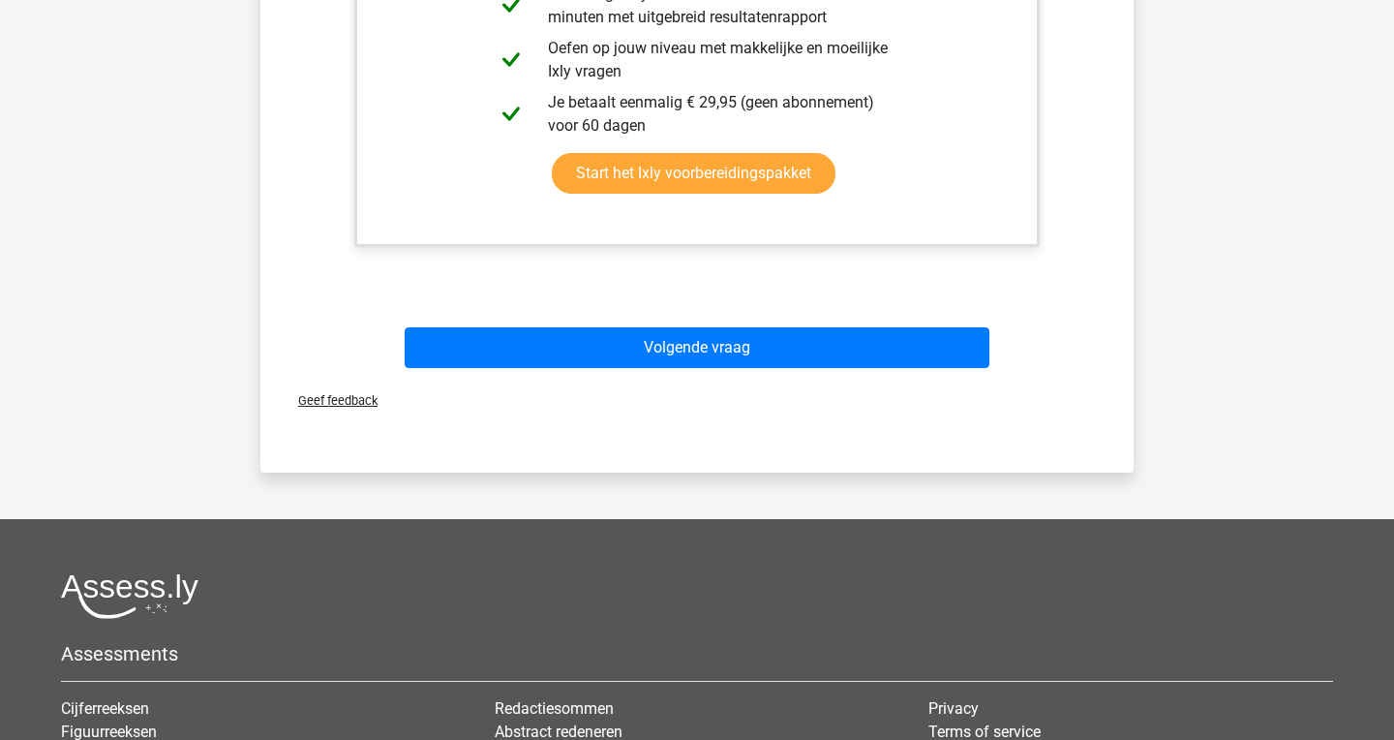
click at [621, 346] on div "Volgende vraag" at bounding box center [696, 351] width 747 height 48
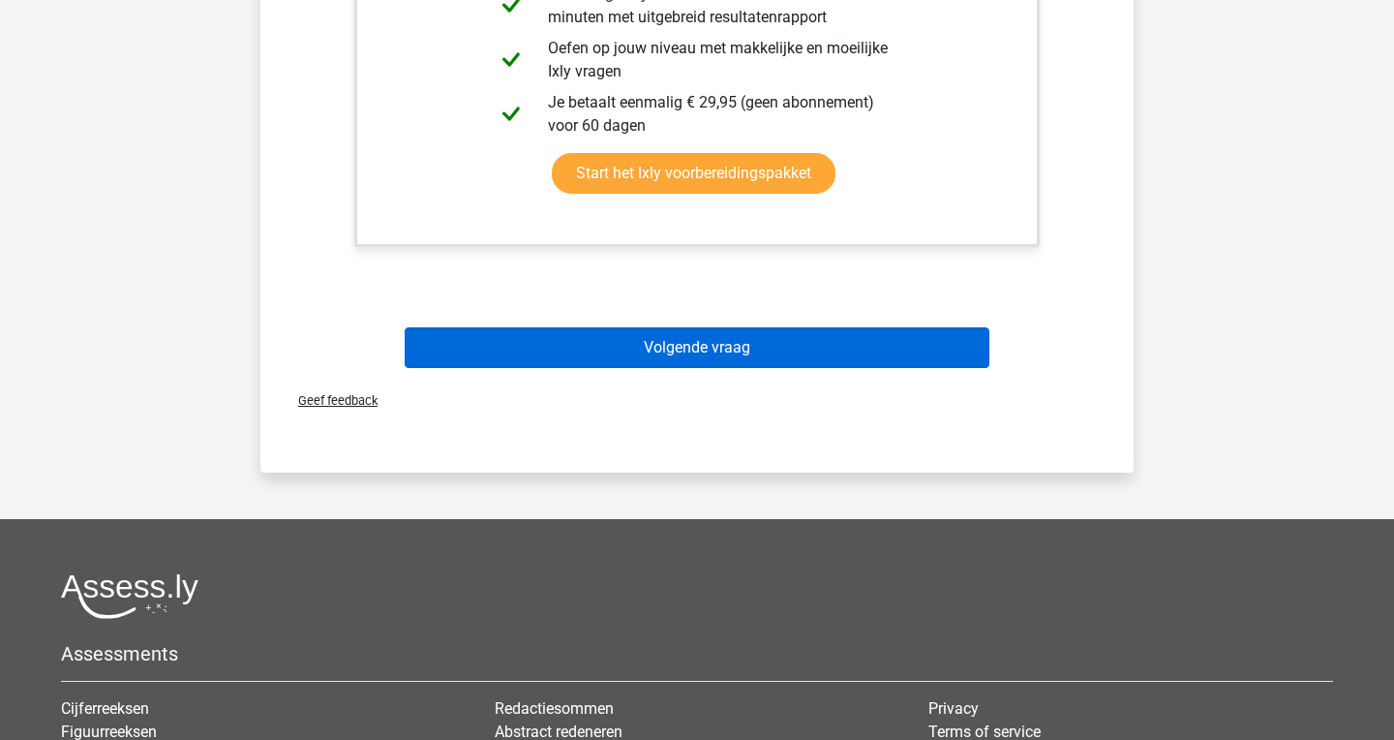
click at [622, 327] on button "Volgende vraag" at bounding box center [698, 347] width 586 height 41
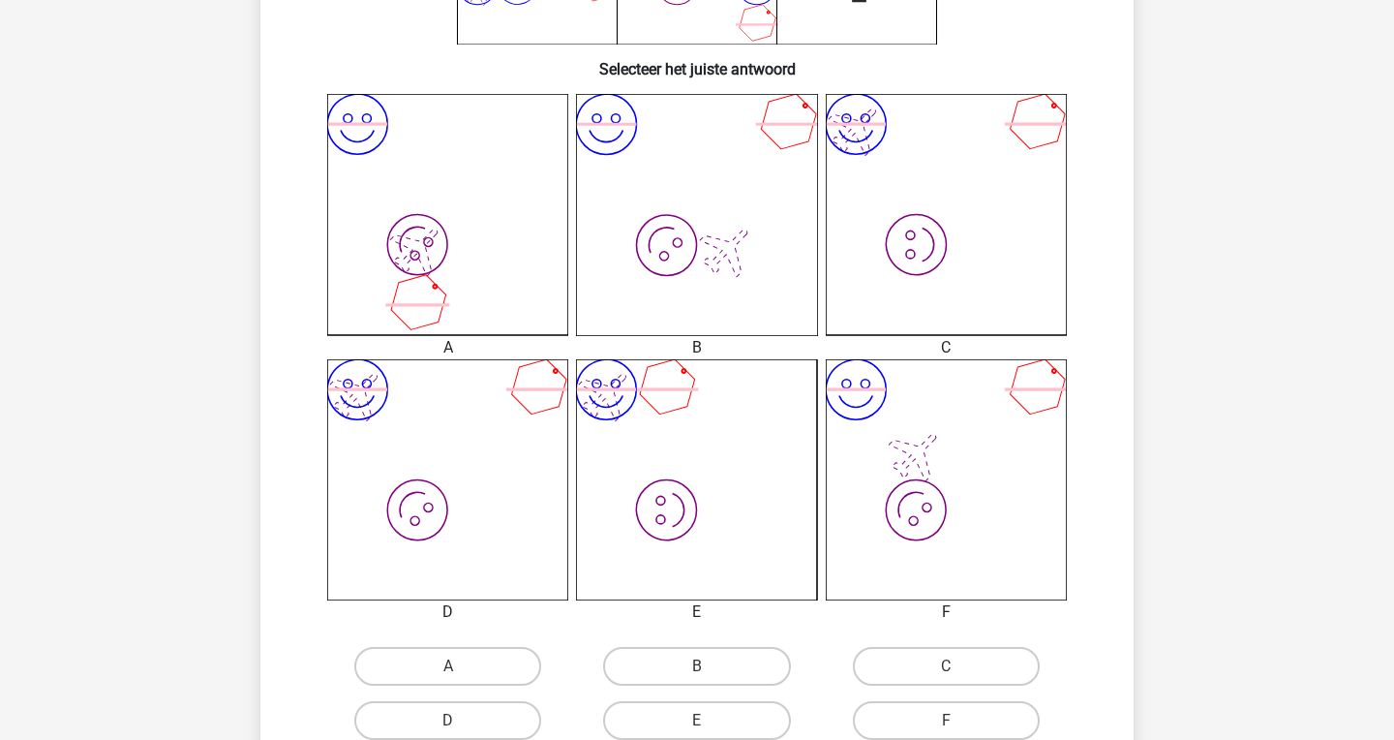
scroll to position [422, 0]
click at [726, 657] on label "B" at bounding box center [696, 668] width 187 height 39
click at [710, 668] on input "B" at bounding box center [703, 674] width 13 height 13
radio input "true"
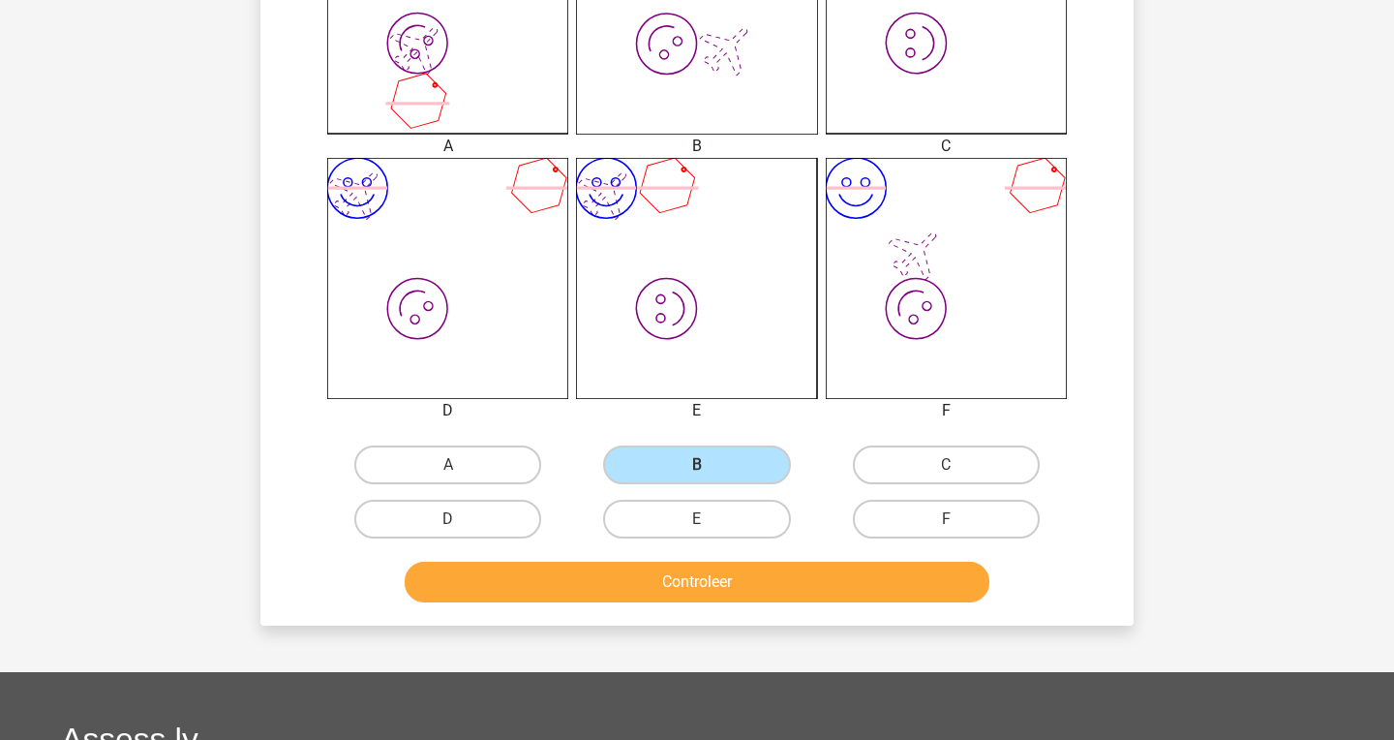
scroll to position [641, 0]
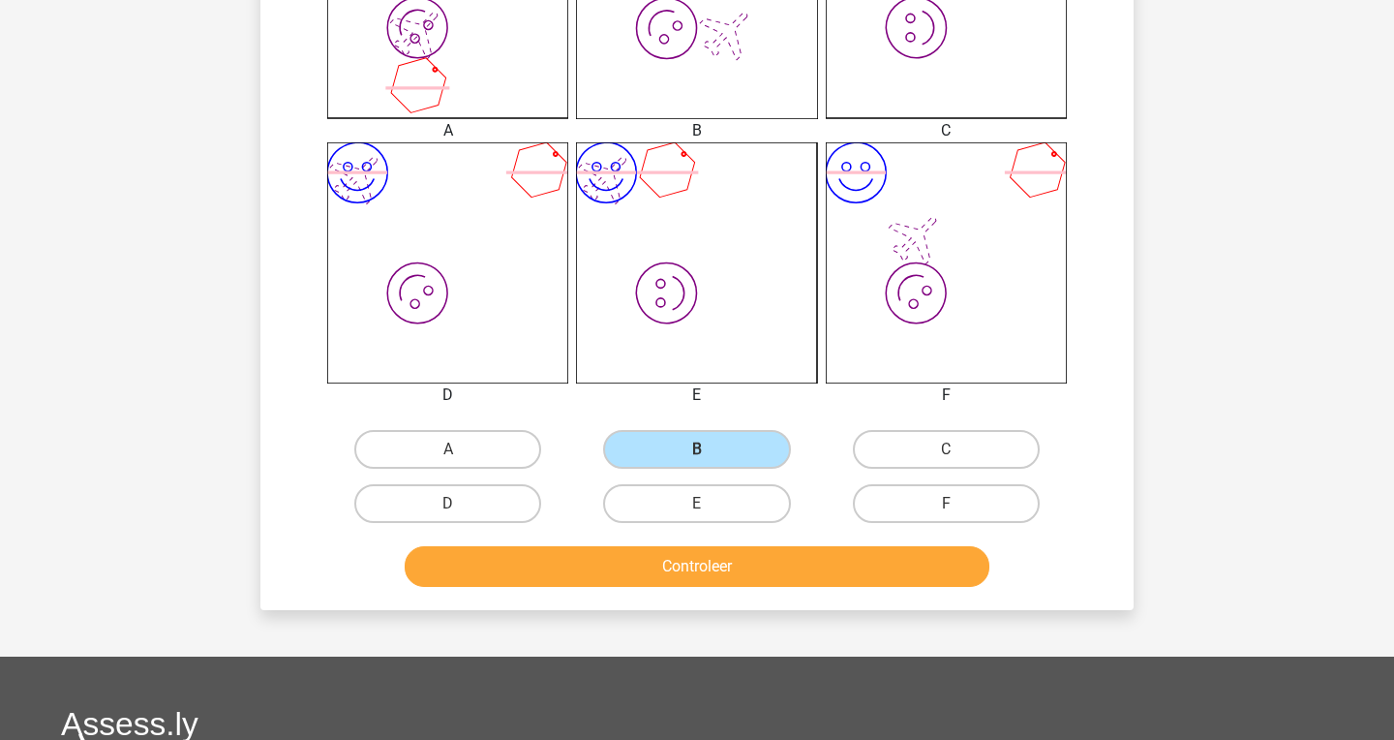
click at [727, 563] on button "Controleer" at bounding box center [698, 566] width 586 height 41
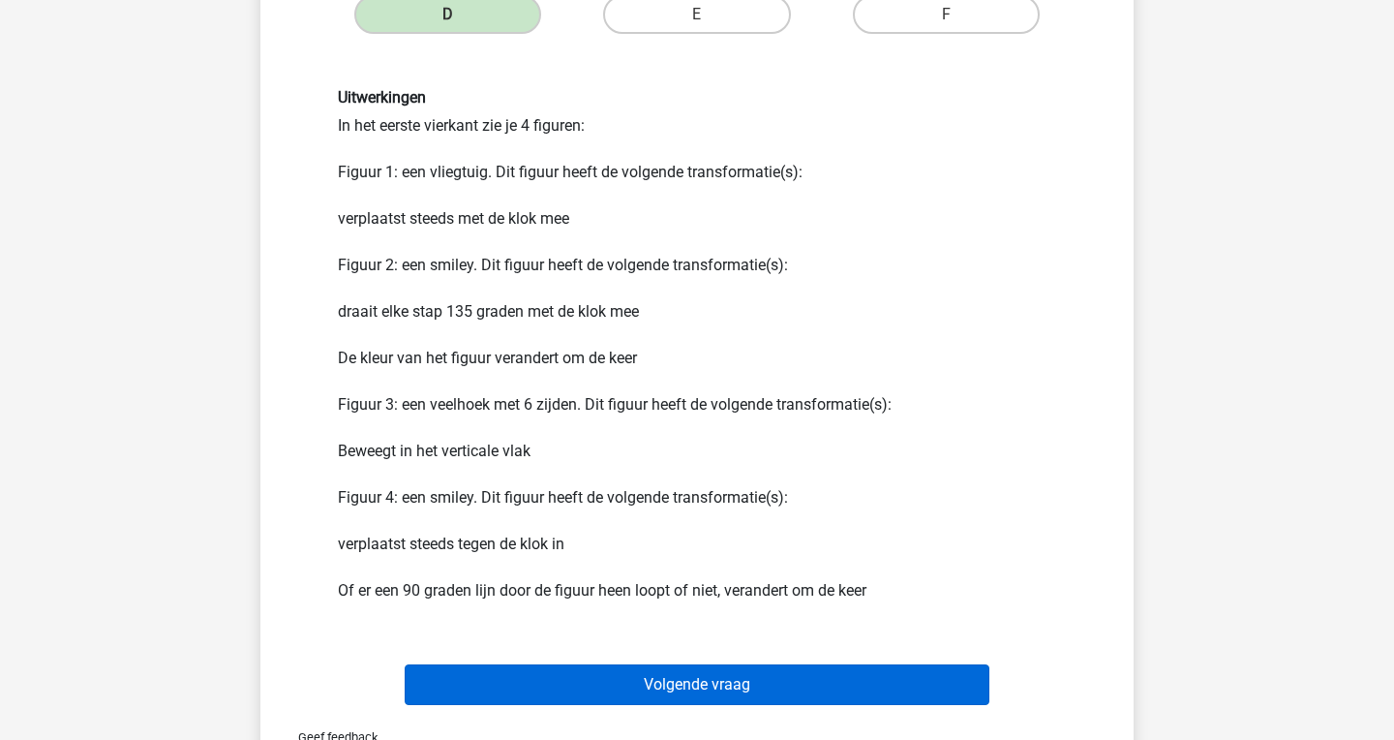
click at [826, 675] on button "Volgende vraag" at bounding box center [698, 684] width 586 height 41
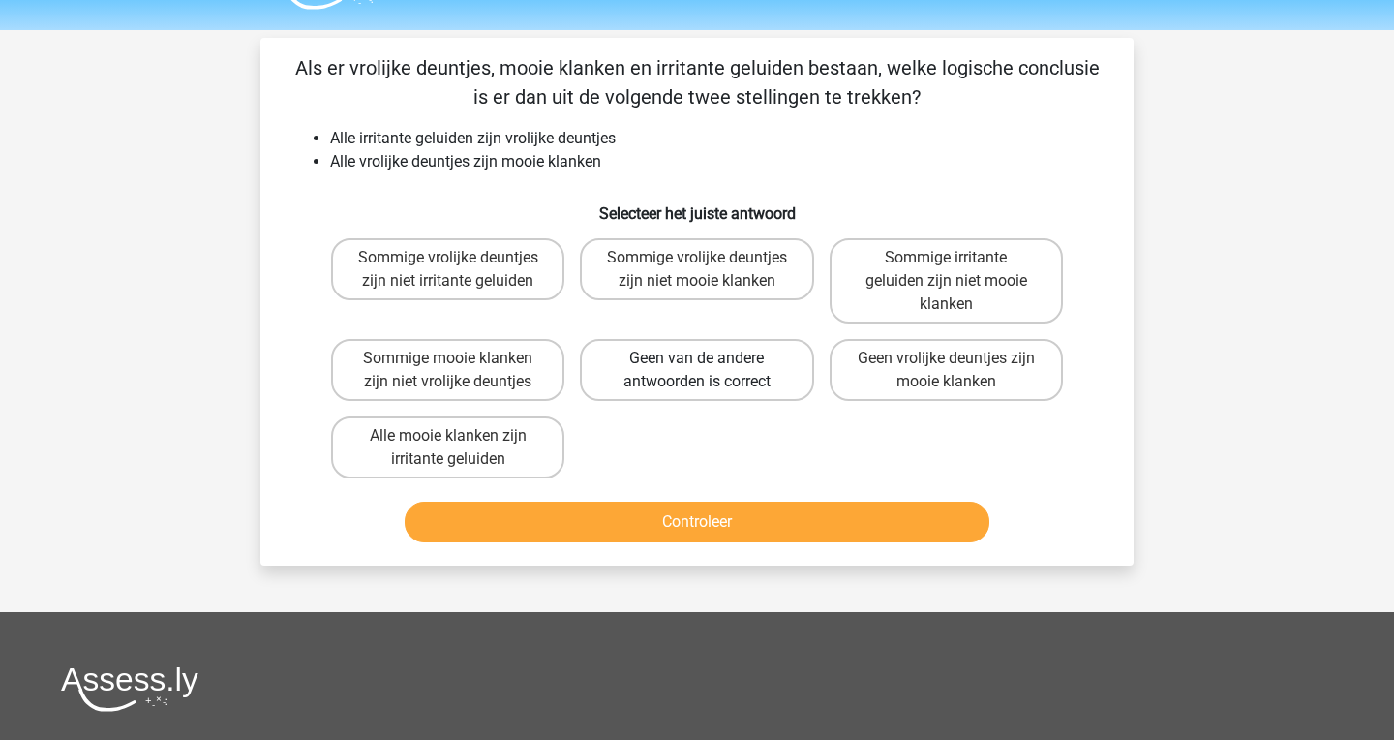
scroll to position [40, 0]
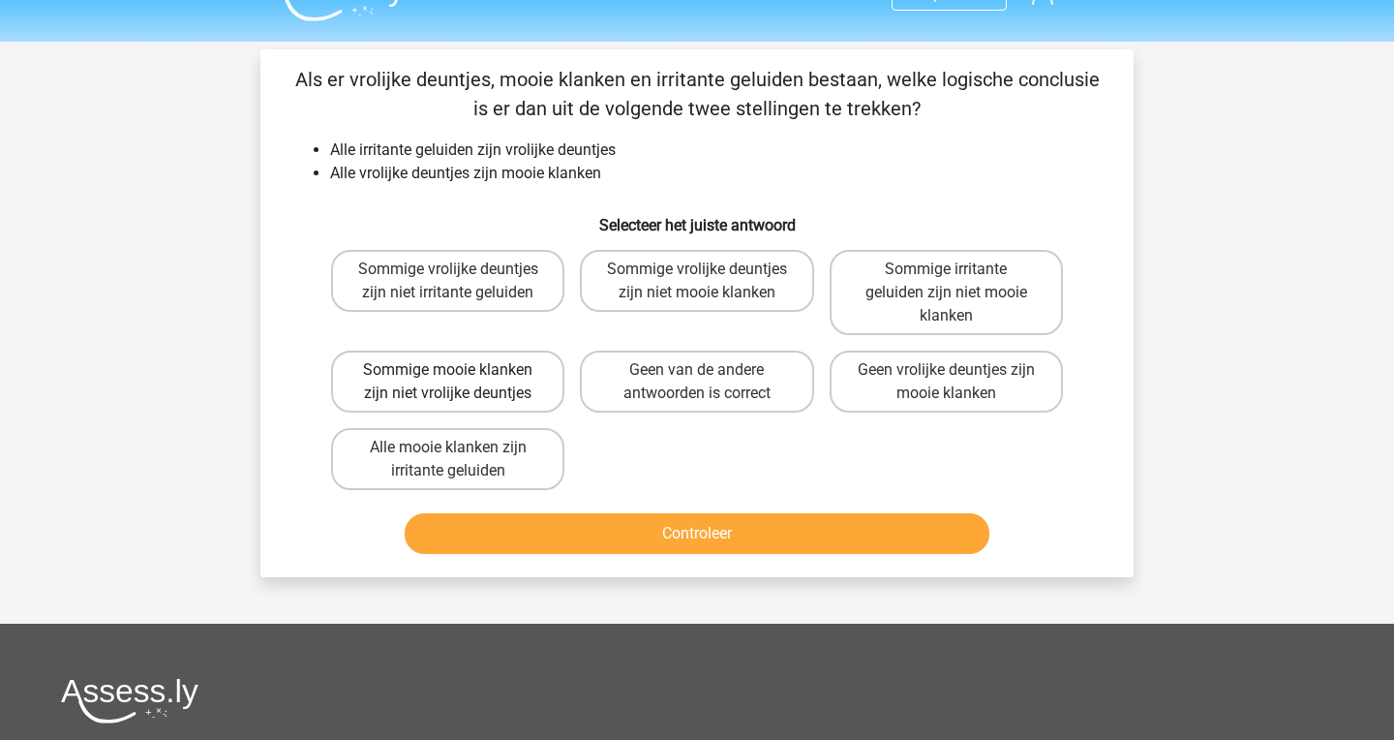
click at [554, 399] on label "Sommige mooie klanken zijn niet vrolijke deuntjes" at bounding box center [447, 381] width 233 height 62
click at [461, 382] on input "Sommige mooie klanken zijn niet vrolijke deuntjes" at bounding box center [454, 376] width 13 height 13
radio input "true"
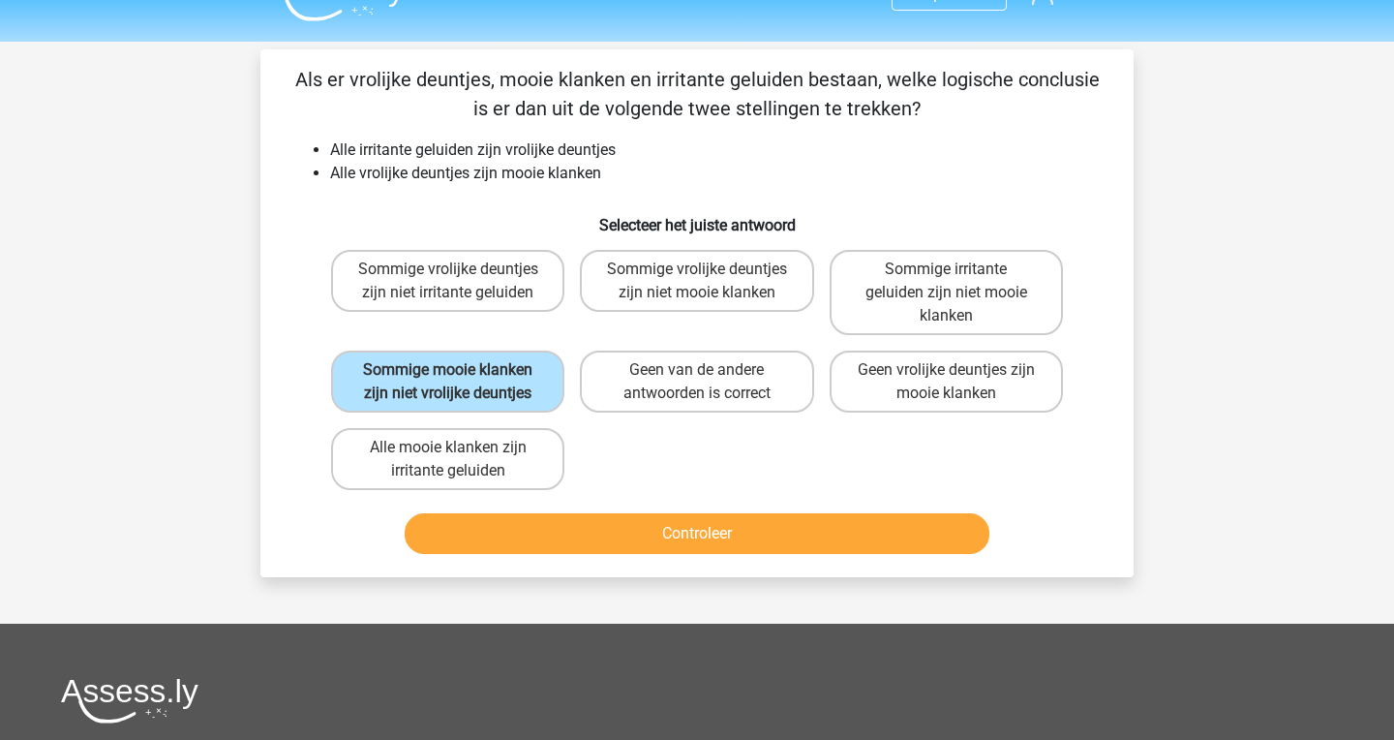
click at [572, 524] on button "Controleer" at bounding box center [698, 533] width 586 height 41
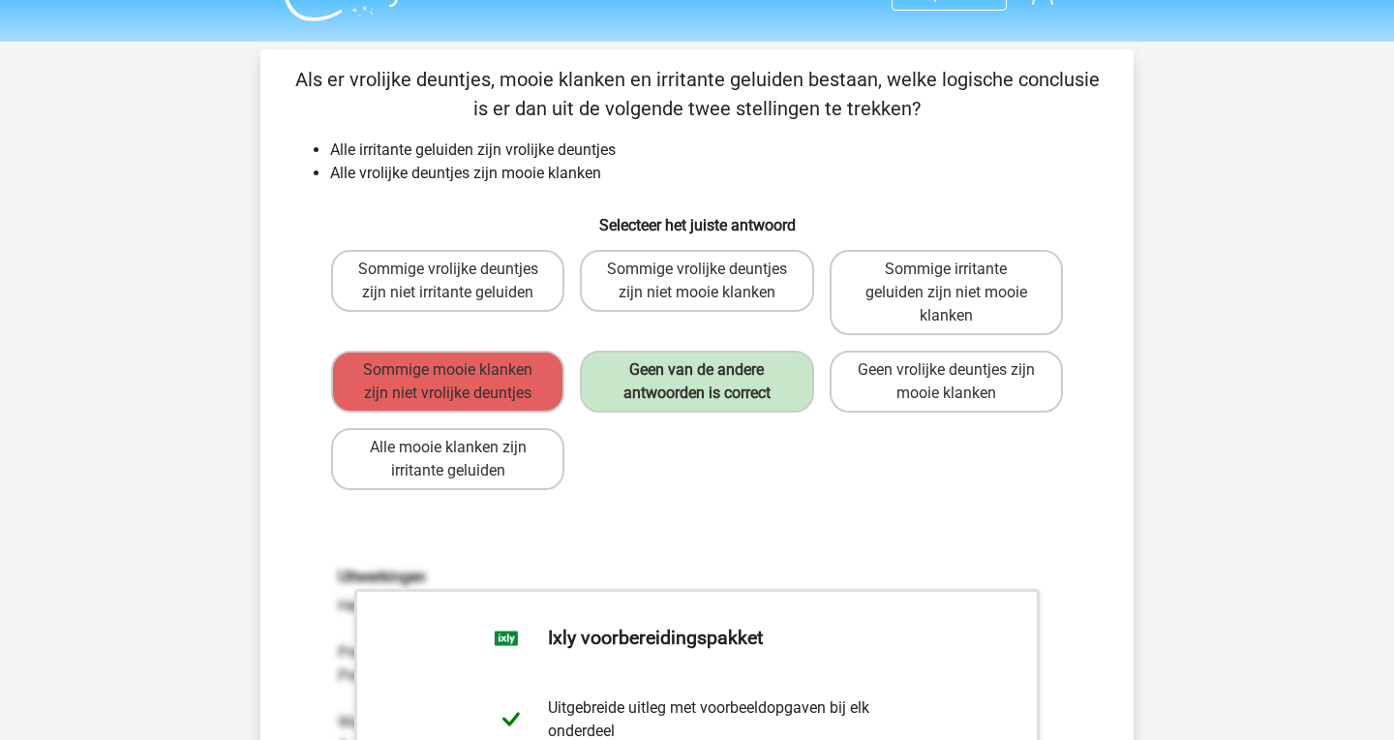
scroll to position [691, 0]
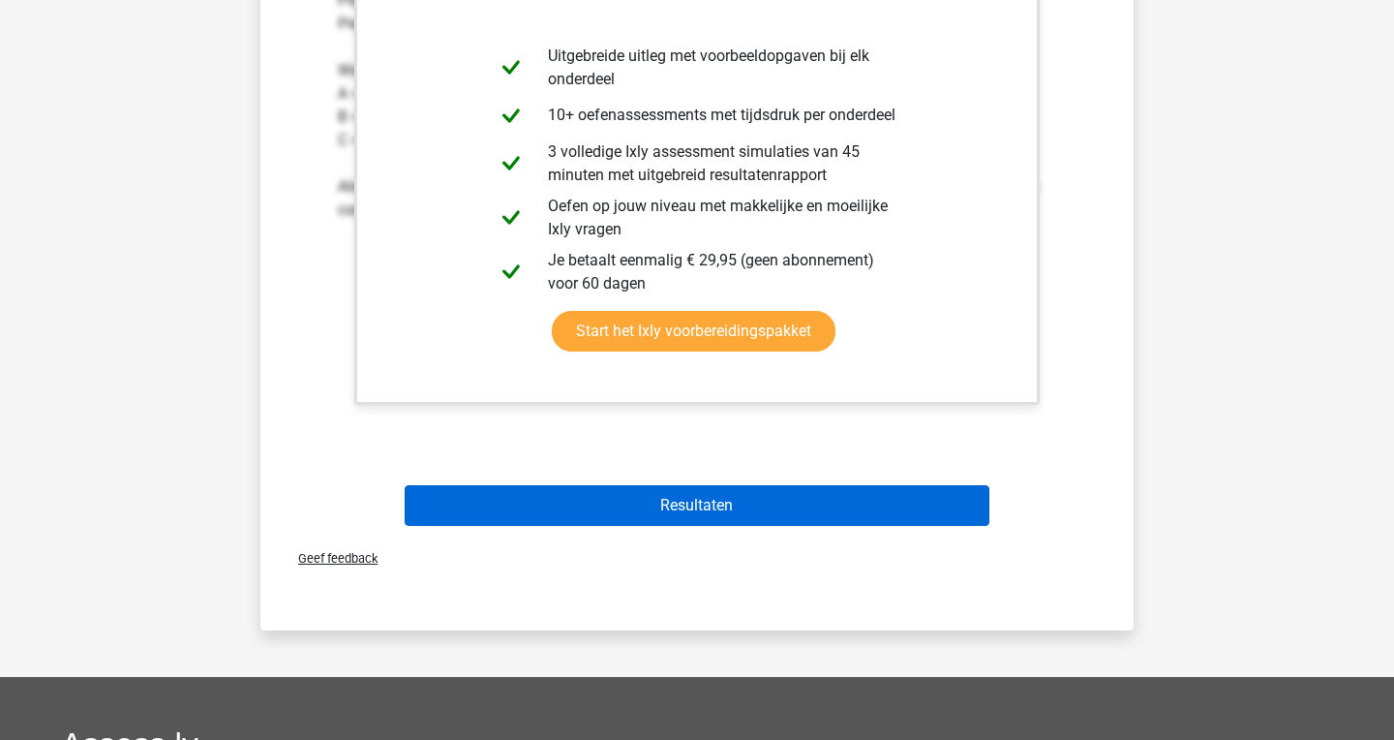
click at [613, 503] on button "Resultaten" at bounding box center [698, 505] width 586 height 41
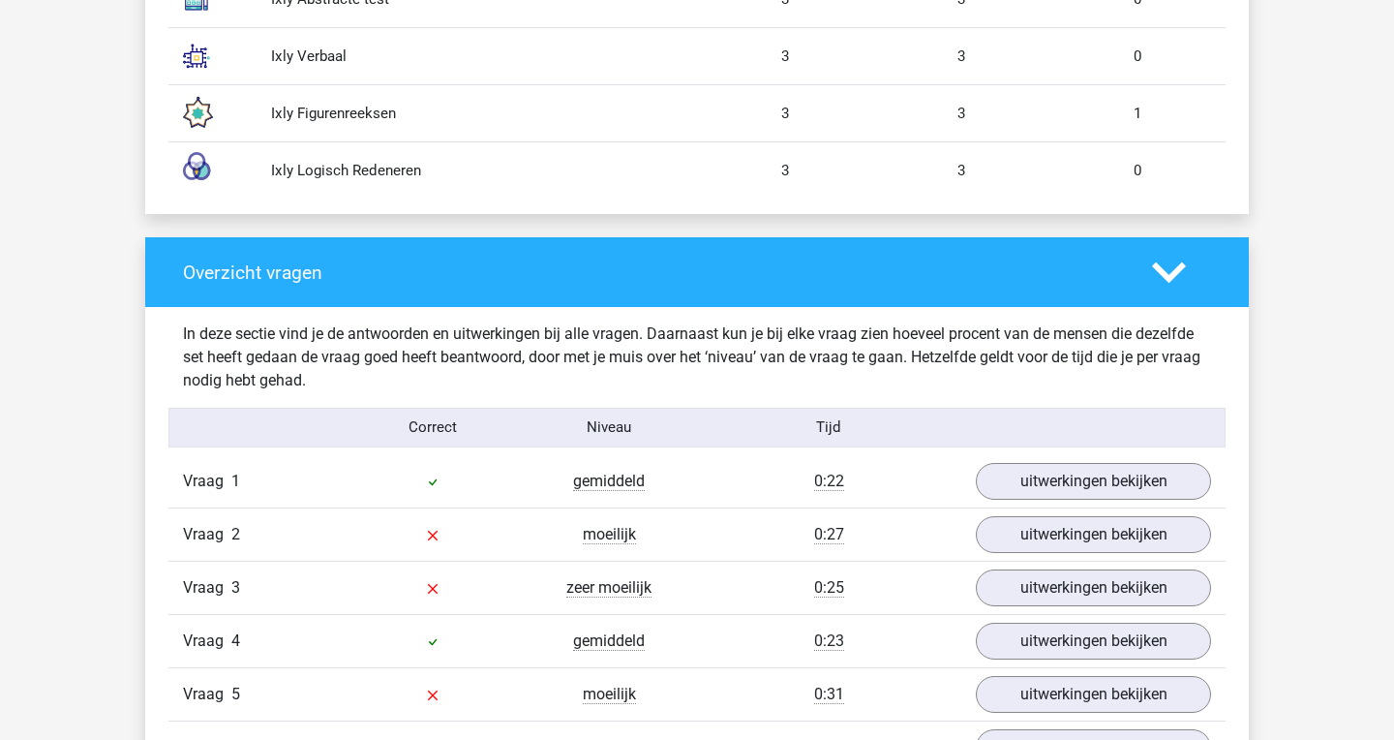
scroll to position [1170, 0]
